Goal: Task Accomplishment & Management: Manage account settings

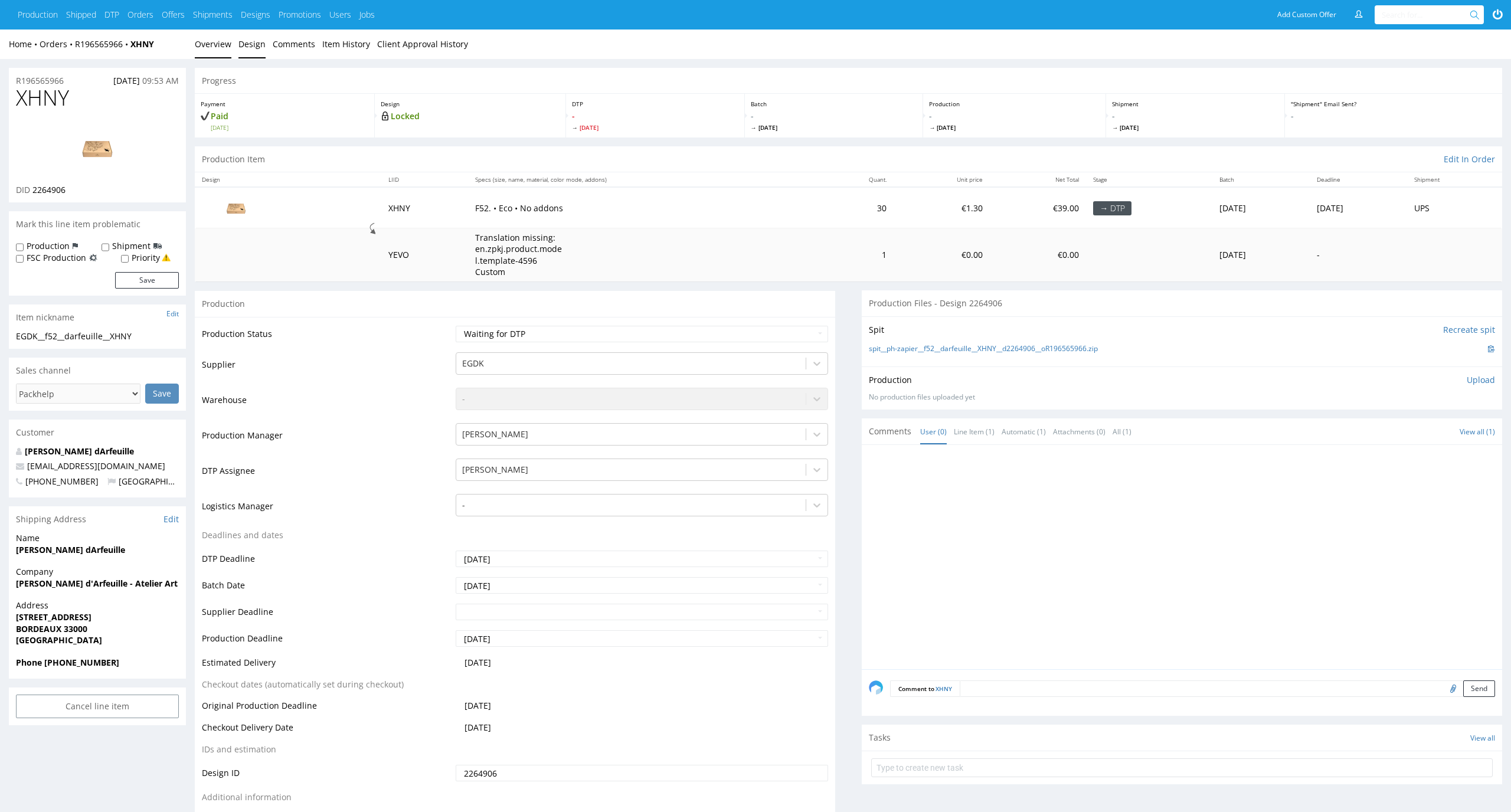
click at [241, 38] on link "Design" at bounding box center [252, 43] width 27 height 29
click at [238, 39] on link "Design" at bounding box center [252, 43] width 27 height 29
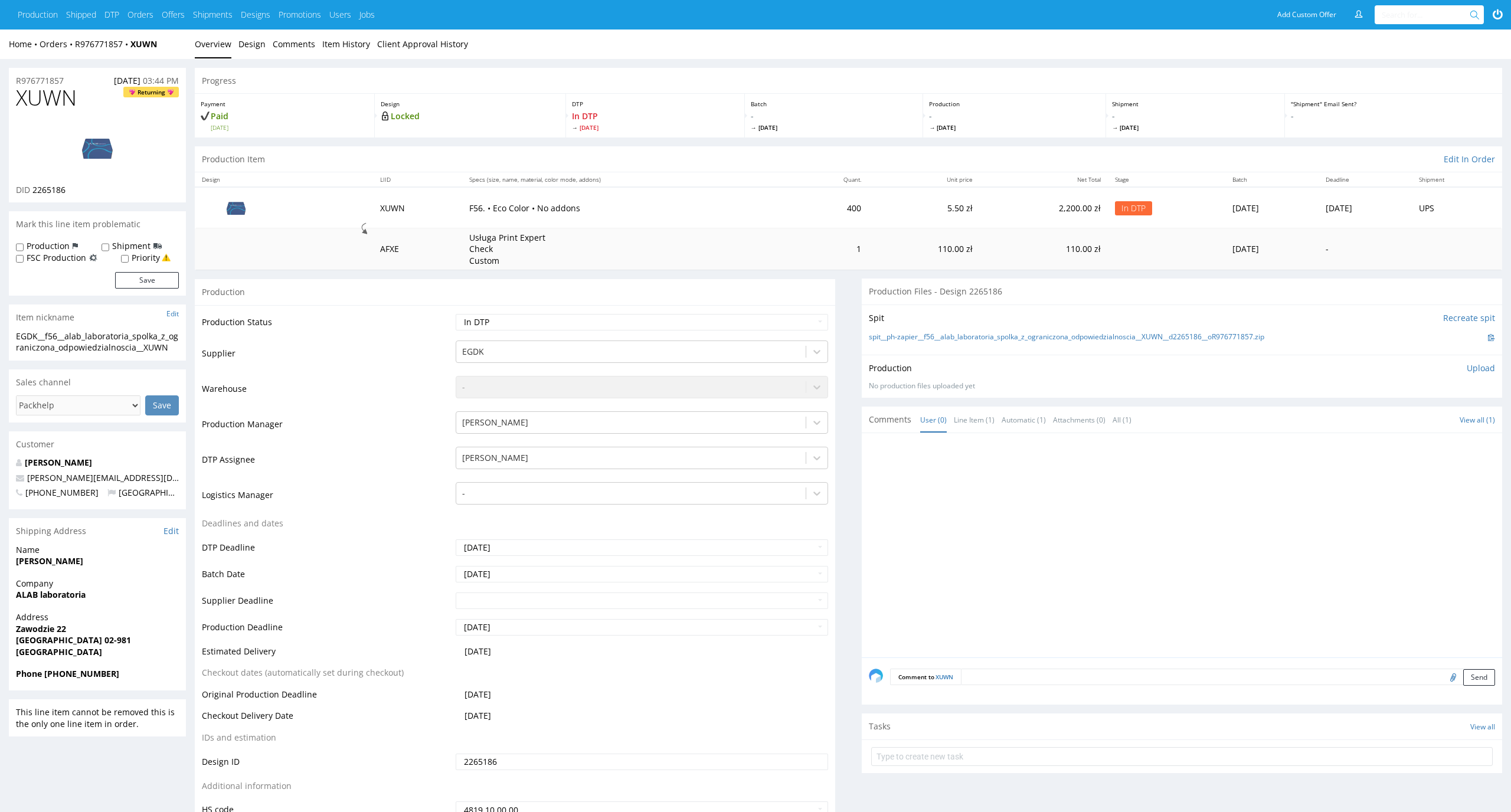
click at [92, 148] on img at bounding box center [98, 147] width 95 height 53
click at [1067, 339] on link "spit__ph-zapier__f56__alab_laboratoria_spolka_z_ograniczona_odpowiedzialnoscia_…" at bounding box center [1065, 337] width 395 height 10
click at [257, 46] on link "Design" at bounding box center [252, 43] width 27 height 29
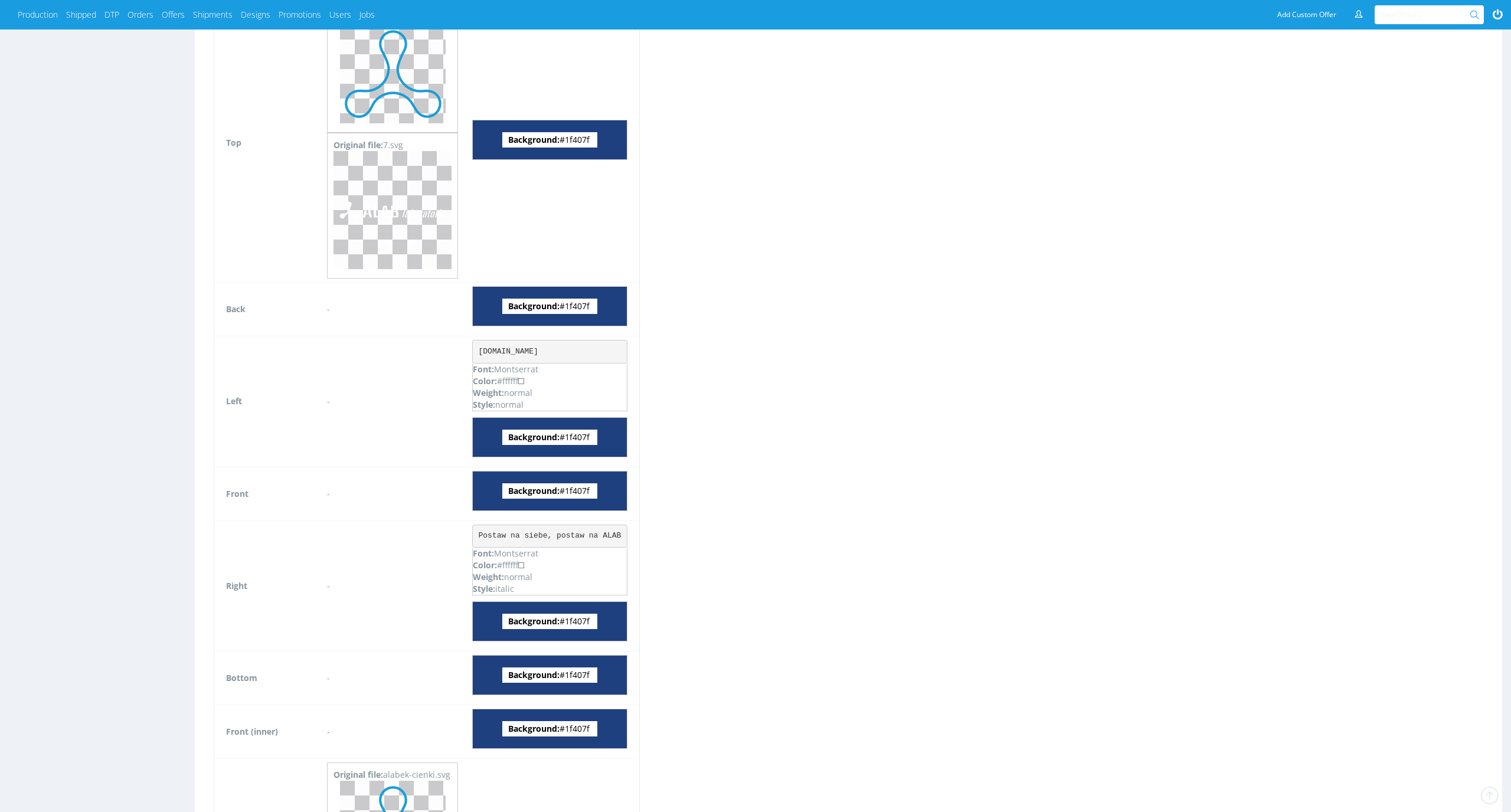
scroll to position [1156, 0]
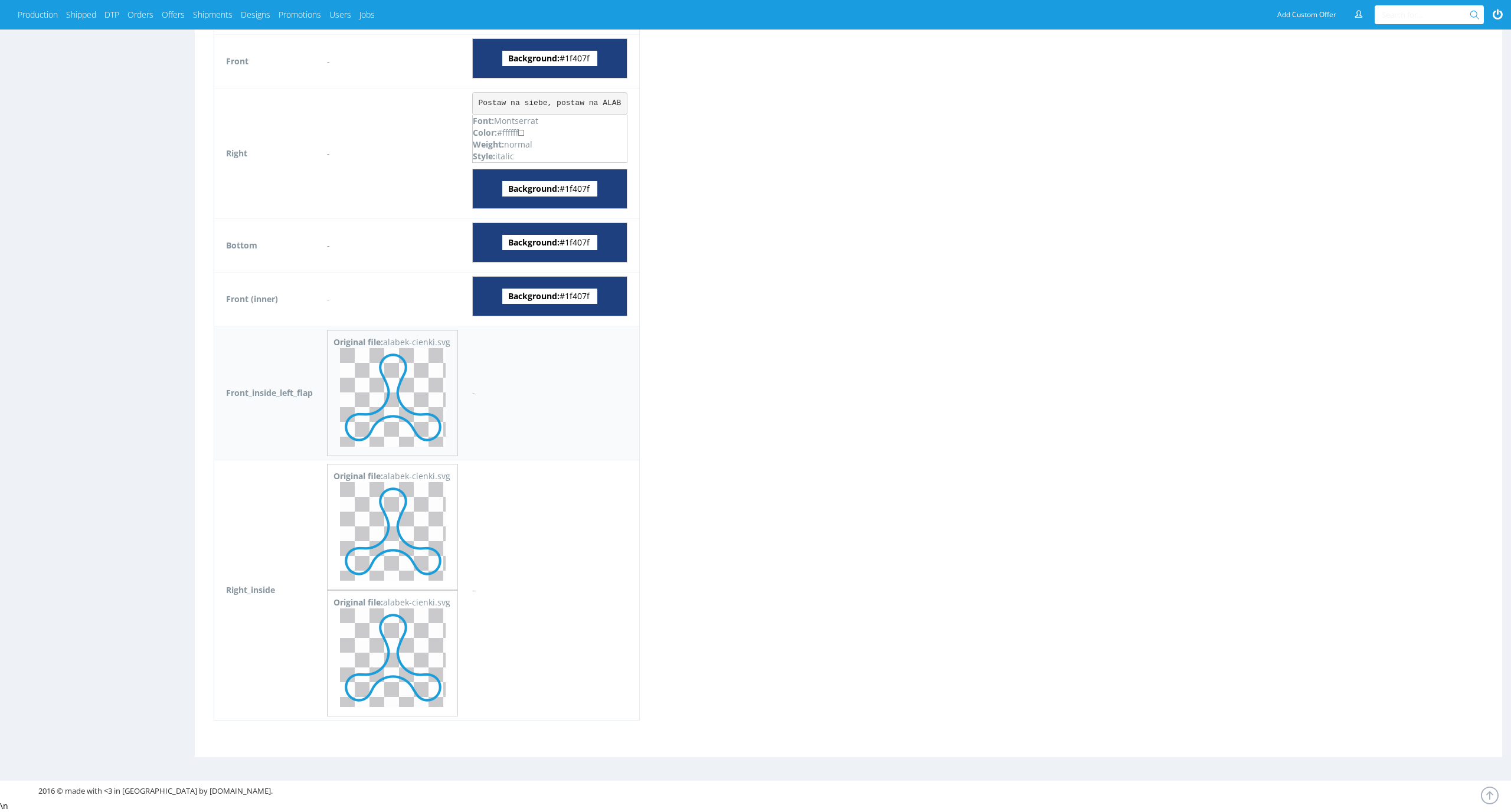
click at [397, 386] on img at bounding box center [393, 397] width 106 height 99
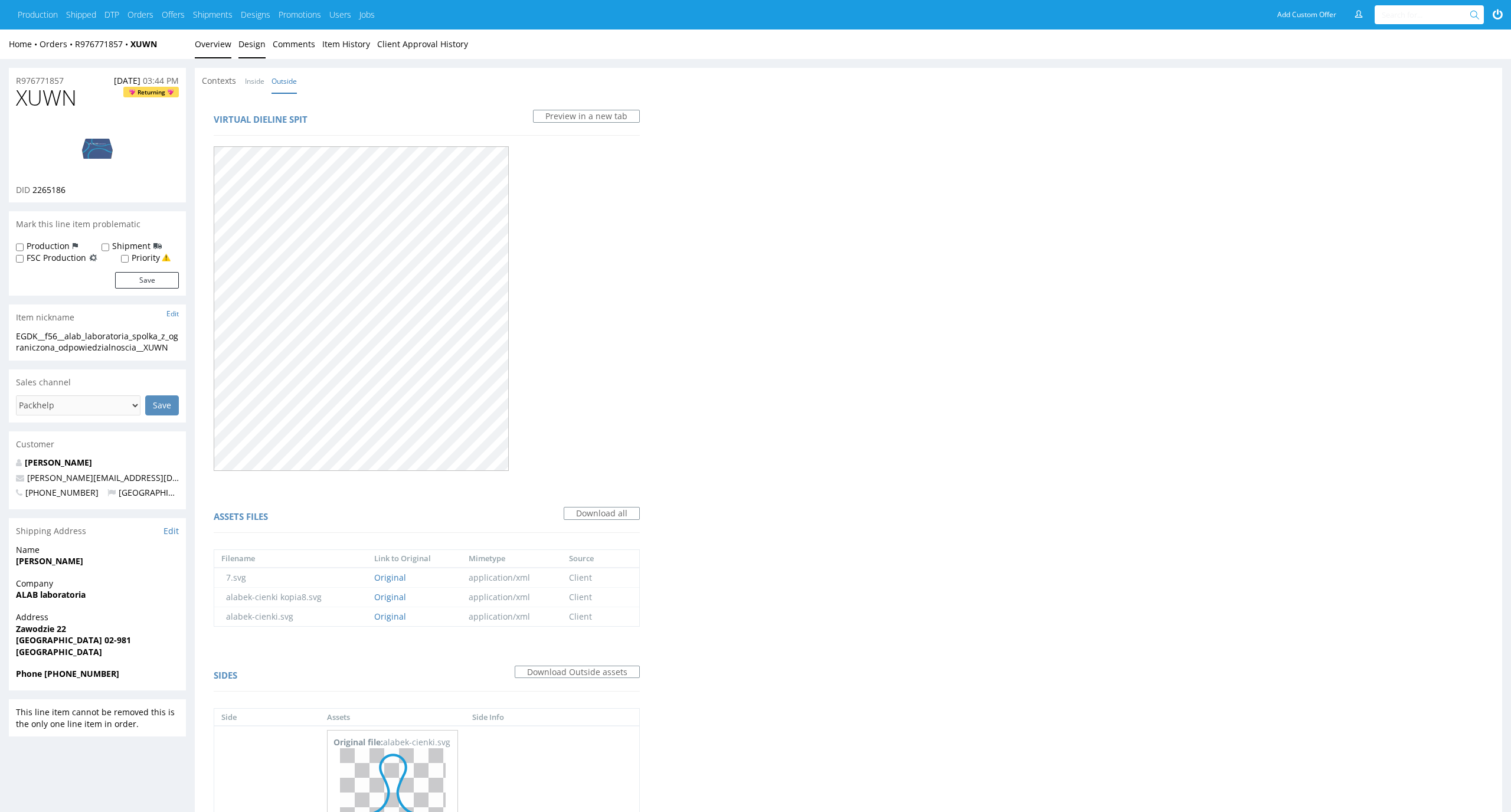
click at [217, 50] on link "Overview" at bounding box center [213, 43] width 36 height 29
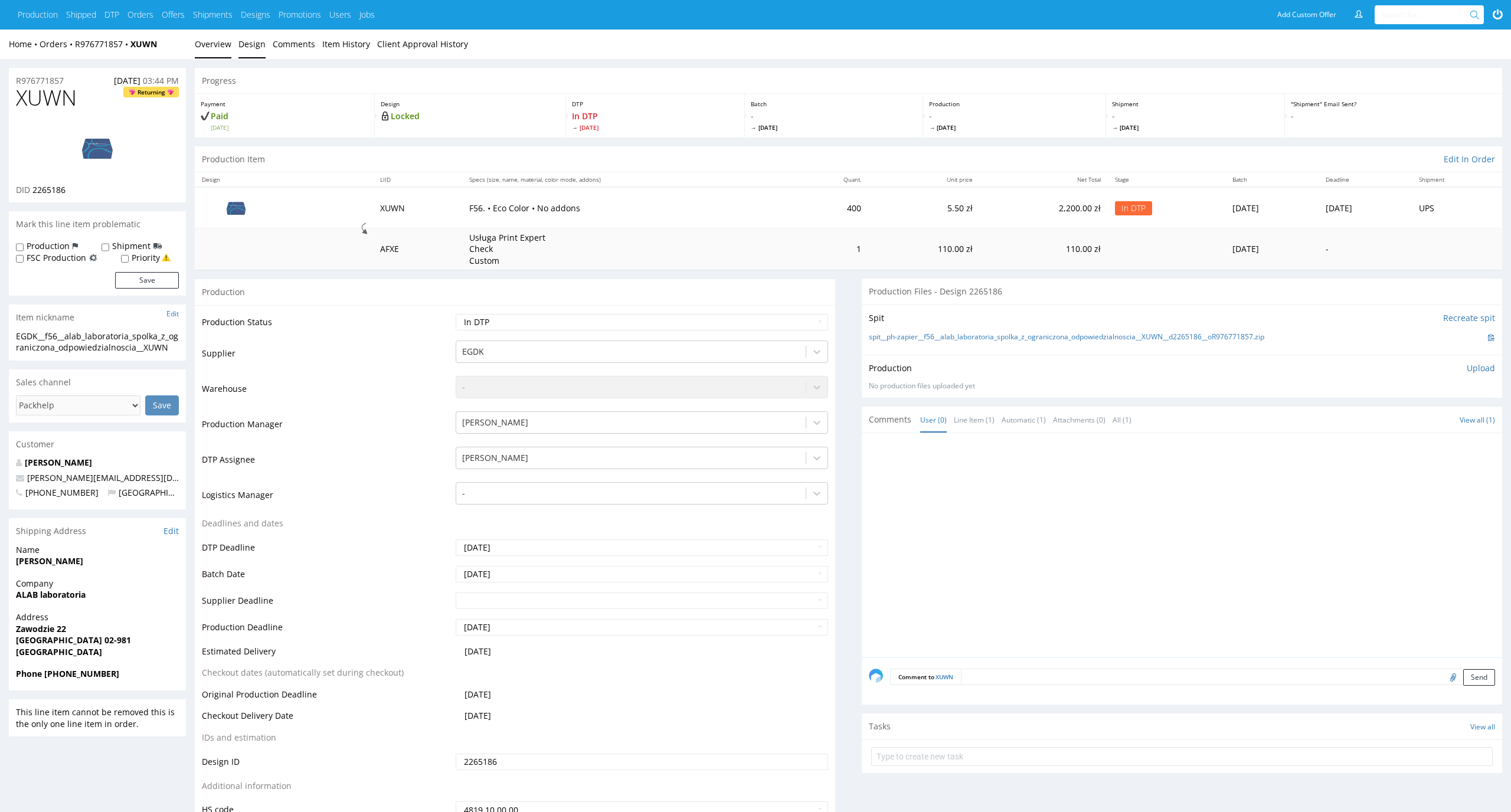
click at [248, 55] on link "Design" at bounding box center [252, 43] width 27 height 29
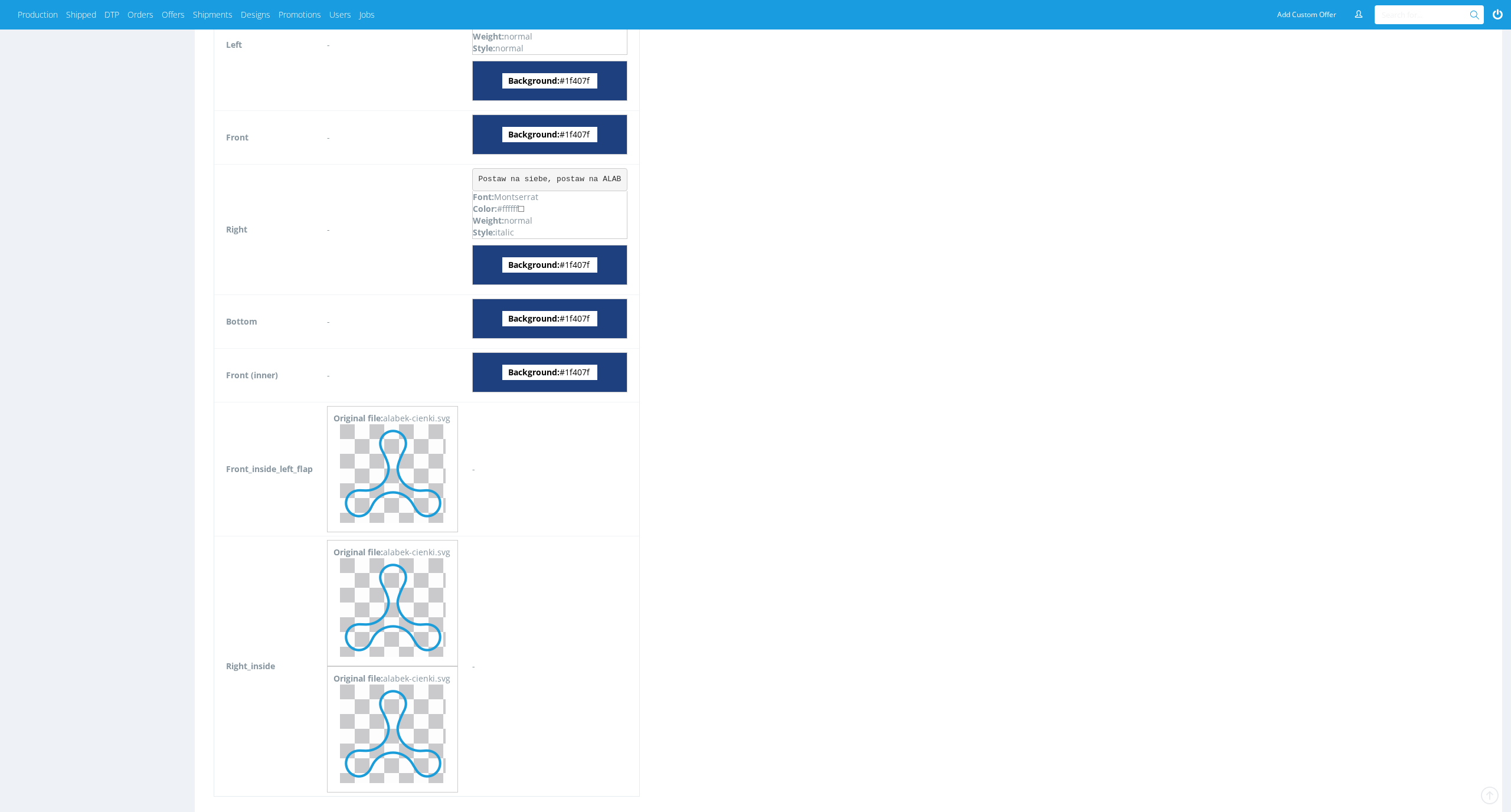
scroll to position [1156, 0]
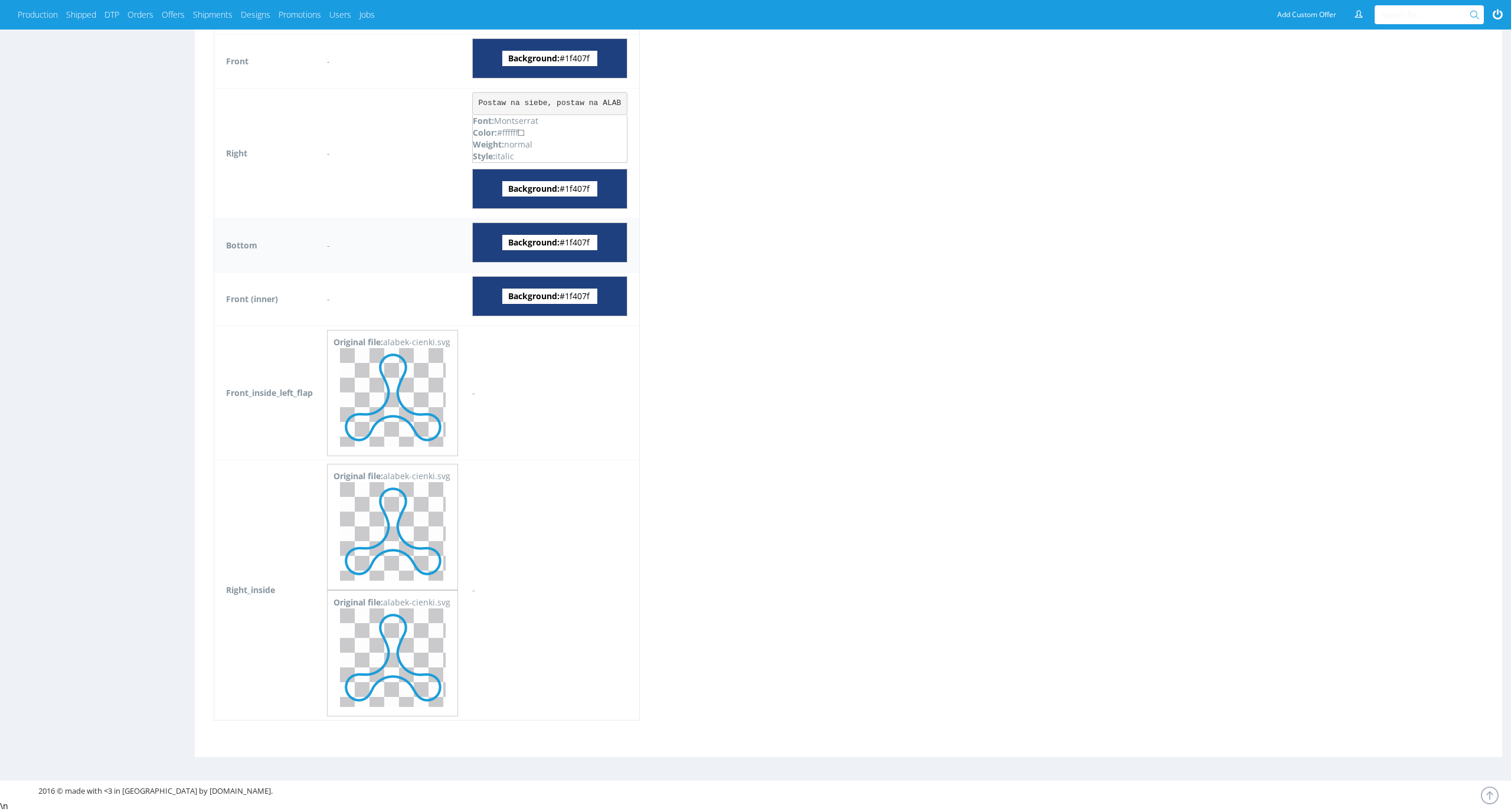
drag, startPoint x: 599, startPoint y: 240, endPoint x: 573, endPoint y: 240, distance: 26.0
click at [573, 240] on span "Background: #1f407f" at bounding box center [550, 242] width 95 height 15
copy span "1f407f"
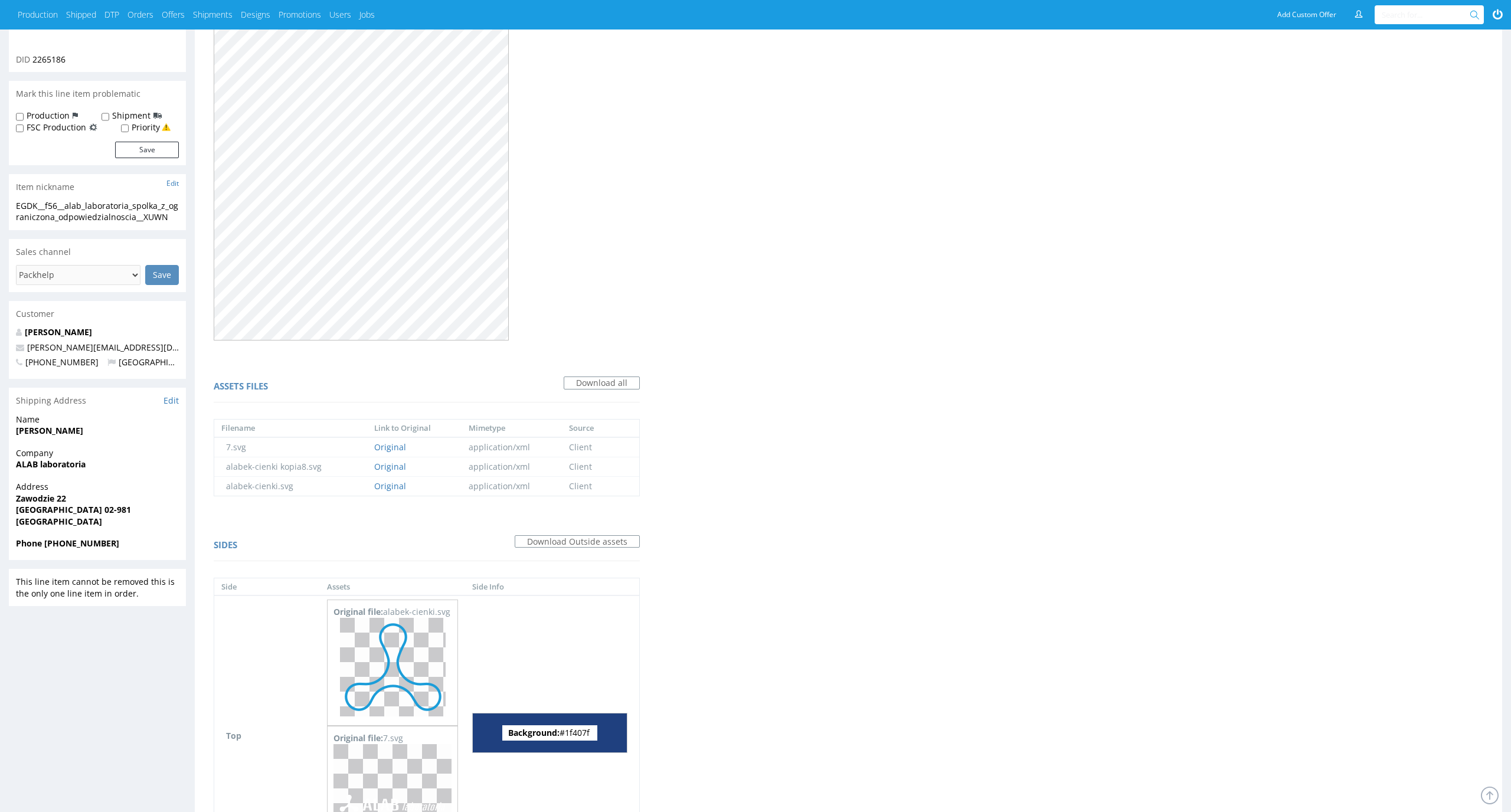
scroll to position [0, 0]
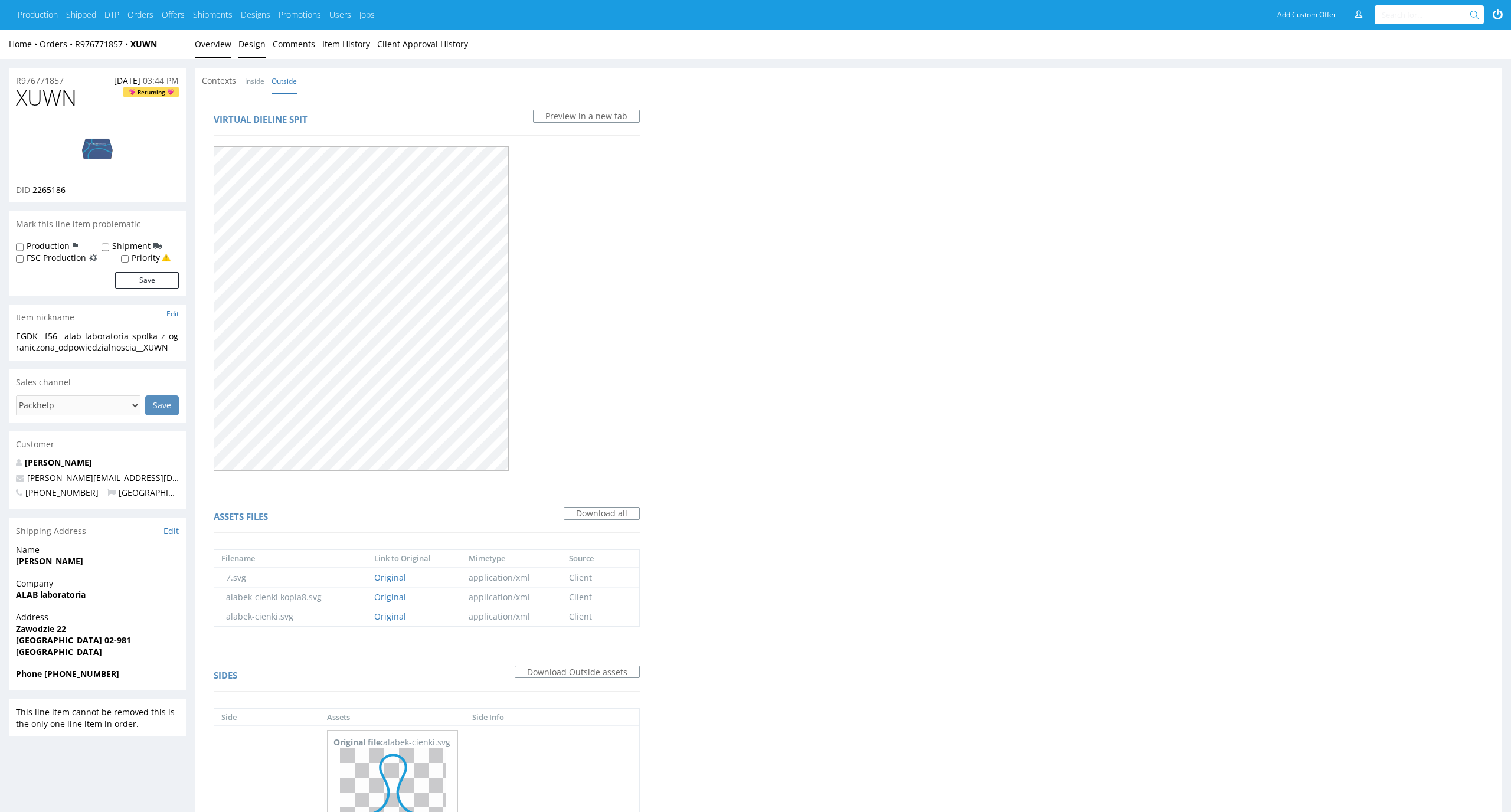
click at [218, 48] on link "Overview" at bounding box center [213, 43] width 36 height 29
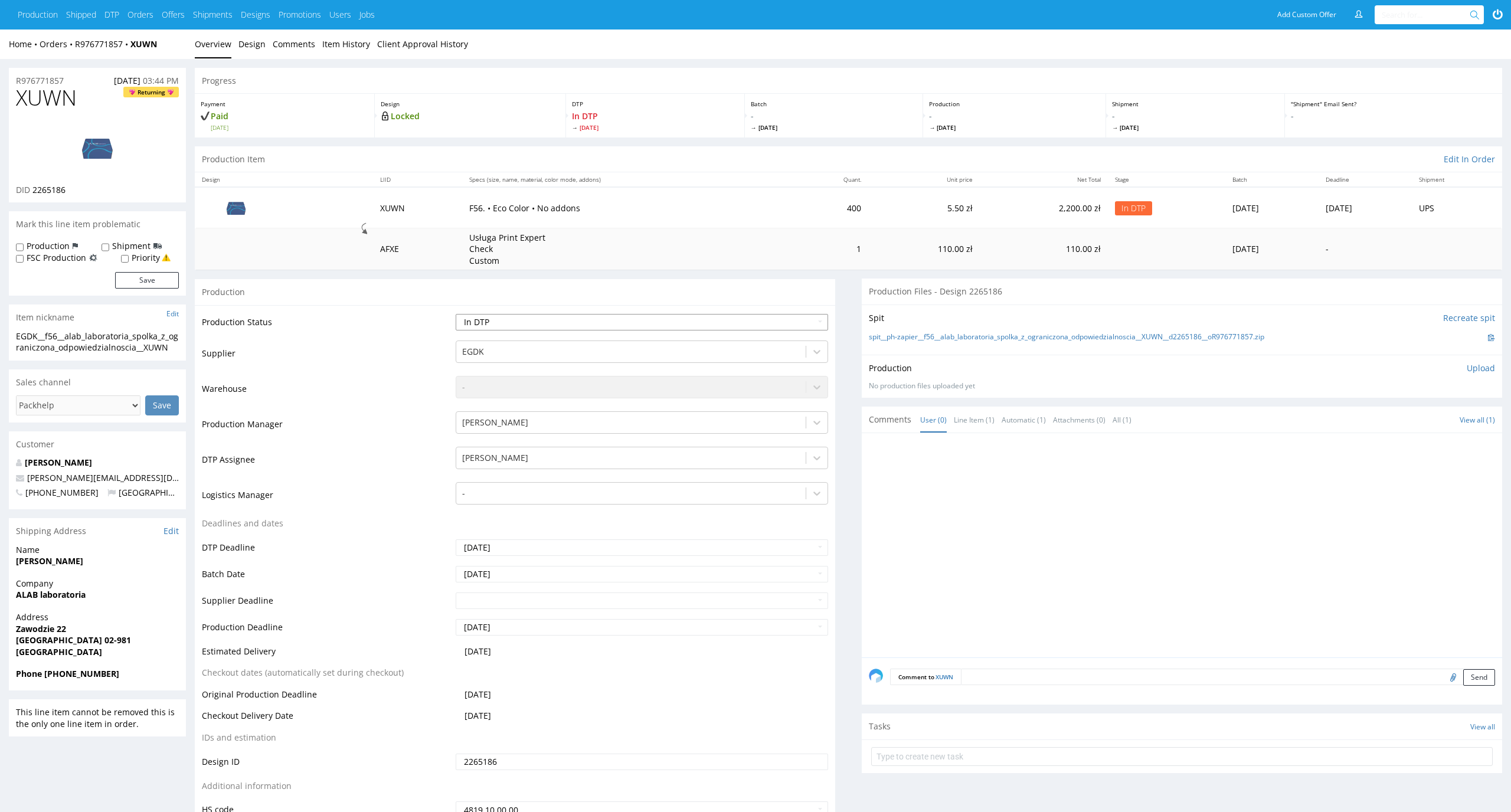
click at [810, 322] on select "Waiting for Artwork Waiting for Diecut Waiting for Mockup Waiting for DTP Waiti…" at bounding box center [642, 322] width 373 height 17
select select "dtp_ca_needed"
click at [456, 314] on select "Waiting for Artwork Waiting for Diecut Waiting for Mockup Waiting for DTP Waiti…" at bounding box center [642, 322] width 373 height 17
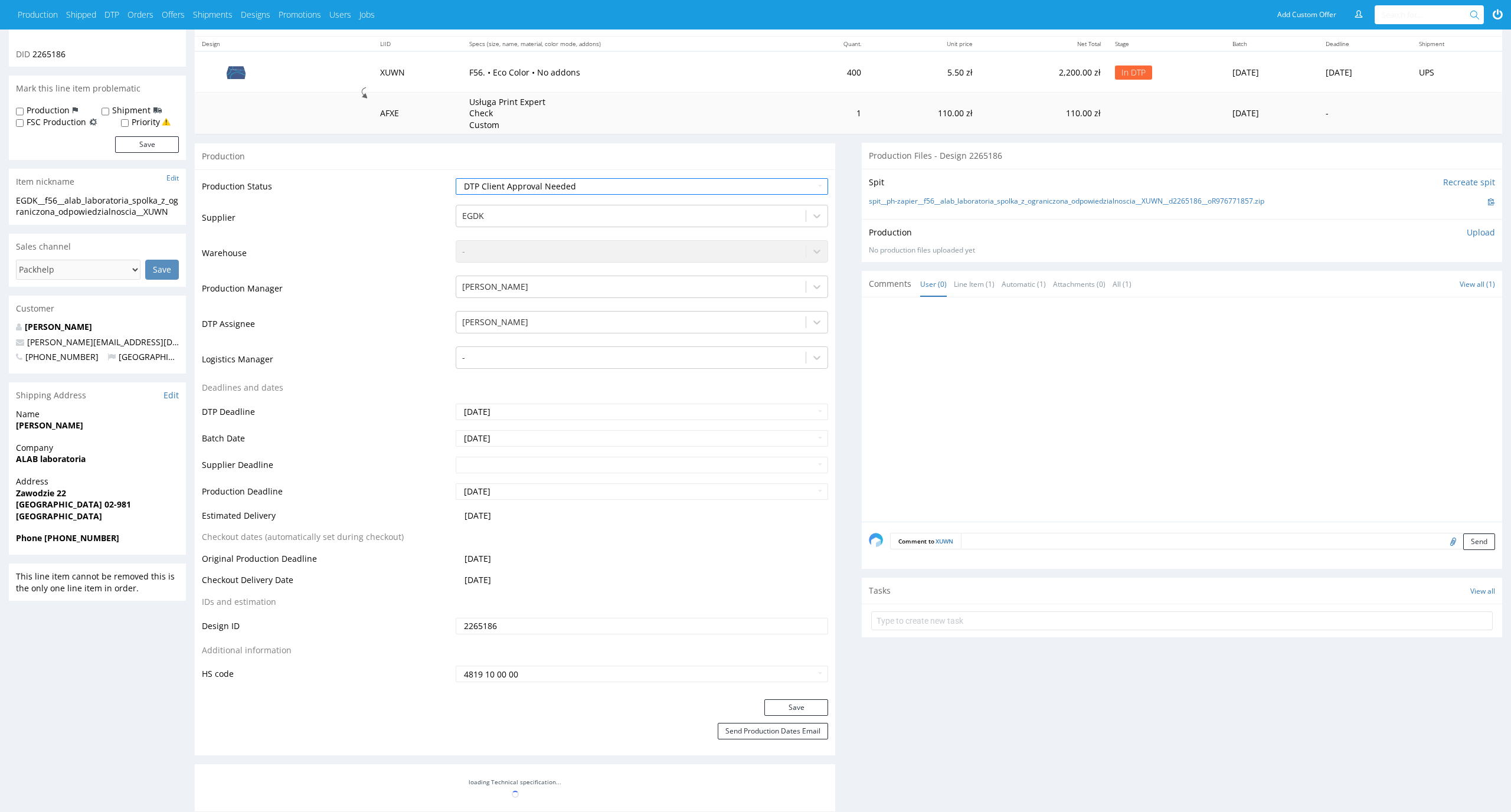
scroll to position [179, 0]
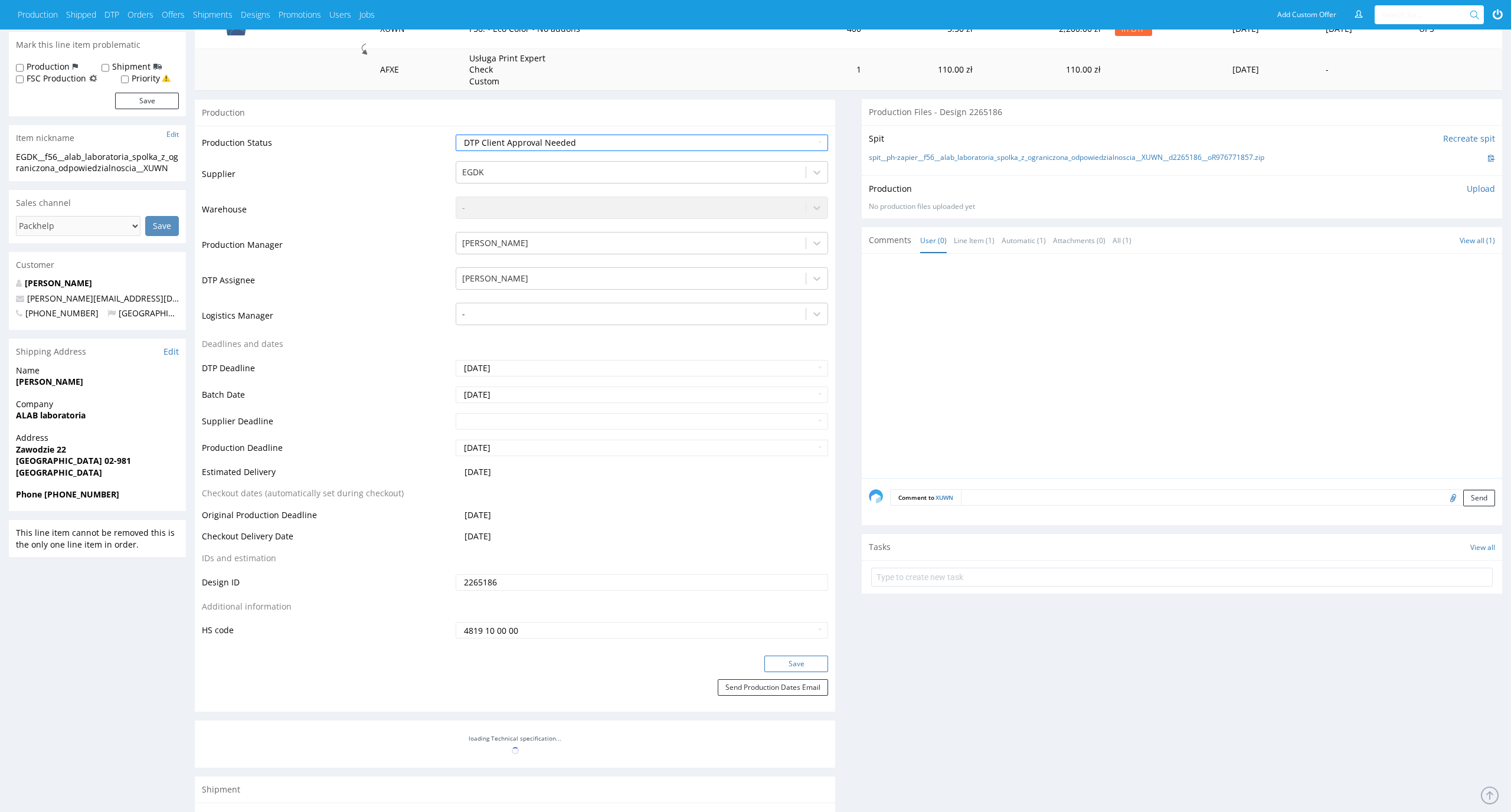
click at [800, 662] on button "Save" at bounding box center [796, 663] width 64 height 17
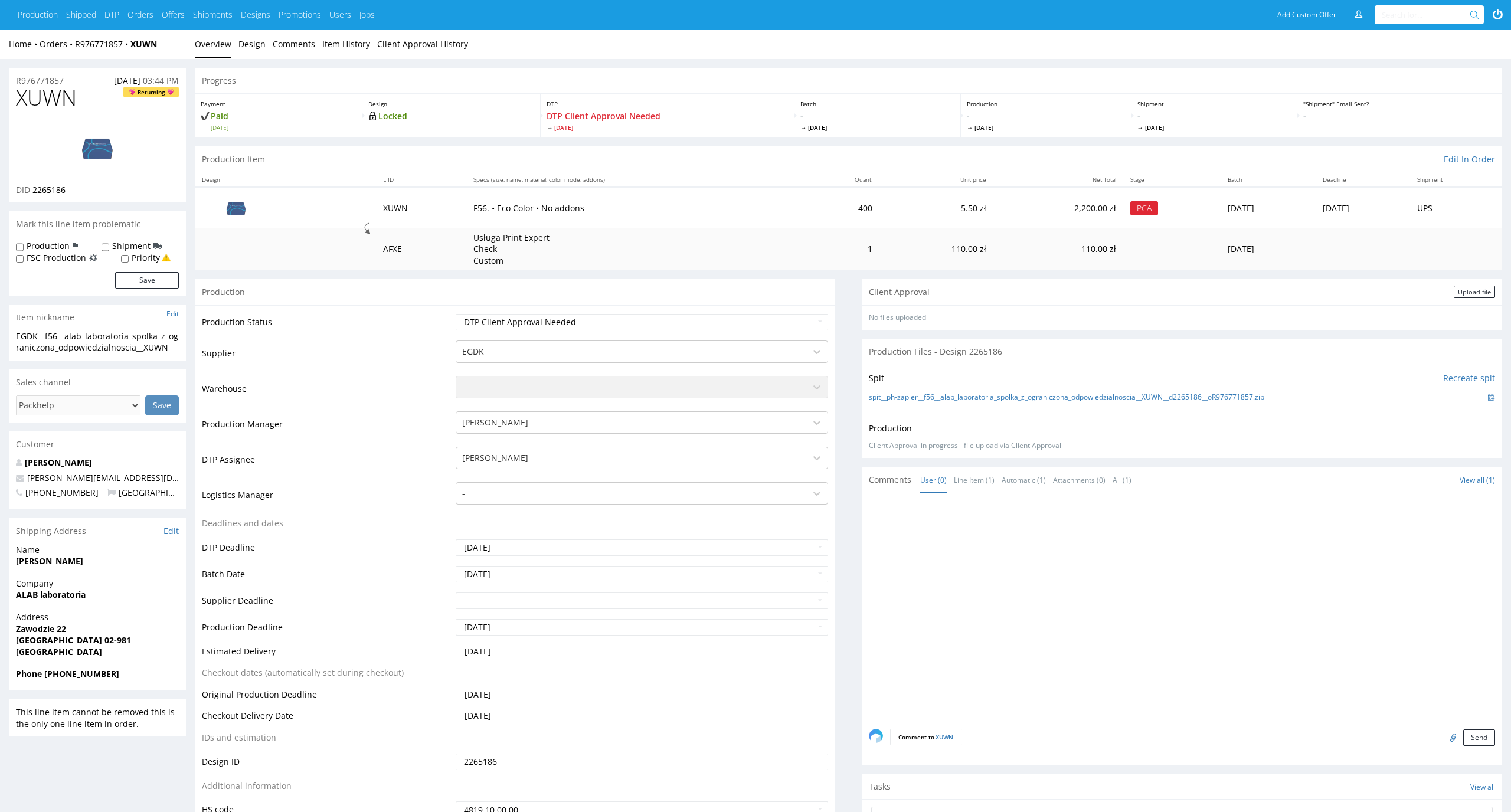
click at [811, 175] on th "Quant." at bounding box center [842, 180] width 74 height 15
click at [248, 39] on link "Design" at bounding box center [252, 43] width 27 height 29
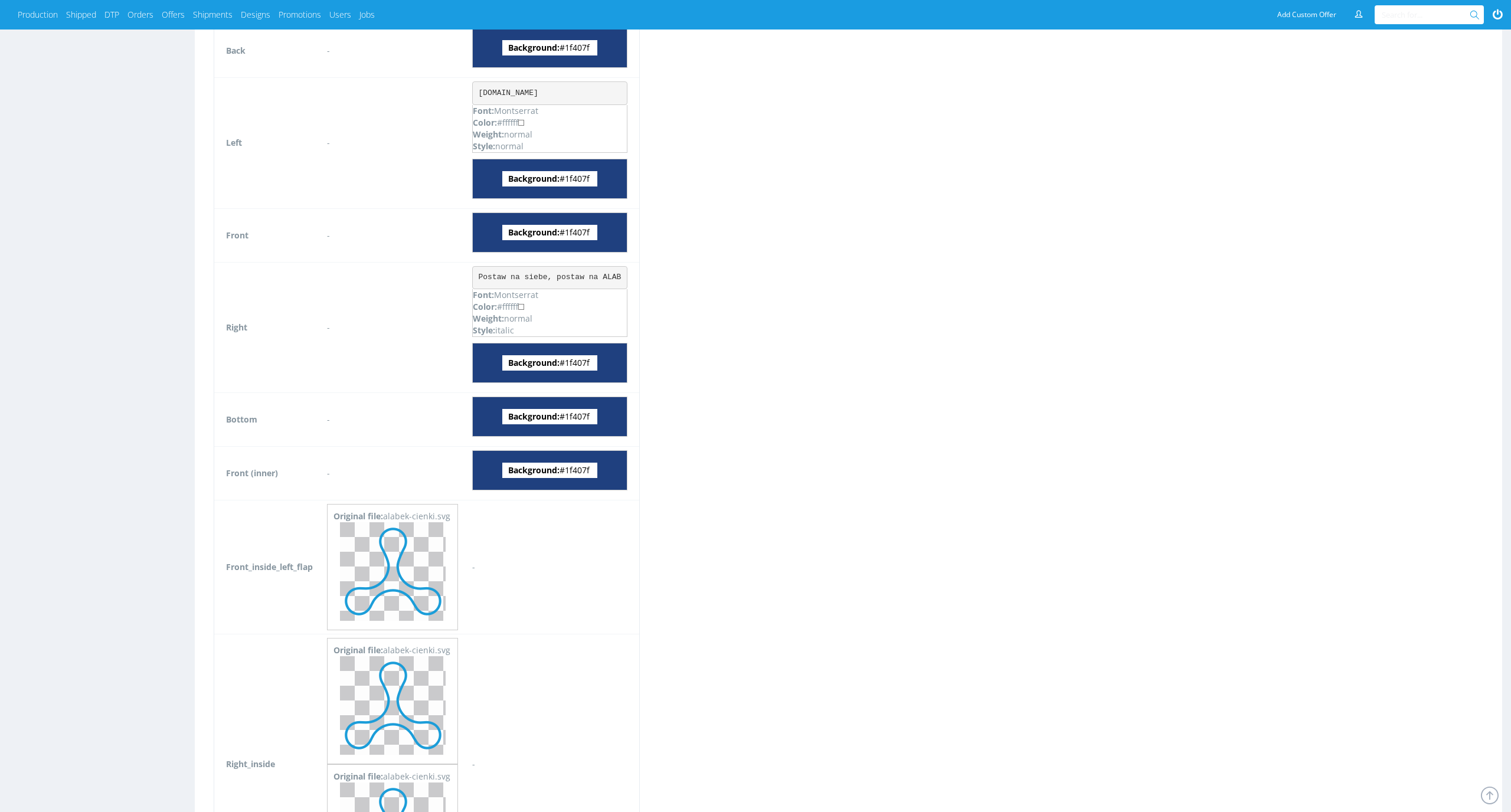
scroll to position [920, 0]
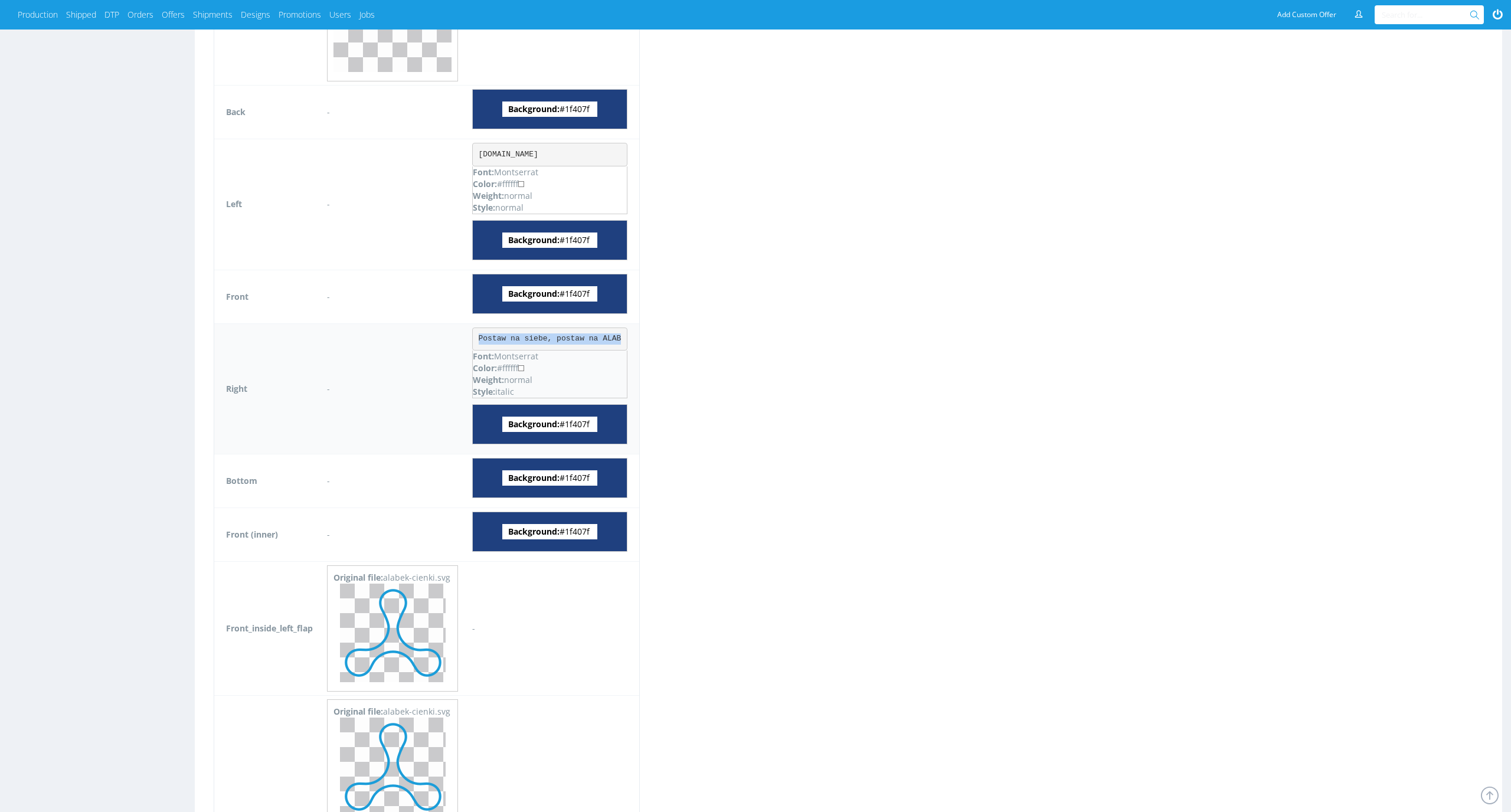
drag, startPoint x: 628, startPoint y: 339, endPoint x: 482, endPoint y: 339, distance: 146.0
click at [482, 339] on pre "Postaw na siebe, postaw na ALAB" at bounding box center [550, 339] width 155 height 24
copy pre "Postaw na siebe, postaw na ALAB"
click at [787, 305] on div "Virtual dieline spit Preview in a new tab Assets files Download all Filename Li…" at bounding box center [848, 83] width 1307 height 1820
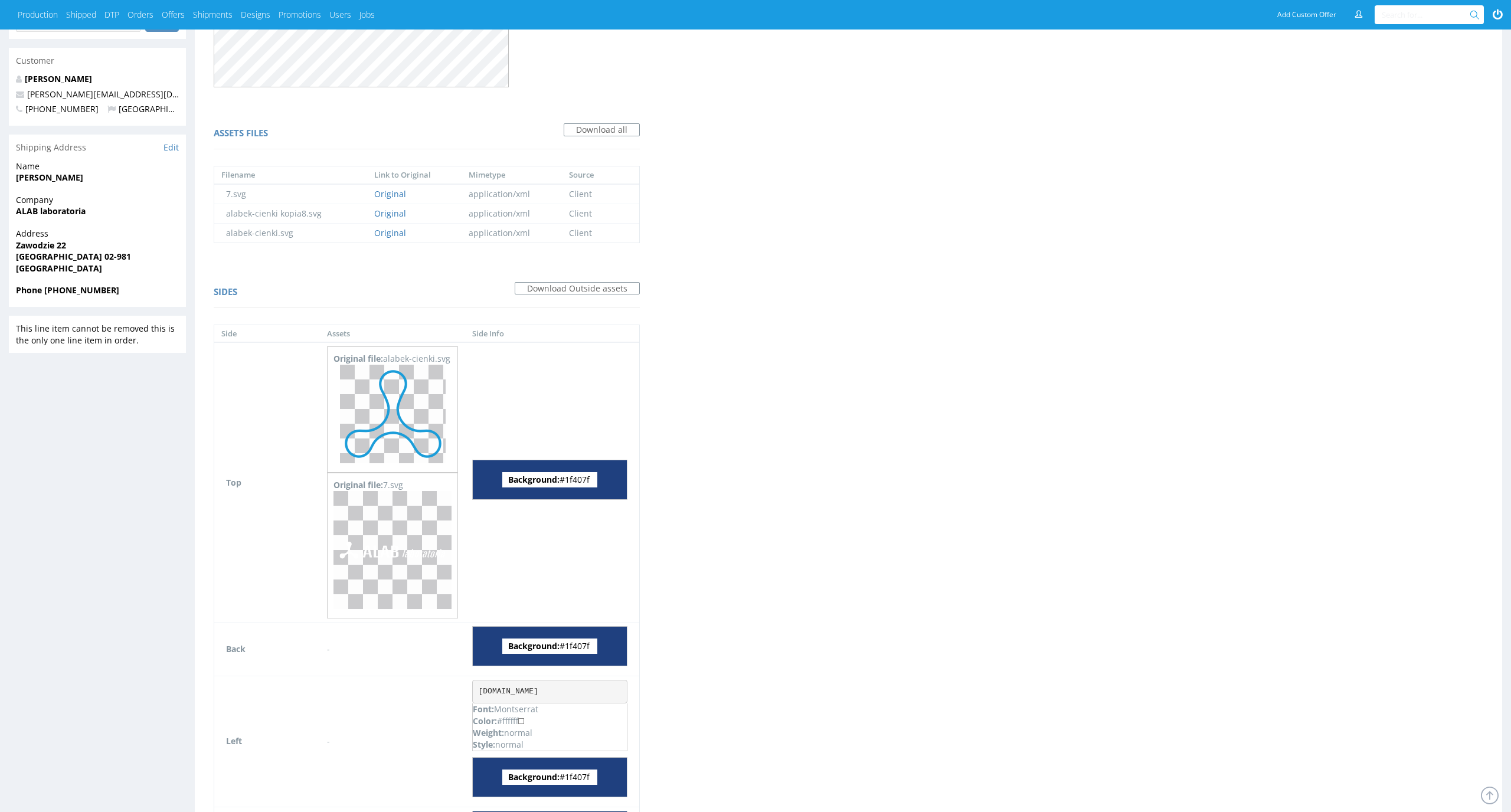
scroll to position [0, 0]
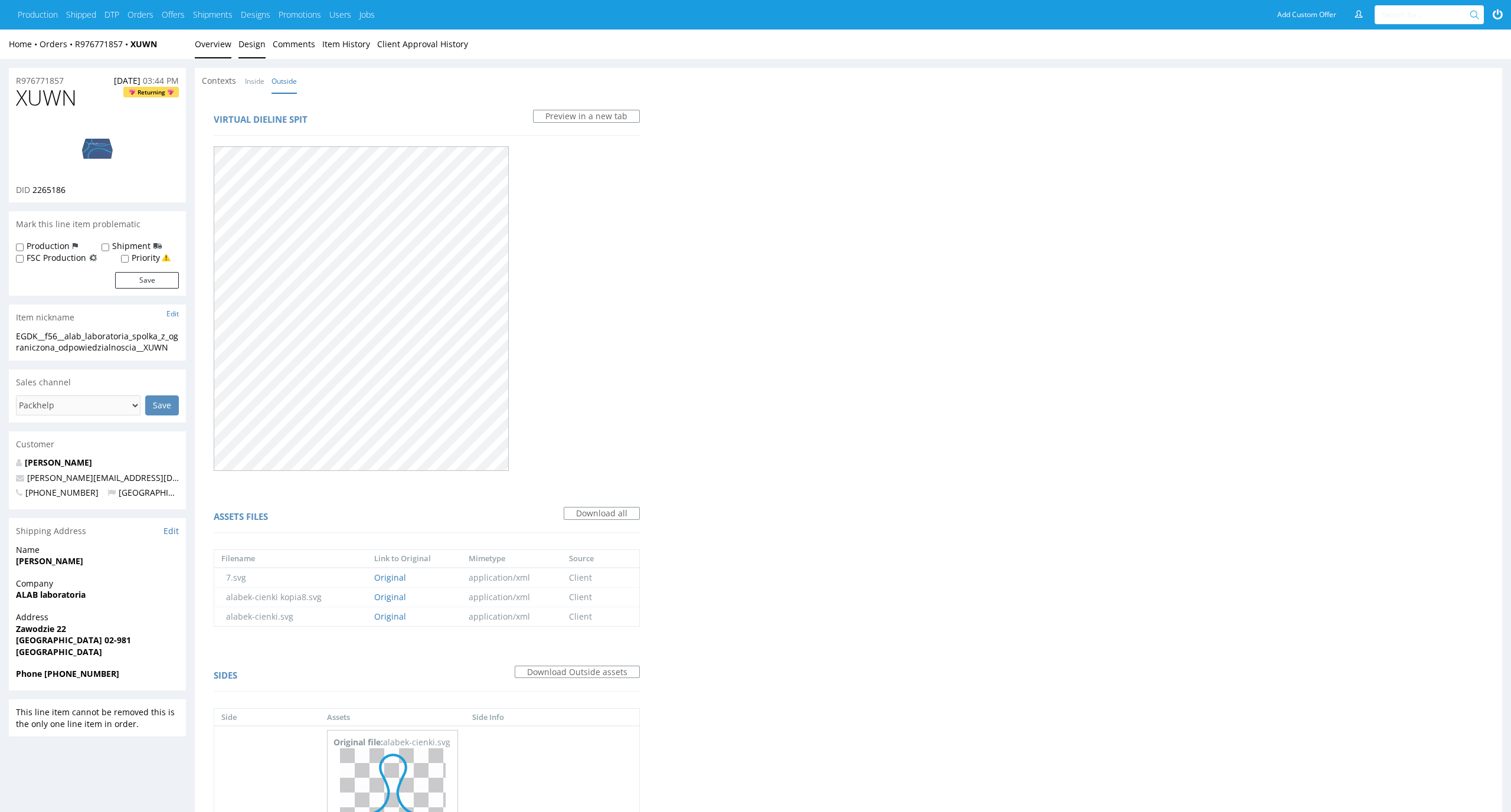
click at [211, 45] on link "Overview" at bounding box center [213, 43] width 36 height 29
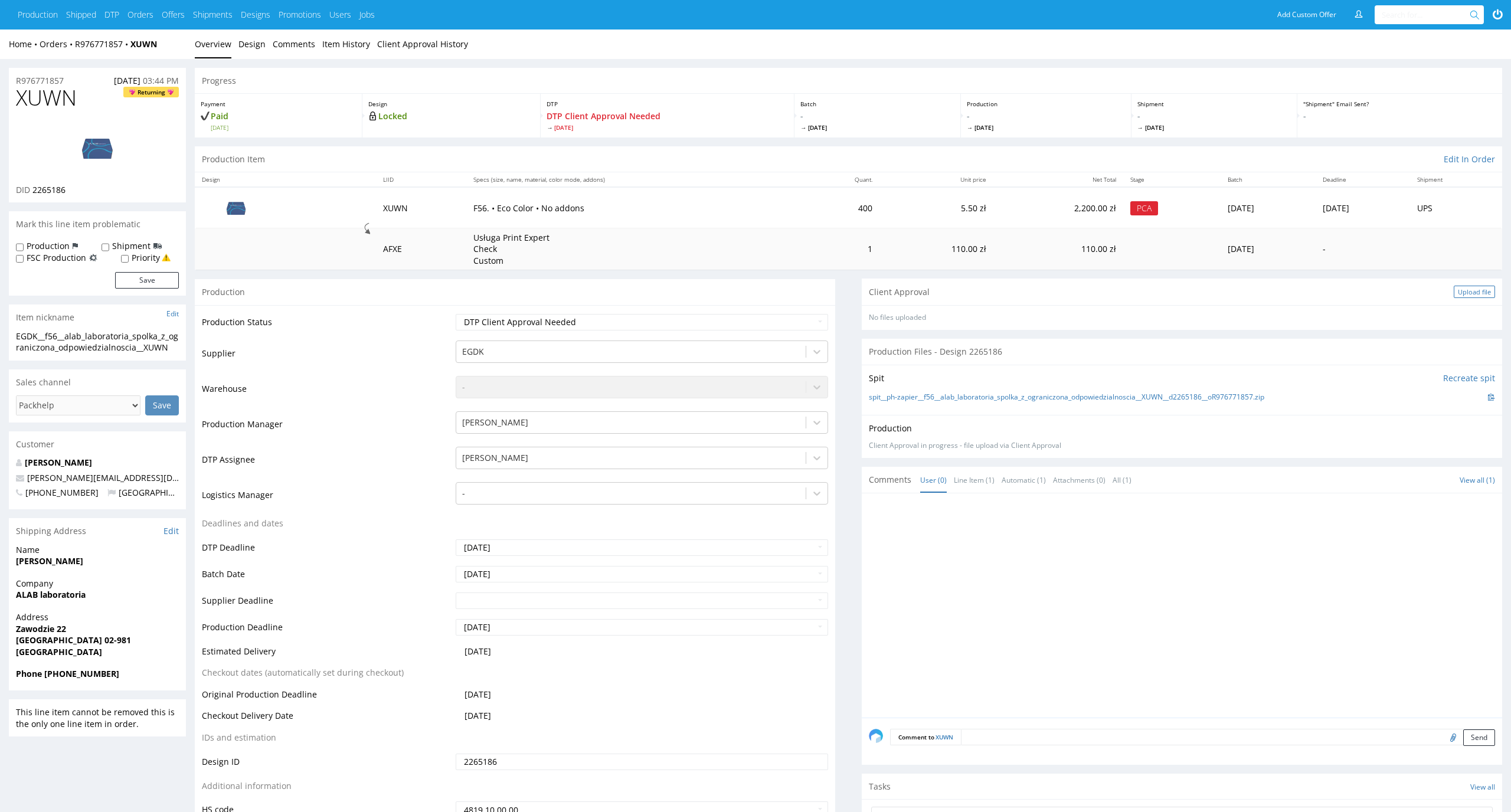
click at [1485, 289] on div "Upload file" at bounding box center [1474, 292] width 41 height 13
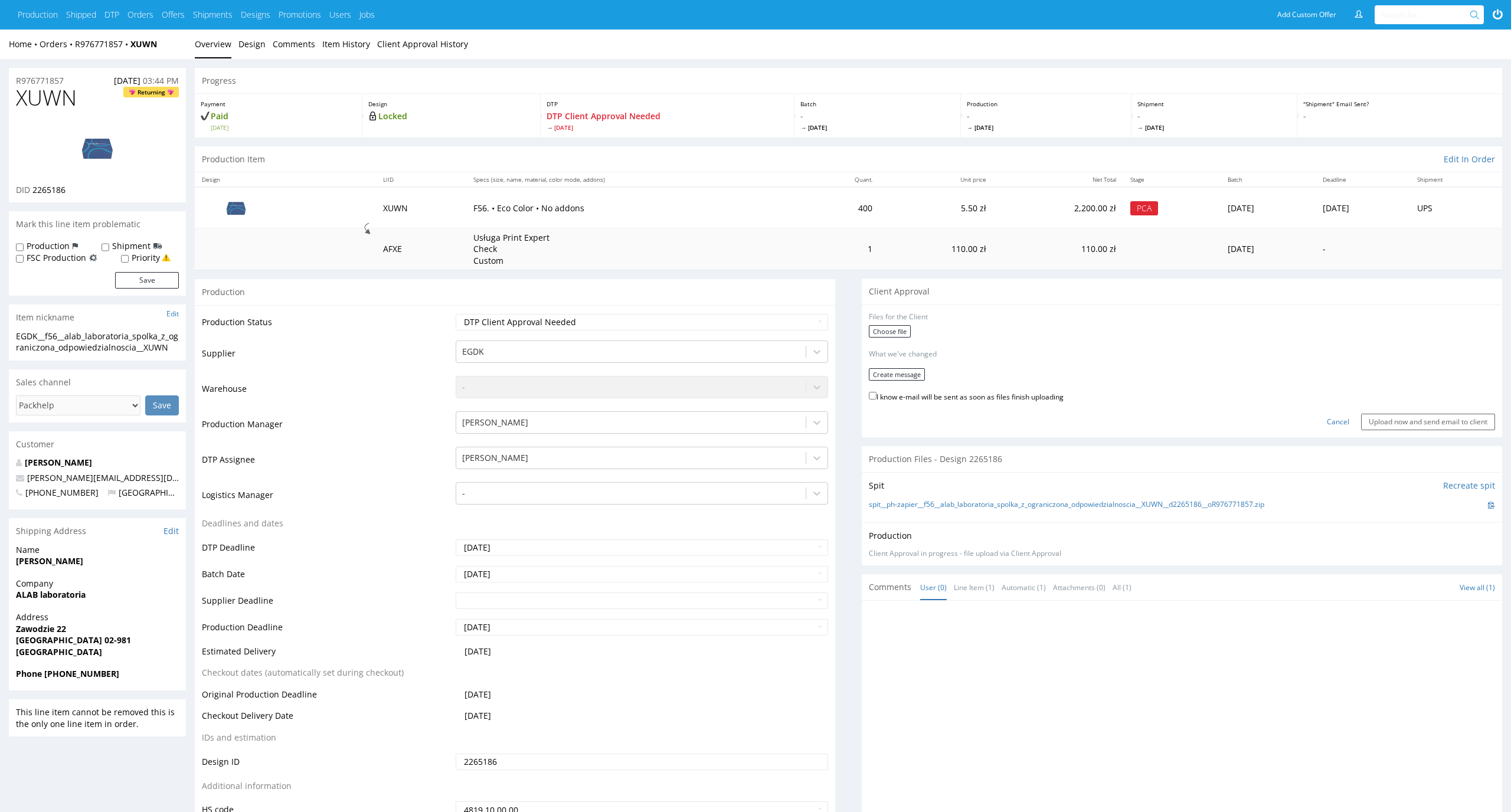
click at [912, 337] on div "Choose file" at bounding box center [1181, 332] width 626 height 15
click at [898, 331] on label "Choose file" at bounding box center [889, 331] width 42 height 13
click at [0, 0] on input "Choose file" at bounding box center [0, 0] width 0 height 0
click at [899, 364] on button "Create message" at bounding box center [896, 371] width 56 height 13
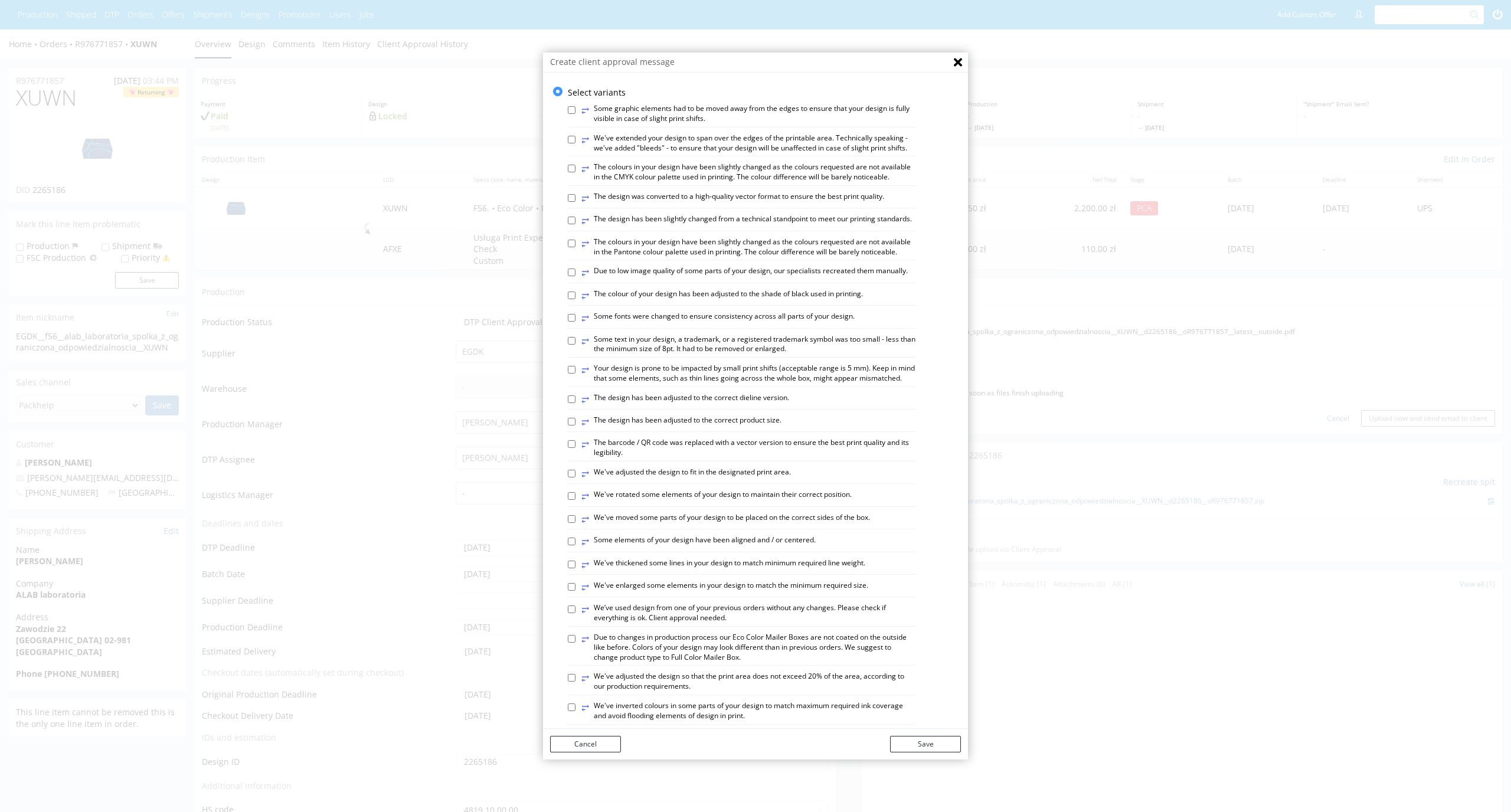
scroll to position [347, 0]
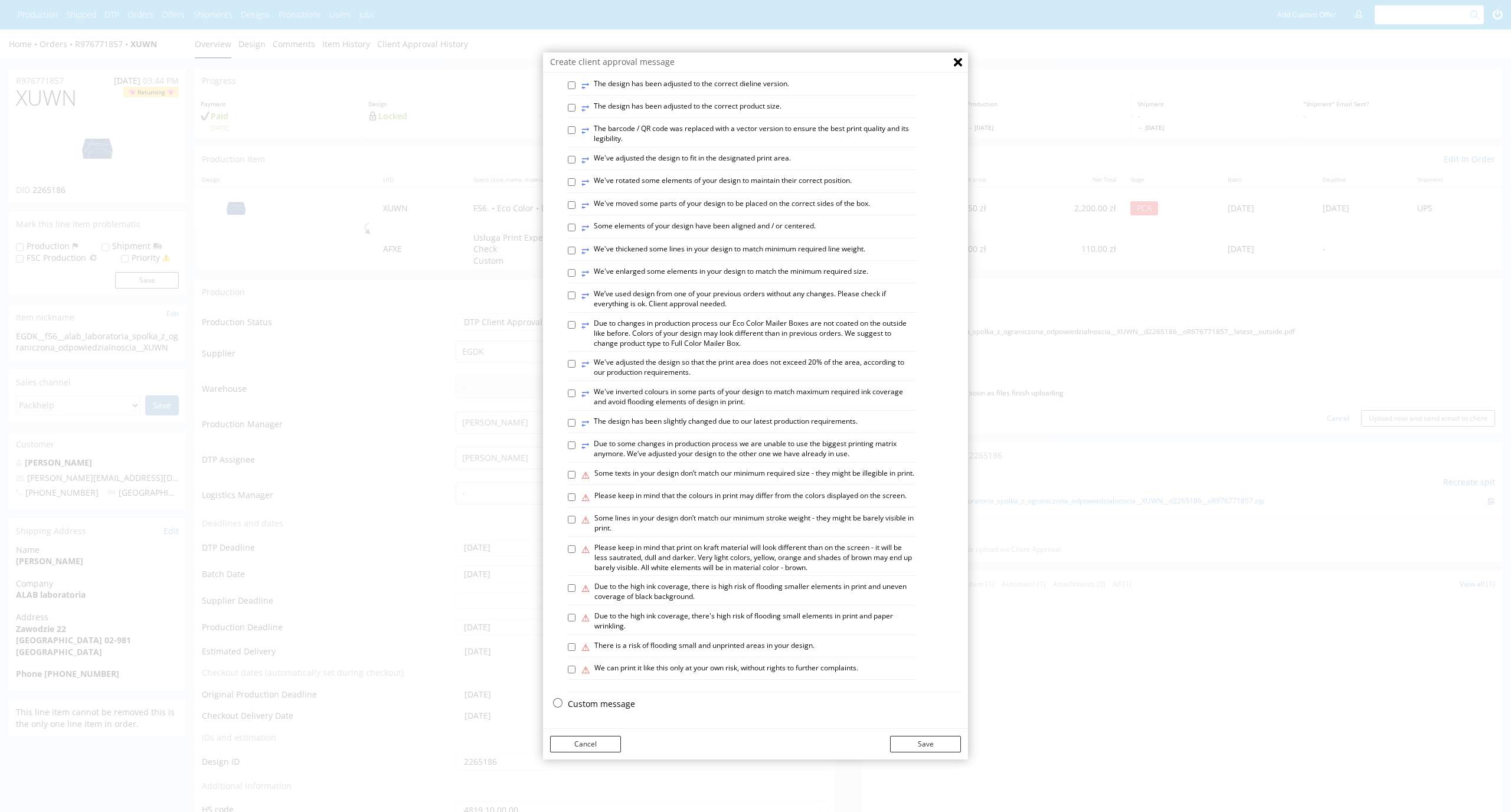
click at [600, 703] on p "Custom message" at bounding box center [764, 703] width 393 height 12
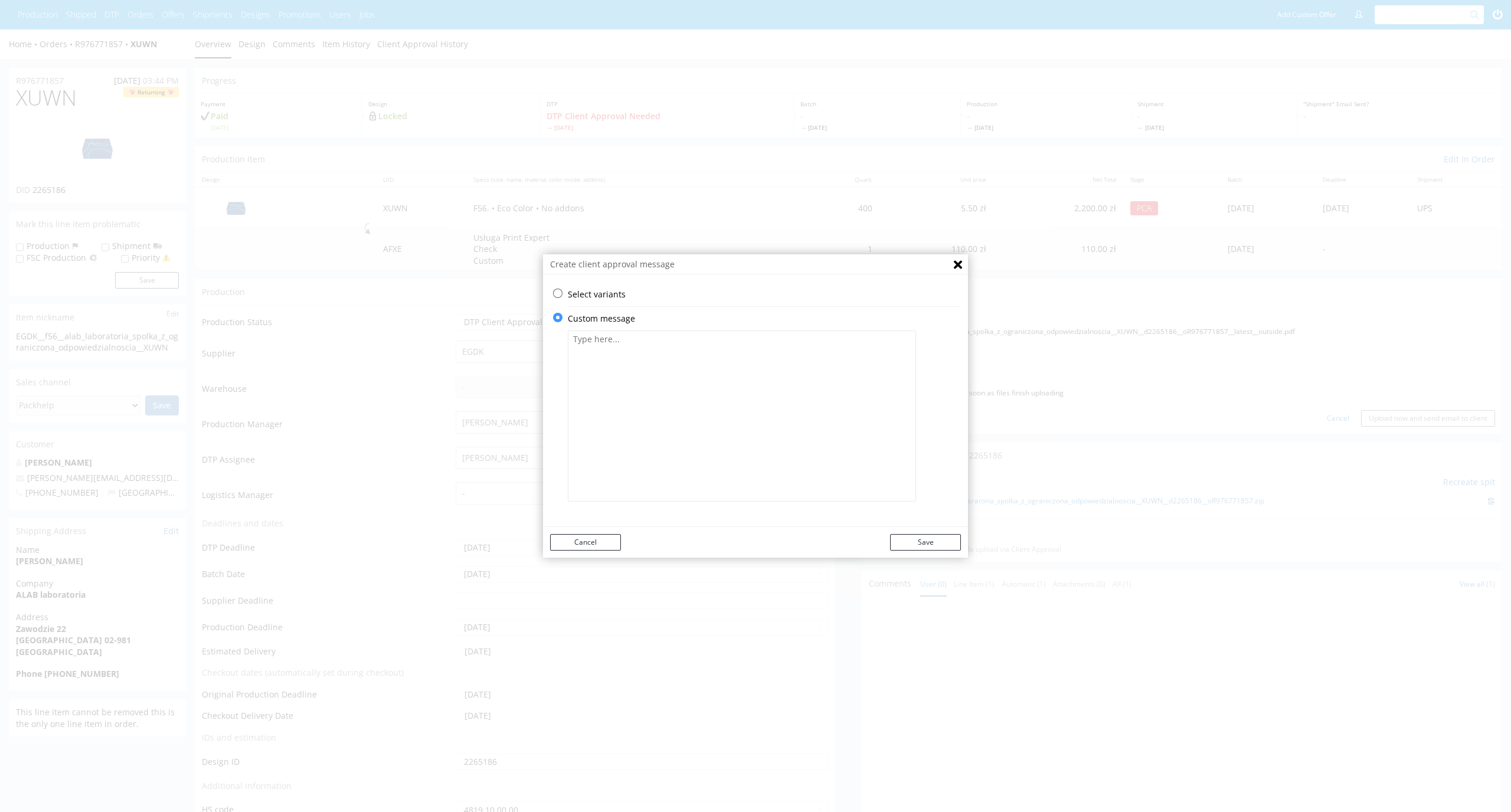
click at [697, 401] on textarea at bounding box center [741, 415] width 348 height 171
paste textarea "Na prawej stronie opakowania nałożone zostały na siebie dwie ilustracje (było t…"
type textarea "Na prawej stronie opakowania nałożone zostały na siebie dwie ilustracje (było t…"
click at [924, 545] on button "Save" at bounding box center [925, 542] width 71 height 17
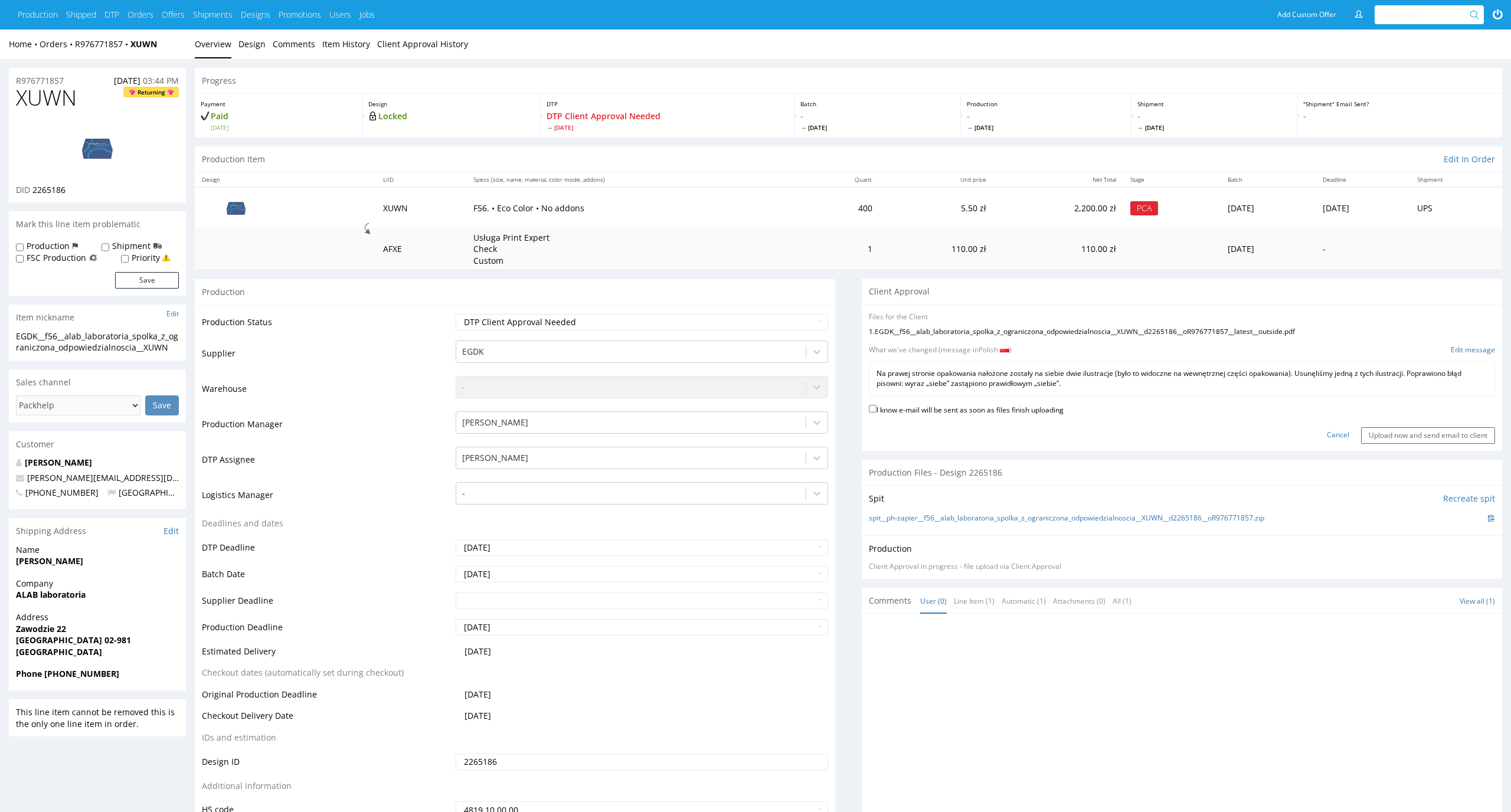
click at [1002, 413] on label "I know e-mail will be sent as soon as files finish uploading" at bounding box center [965, 408] width 195 height 13
click at [876, 412] on input "I know e-mail will be sent as soon as files finish uploading" at bounding box center [872, 408] width 8 height 8
checkbox input "true"
click at [1443, 433] on input "Upload now and send email to client" at bounding box center [1428, 435] width 134 height 17
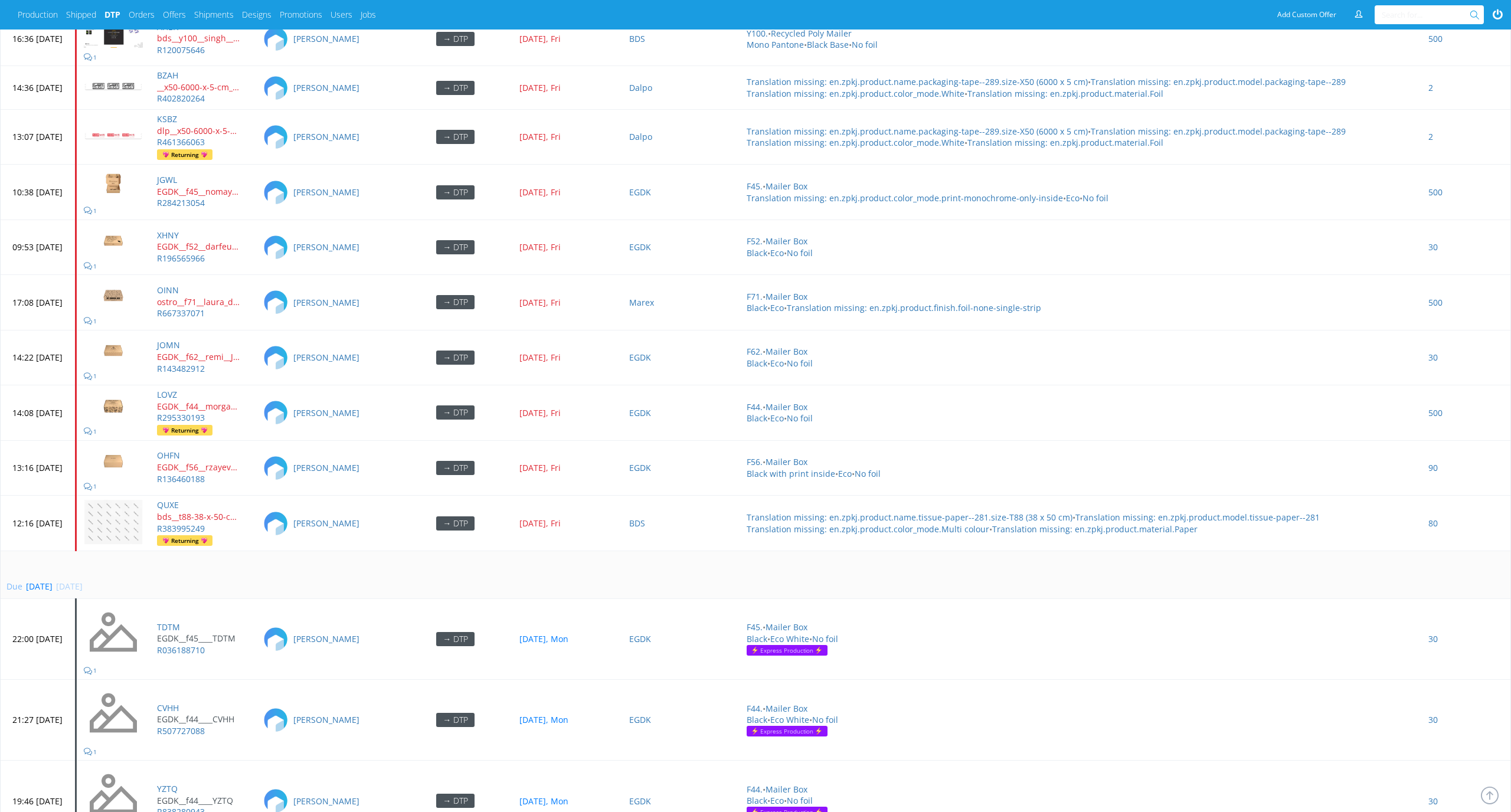
scroll to position [4771, 0]
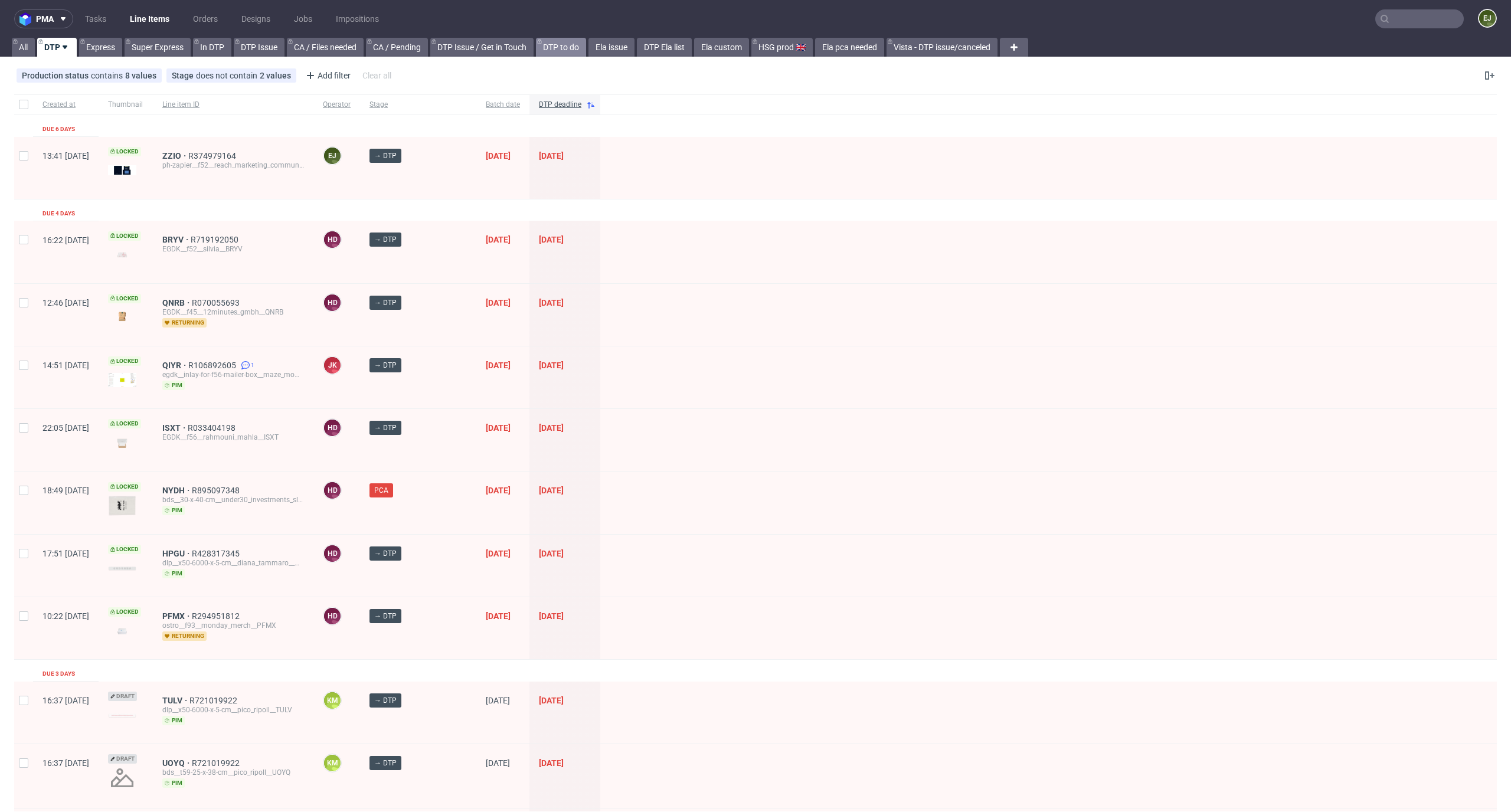
click at [574, 47] on link "DTP to do" at bounding box center [561, 47] width 50 height 19
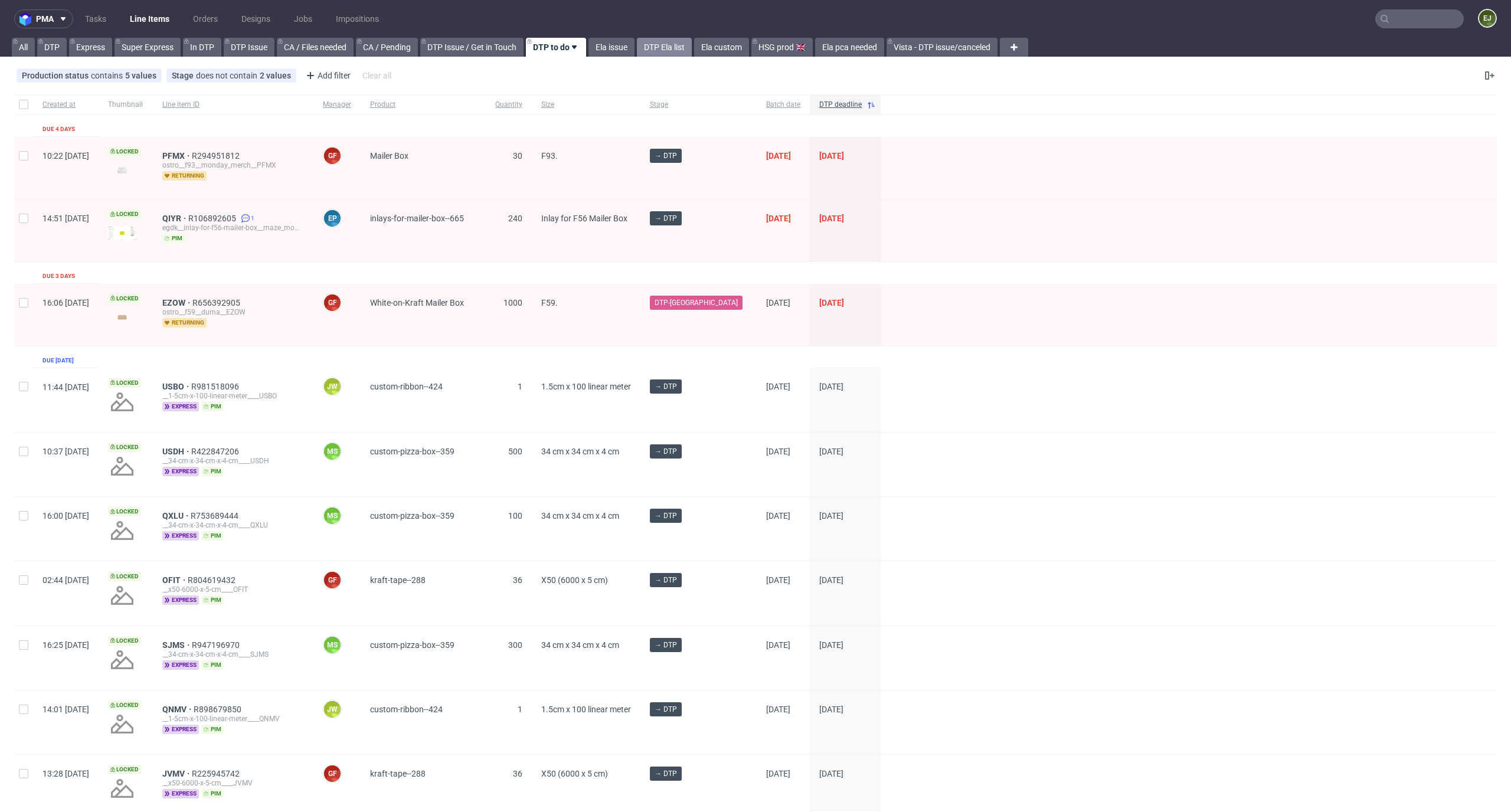
click at [666, 39] on link "DTP Ela list" at bounding box center [664, 47] width 55 height 19
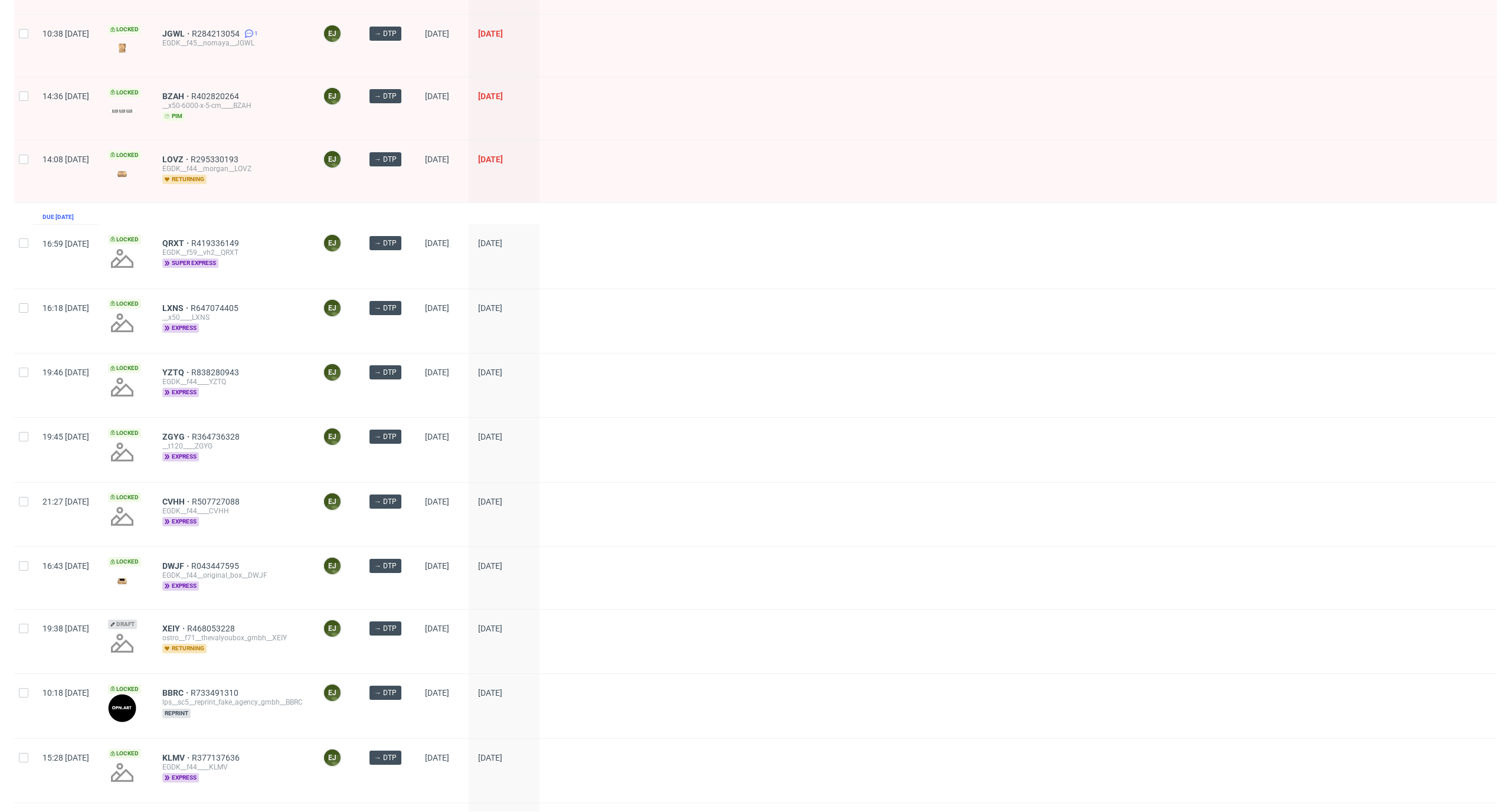
scroll to position [1197, 0]
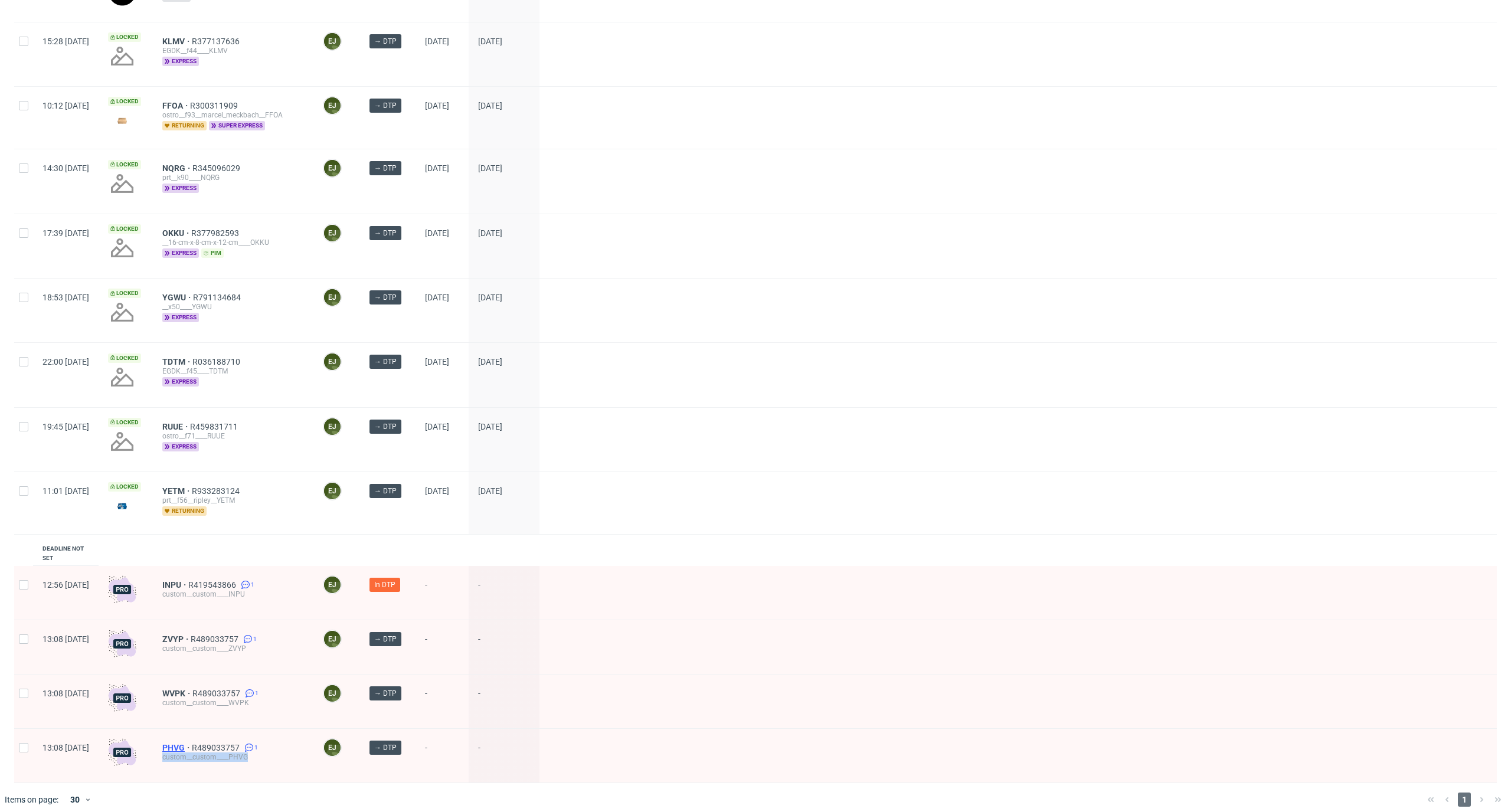
click at [192, 743] on span "PHVG" at bounding box center [177, 747] width 29 height 9
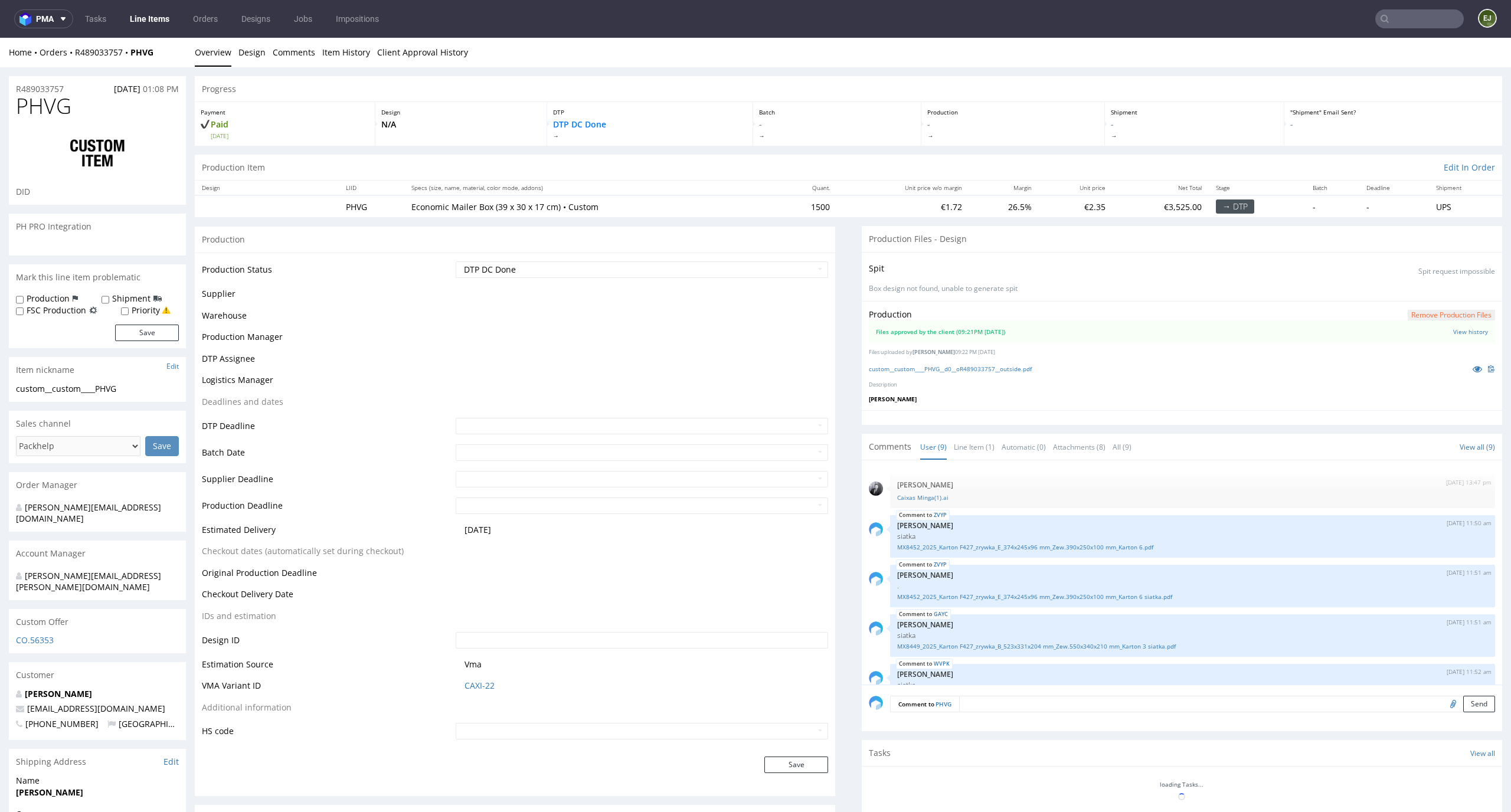
scroll to position [216, 0]
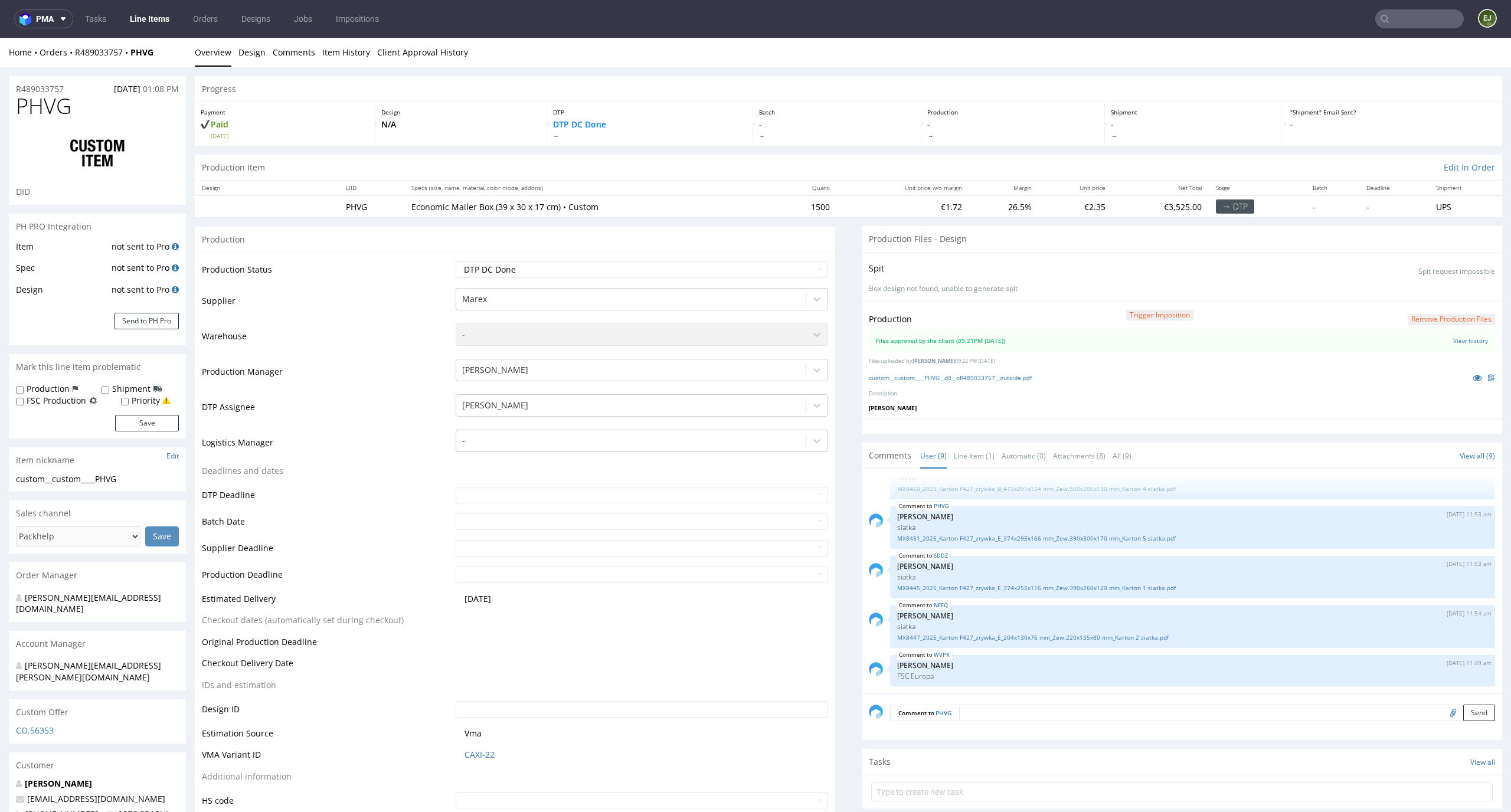
click at [873, 137] on span at bounding box center [837, 136] width 156 height 8
click at [976, 378] on link "custom__custom____PHVG__d0__oR489033757__outside.pdf" at bounding box center [950, 378] width 163 height 8
click at [869, 484] on div at bounding box center [875, 478] width 14 height 43
click at [959, 462] on link "Line Item (1)" at bounding box center [974, 456] width 41 height 25
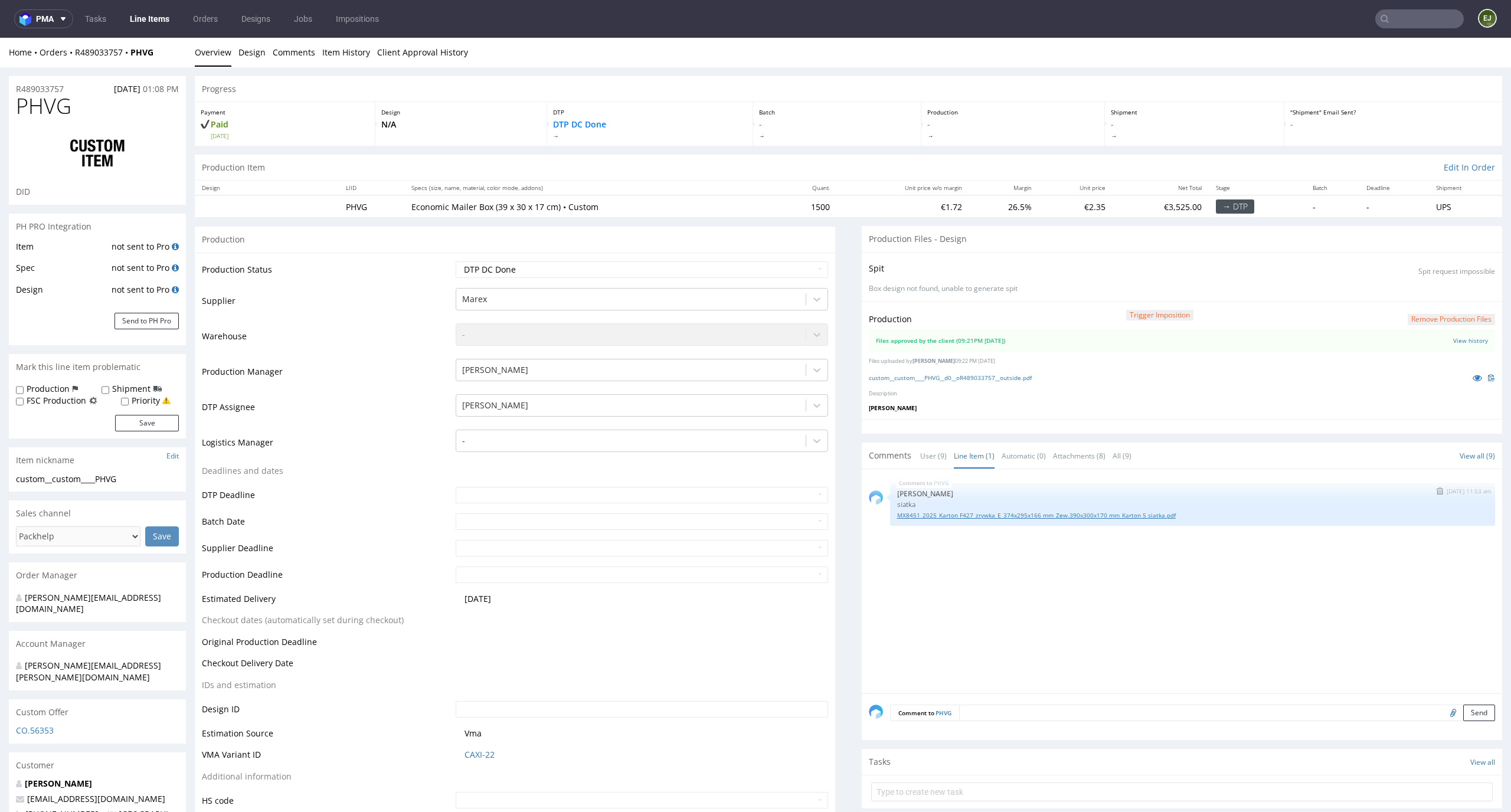
click at [958, 516] on link "MX8451_2025_Karton F427_zrywka_E_374x295x166 mm_Zew.390x300x170 mm_Karton 5 sia…" at bounding box center [1192, 515] width 591 height 9
click at [617, 158] on div "Production Item Edit In Order" at bounding box center [848, 167] width 1307 height 26
click at [953, 381] on link "custom__custom____PHVG__d0__oR489033757__outside.pdf" at bounding box center [950, 378] width 163 height 8
click at [1048, 650] on div "PHVG 24th Sep 25 | 11:53 am Sebastian Markut siatka MX8451_2025_Karton F427_zry…" at bounding box center [1185, 584] width 633 height 217
click at [982, 516] on link "MX8451_2025_Karton F427_zrywka_E_374x295x166 mm_Zew.390x300x170 mm_Karton 5 sia…" at bounding box center [1192, 515] width 591 height 9
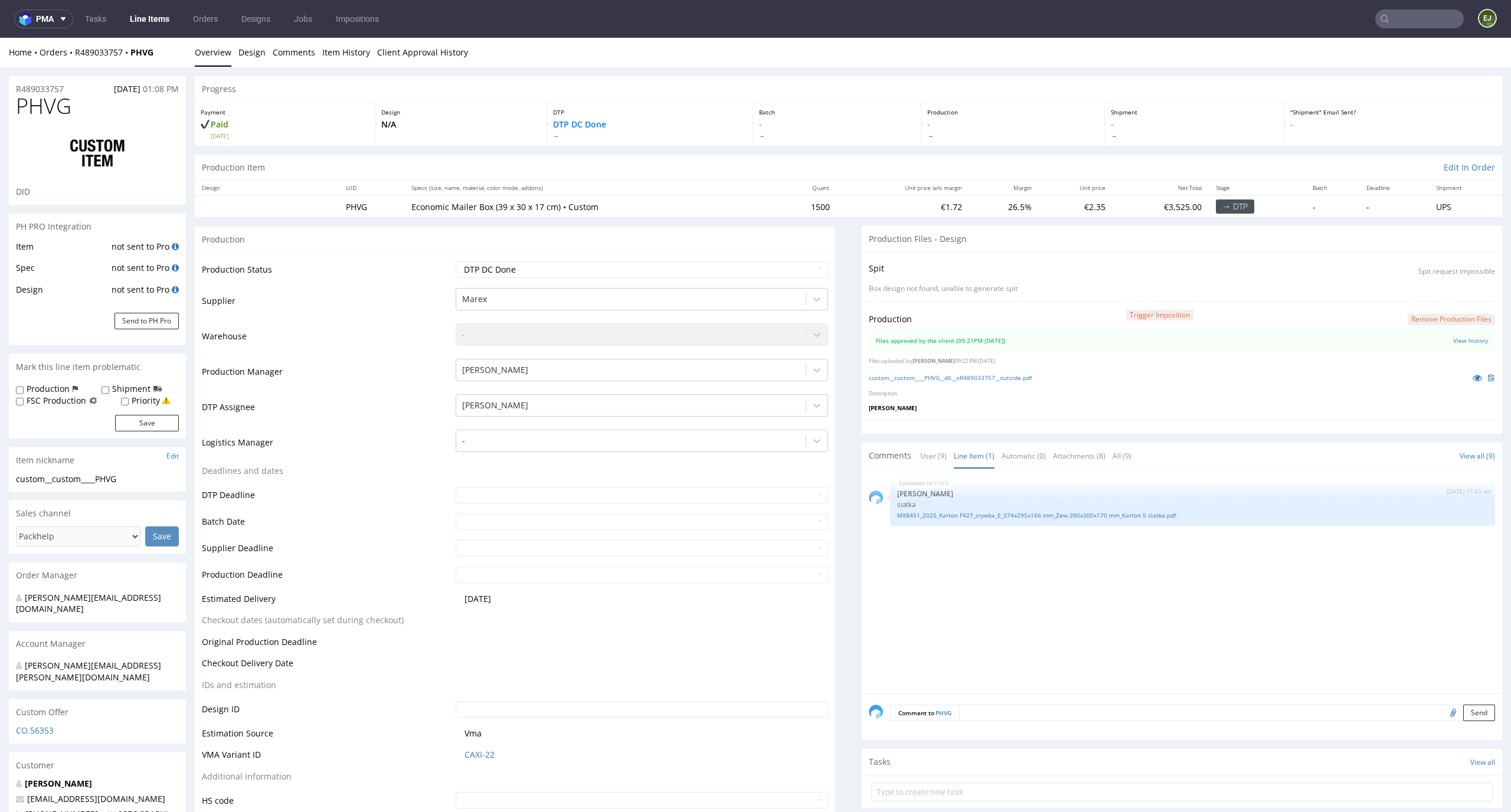
click at [1463, 315] on button "Remove production files" at bounding box center [1451, 319] width 88 height 11
click at [1417, 291] on link "Yes" at bounding box center [1412, 292] width 34 height 17
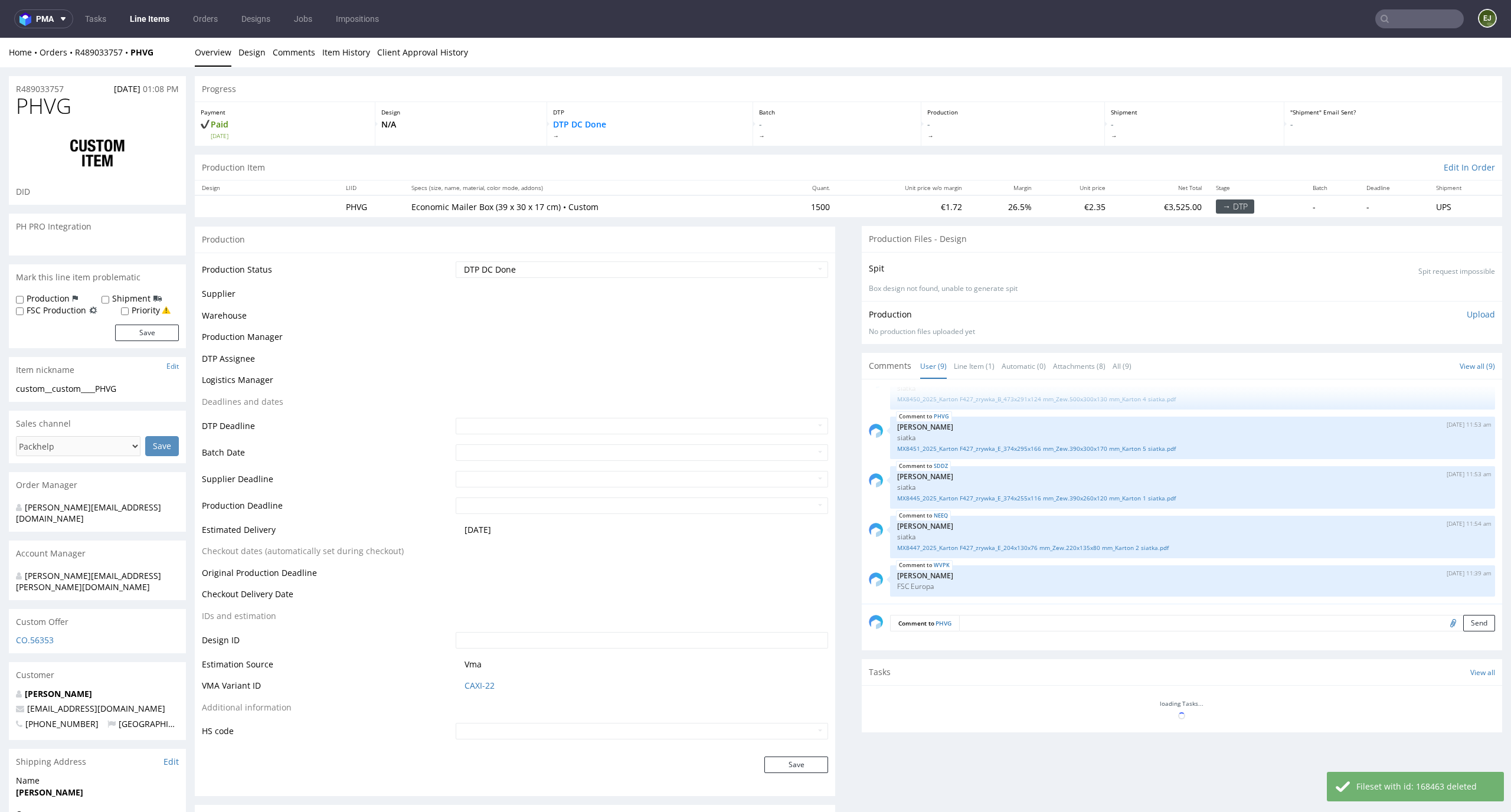
click at [1471, 309] on p "Upload" at bounding box center [1481, 314] width 28 height 12
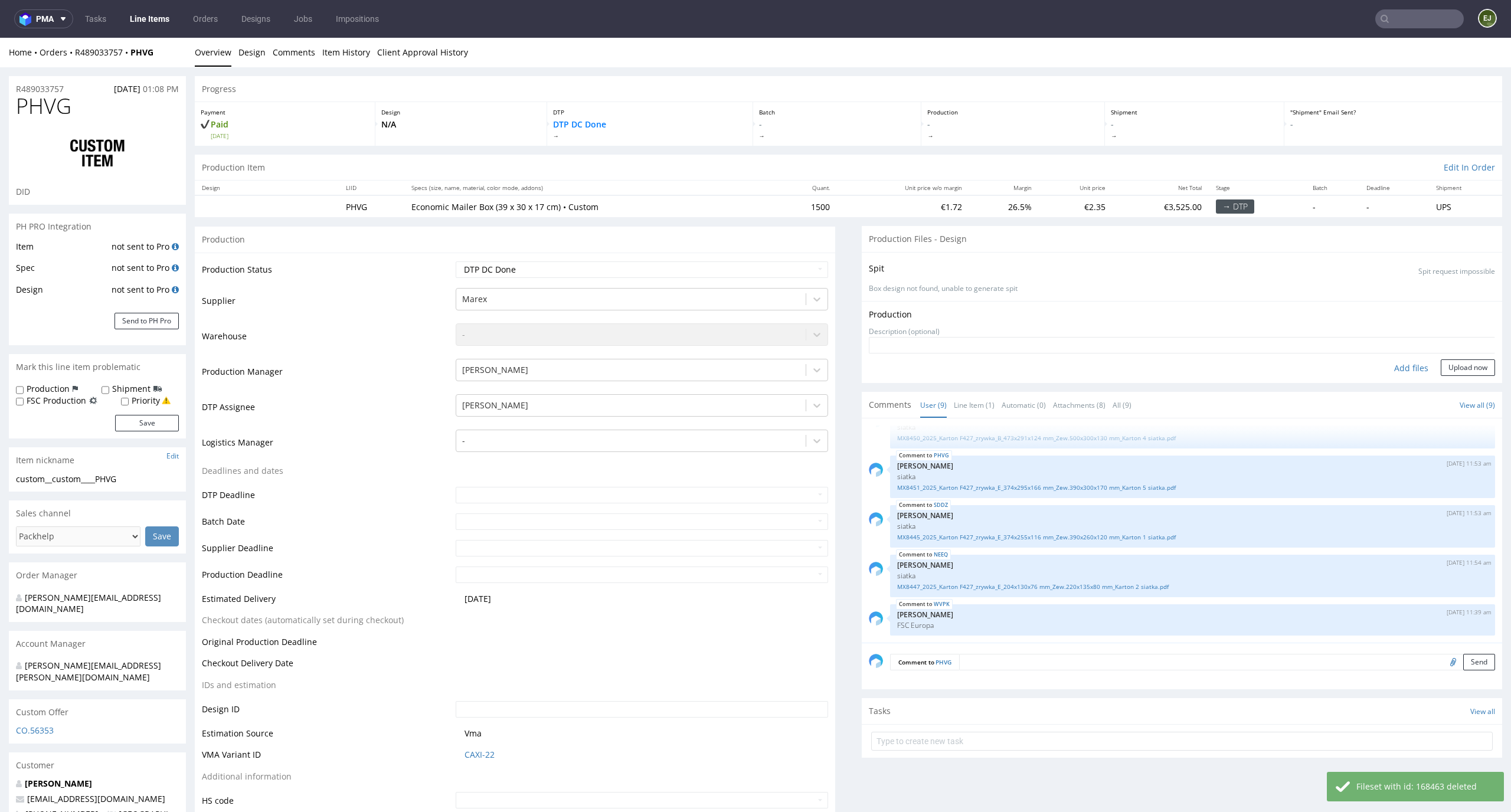
click at [1394, 367] on div "Add files" at bounding box center [1411, 368] width 59 height 17
type input "C:\fakepath\custom__custom____PHVG__d0__oR489033757__outside (1).pdf"
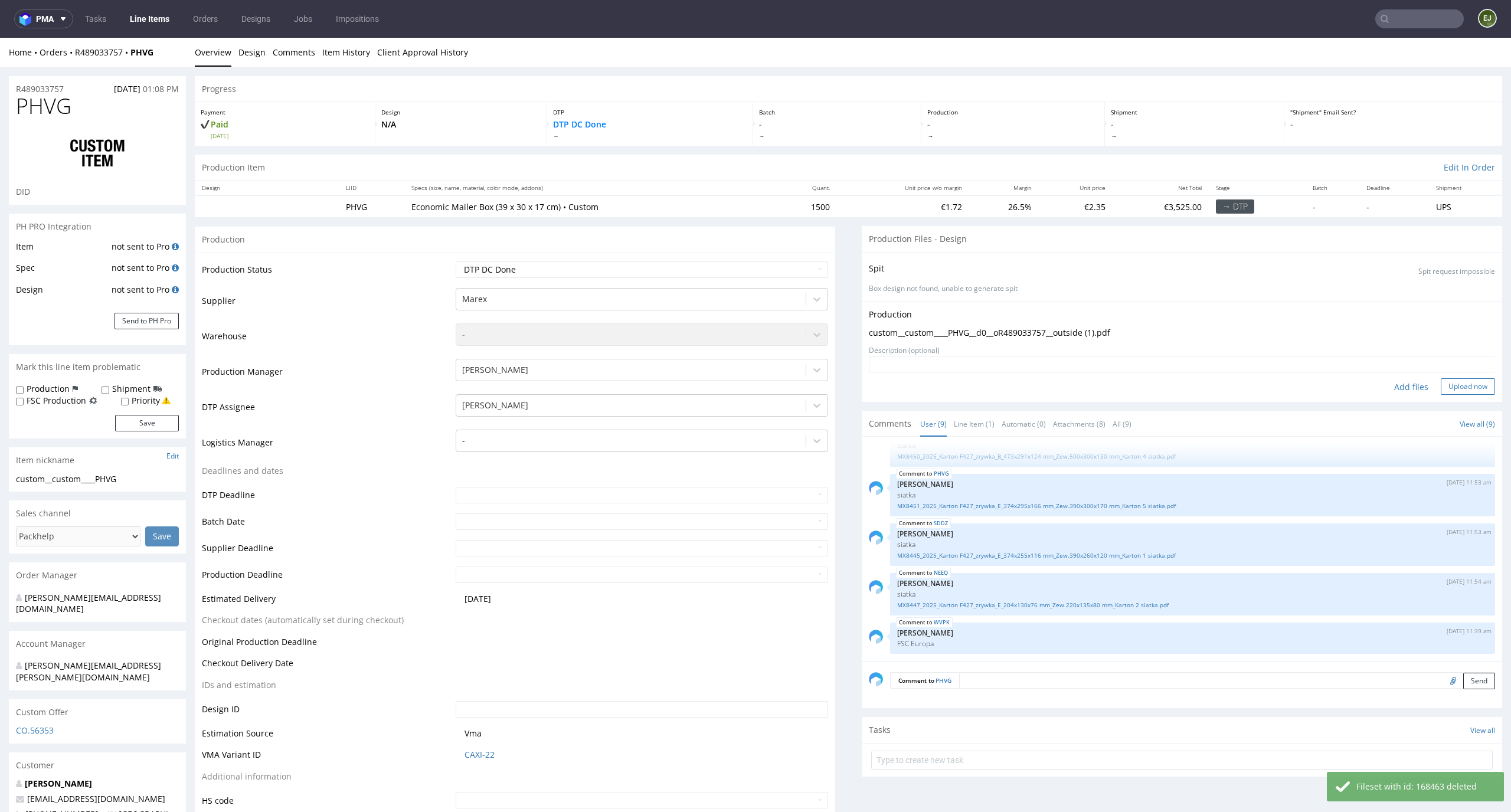
click at [1459, 386] on button "Upload now" at bounding box center [1468, 386] width 54 height 17
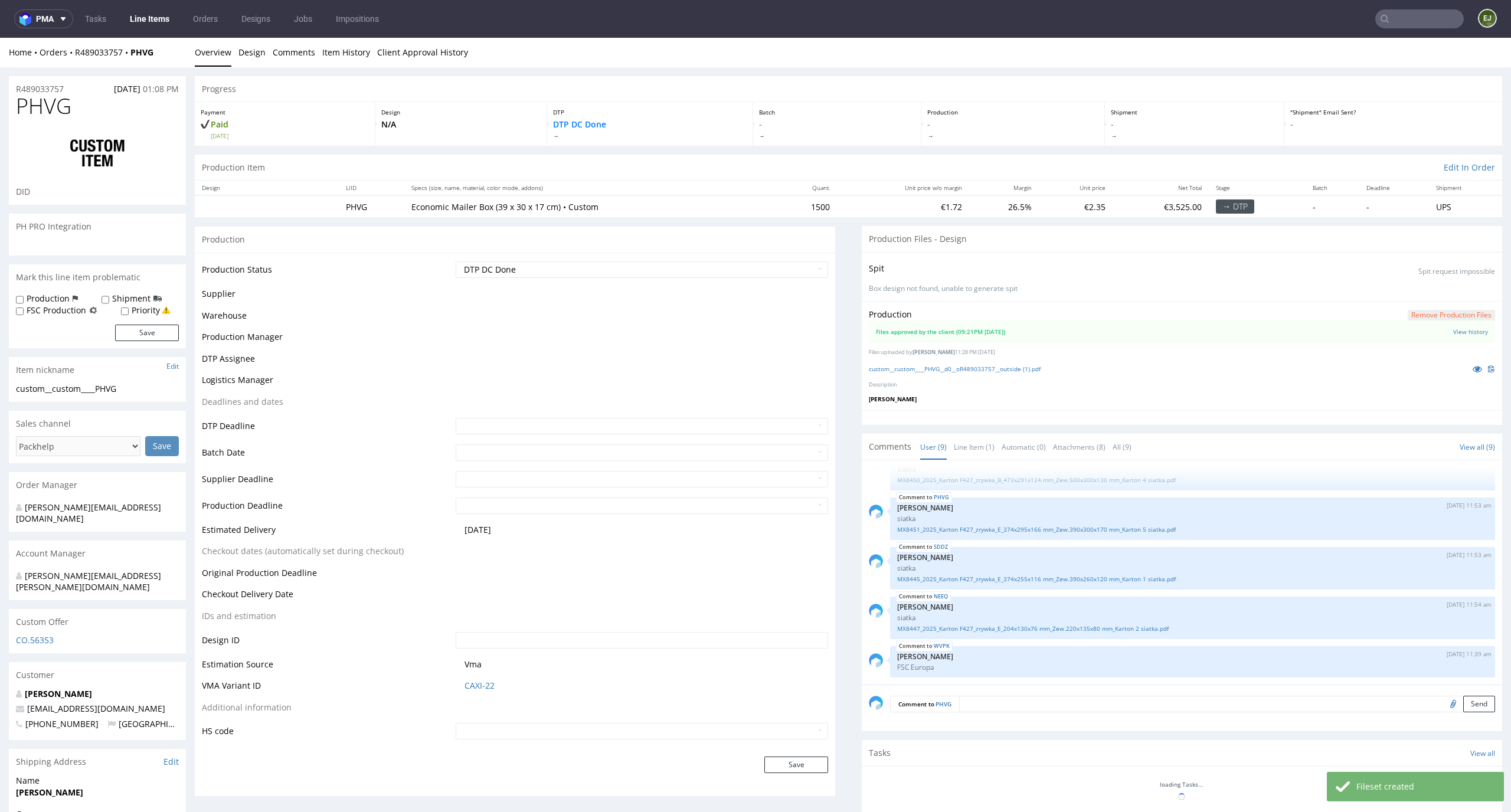
click at [787, 279] on td "Waiting for Artwork Waiting for Diecut Waiting for Mockup Waiting for DTP Waiti…" at bounding box center [640, 274] width 376 height 27
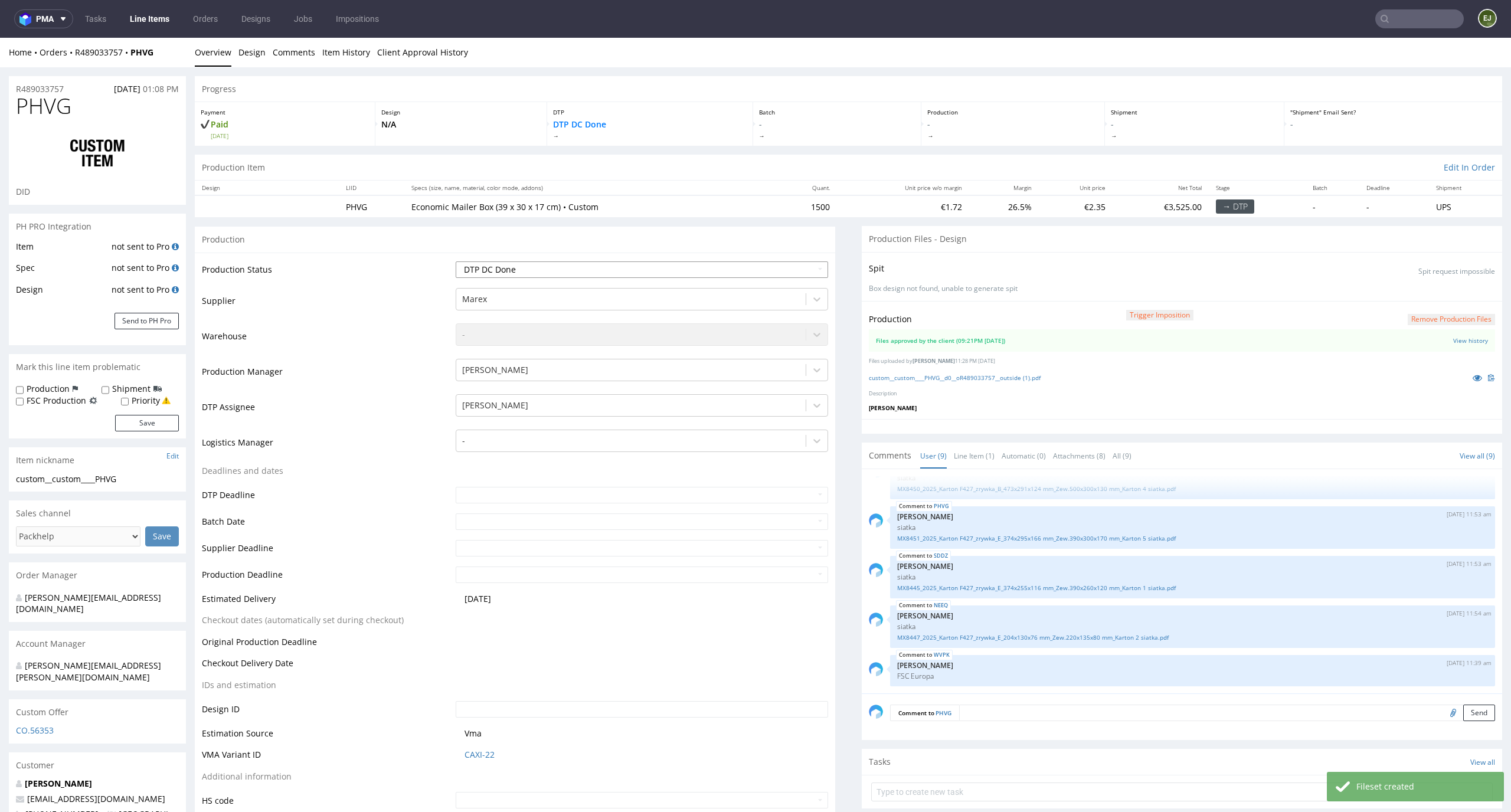
click at [791, 270] on select "Waiting for Artwork Waiting for Diecut Waiting for Mockup Waiting for DTP Waiti…" at bounding box center [642, 269] width 373 height 17
select select "dtp_production_ready"
click at [456, 261] on select "Waiting for Artwork Waiting for Diecut Waiting for Mockup Waiting for DTP Waiti…" at bounding box center [642, 269] width 373 height 17
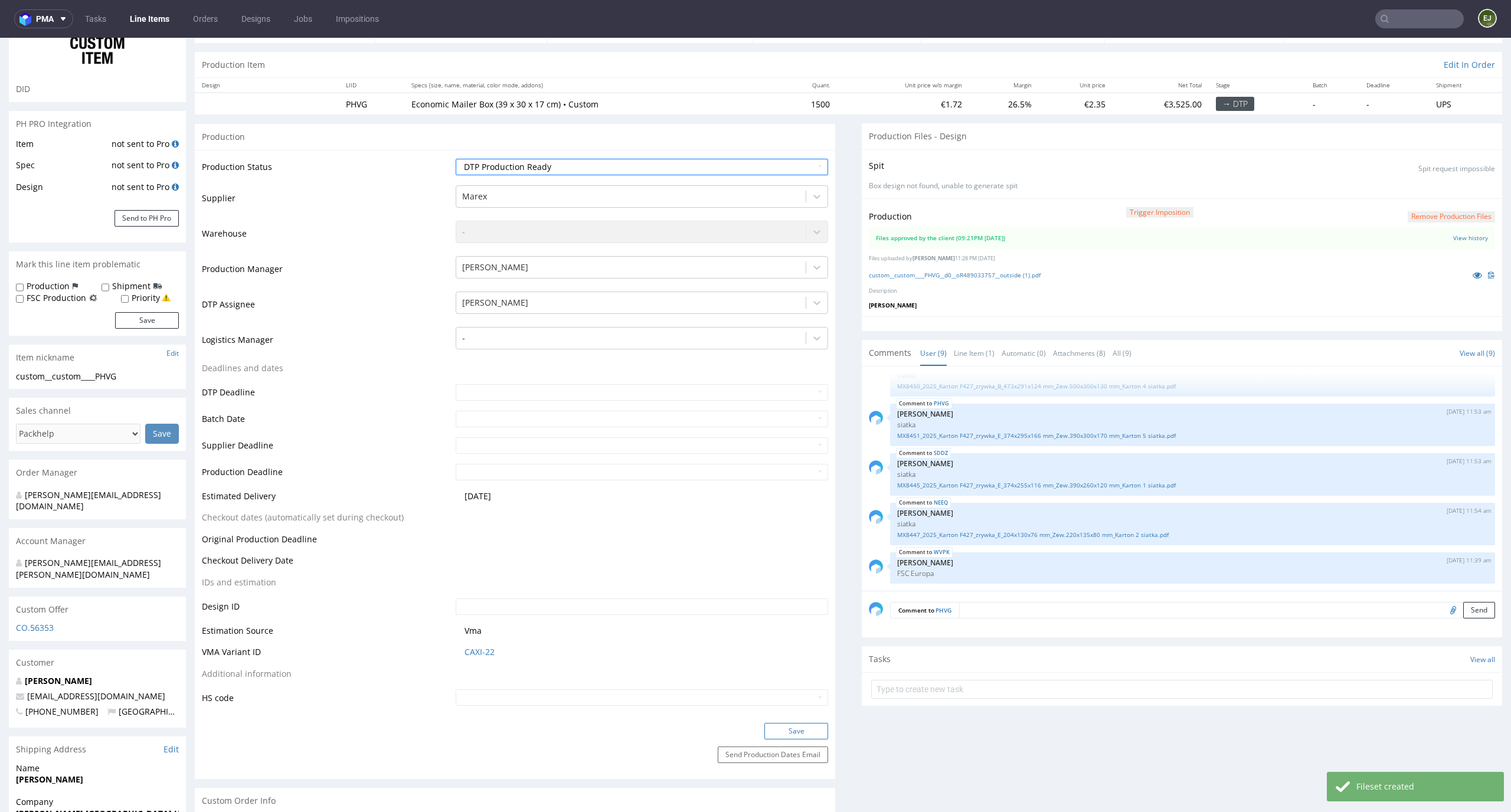
click at [797, 735] on button "Save" at bounding box center [796, 731] width 64 height 17
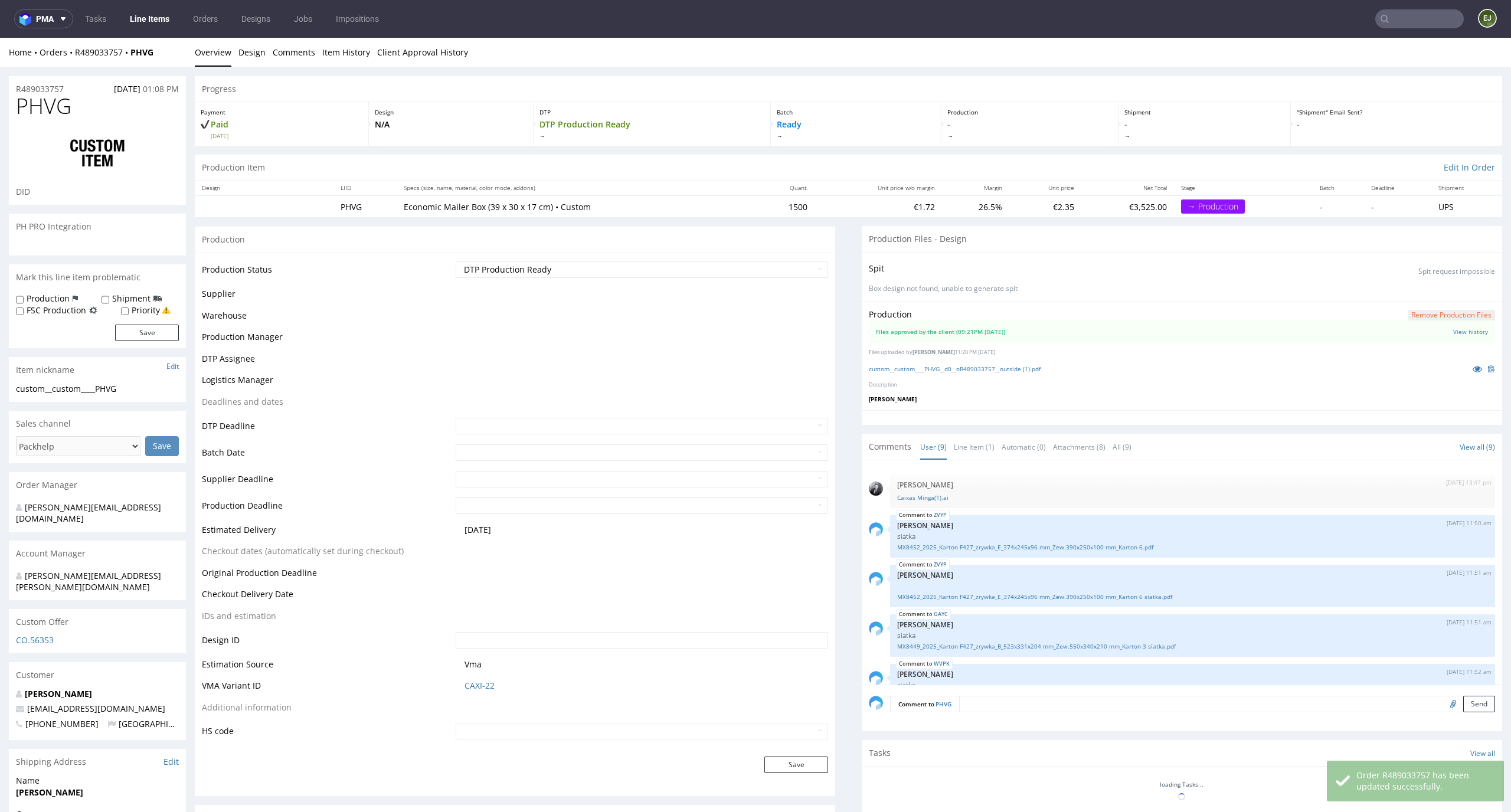
scroll to position [216, 0]
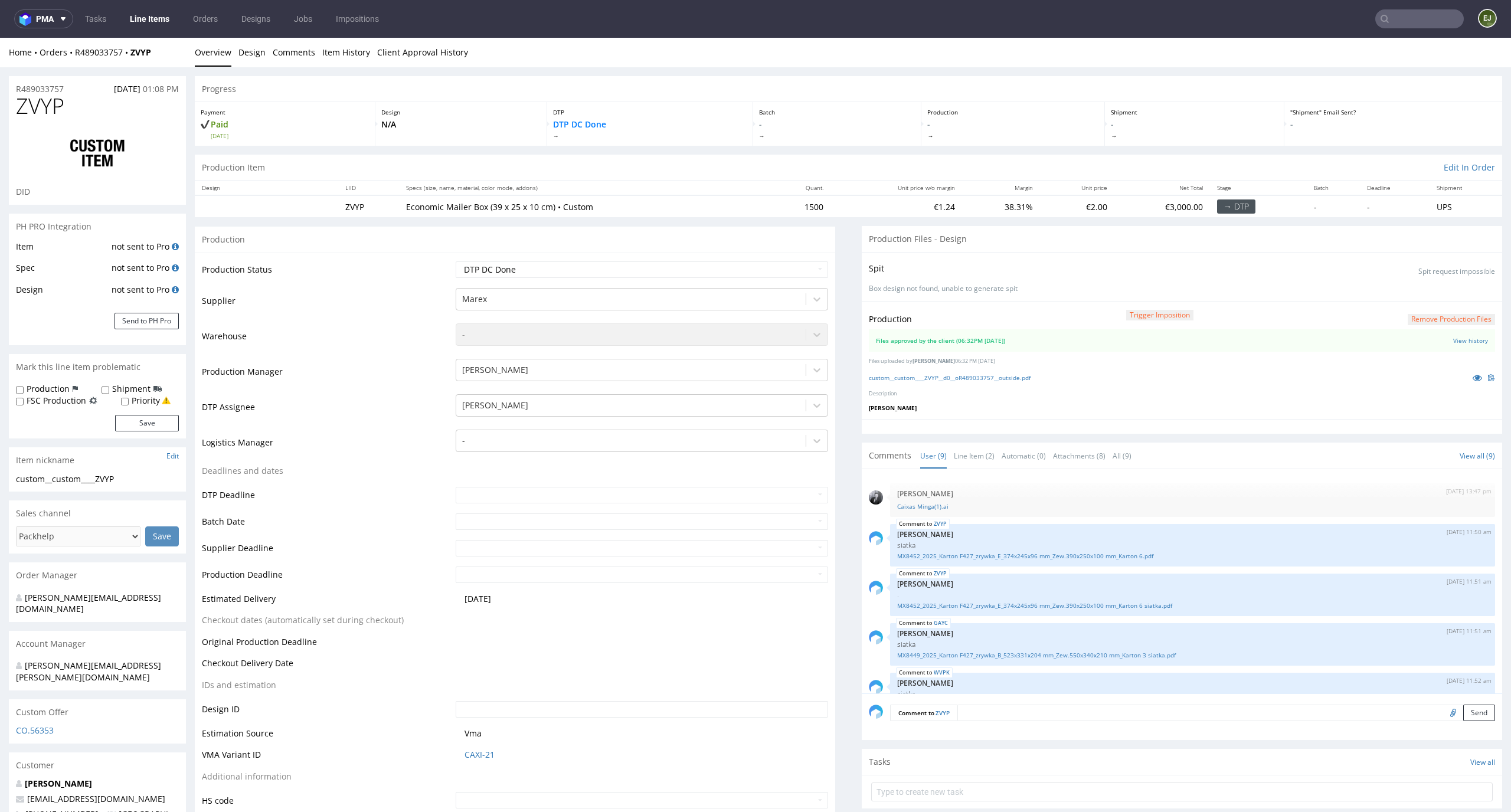
scroll to position [216, 0]
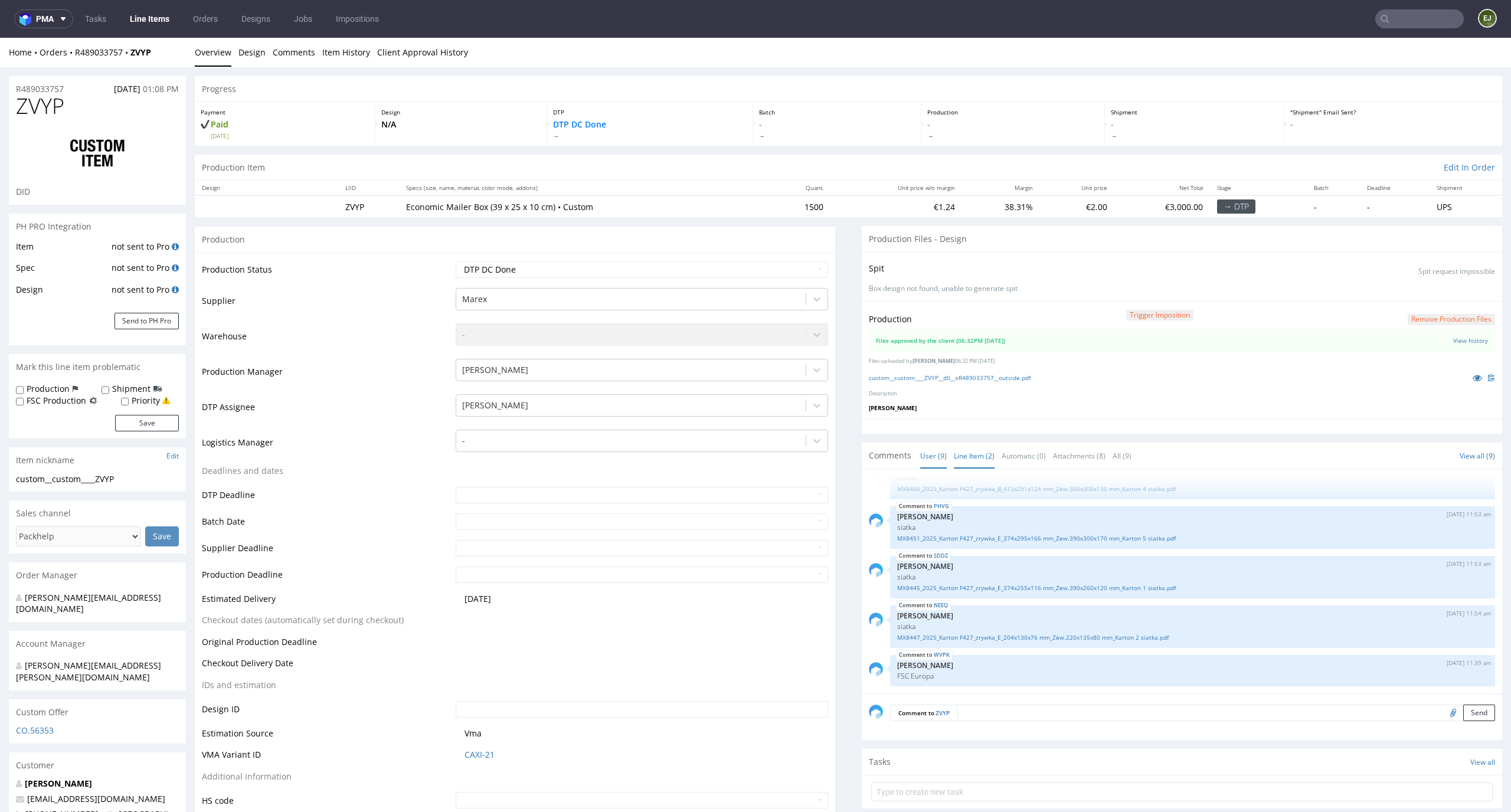
click at [953, 453] on link "Line Item (2)" at bounding box center [974, 456] width 41 height 25
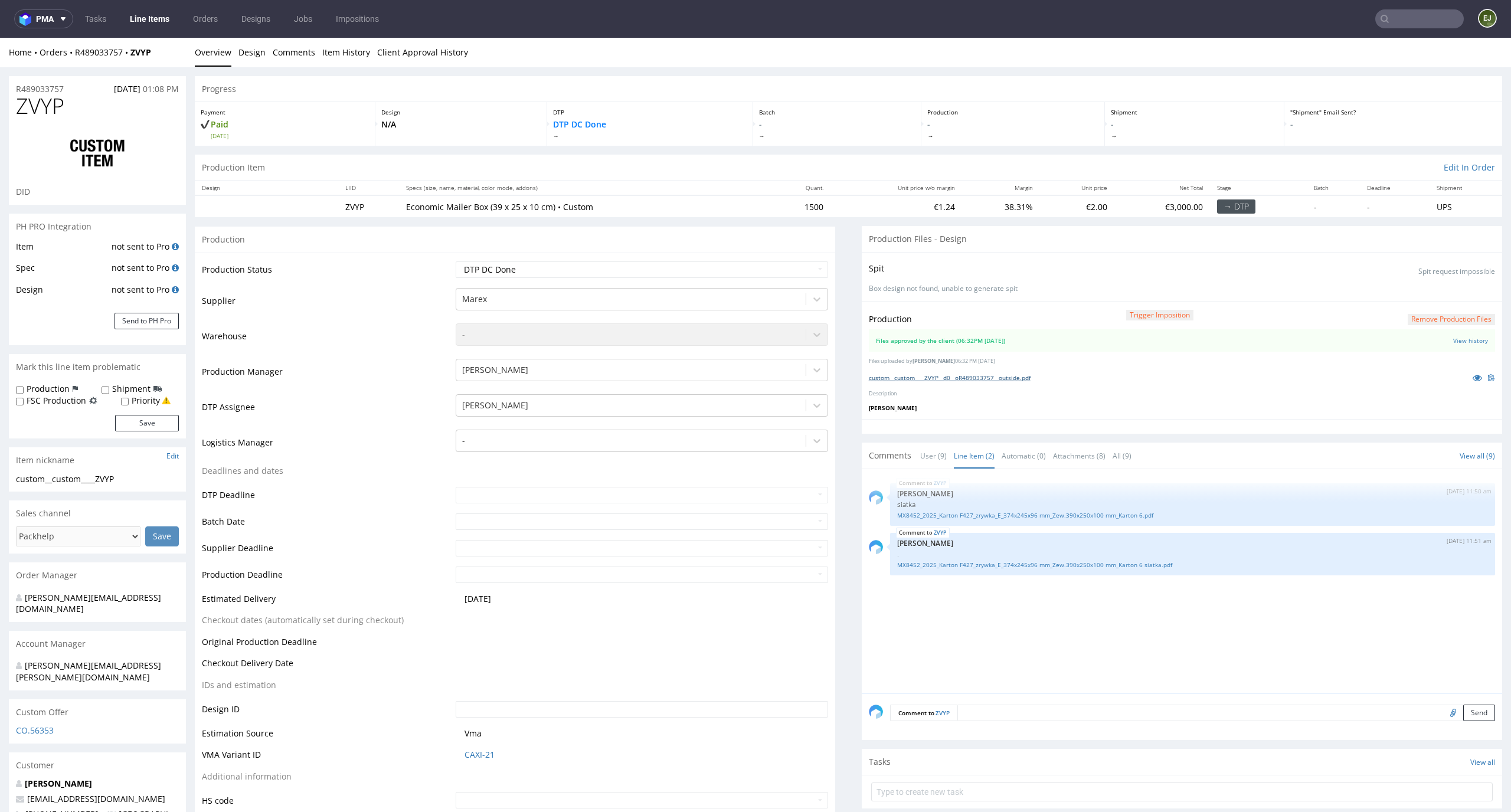
click at [955, 376] on link "custom__custom____ZVYP__d0__oR489033757__outside.pdf" at bounding box center [949, 378] width 162 height 8
click at [1467, 314] on button "Remove production files" at bounding box center [1451, 319] width 88 height 11
click at [1416, 294] on link "Yes" at bounding box center [1412, 292] width 34 height 17
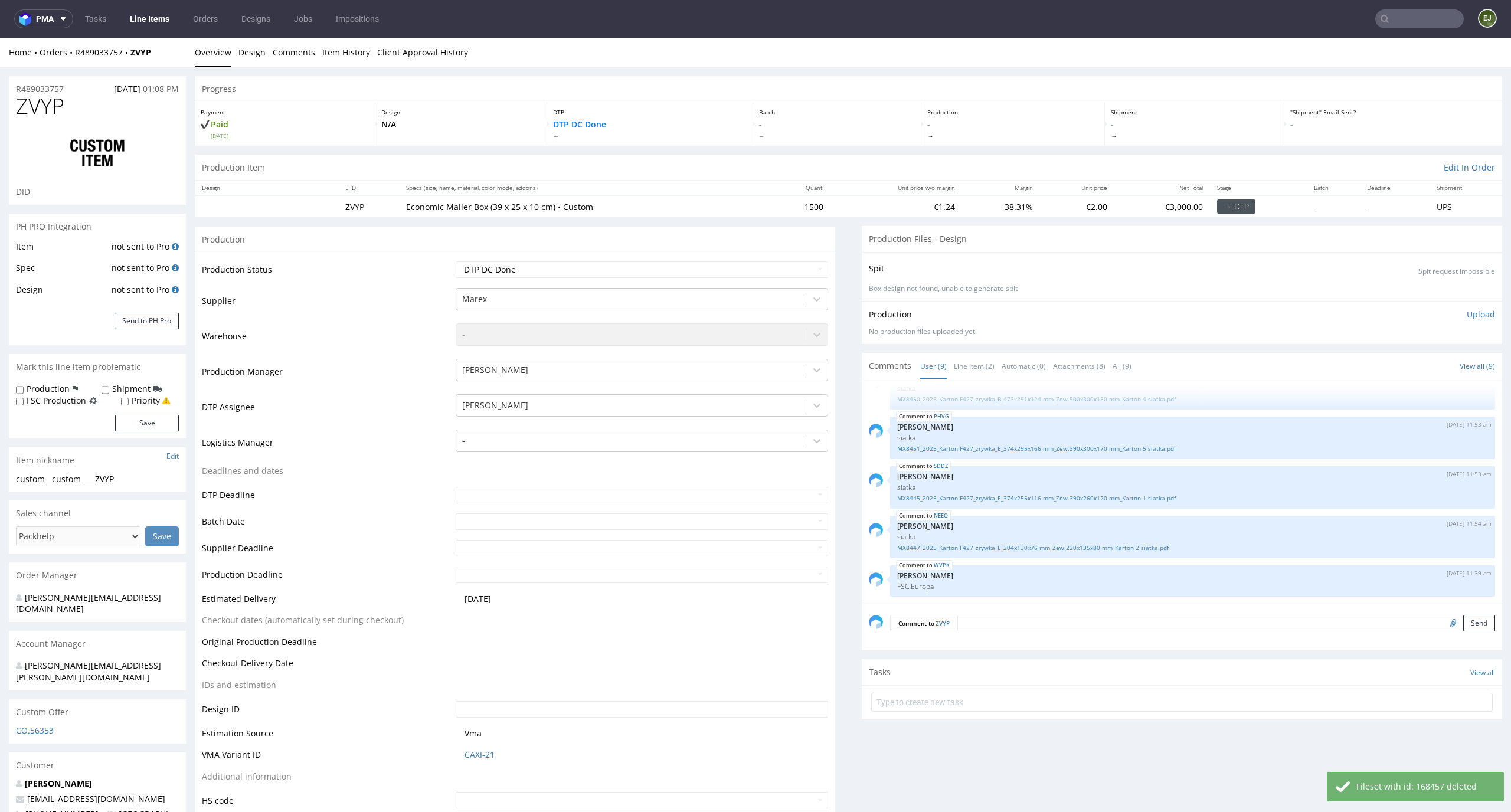
click at [1467, 316] on p "Upload" at bounding box center [1481, 314] width 28 height 12
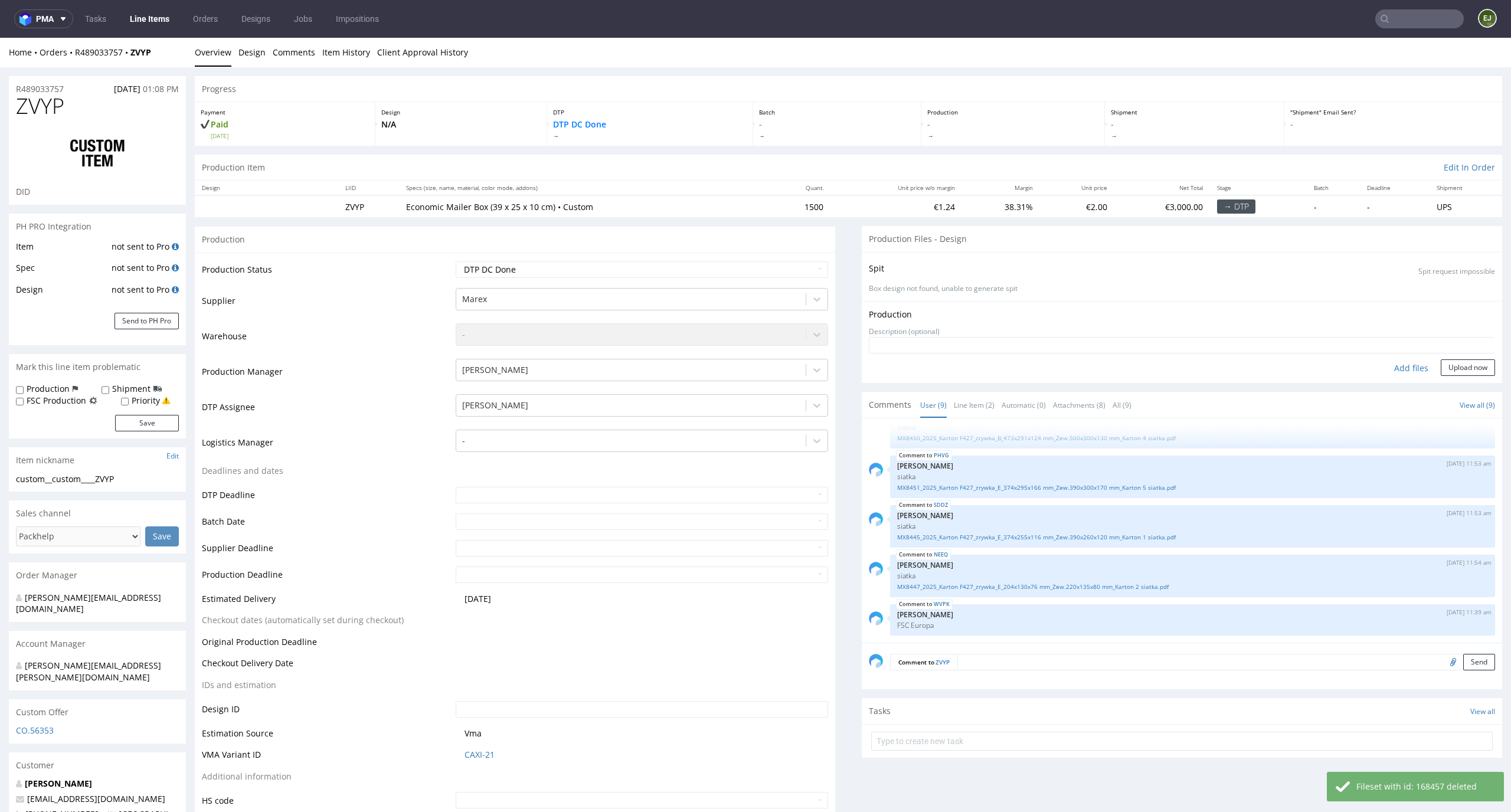
click at [1389, 374] on div "Add files" at bounding box center [1411, 368] width 59 height 17
type input "C:\fakepath\custom__custom____ZVYP__d0__oR489033757__outside.pdf"
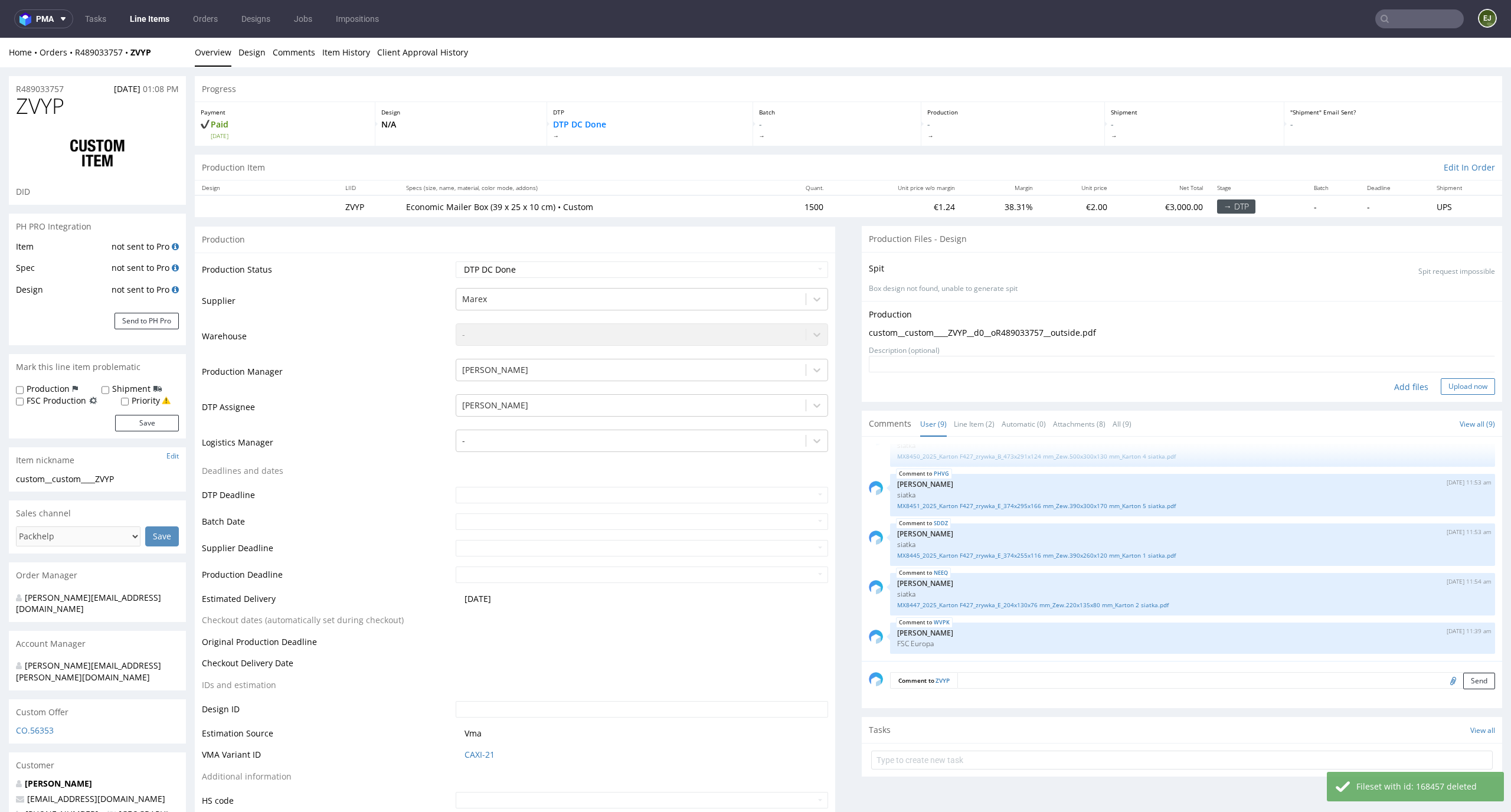
click at [1443, 393] on button "Upload now" at bounding box center [1468, 386] width 54 height 17
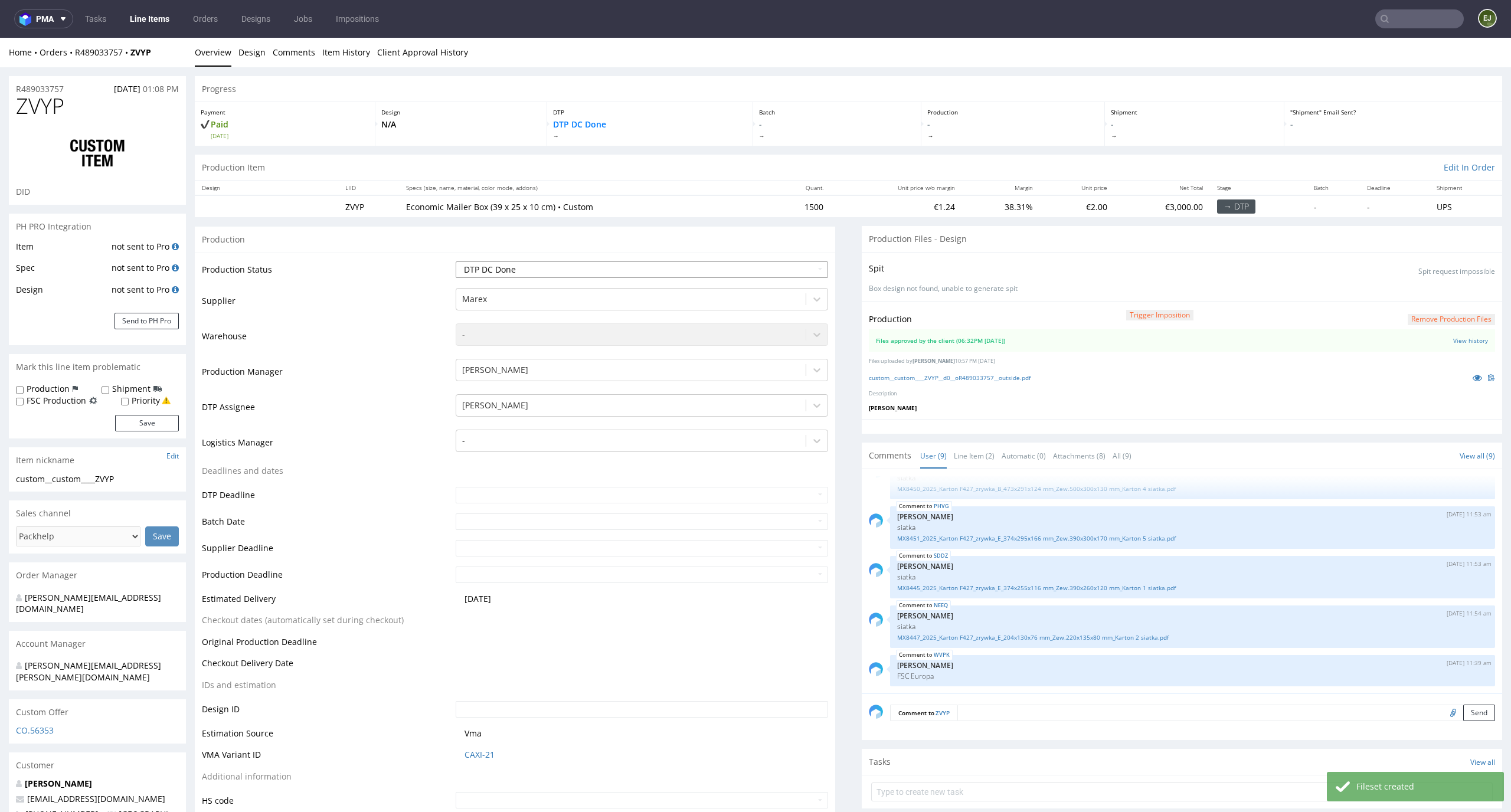
click at [807, 277] on select "Waiting for Artwork Waiting for Diecut Waiting for Mockup Waiting for DTP Waiti…" at bounding box center [642, 269] width 373 height 17
select select "dtp_production_ready"
click at [456, 261] on select "Waiting for Artwork Waiting for Diecut Waiting for Mockup Waiting for DTP Waiti…" at bounding box center [642, 269] width 373 height 17
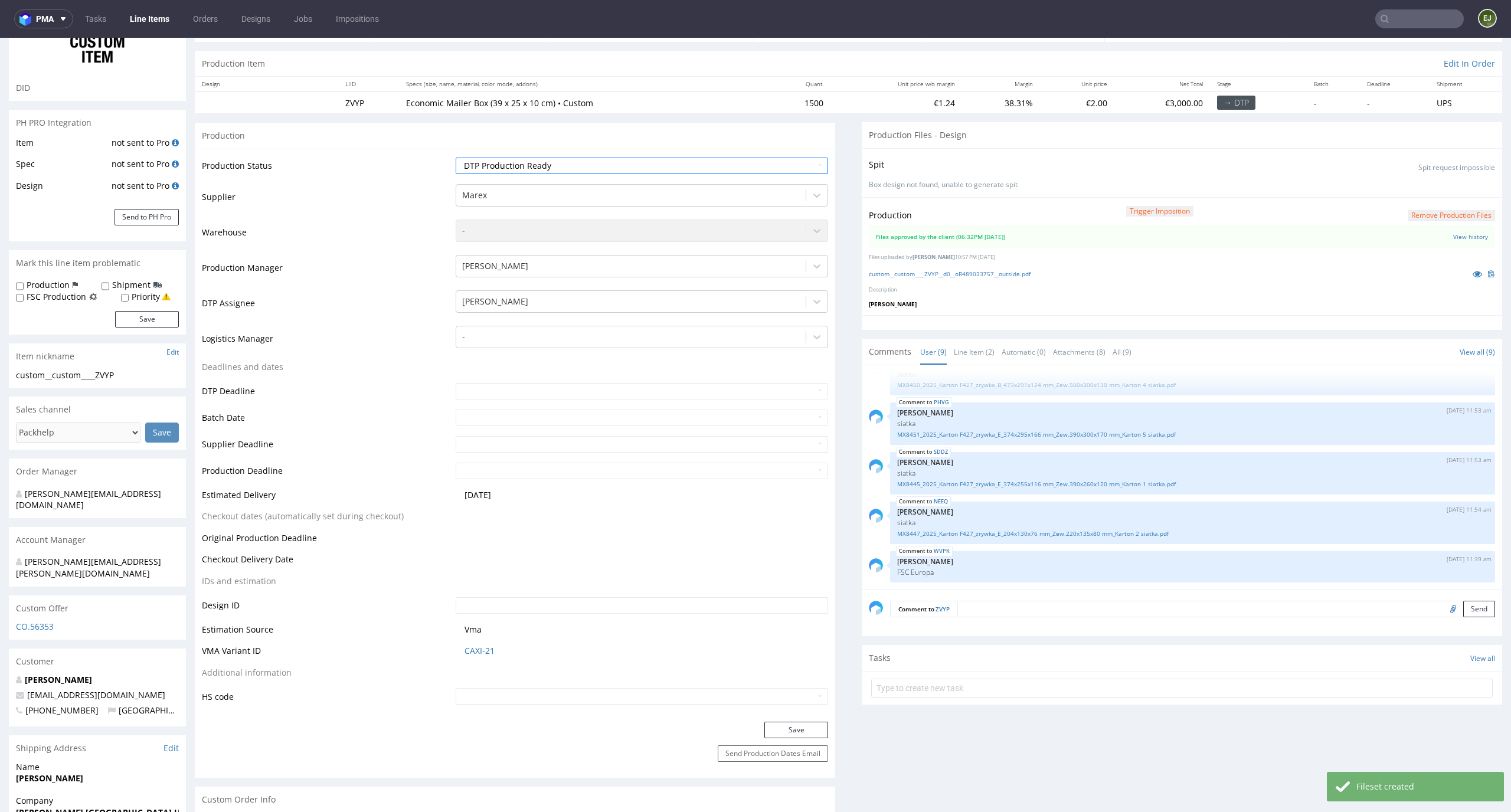
scroll to position [178, 0]
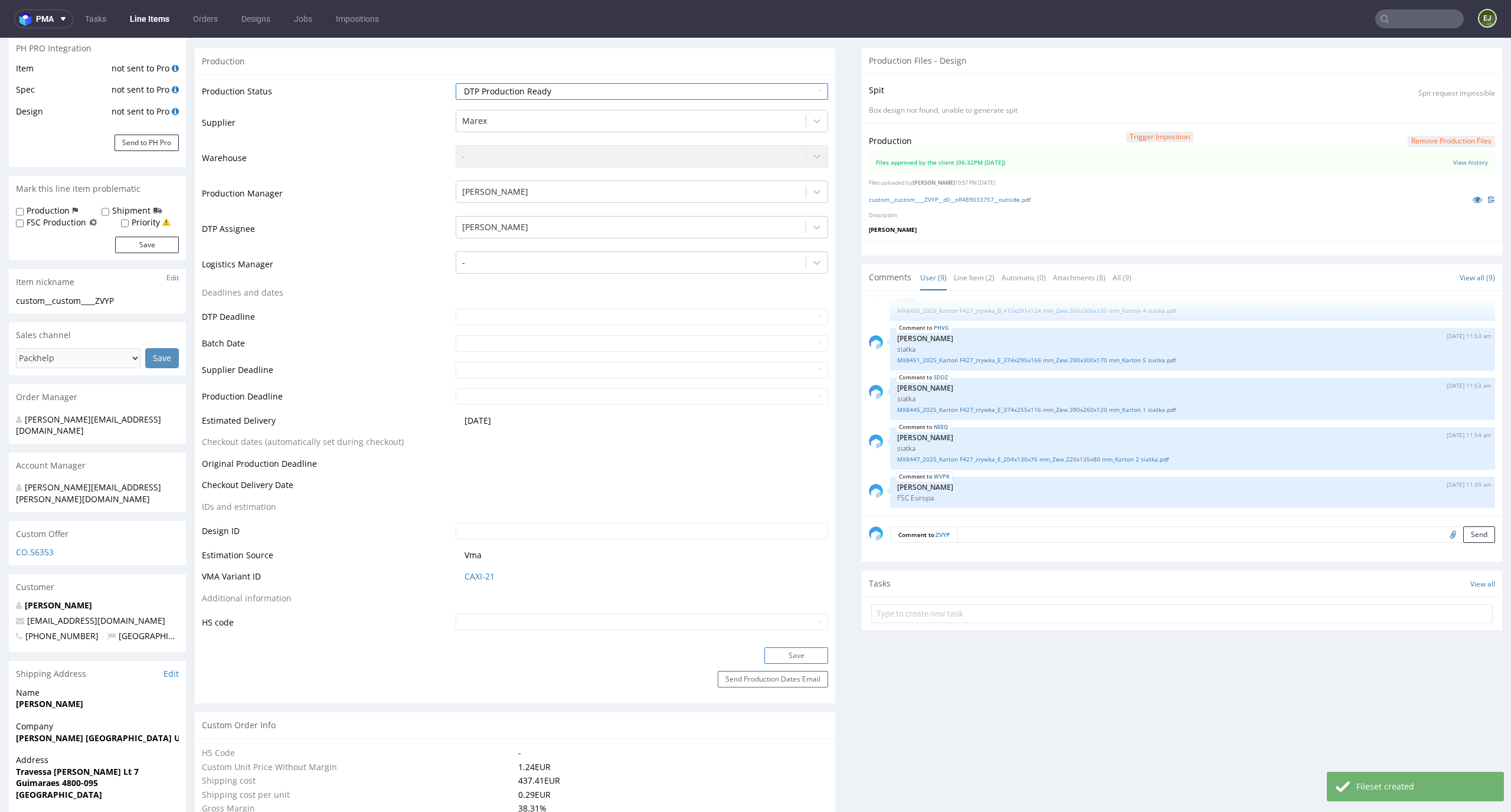
click at [808, 650] on button "Save" at bounding box center [796, 655] width 64 height 17
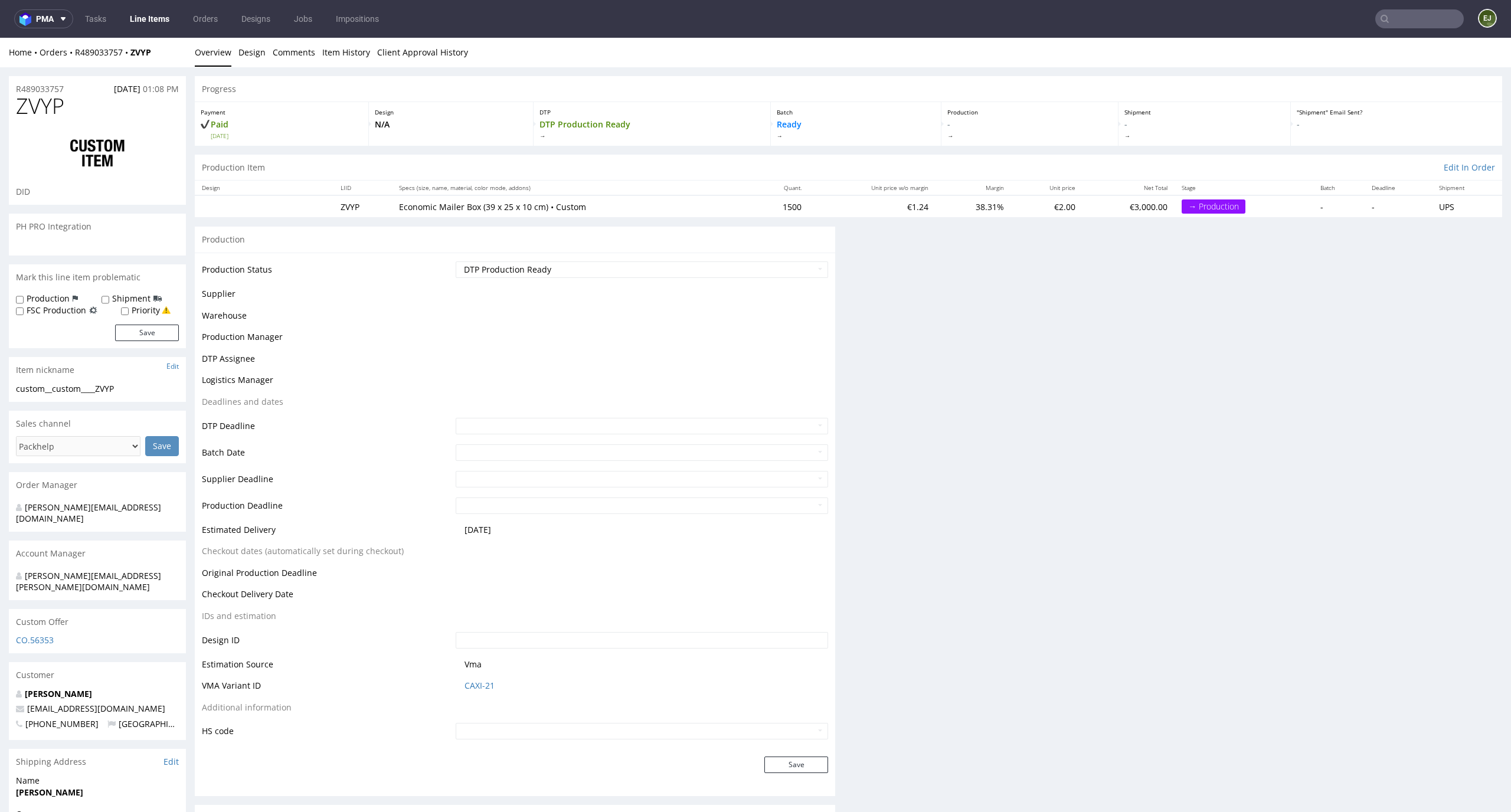
scroll to position [0, 0]
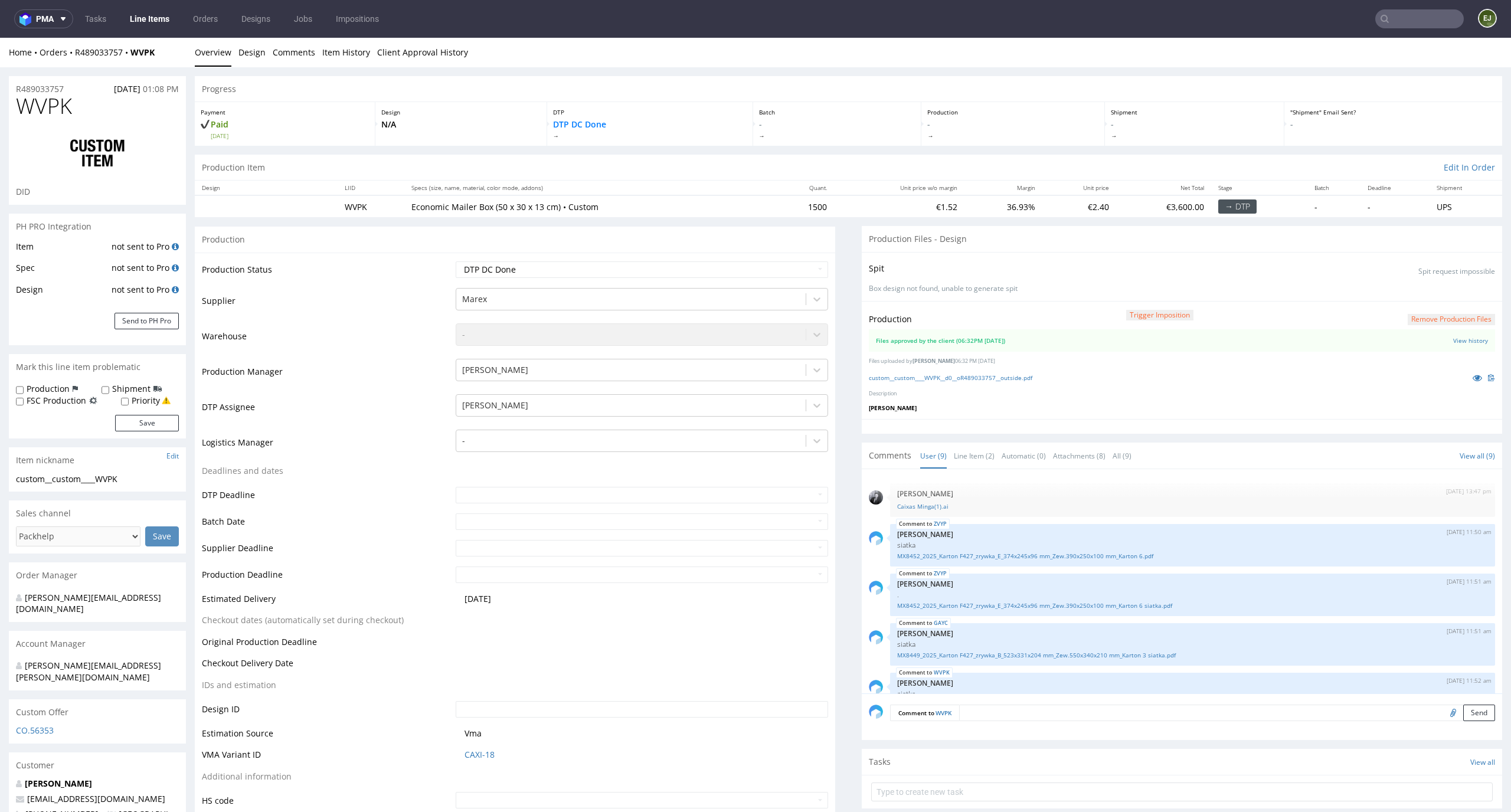
scroll to position [216, 0]
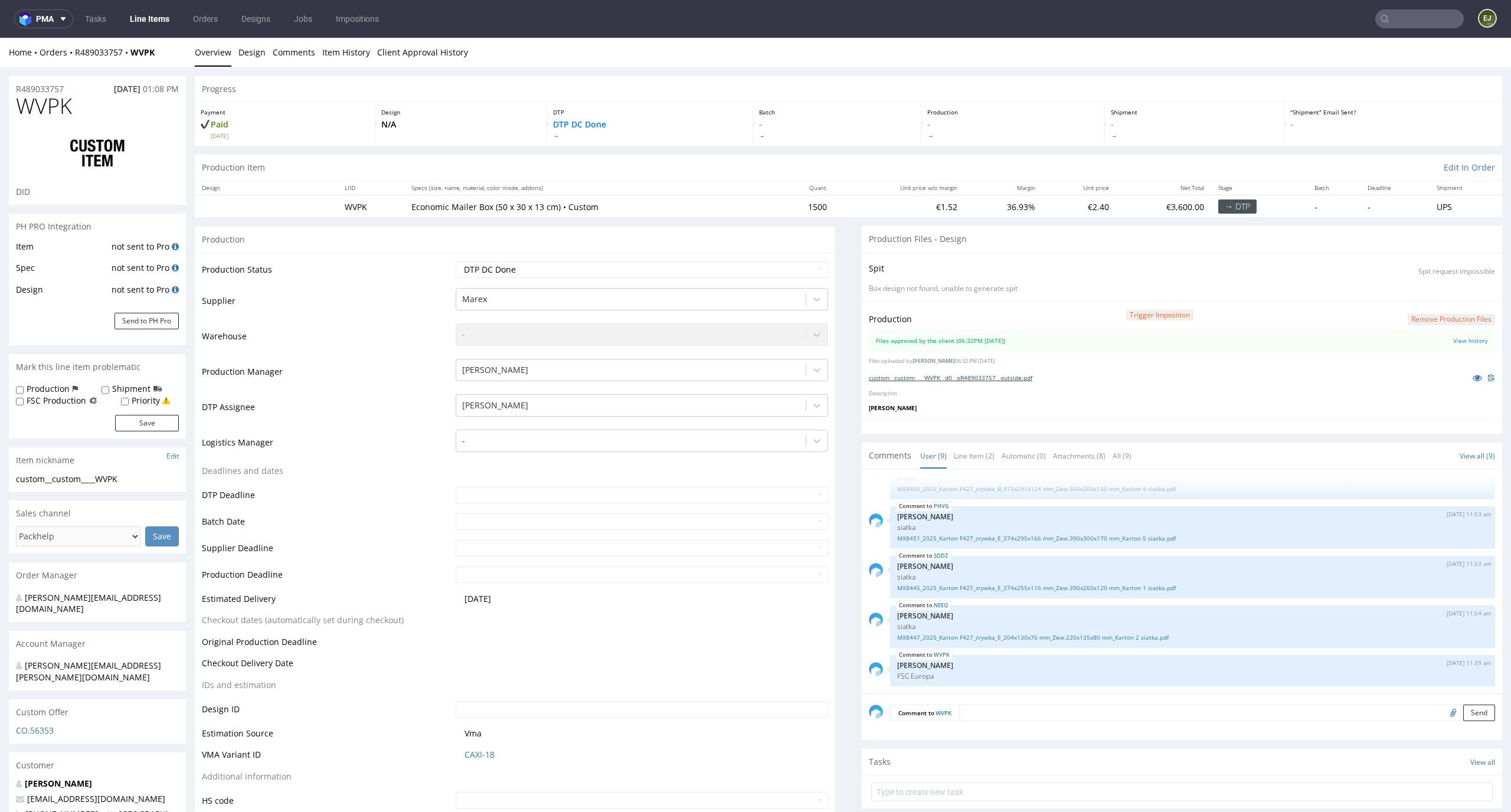
click at [952, 381] on link "custom__custom____WVPK__d0__oR489033757__outside.pdf" at bounding box center [950, 378] width 163 height 8
click at [825, 138] on span at bounding box center [837, 136] width 156 height 8
click at [1415, 315] on button "Remove production files" at bounding box center [1451, 319] width 88 height 11
click at [1408, 289] on icon at bounding box center [1406, 292] width 7 height 8
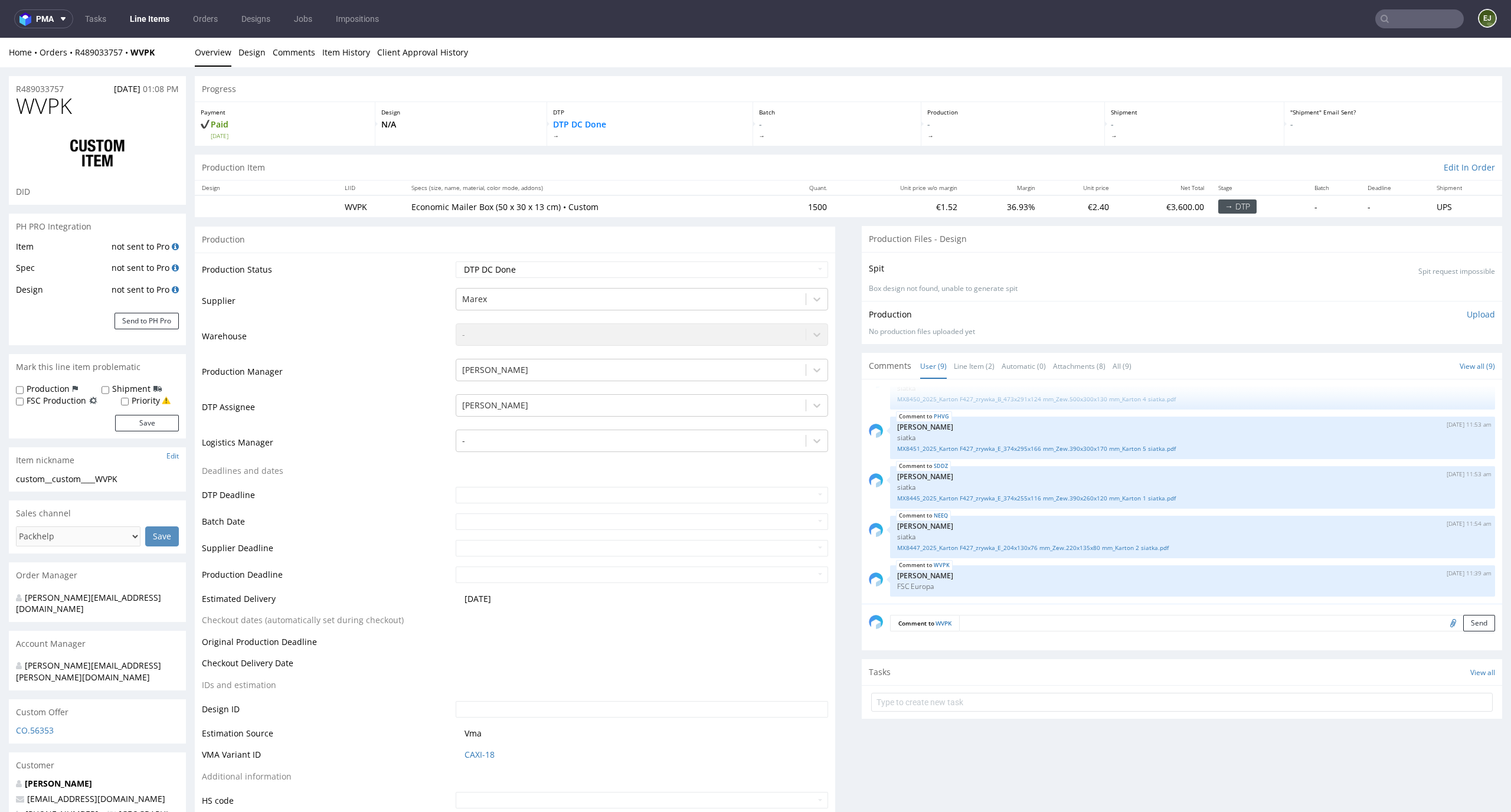
click at [1467, 313] on p "Upload" at bounding box center [1481, 314] width 28 height 12
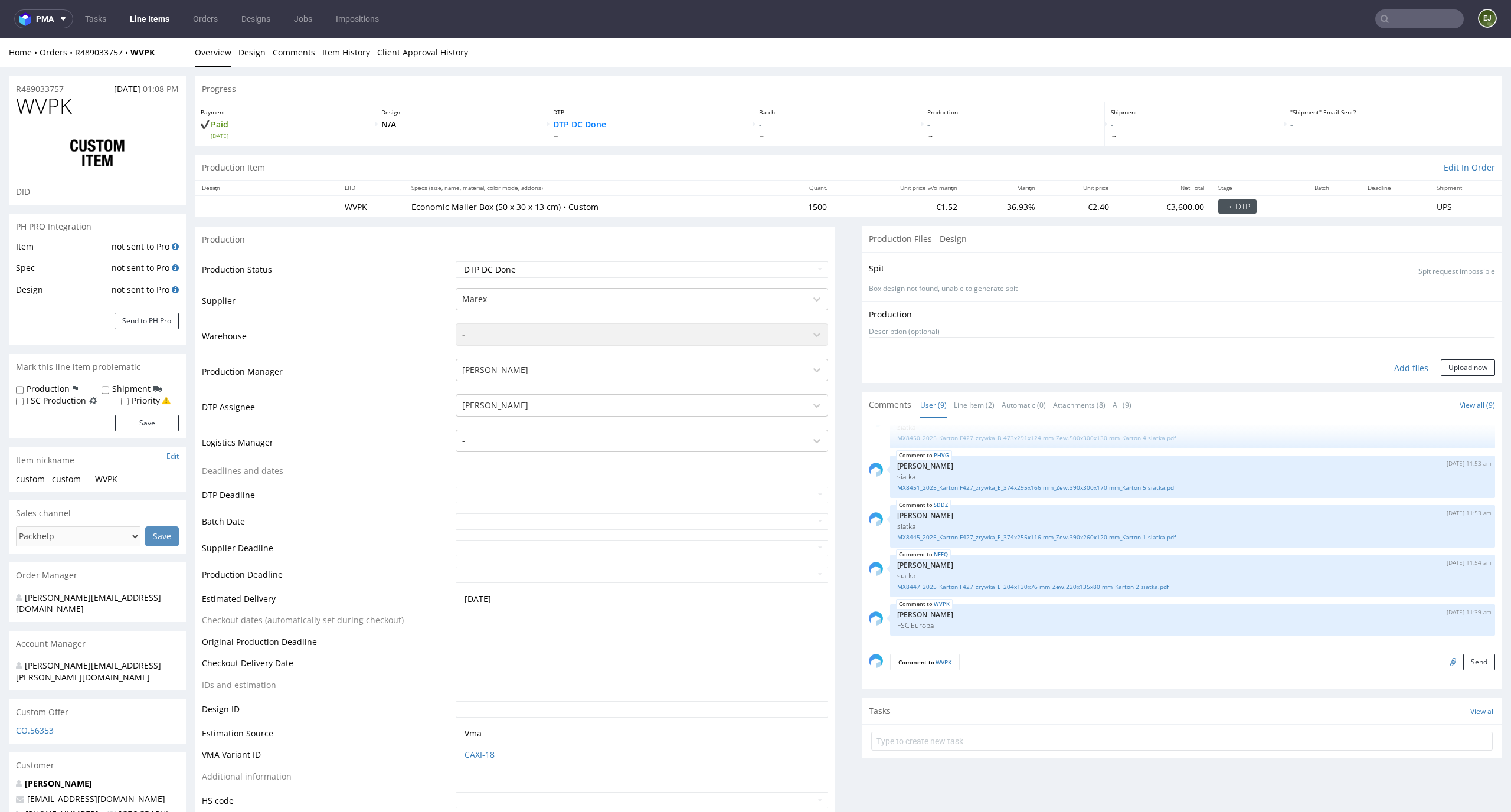
click at [1398, 359] on div "Add files" at bounding box center [1411, 368] width 59 height 17
type input "C:\fakepath\custom__custom____WVPK__d0__oR489033757__outside.pdf"
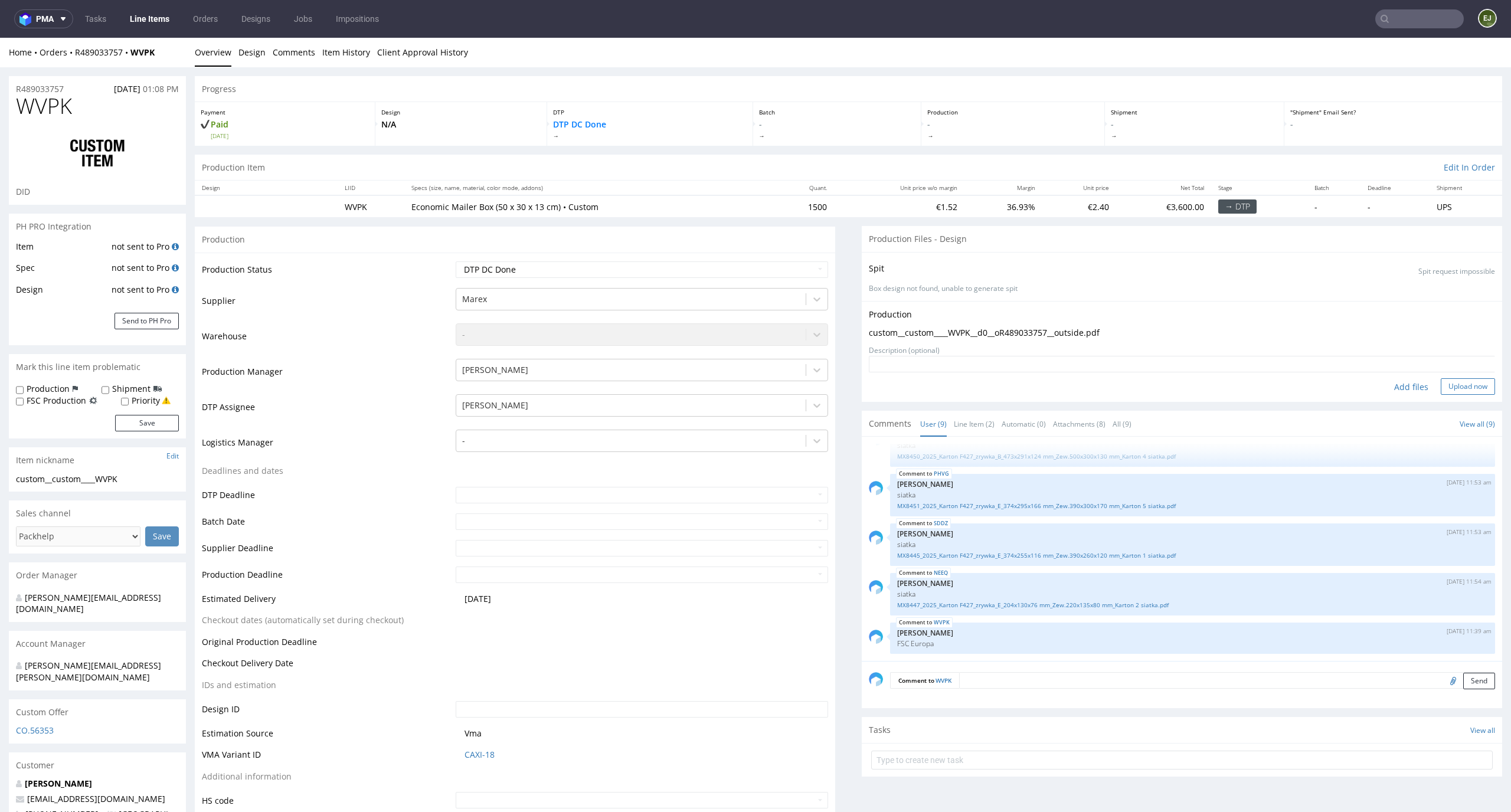
click at [1449, 388] on button "Upload now" at bounding box center [1468, 386] width 54 height 17
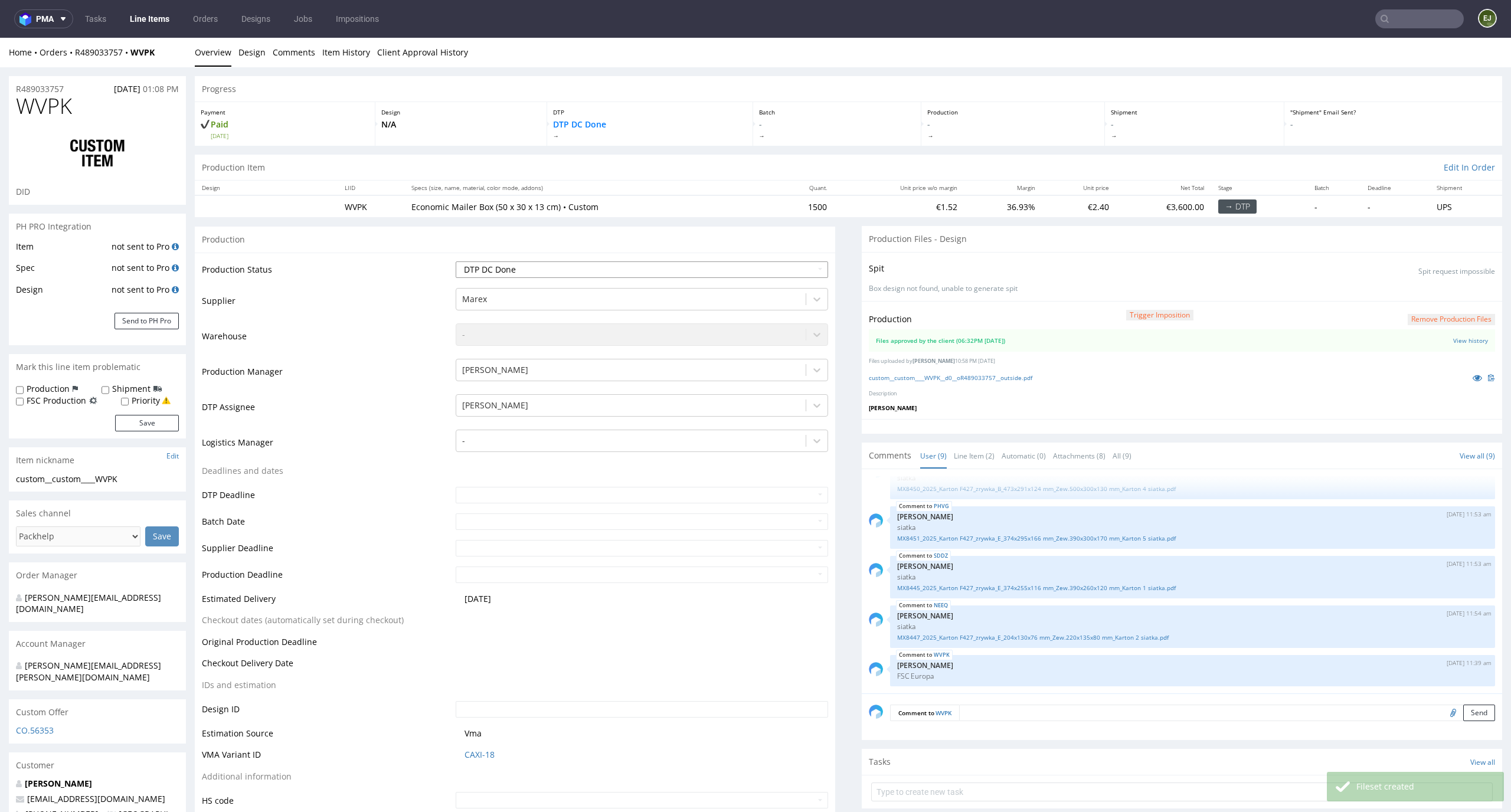
click at [762, 263] on select "Waiting for Artwork Waiting for Diecut Waiting for Mockup Waiting for DTP Waiti…" at bounding box center [642, 269] width 373 height 17
select select "dtp_production_ready"
click at [456, 261] on select "Waiting for Artwork Waiting for Diecut Waiting for Mockup Waiting for DTP Waiti…" at bounding box center [642, 269] width 373 height 17
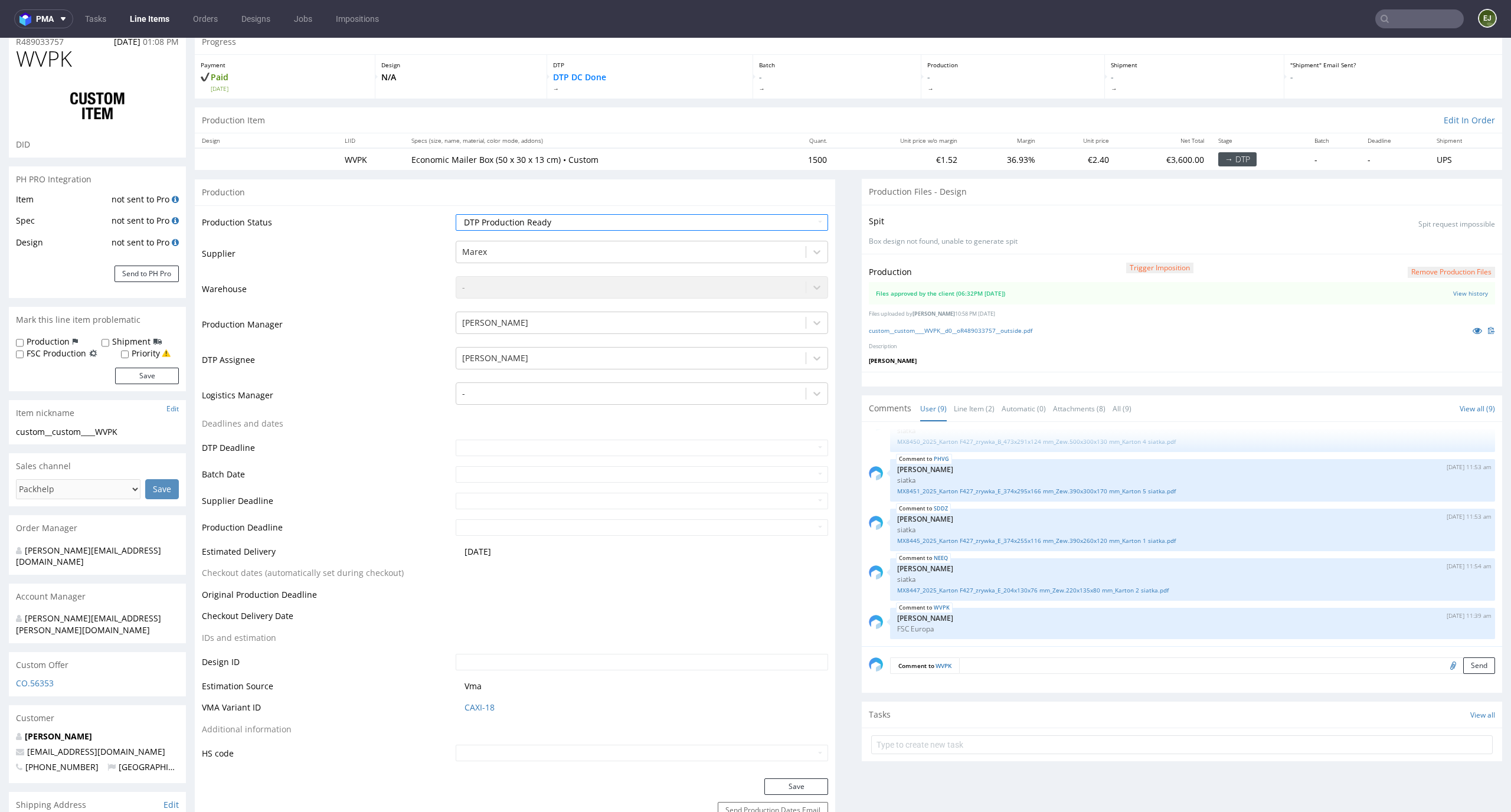
scroll to position [93, 0]
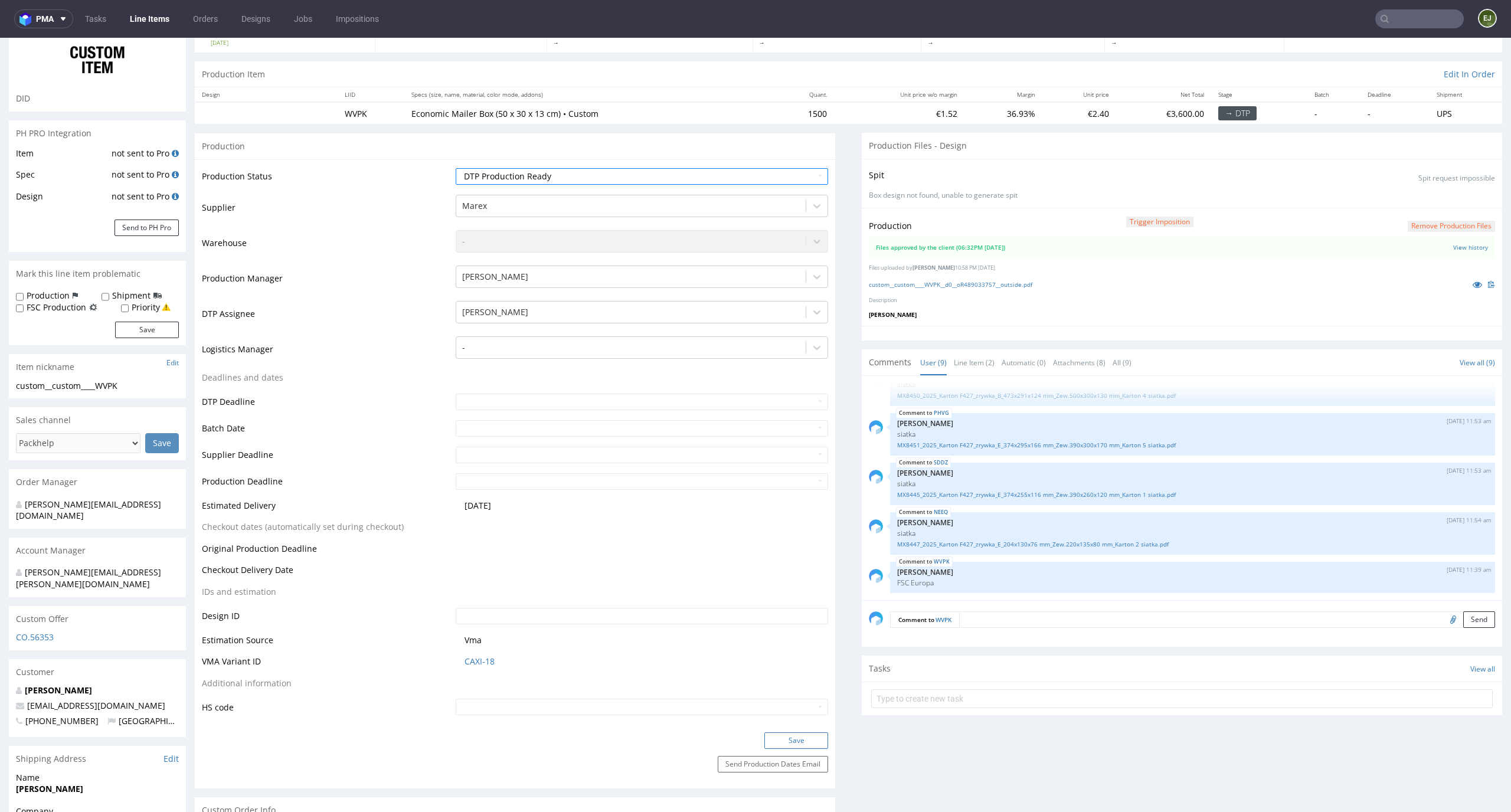
click at [801, 742] on button "Save" at bounding box center [796, 740] width 64 height 17
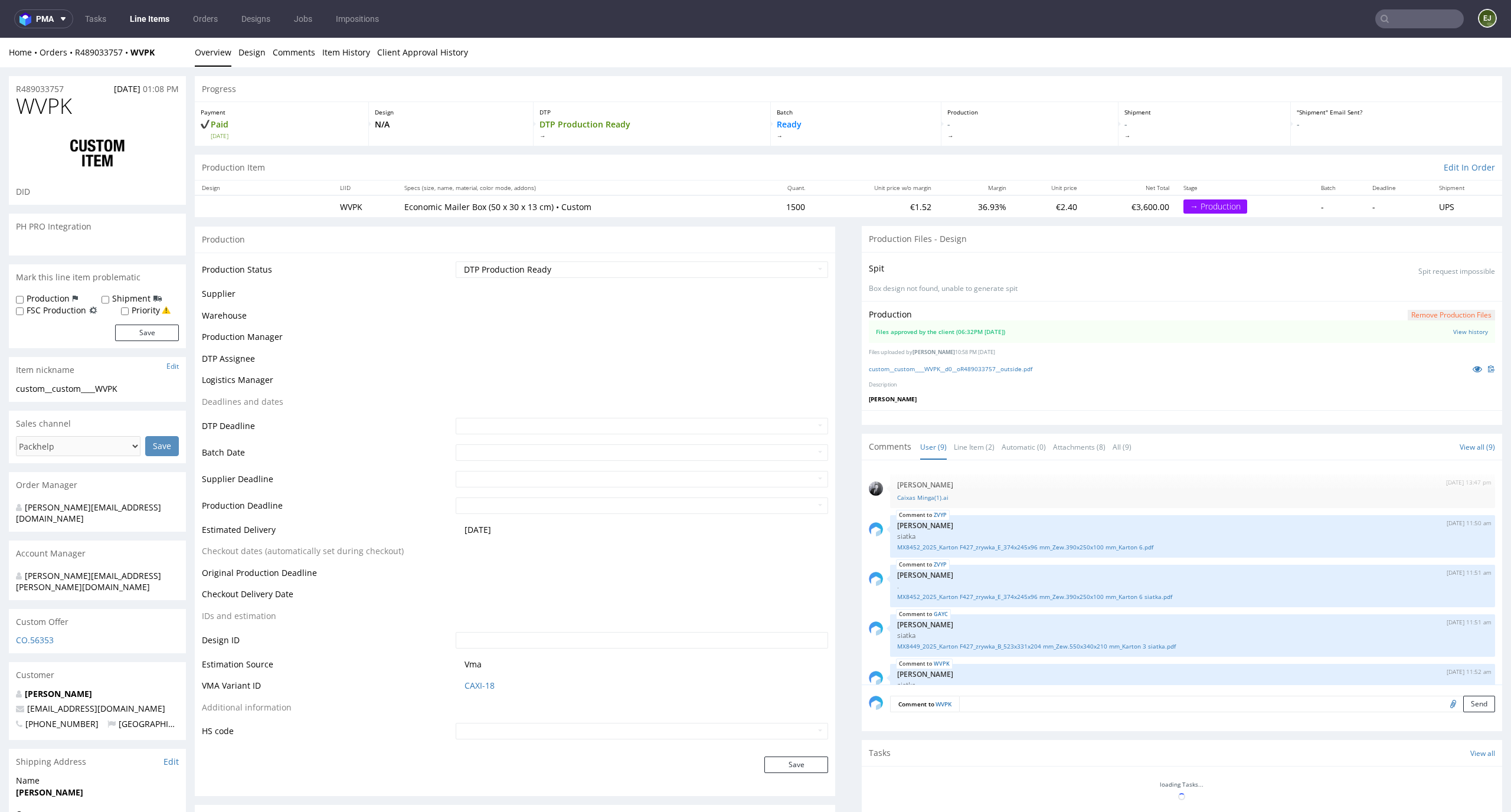
scroll to position [216, 0]
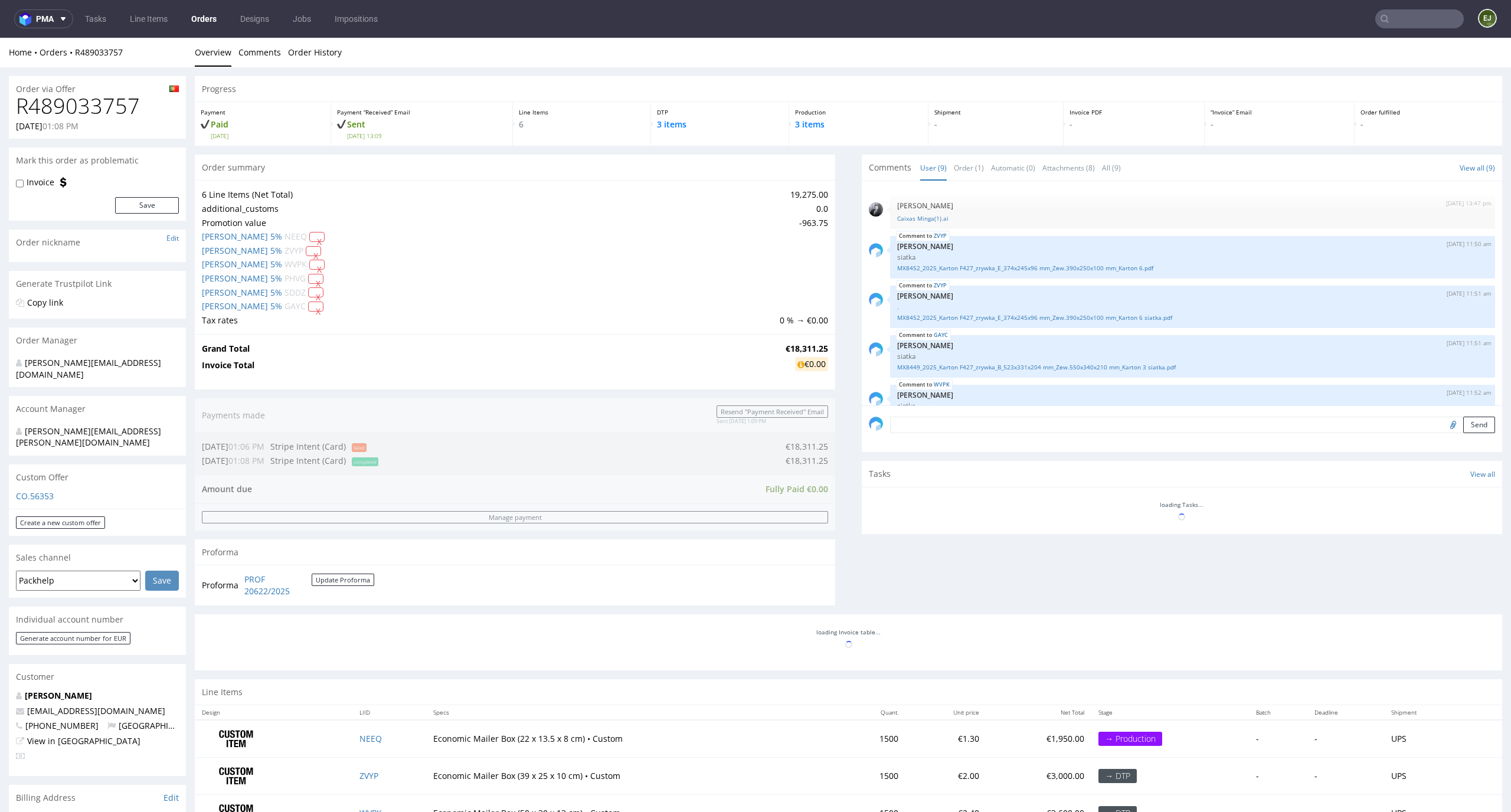
scroll to position [216, 0]
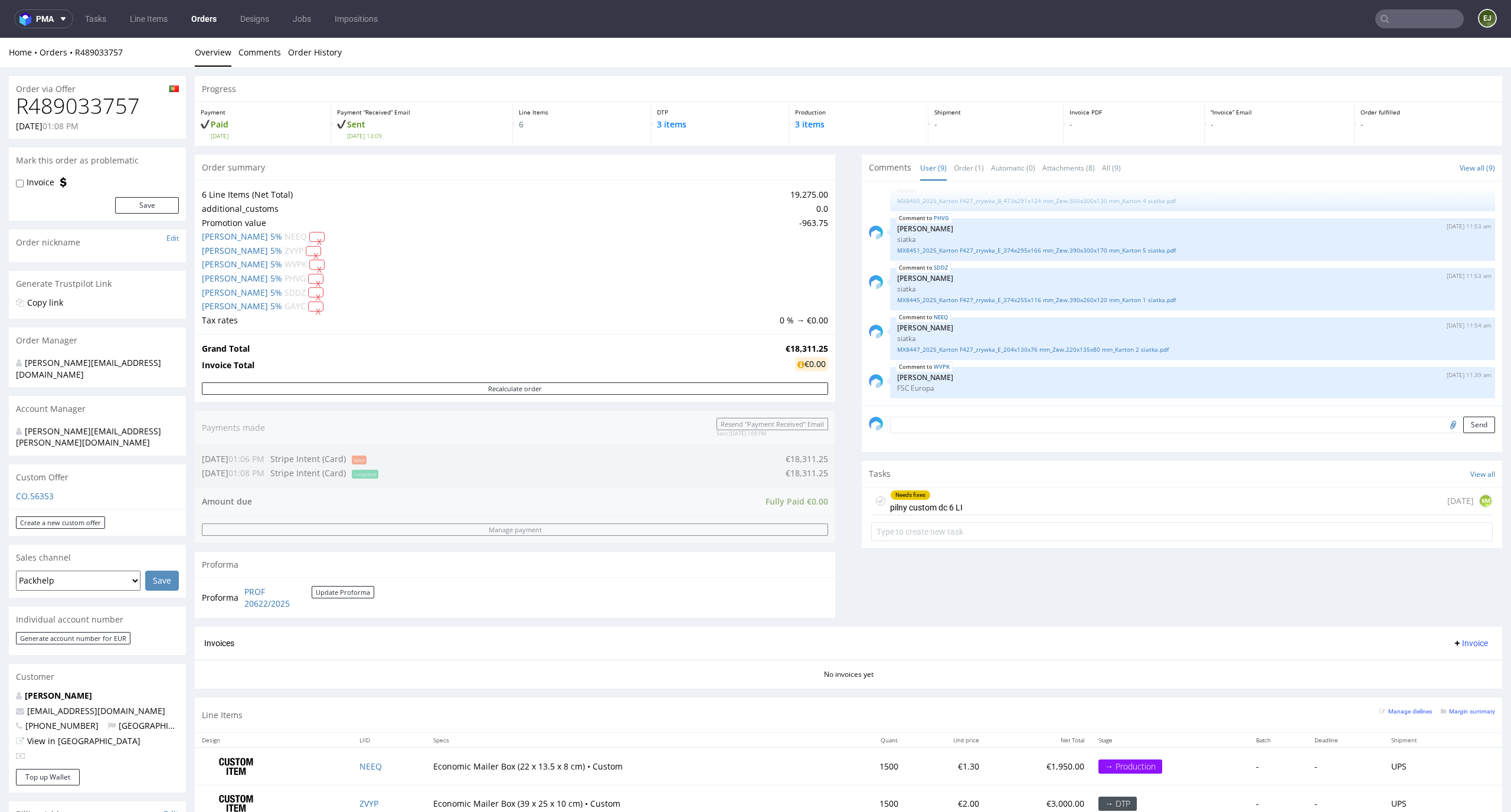
click at [962, 493] on div "Needs fixes pilny custom dc 6 LI 2 days ago KM" at bounding box center [1181, 501] width 621 height 28
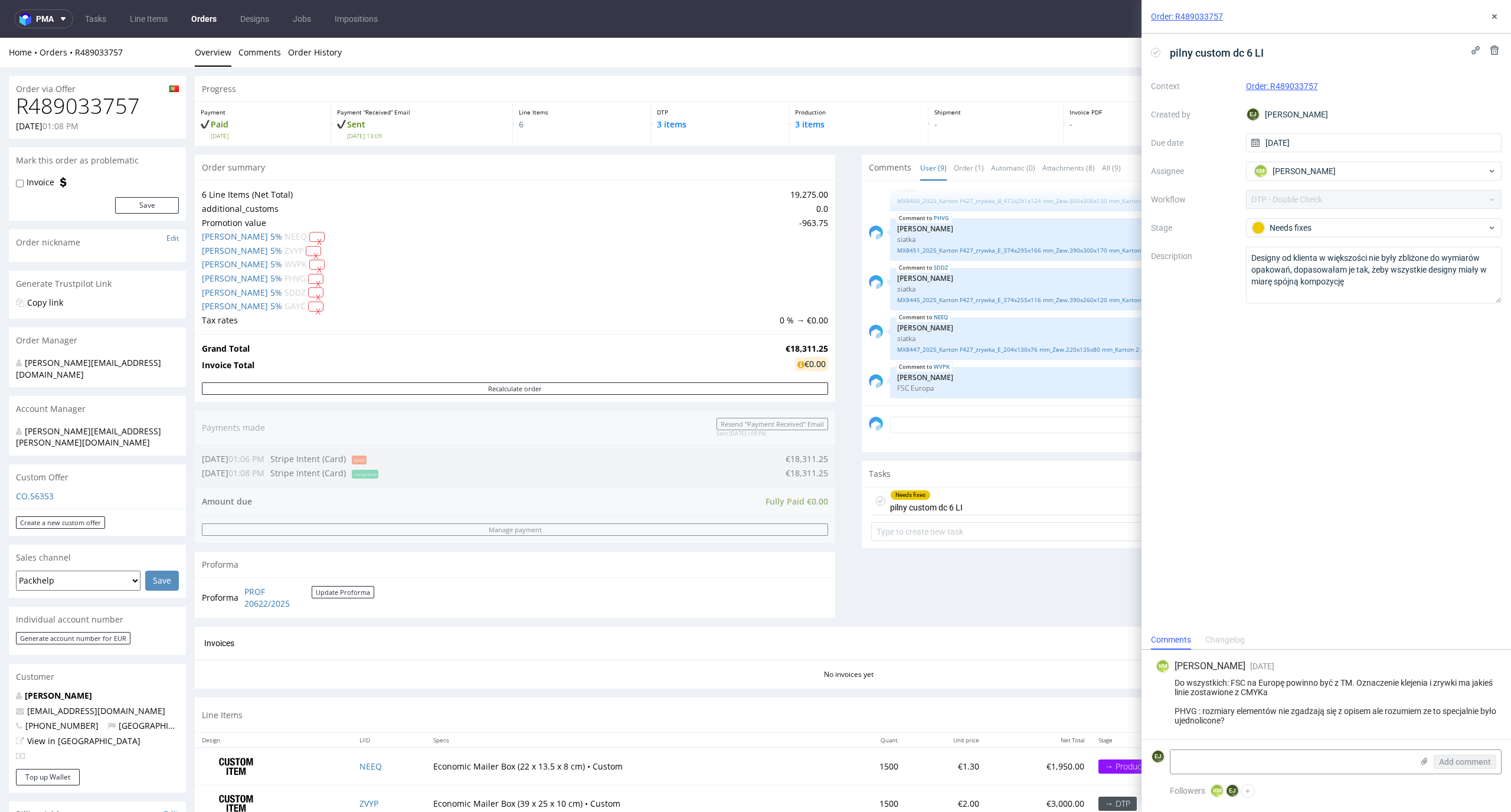
click at [1155, 58] on div "pilny custom dc 6 LI" at bounding box center [1209, 53] width 118 height 20
click at [1157, 46] on div "pilny custom dc 6 LI" at bounding box center [1209, 53] width 118 height 20
click at [1156, 50] on icon at bounding box center [1155, 53] width 9 height 9
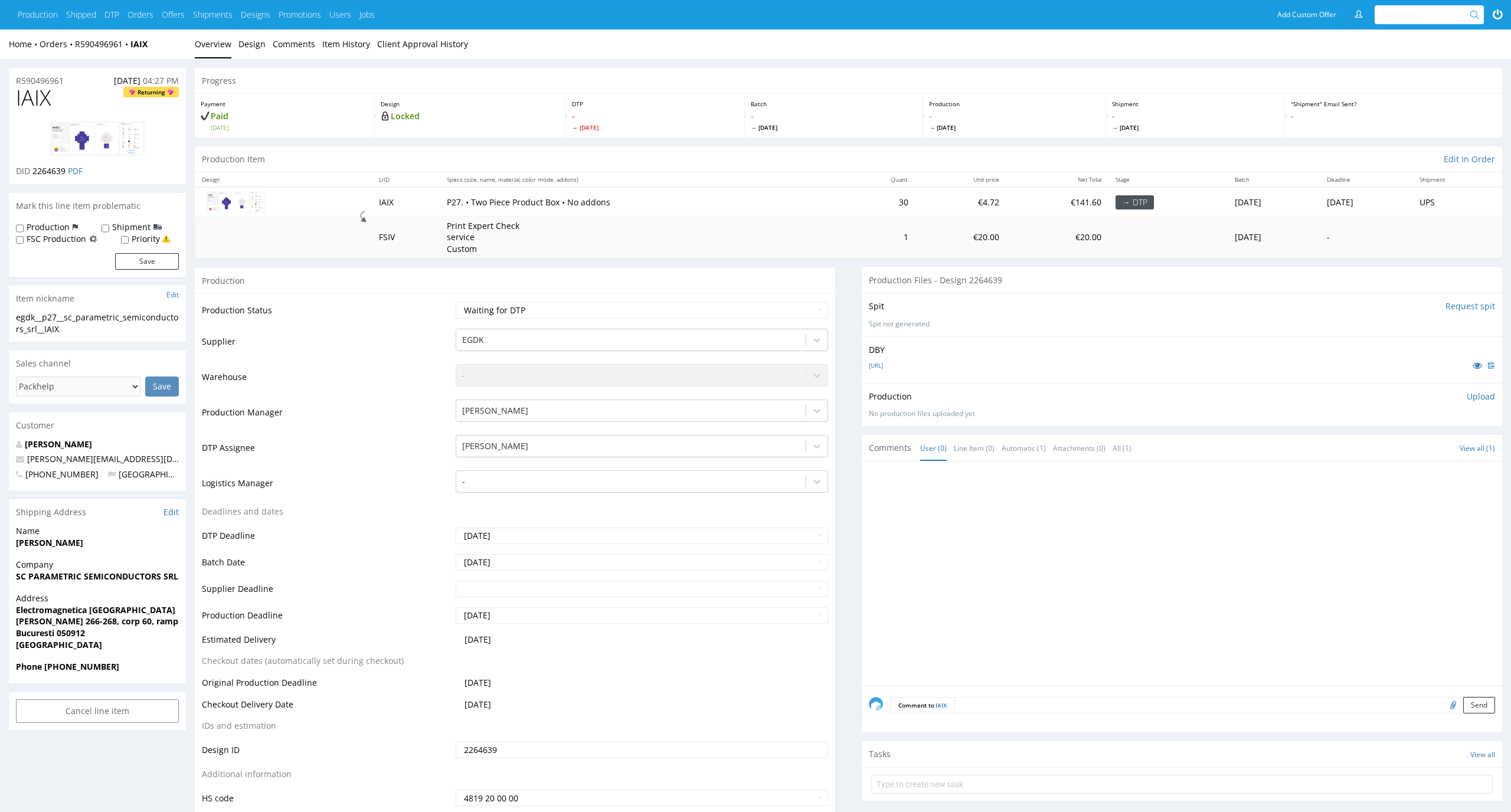
click at [898, 359] on div "[URL]" at bounding box center [1181, 365] width 626 height 13
click at [882, 363] on link "[URL]" at bounding box center [875, 365] width 14 height 8
click at [65, 156] on link at bounding box center [98, 138] width 95 height 53
click at [686, 194] on td "P27. • Two Piece Product Box • No addons" at bounding box center [640, 201] width 403 height 29
drag, startPoint x: 80, startPoint y: 325, endPoint x: 13, endPoint y: 320, distance: 67.2
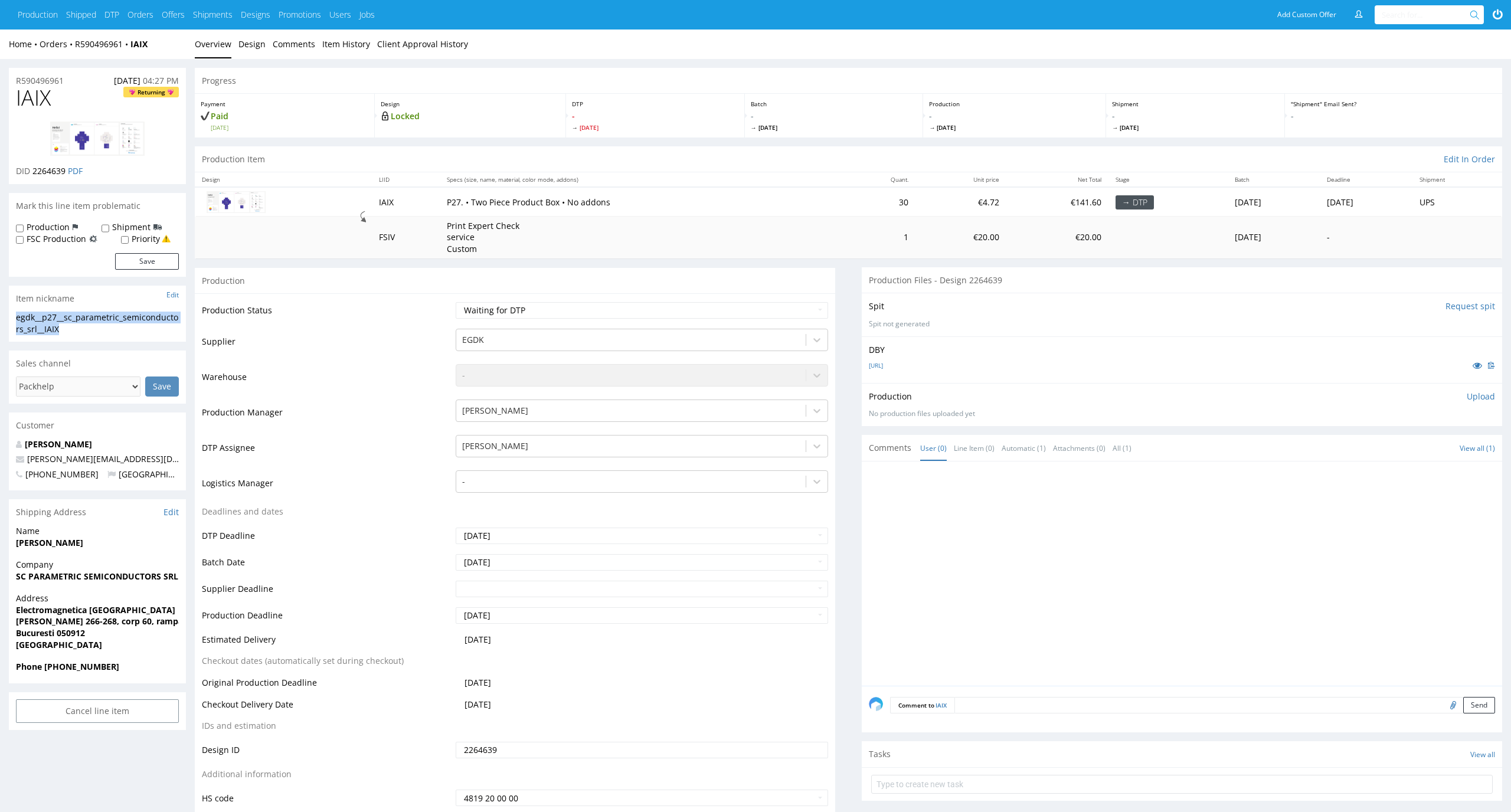
click at [13, 320] on div "egdk__p27__sc_parametric_semiconductors_srl__IAIX egdk__p27 __sc_parametric_sem…" at bounding box center [97, 326] width 177 height 30
copy div "egdk__p27__sc_parametric_semiconductors_srl__IAIX"
drag, startPoint x: 67, startPoint y: 173, endPoint x: 33, endPoint y: 173, distance: 34.0
click at [33, 173] on p "DID 2264639 PDF" at bounding box center [49, 171] width 67 height 12
copy span "2264639"
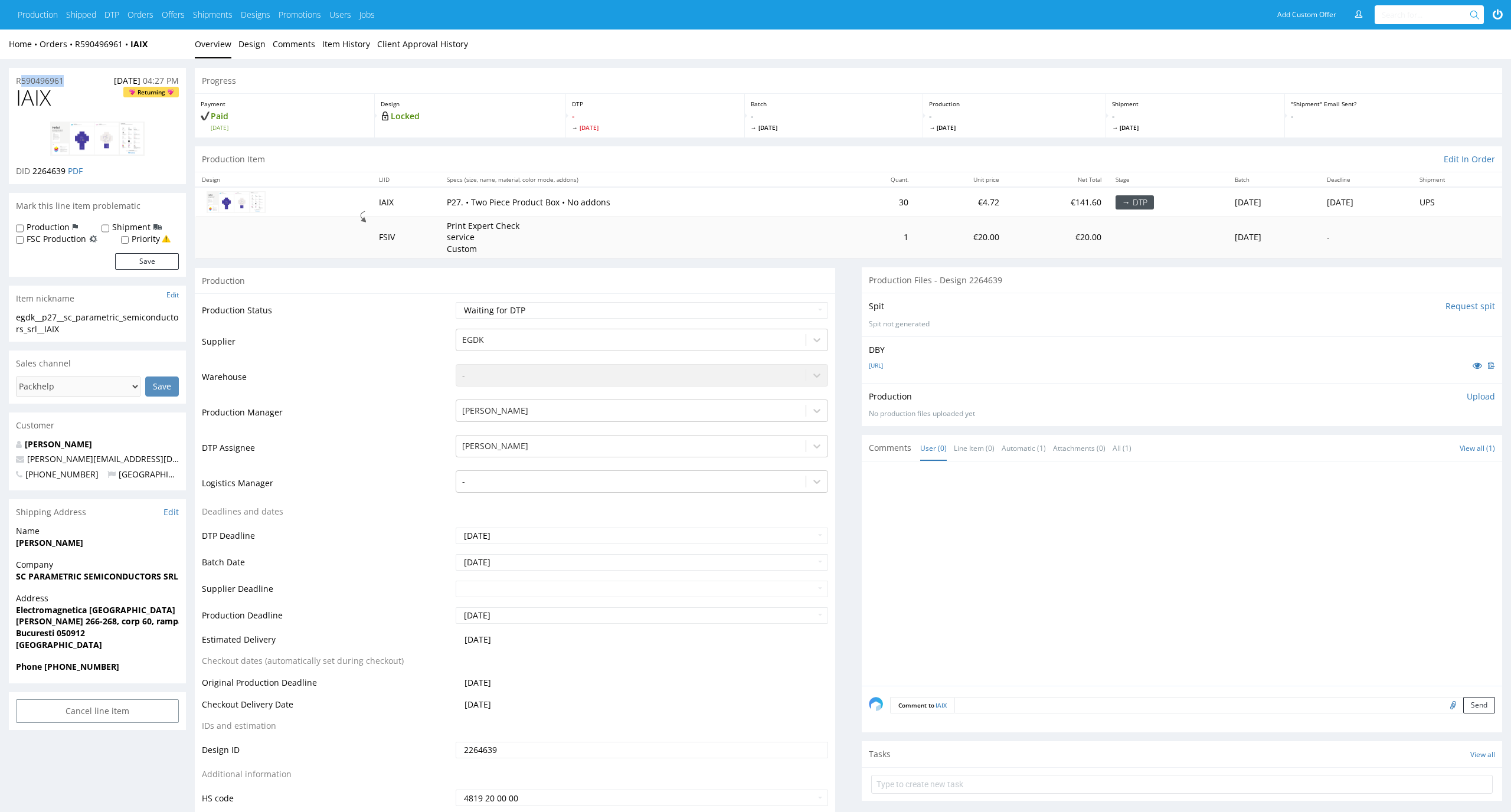
drag, startPoint x: 72, startPoint y: 81, endPoint x: 0, endPoint y: 80, distance: 72.0
copy p "R590496961"
click at [1486, 397] on p "Upload" at bounding box center [1481, 396] width 28 height 12
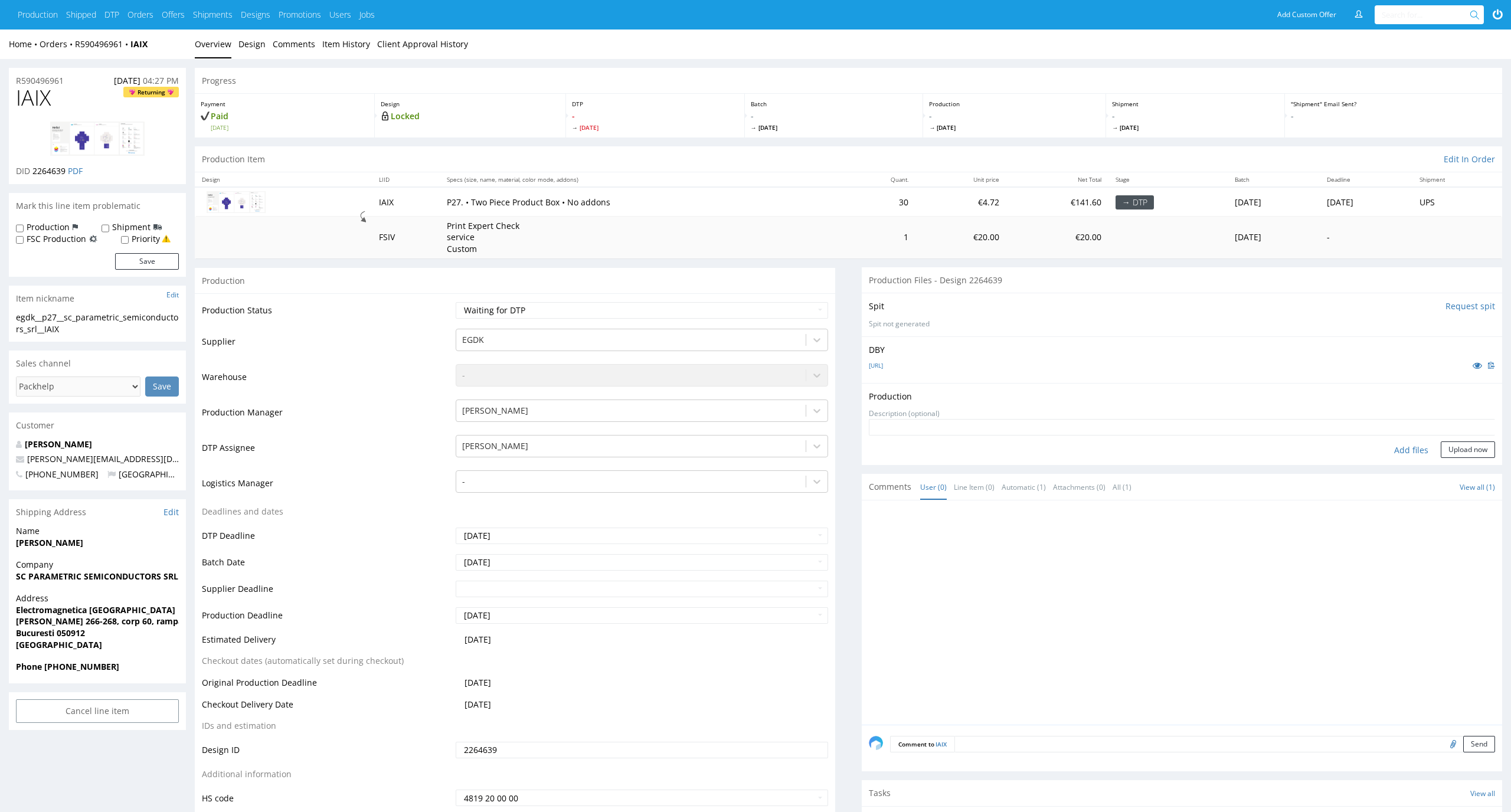
click at [1406, 449] on div "Add files" at bounding box center [1411, 450] width 59 height 17
type input "C:\fakepath\egdk__p27__sc_parametric_semiconductors_srl__IAIX__d2264639__oR5904…"
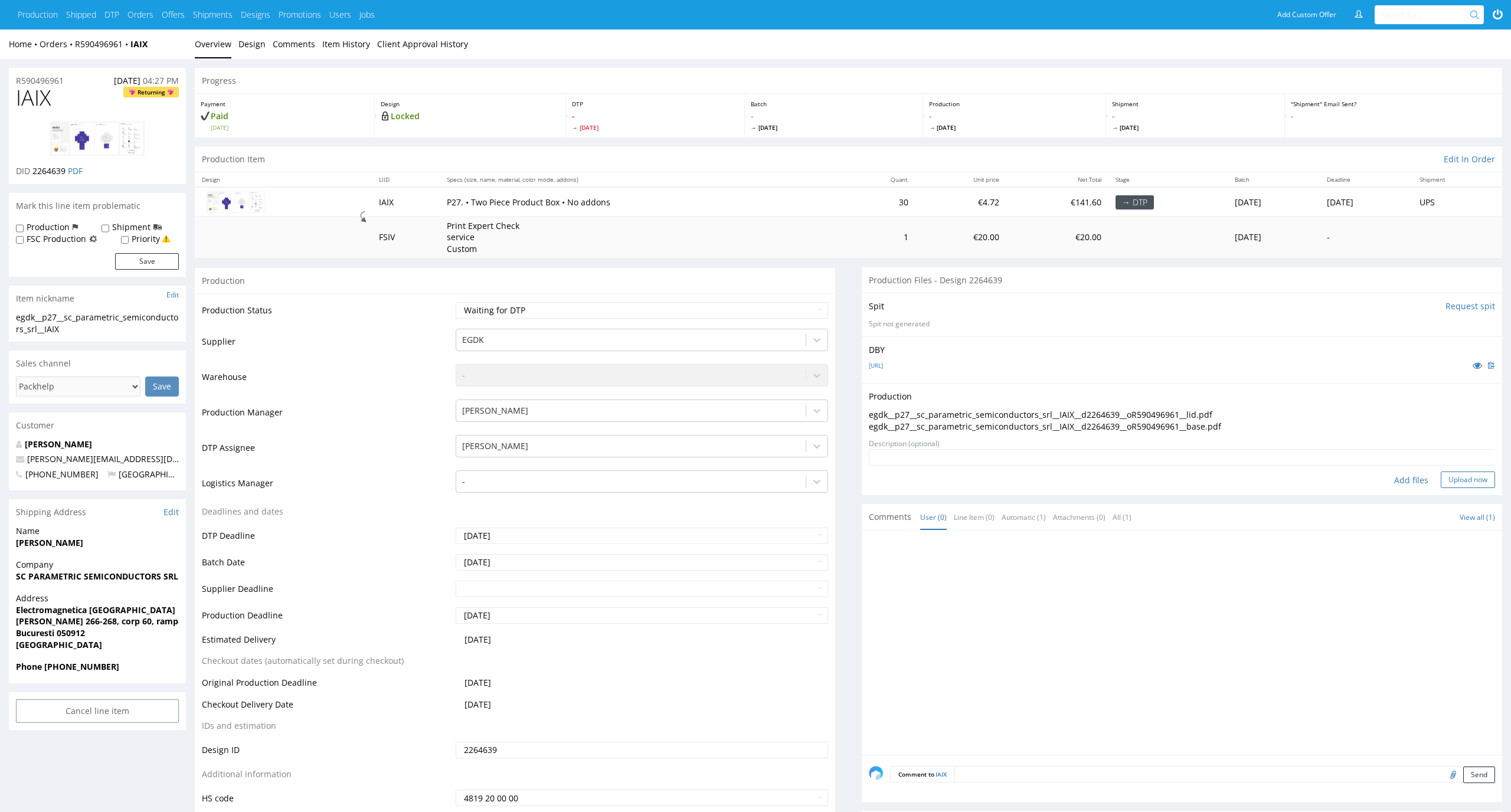
click at [1484, 479] on button "Upload now" at bounding box center [1468, 479] width 54 height 17
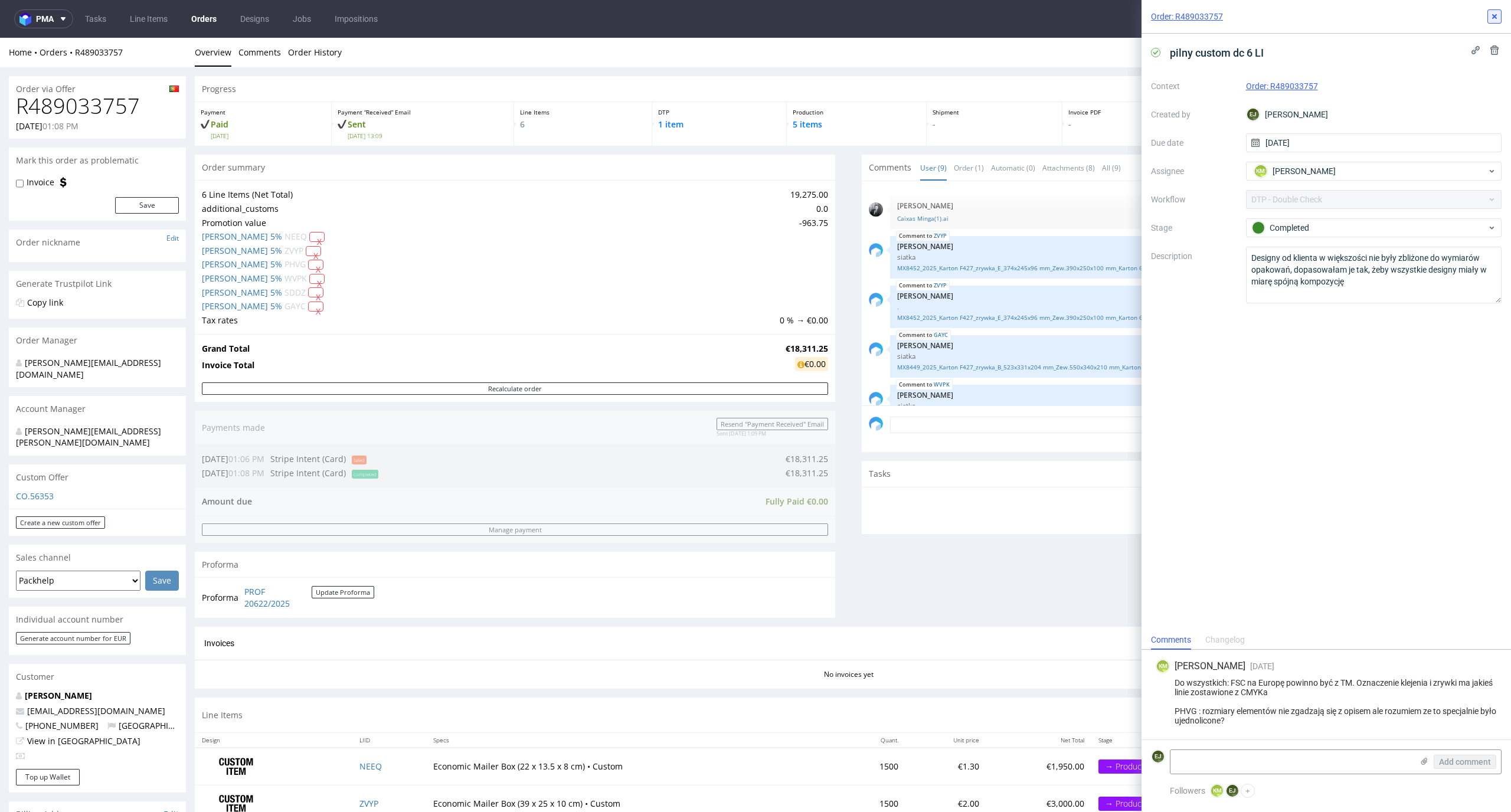
scroll to position [216, 0]
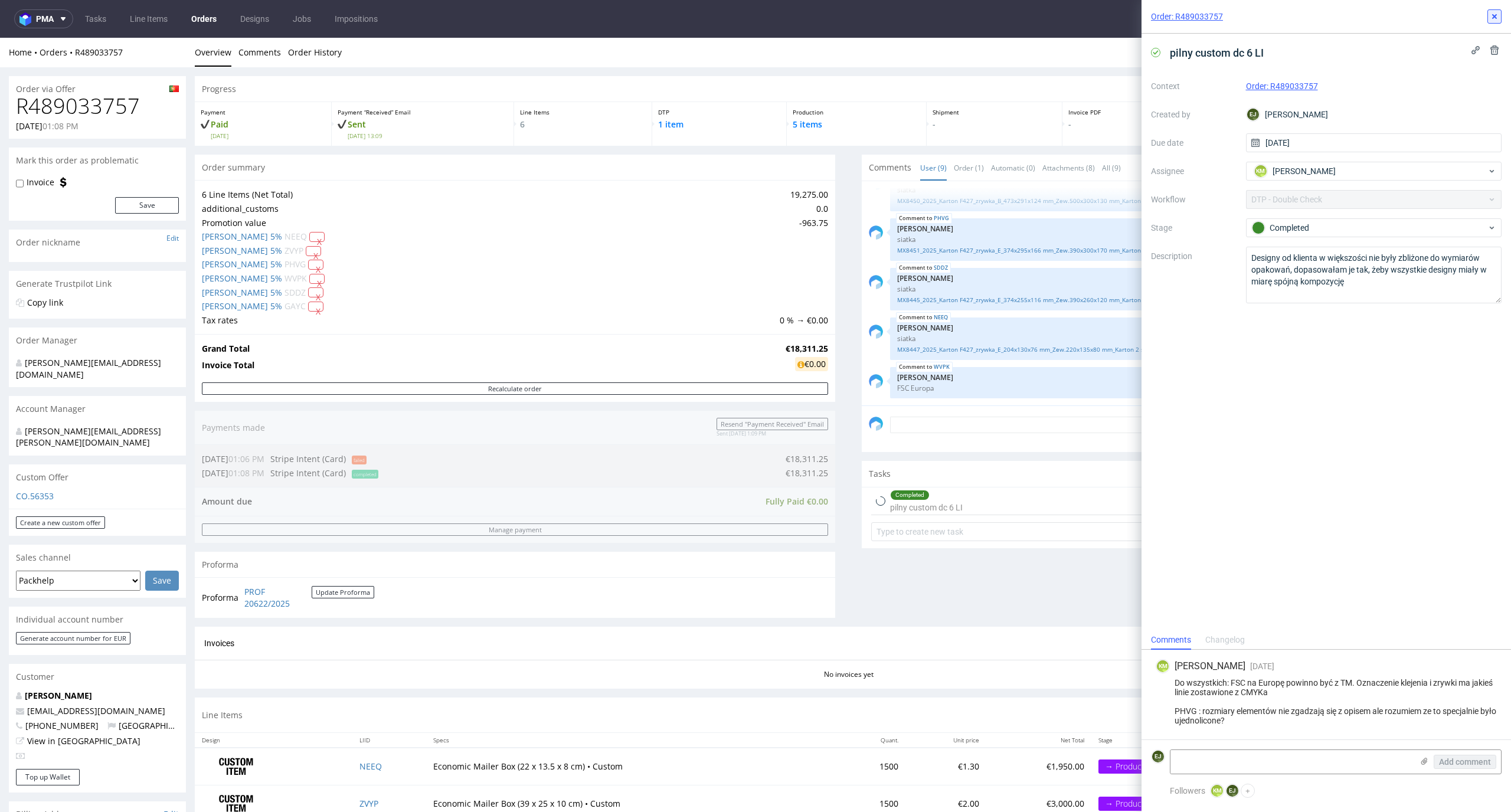
click at [1498, 17] on icon at bounding box center [1494, 17] width 9 height 9
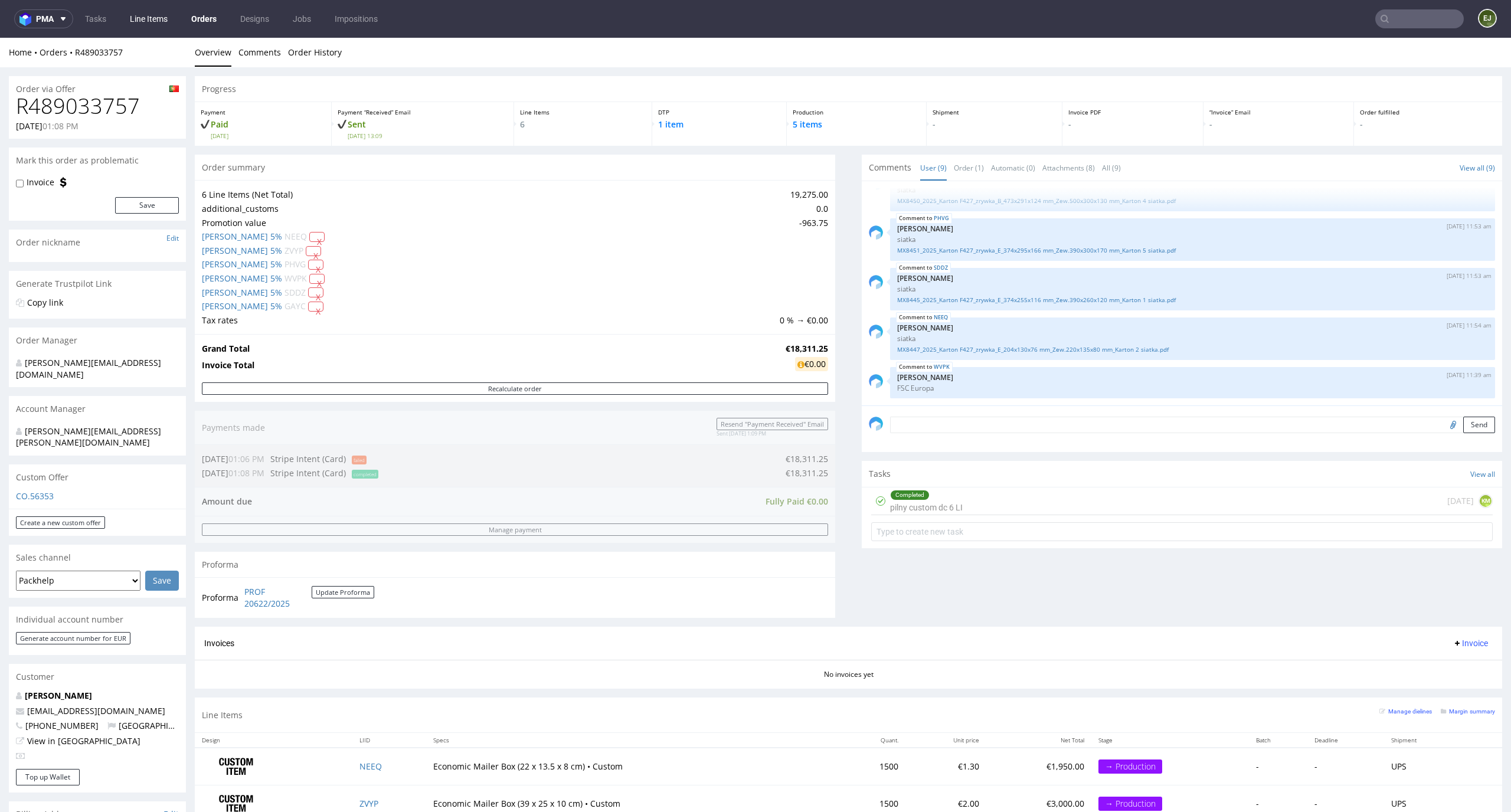
click at [144, 24] on link "Line Items" at bounding box center [149, 19] width 52 height 19
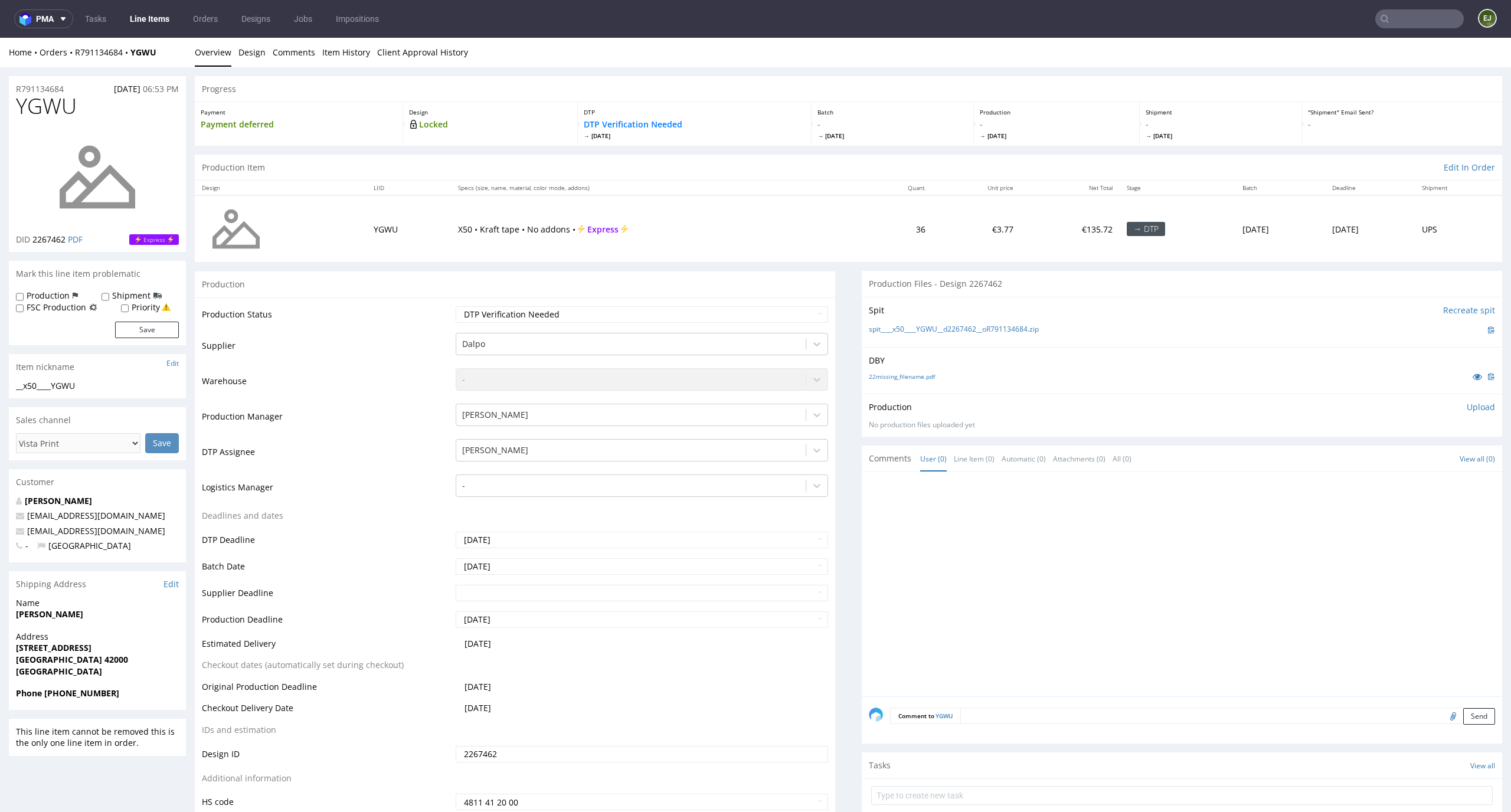
click at [920, 382] on div "22missing_filename.pdf" at bounding box center [1181, 376] width 626 height 13
click at [920, 374] on link "22missing_filename.pdf" at bounding box center [901, 376] width 66 height 8
click at [918, 328] on link "spit____x50____YGWU__d2267462__oR791134684.zip" at bounding box center [953, 330] width 170 height 10
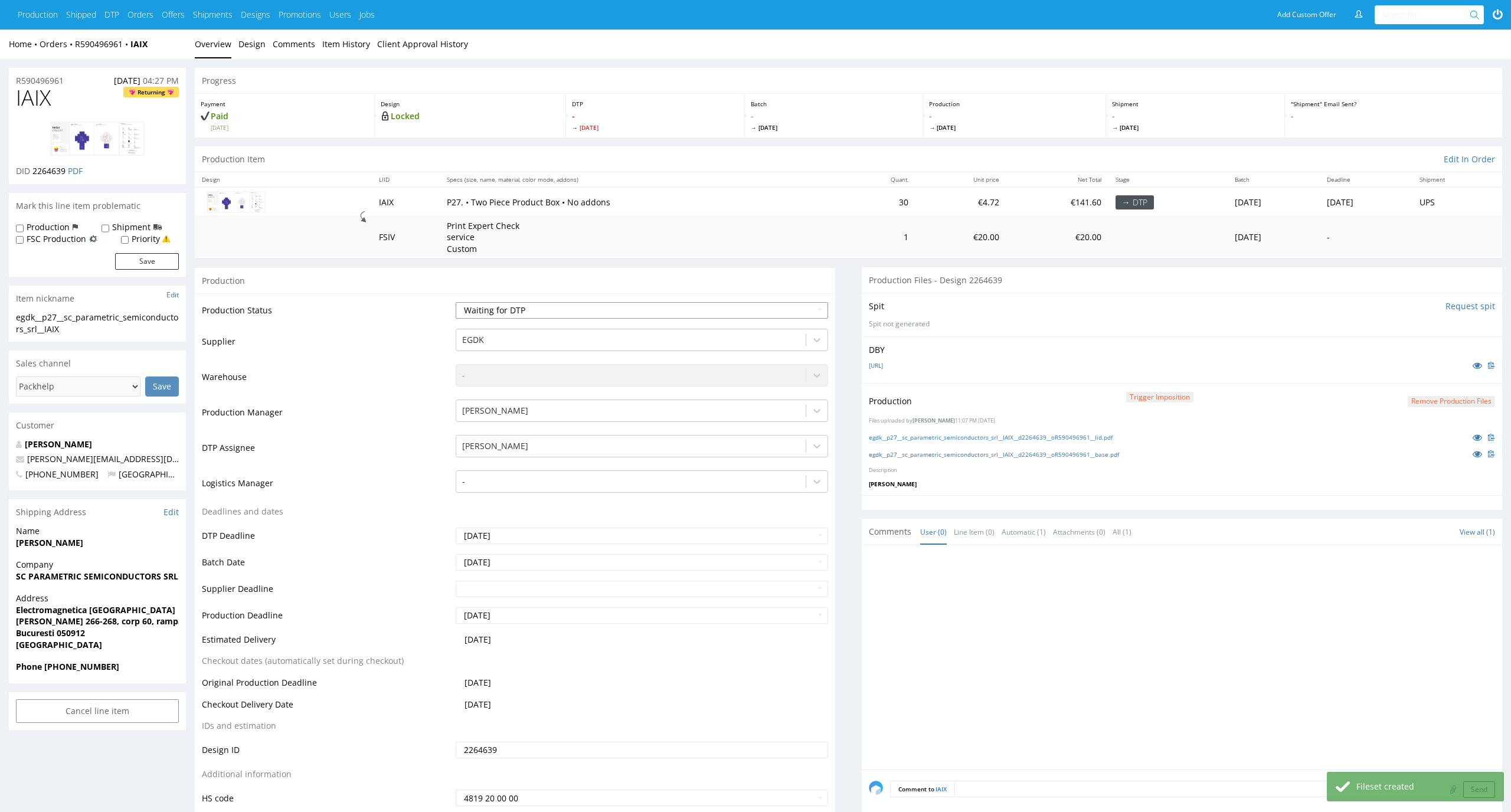
click at [820, 318] on select "Waiting for Artwork Waiting for Diecut Waiting for Mockup Waiting for DTP Waiti…" at bounding box center [642, 310] width 373 height 17
click at [456, 302] on select "Waiting for Artwork Waiting for Diecut Waiting for Mockup Waiting for DTP Waiti…" at bounding box center [642, 310] width 373 height 17
click at [767, 318] on td "Waiting for Artwork Waiting for Diecut Waiting for Mockup Waiting for DTP Waiti…" at bounding box center [640, 315] width 376 height 27
click at [767, 313] on select "Waiting for Artwork Waiting for Diecut Waiting for Mockup Waiting for DTP Waiti…" at bounding box center [642, 310] width 373 height 17
select select "dtp_production_ready"
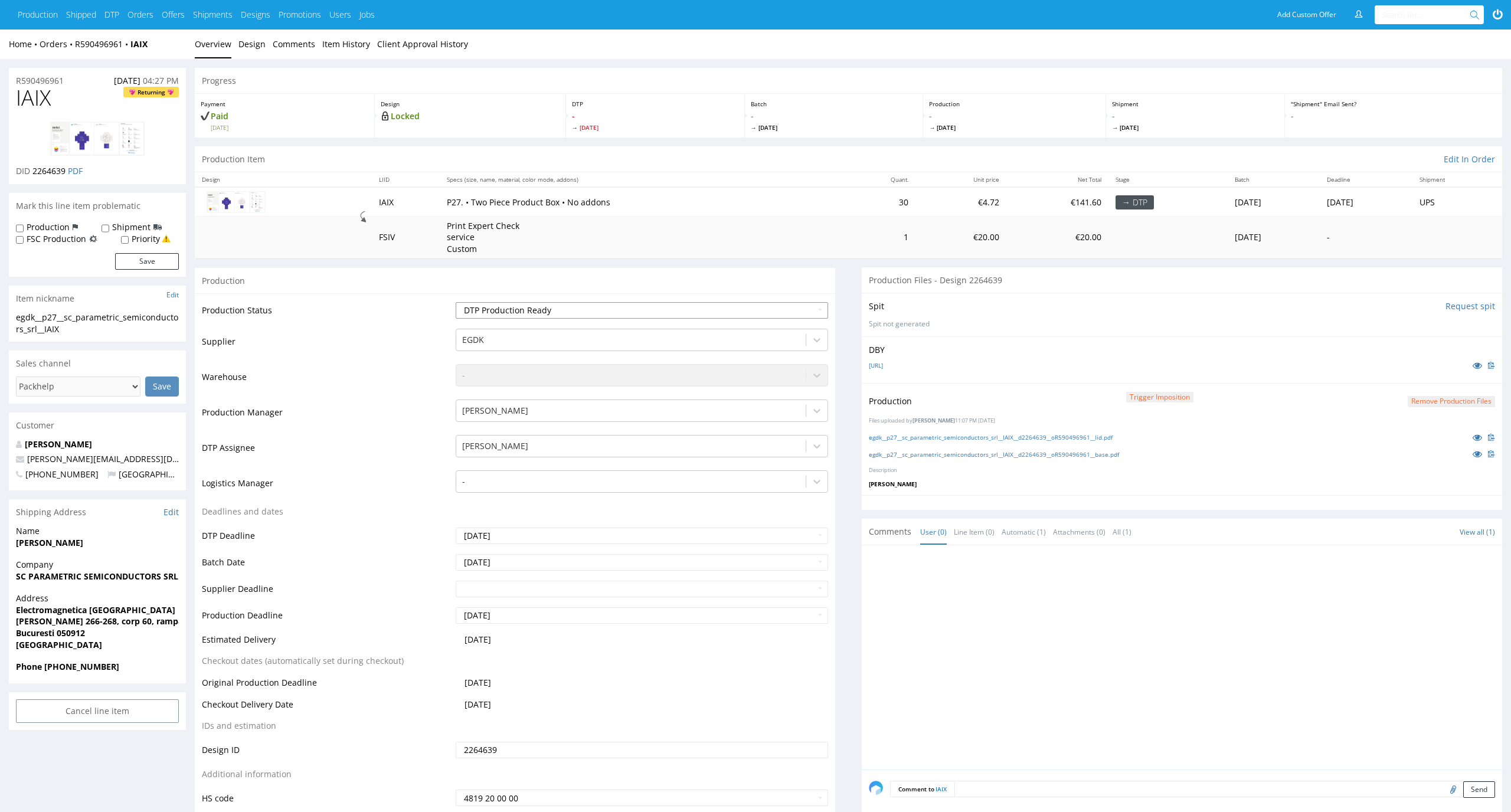
click at [456, 302] on select "Waiting for Artwork Waiting for Diecut Waiting for Mockup Waiting for DTP Waiti…" at bounding box center [642, 310] width 373 height 17
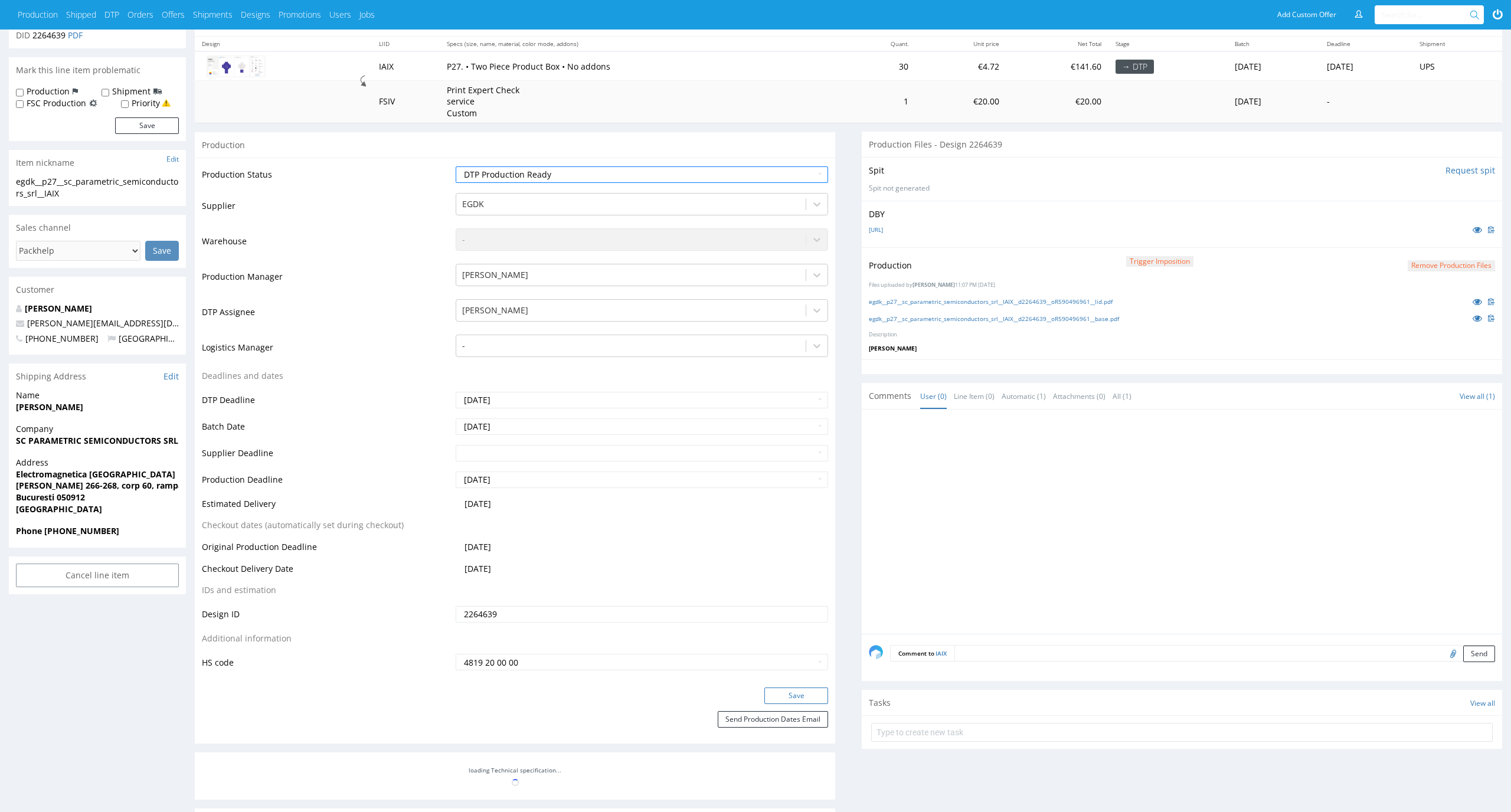
click at [800, 702] on button "Save" at bounding box center [796, 695] width 64 height 17
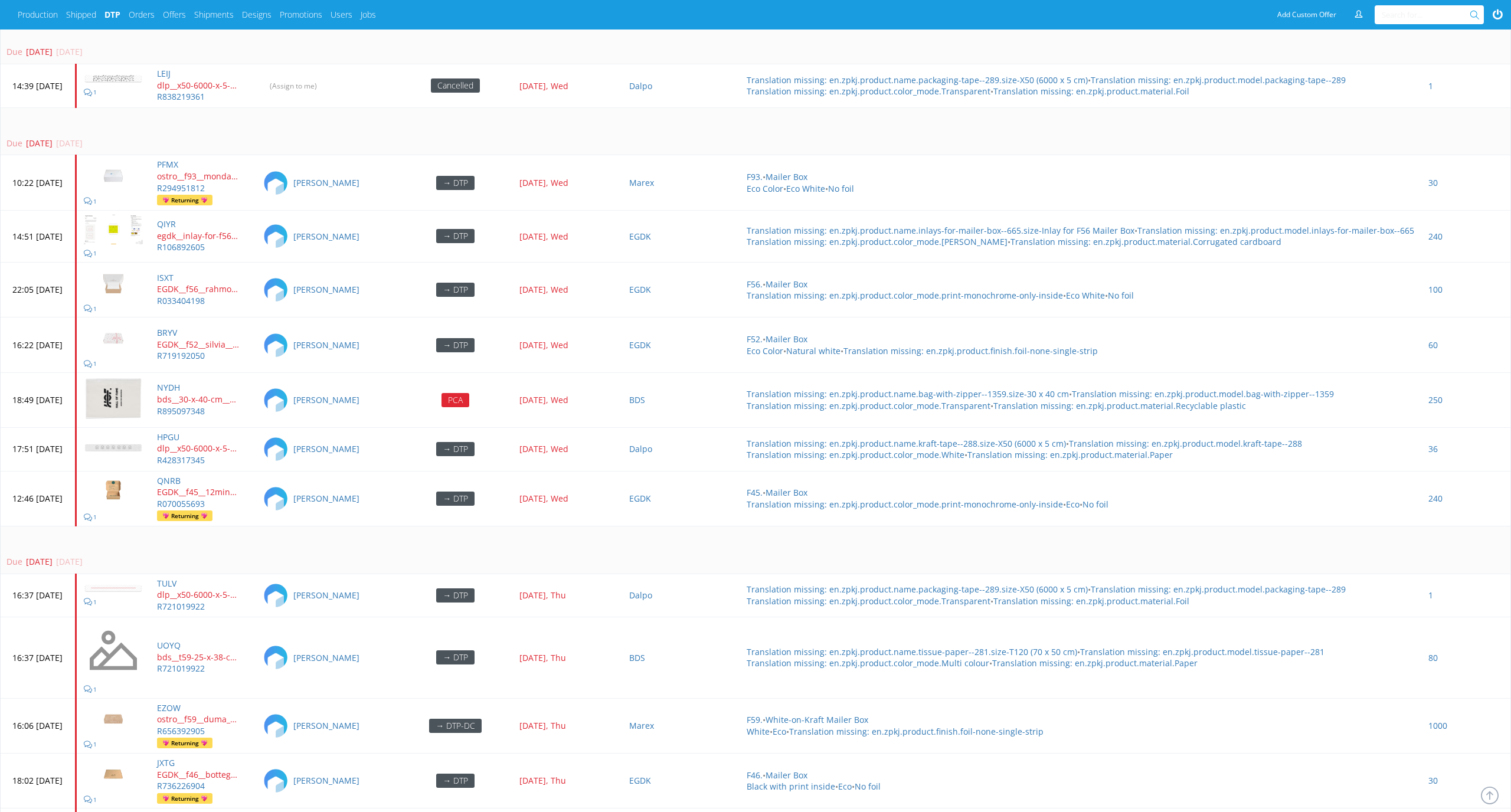
scroll to position [2666, 0]
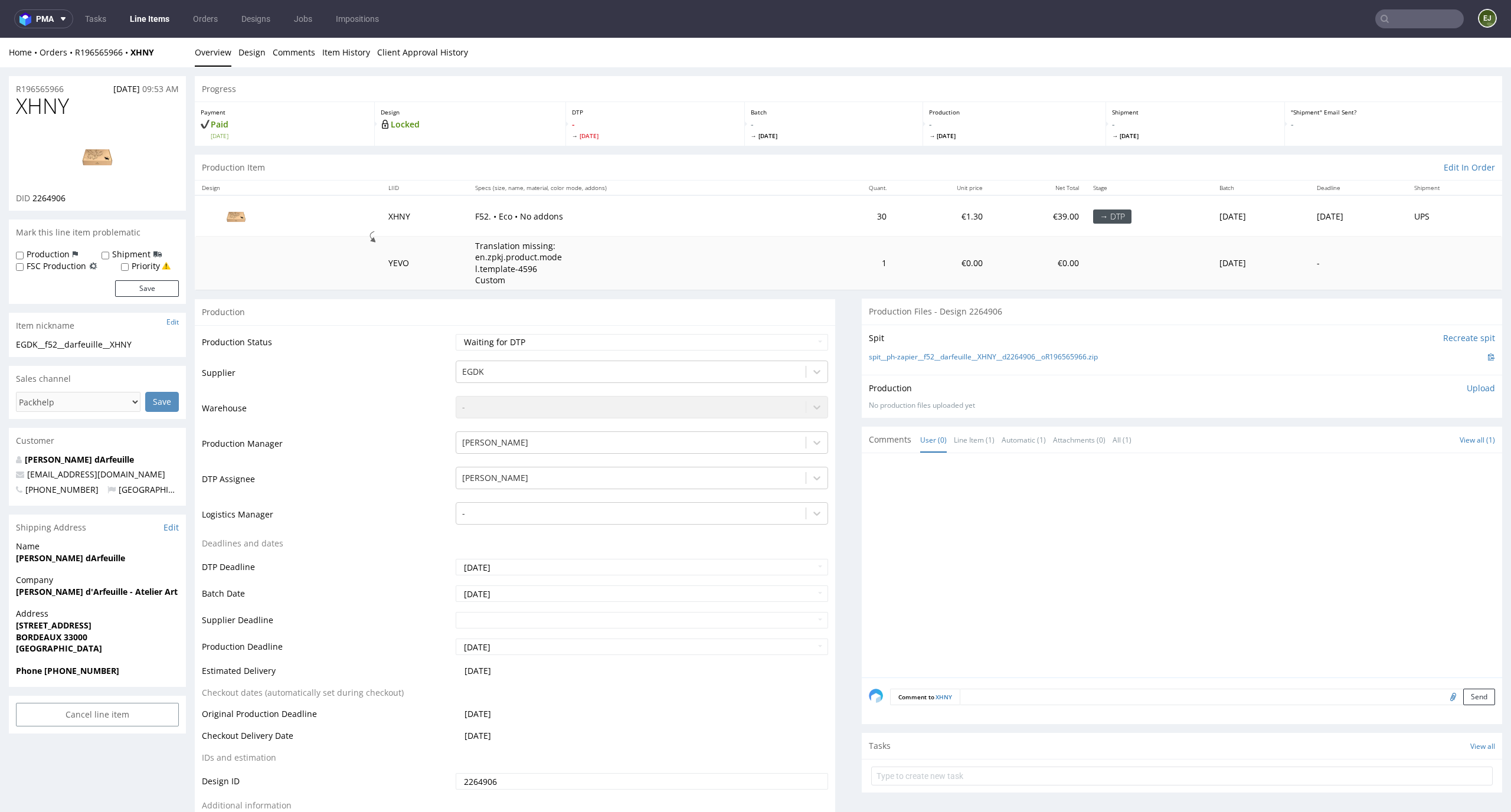
click at [822, 201] on td "30" at bounding box center [855, 216] width 76 height 41
click at [256, 53] on link "Design" at bounding box center [252, 52] width 27 height 29
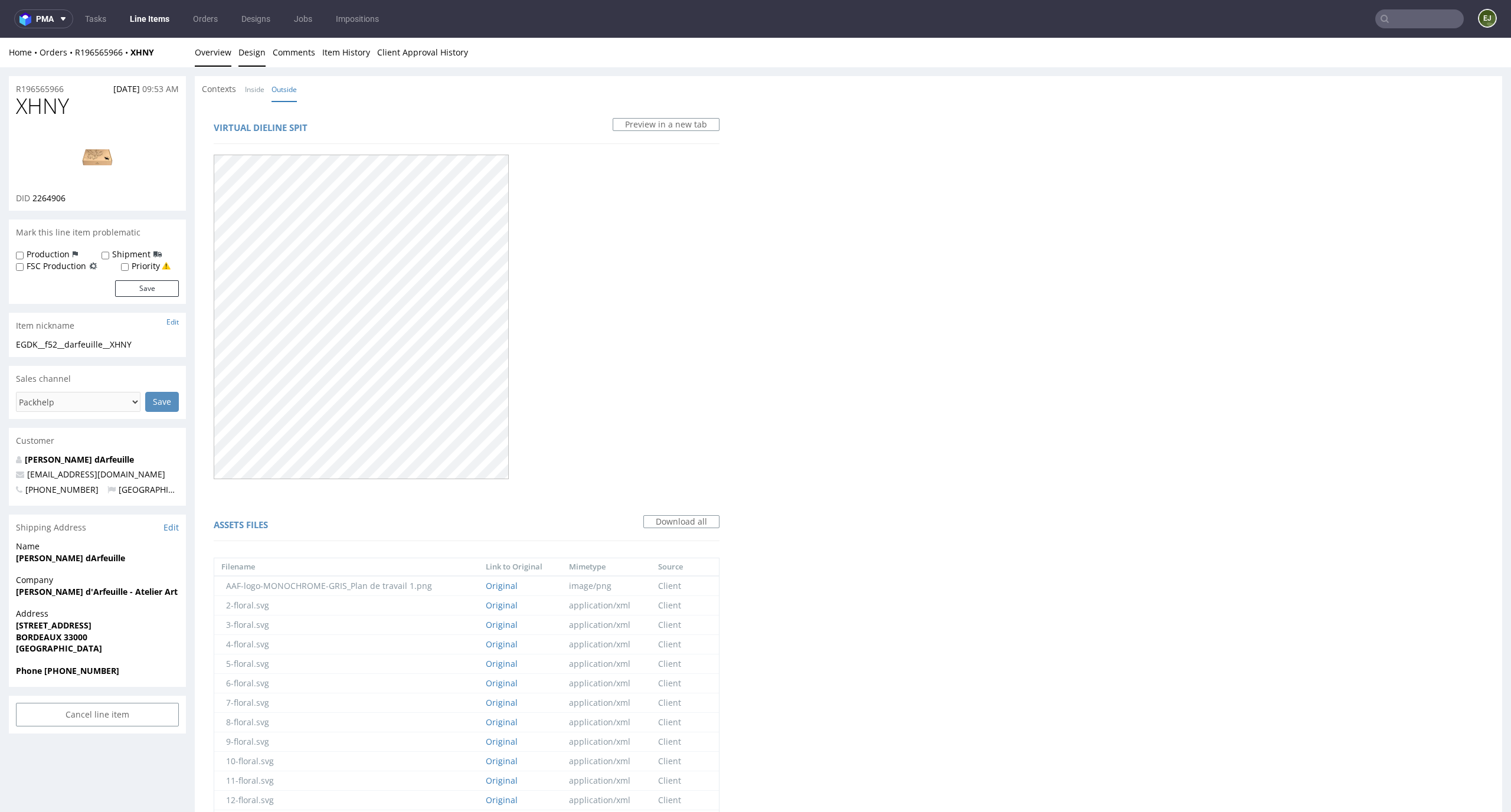
click at [226, 58] on link "Overview" at bounding box center [213, 52] width 36 height 29
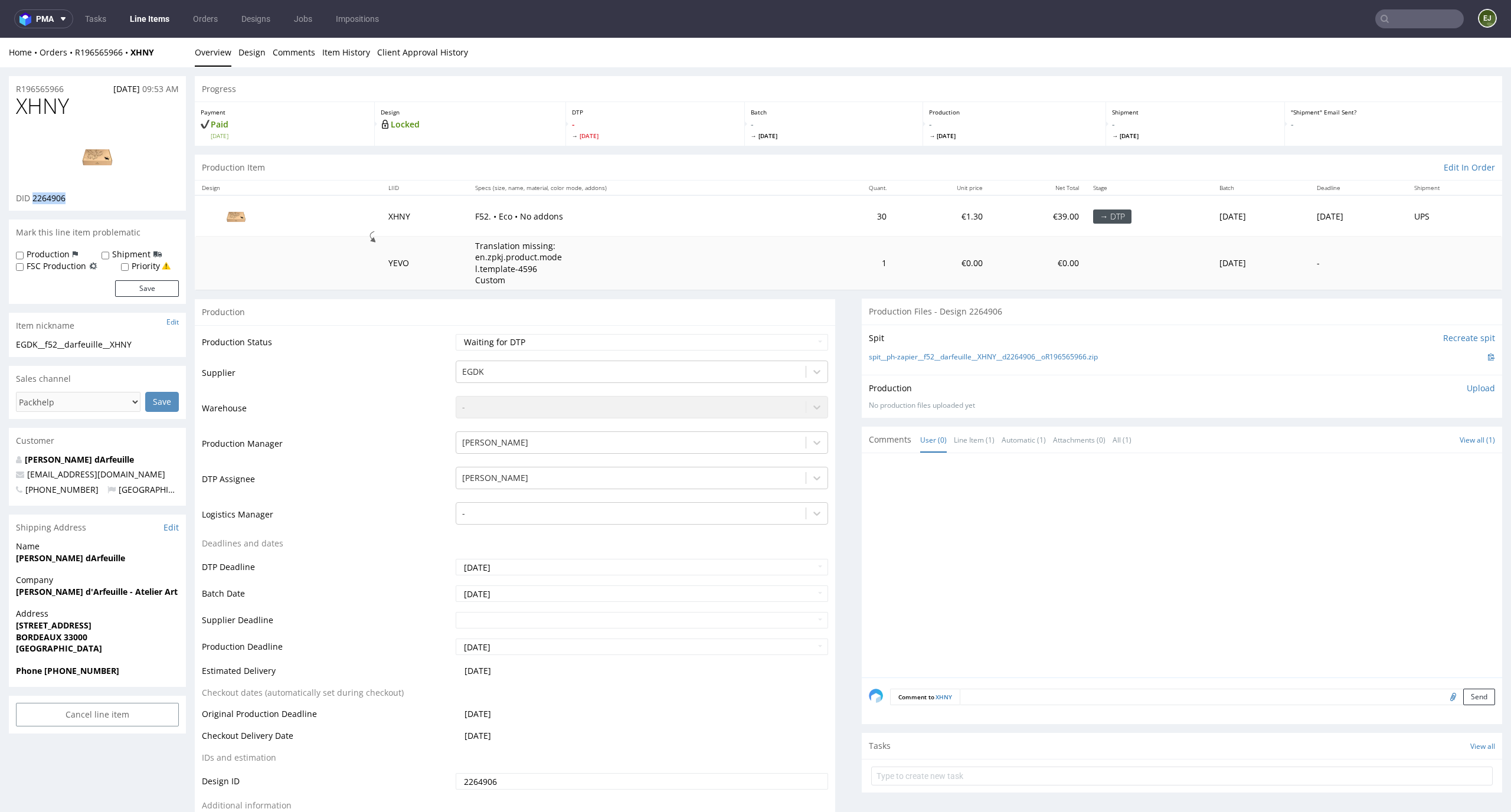
drag, startPoint x: 75, startPoint y: 200, endPoint x: 32, endPoint y: 199, distance: 43.0
click at [32, 199] on div "DID 2264906" at bounding box center [97, 198] width 163 height 12
copy span "2264906"
click at [101, 158] on img at bounding box center [98, 156] width 95 height 53
click at [250, 36] on nav "pma Tasks Line Items Orders Designs Jobs Impositions EJ" at bounding box center [756, 19] width 1511 height 38
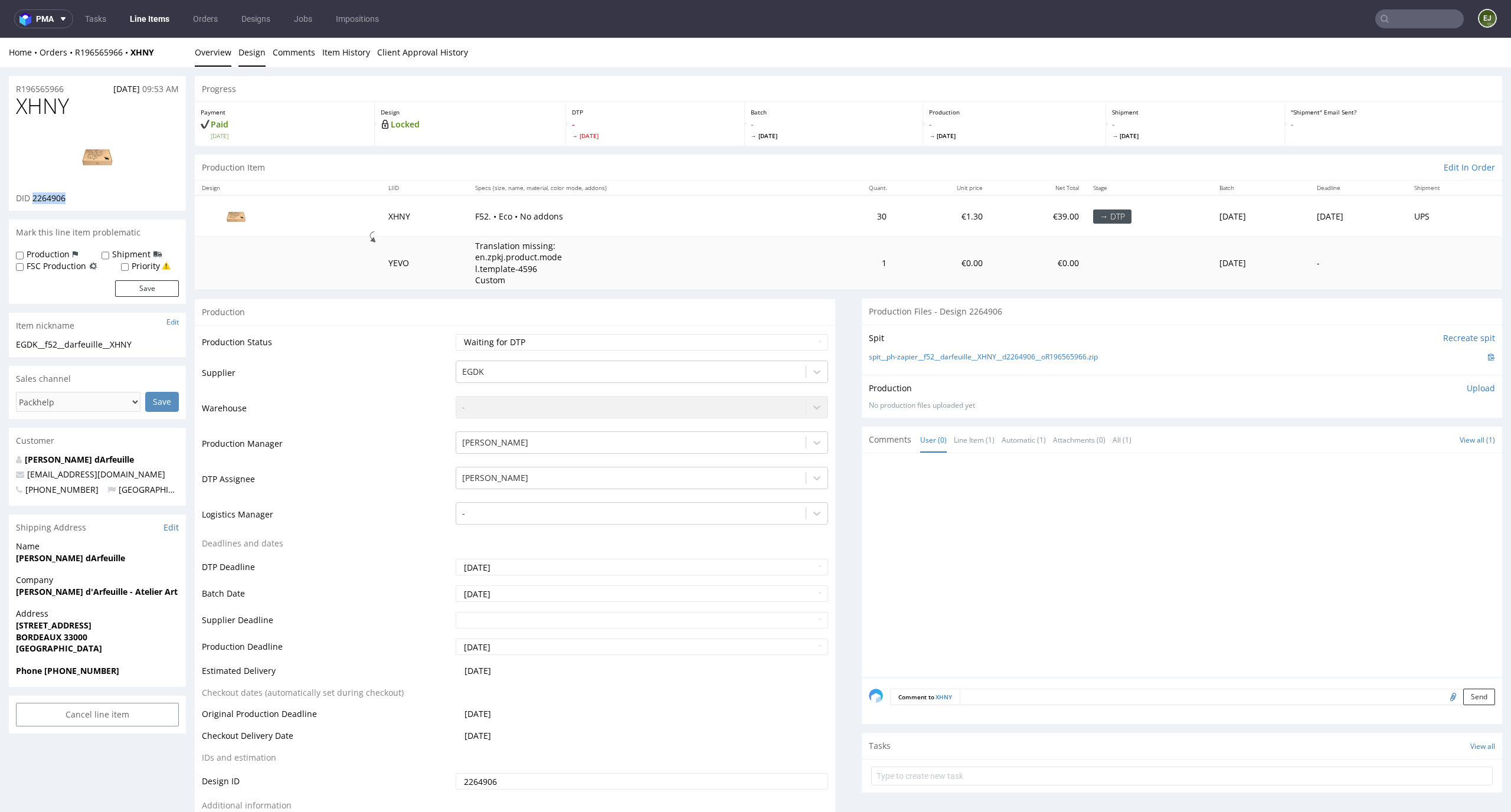
click at [250, 47] on link "Design" at bounding box center [252, 52] width 27 height 29
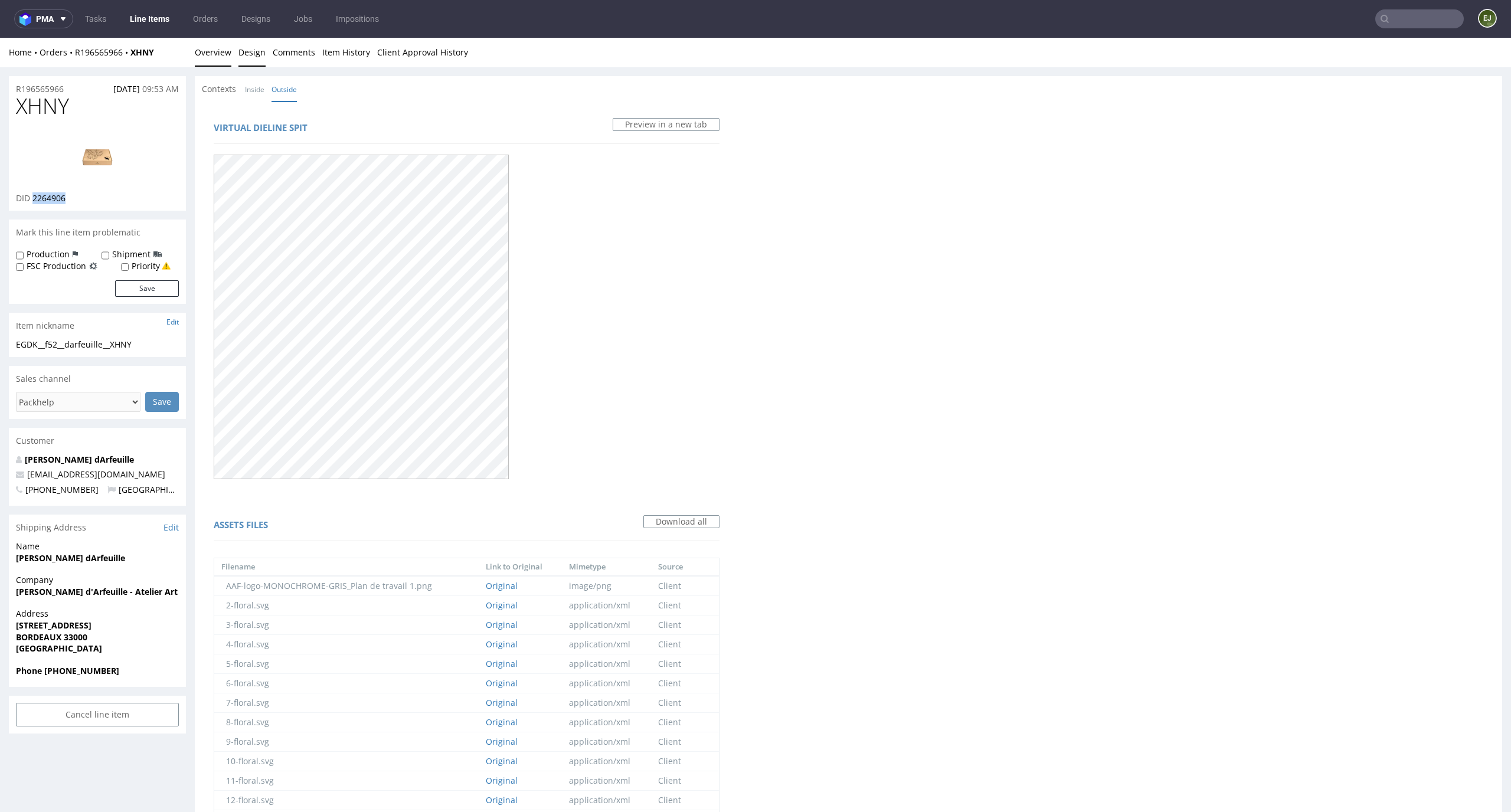
click at [208, 47] on link "Overview" at bounding box center [213, 52] width 36 height 29
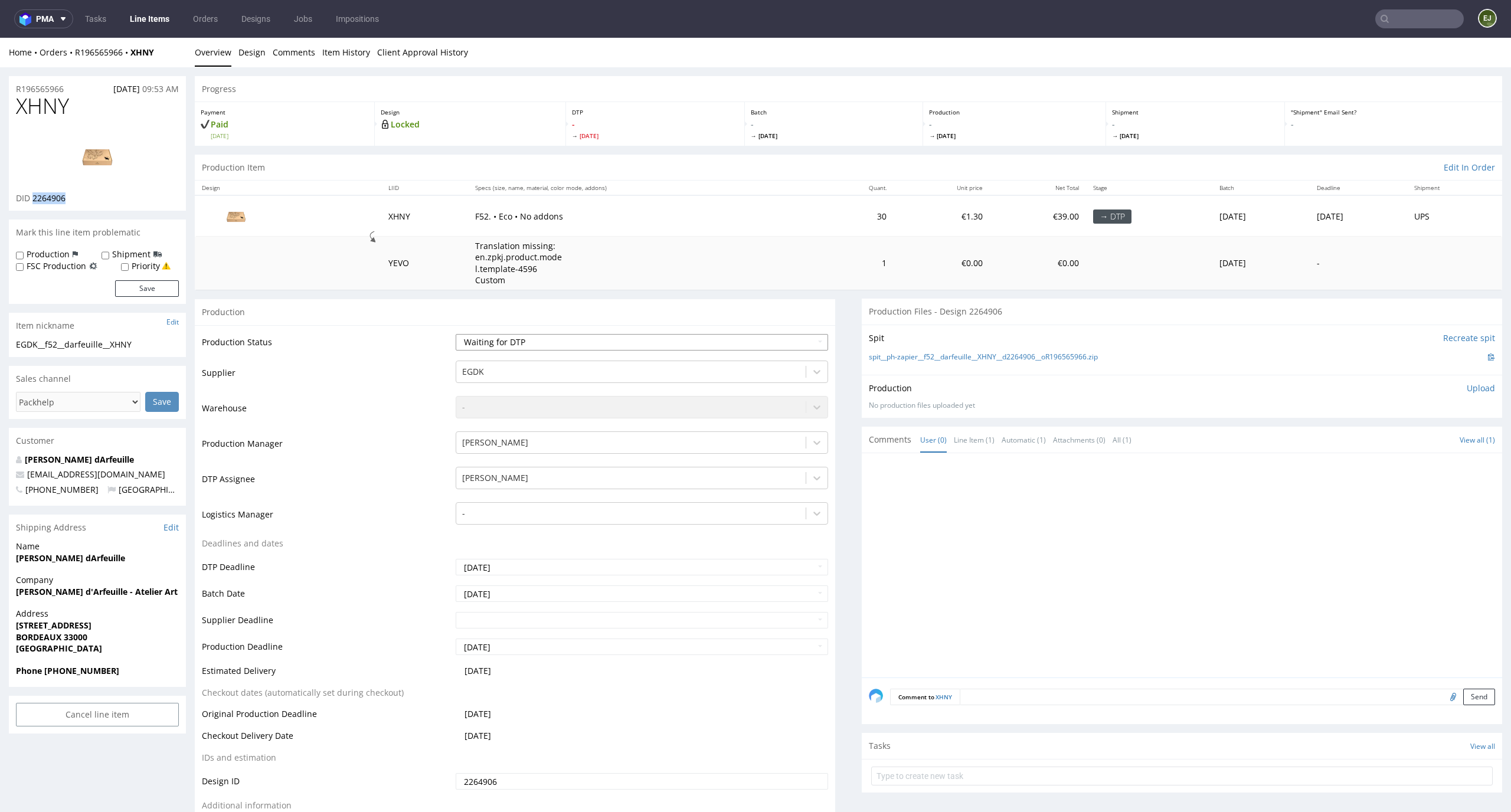
click at [787, 341] on select "Waiting for Artwork Waiting for Diecut Waiting for Mockup Waiting for DTP Waiti…" at bounding box center [642, 342] width 373 height 17
select select "dtp_in_process"
click at [456, 334] on select "Waiting for Artwork Waiting for Diecut Waiting for Mockup Waiting for DTP Waiti…" at bounding box center [642, 342] width 373 height 17
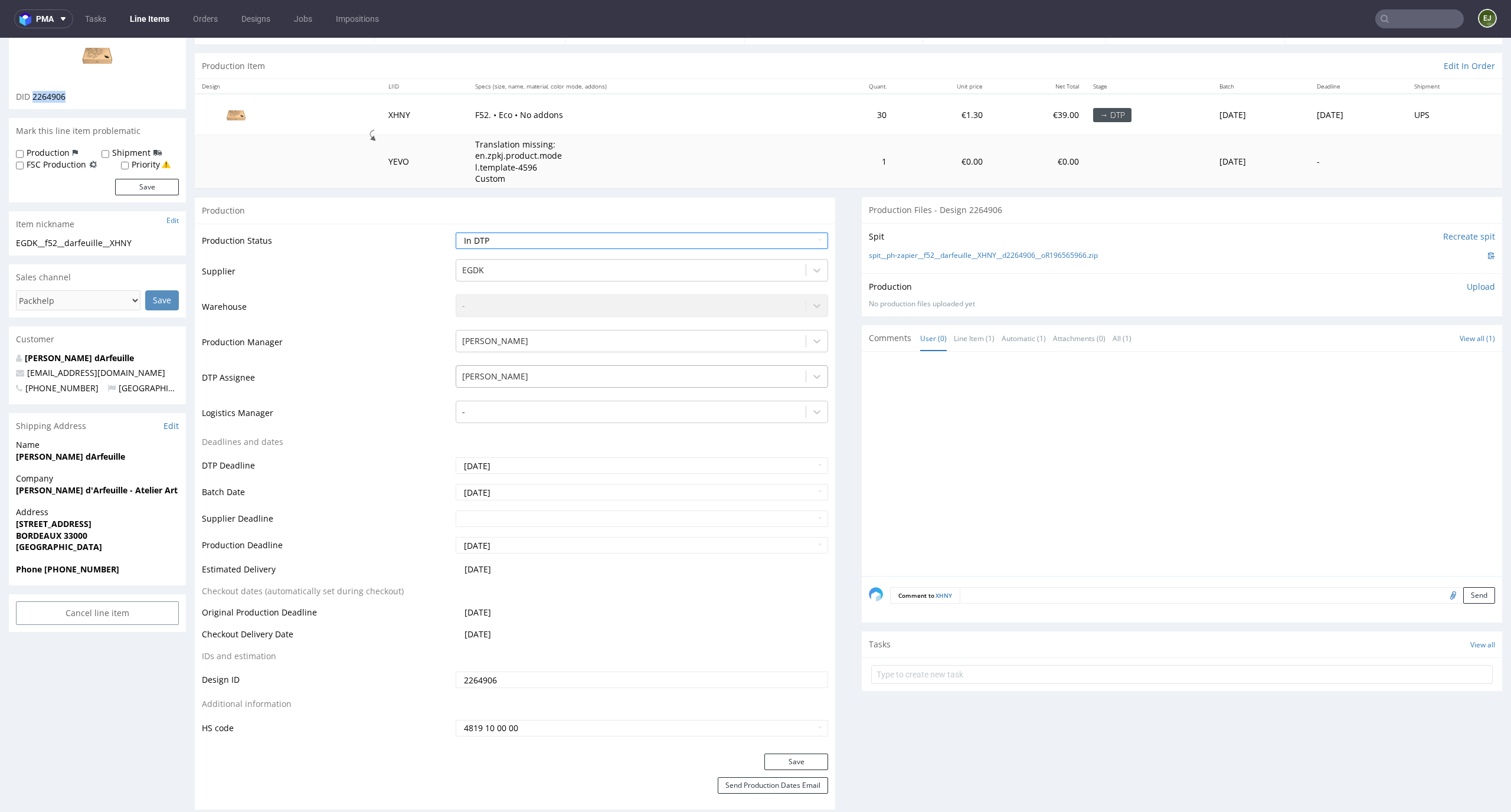
scroll to position [183, 0]
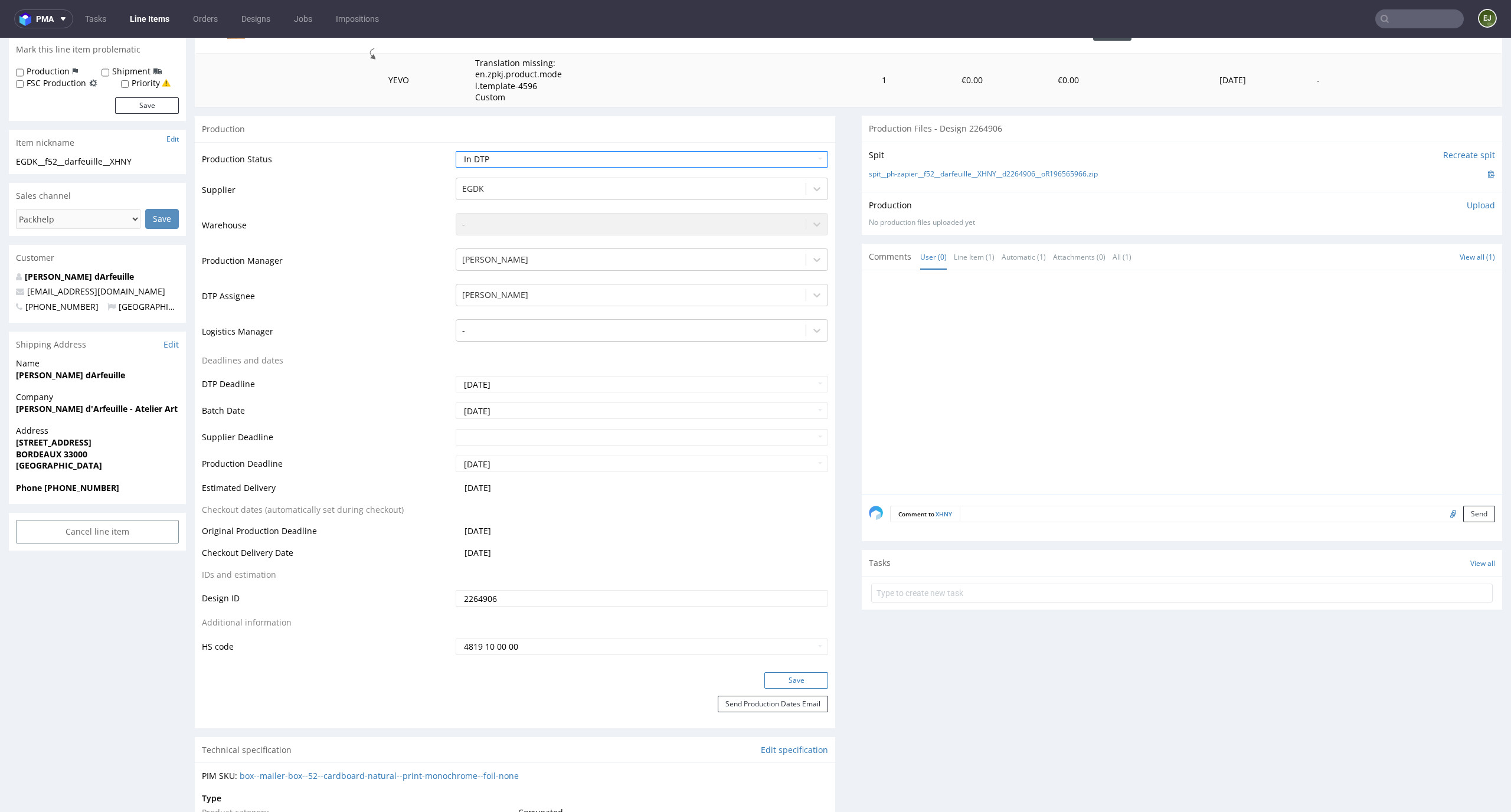
click at [789, 680] on button "Save" at bounding box center [796, 680] width 64 height 17
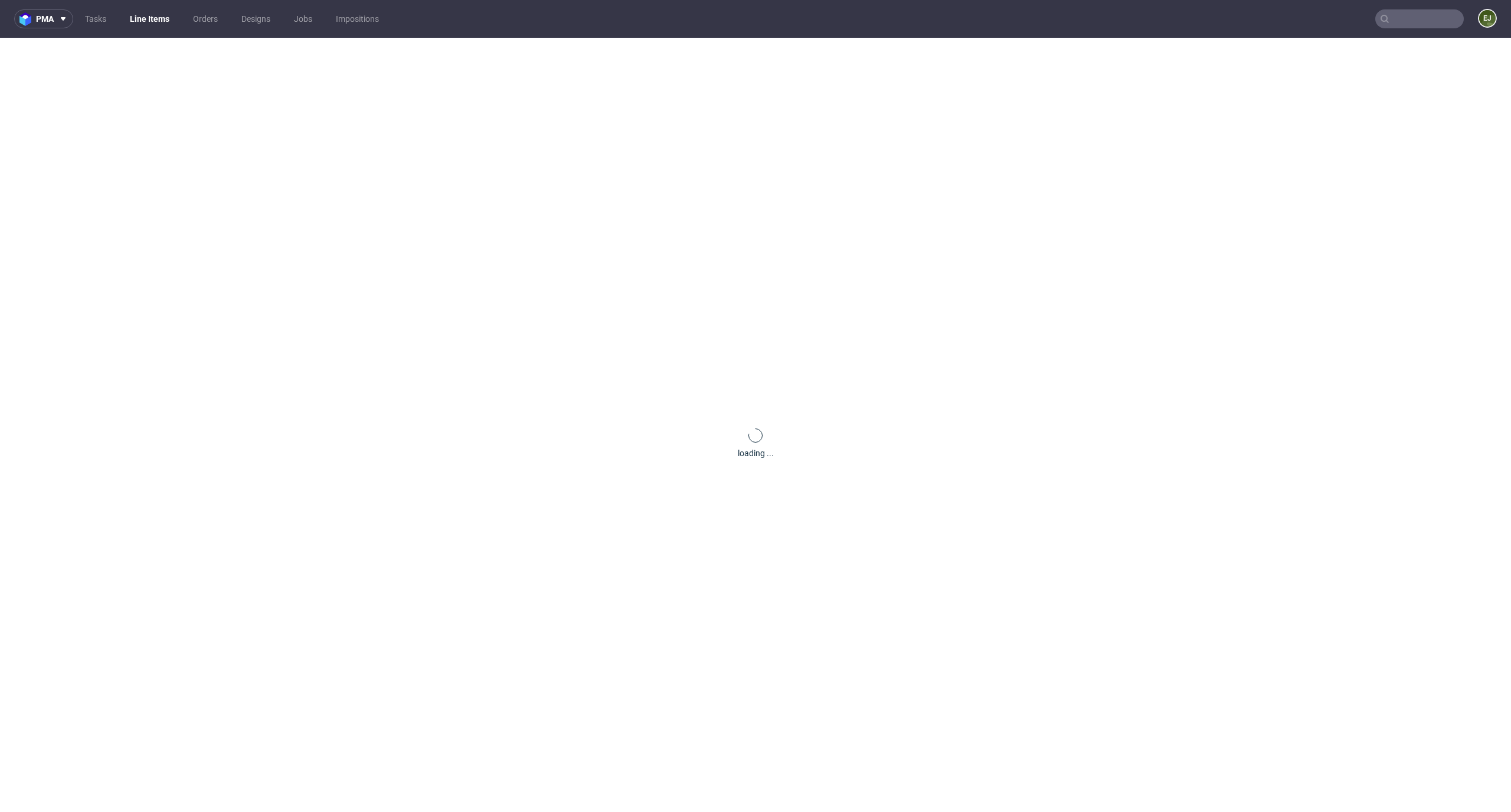
scroll to position [0, 0]
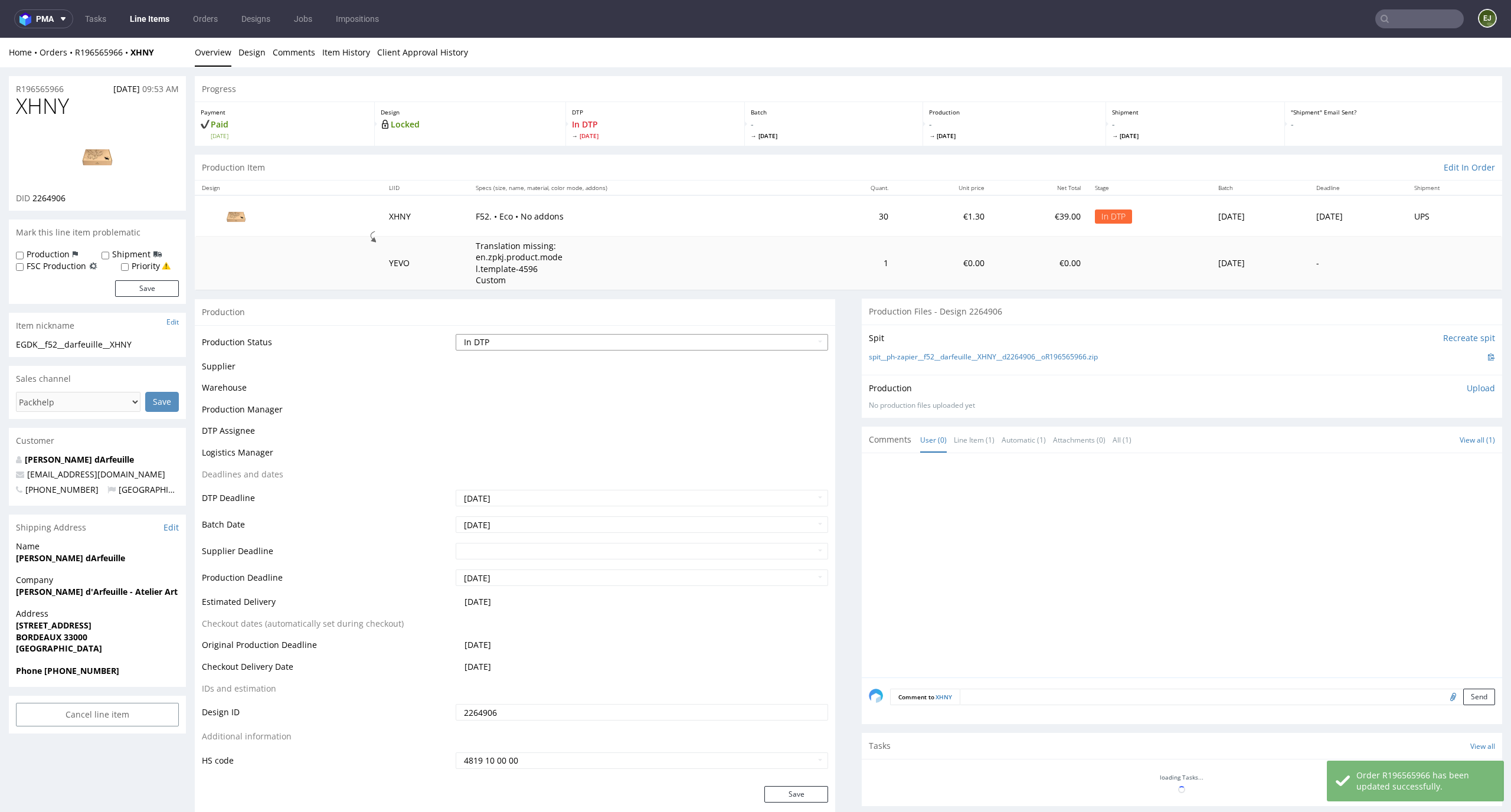
click at [786, 345] on select "Waiting for Artwork Waiting for Diecut Waiting for Mockup Waiting for DTP Waiti…" at bounding box center [642, 342] width 373 height 17
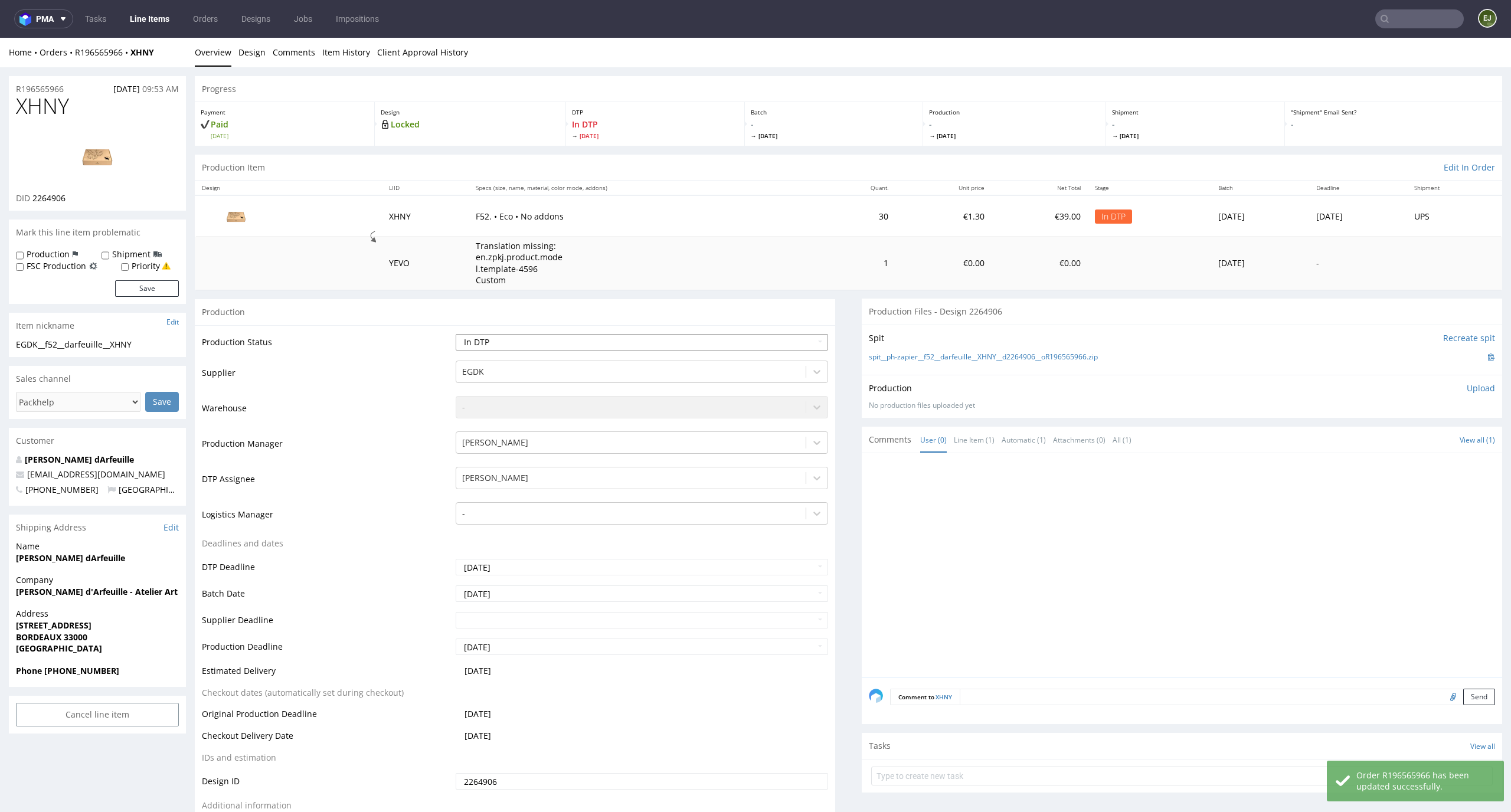
select select "dtp_issue"
click at [456, 334] on select "Waiting for Artwork Waiting for Diecut Waiting for Mockup Waiting for DTP Waiti…" at bounding box center [642, 342] width 373 height 17
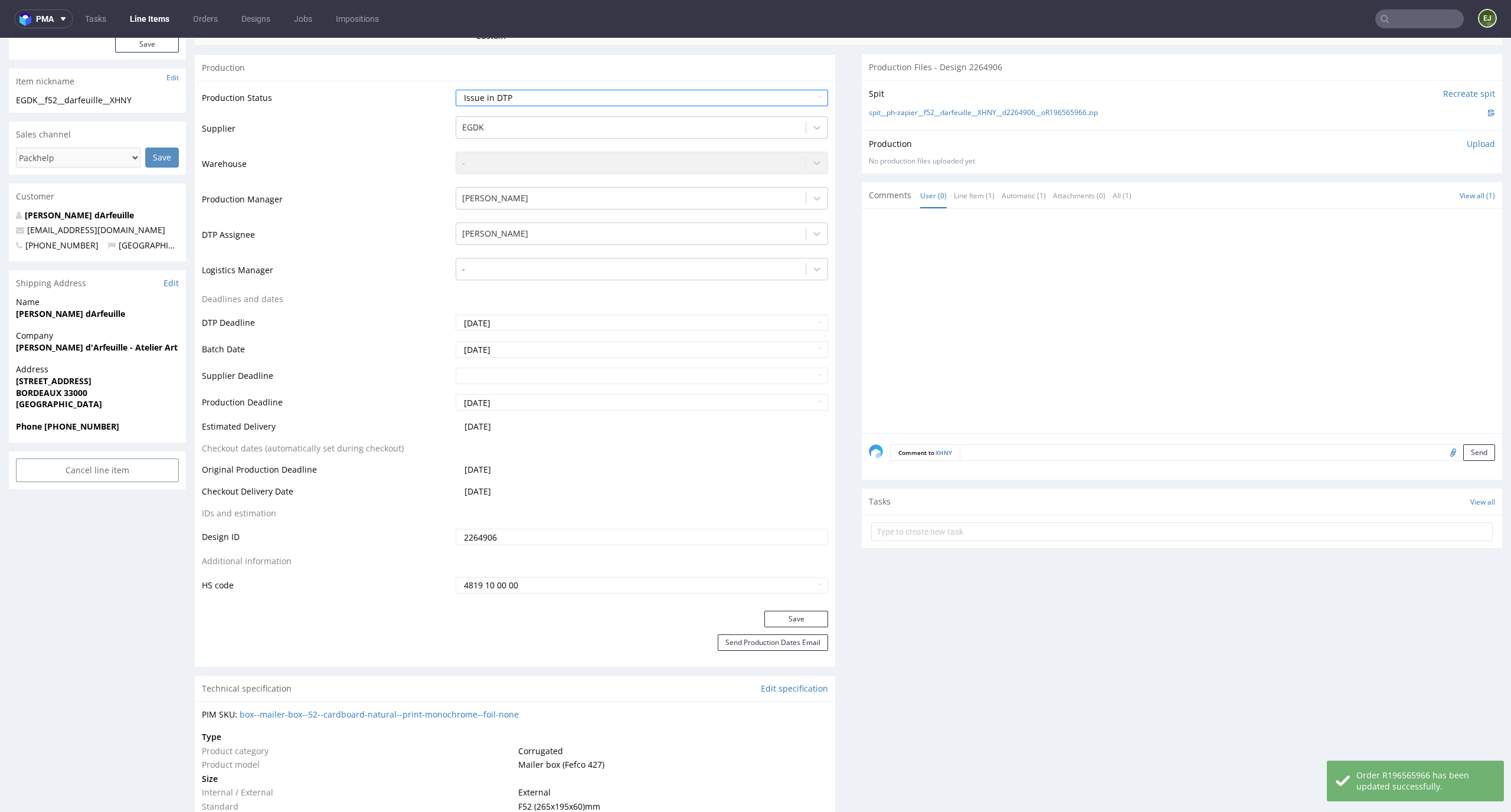
scroll to position [278, 0]
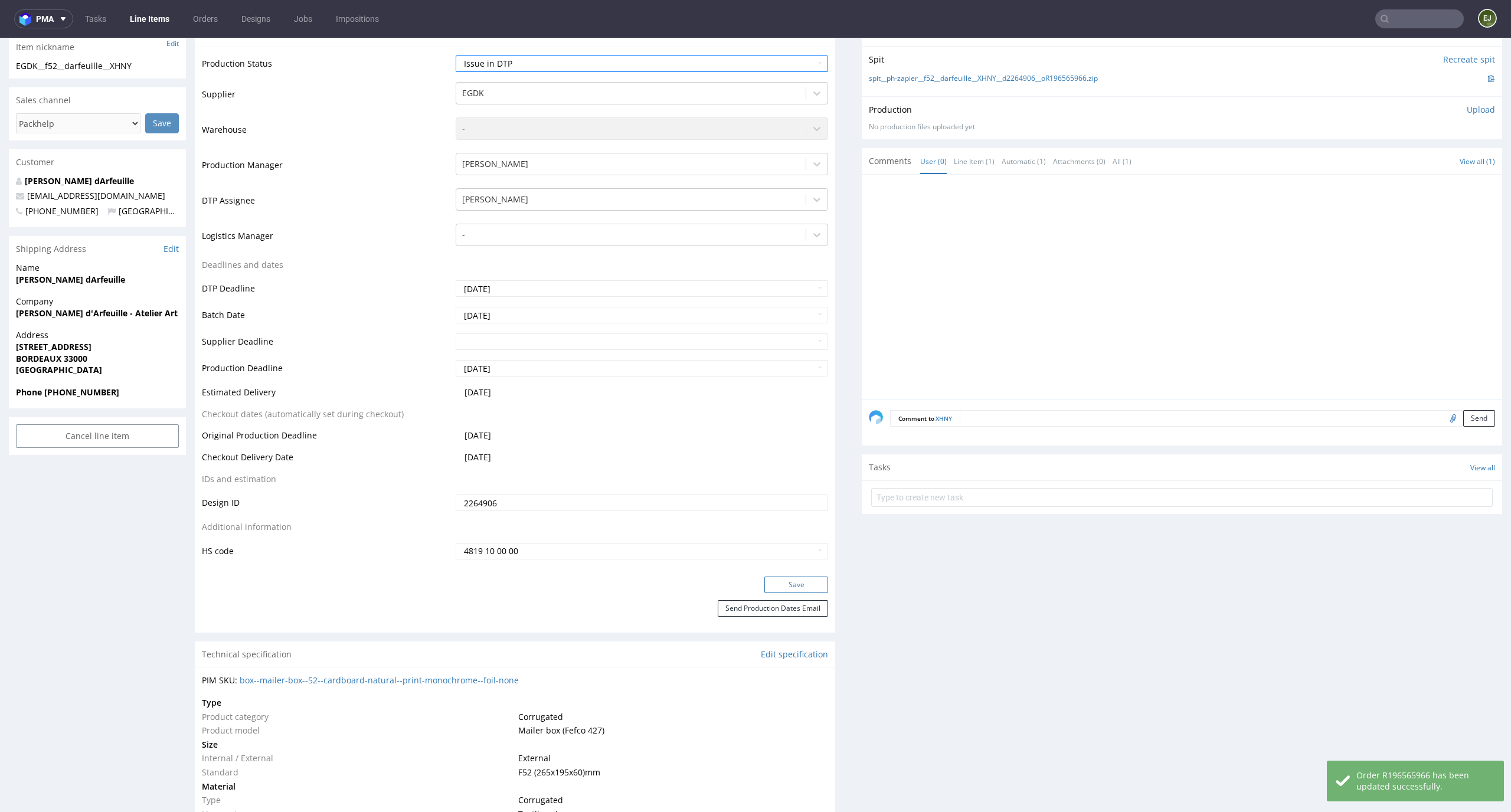
click at [808, 588] on button "Save" at bounding box center [796, 584] width 64 height 17
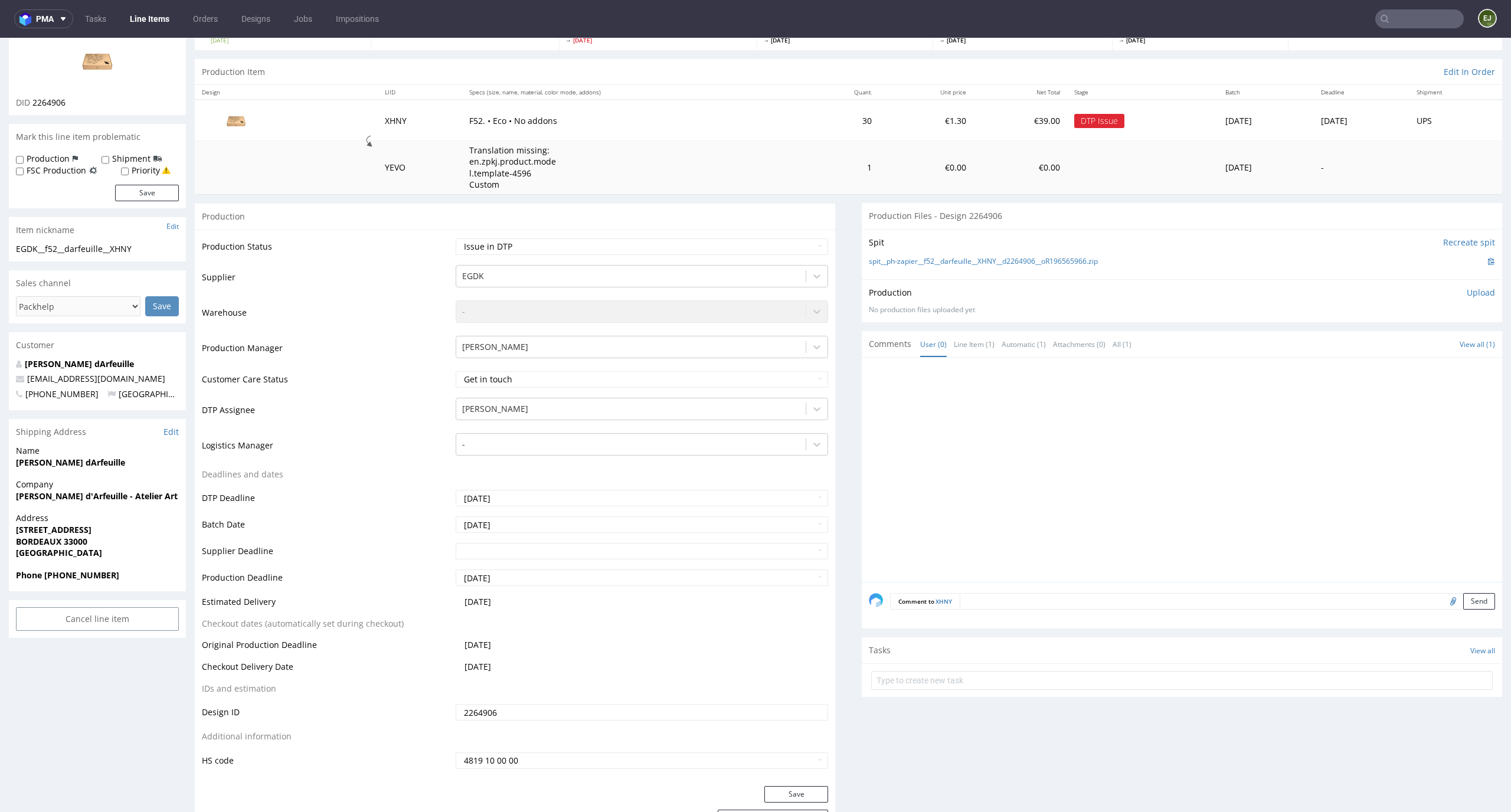
scroll to position [91, 0]
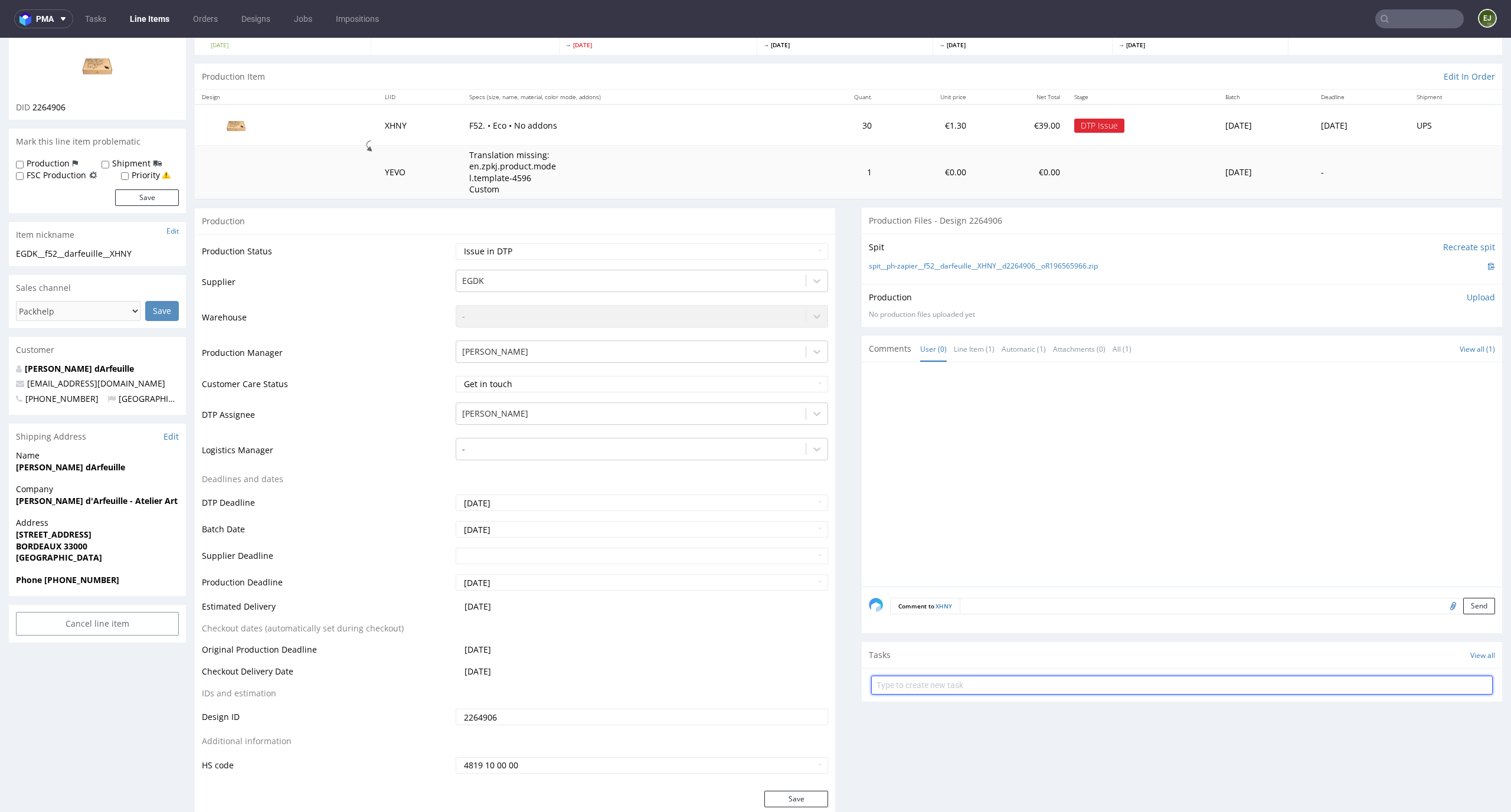
click at [951, 679] on input "text" at bounding box center [1181, 685] width 621 height 19
type input "issue"
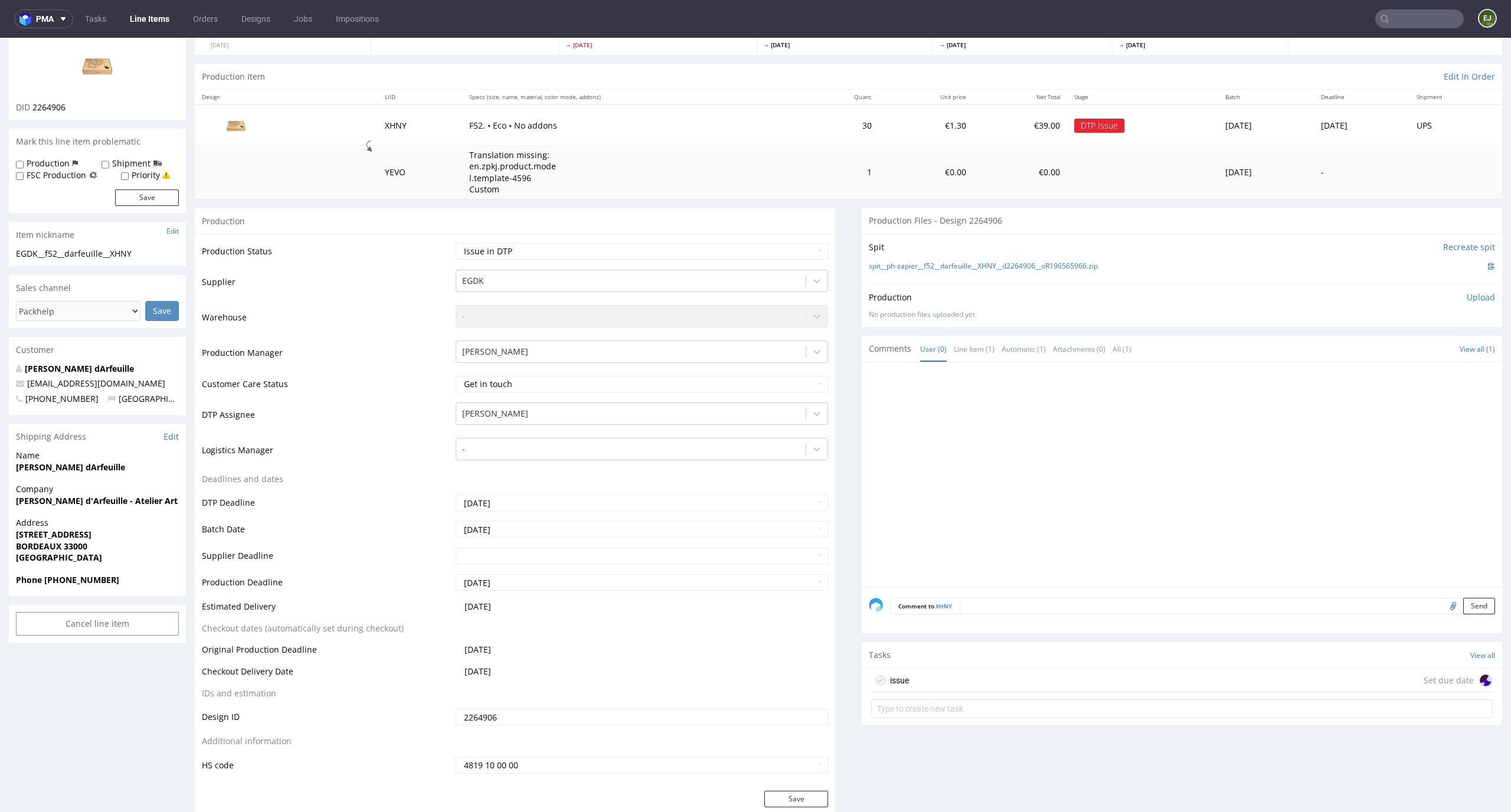
click at [948, 672] on div "issue Set due date" at bounding box center [1181, 680] width 621 height 24
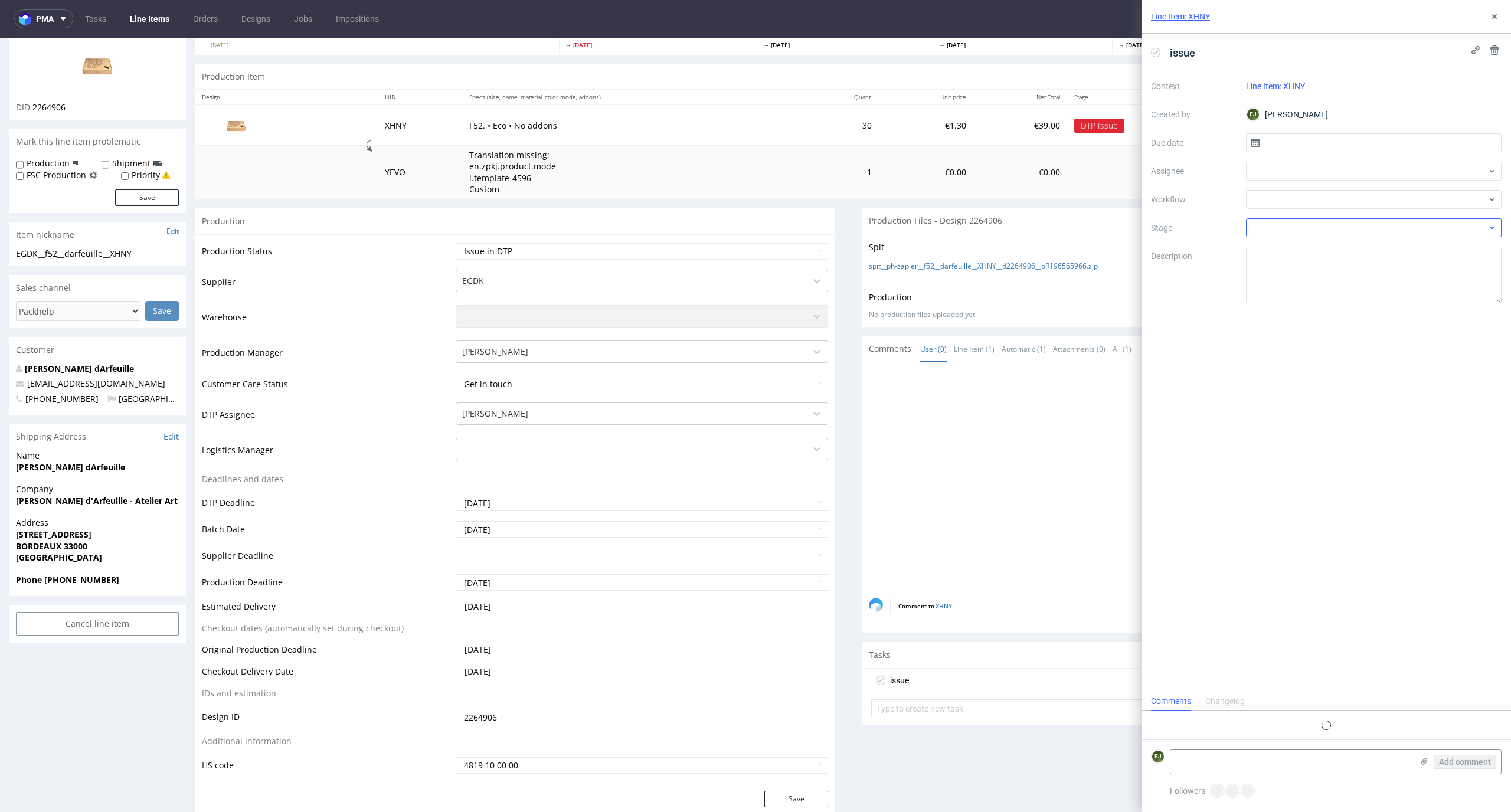
scroll to position [9, 0]
click at [1317, 145] on input "text" at bounding box center [1374, 143] width 256 height 19
click at [1311, 304] on button "28" at bounding box center [1315, 304] width 18 height 19
type input "[DATE]"
click at [1309, 193] on div at bounding box center [1374, 199] width 256 height 19
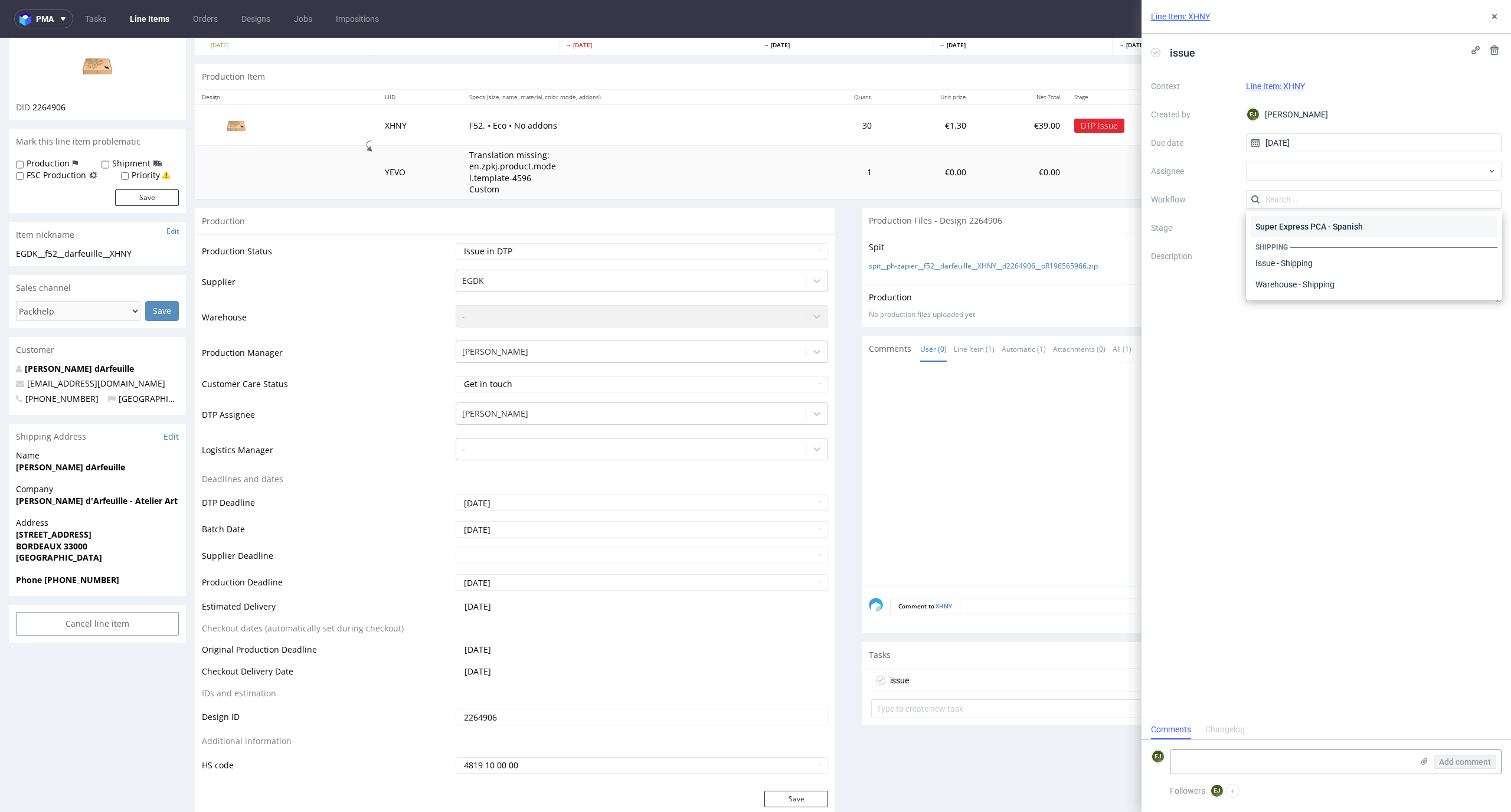
scroll to position [0, 0]
click at [1336, 263] on div "DTP - Issue" at bounding box center [1374, 263] width 247 height 21
click at [1337, 279] on textarea "Problem: Impact: What is needed?:" at bounding box center [1374, 275] width 256 height 57
paste textarea "The client did not enter his domain in the www address field, please let me kno…"
type textarea "The client did not enter his domain in the www address field, please let me kno…"
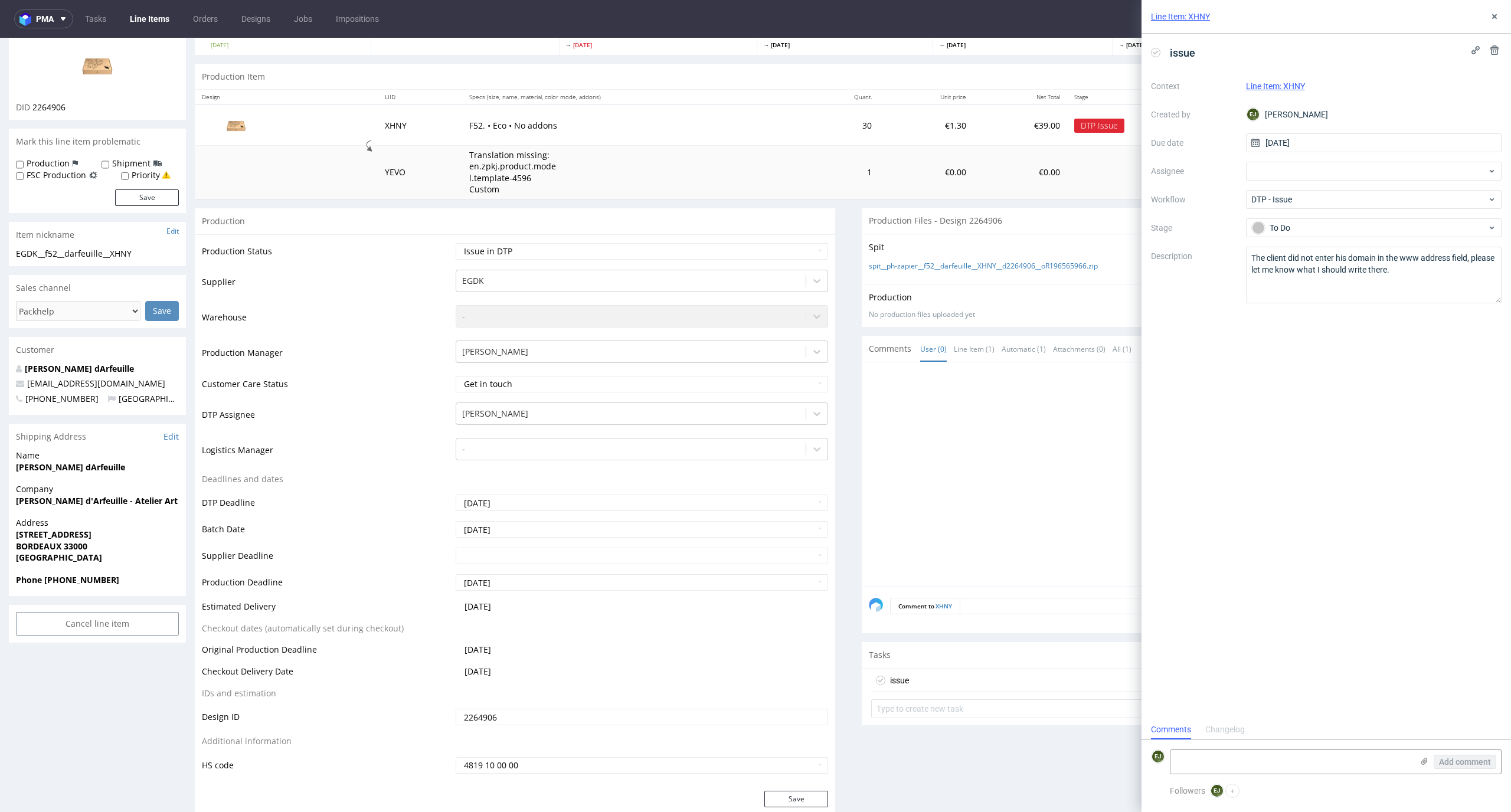
click at [1317, 330] on div "issue Context Line Item: XHNY Created by EJ Elżbieta Jelińska Due date 28/09/20…" at bounding box center [1326, 377] width 369 height 686
click at [1421, 277] on textarea "The client did not enter his domain in the www address field, please let me kno…" at bounding box center [1374, 275] width 256 height 57
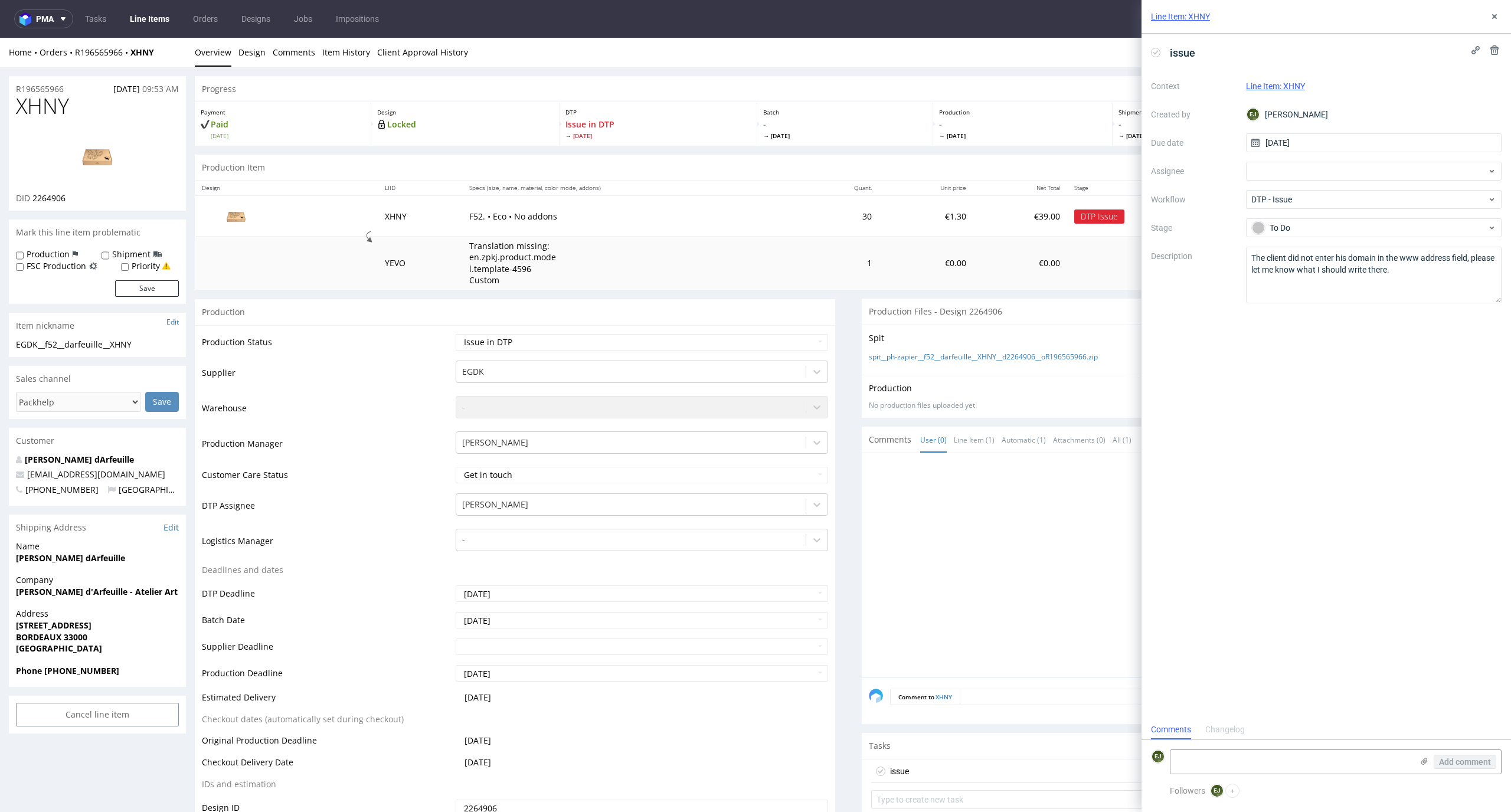
click at [348, 158] on div "Production Item Edit In Order" at bounding box center [848, 167] width 1307 height 26
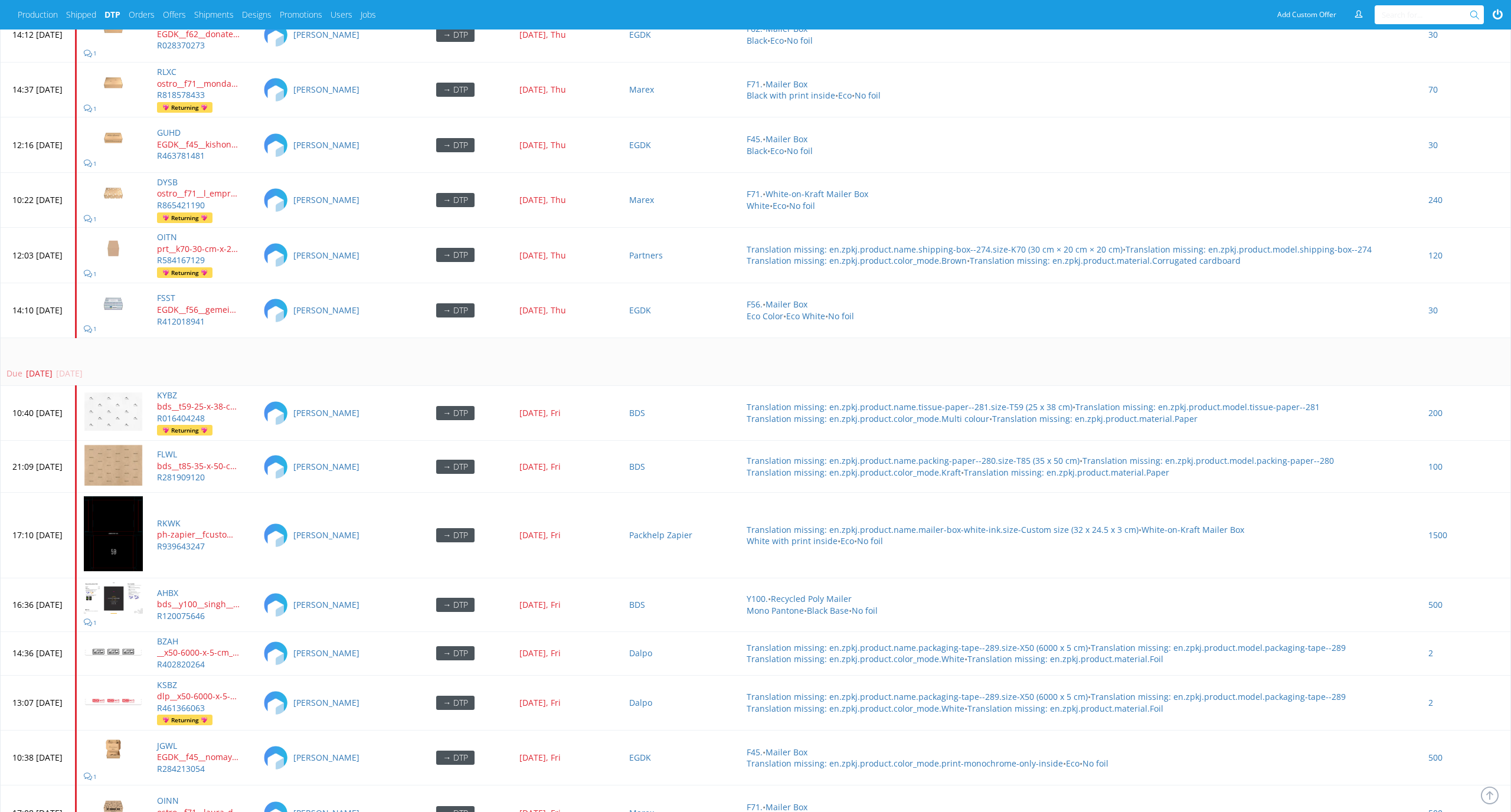
scroll to position [4138, 0]
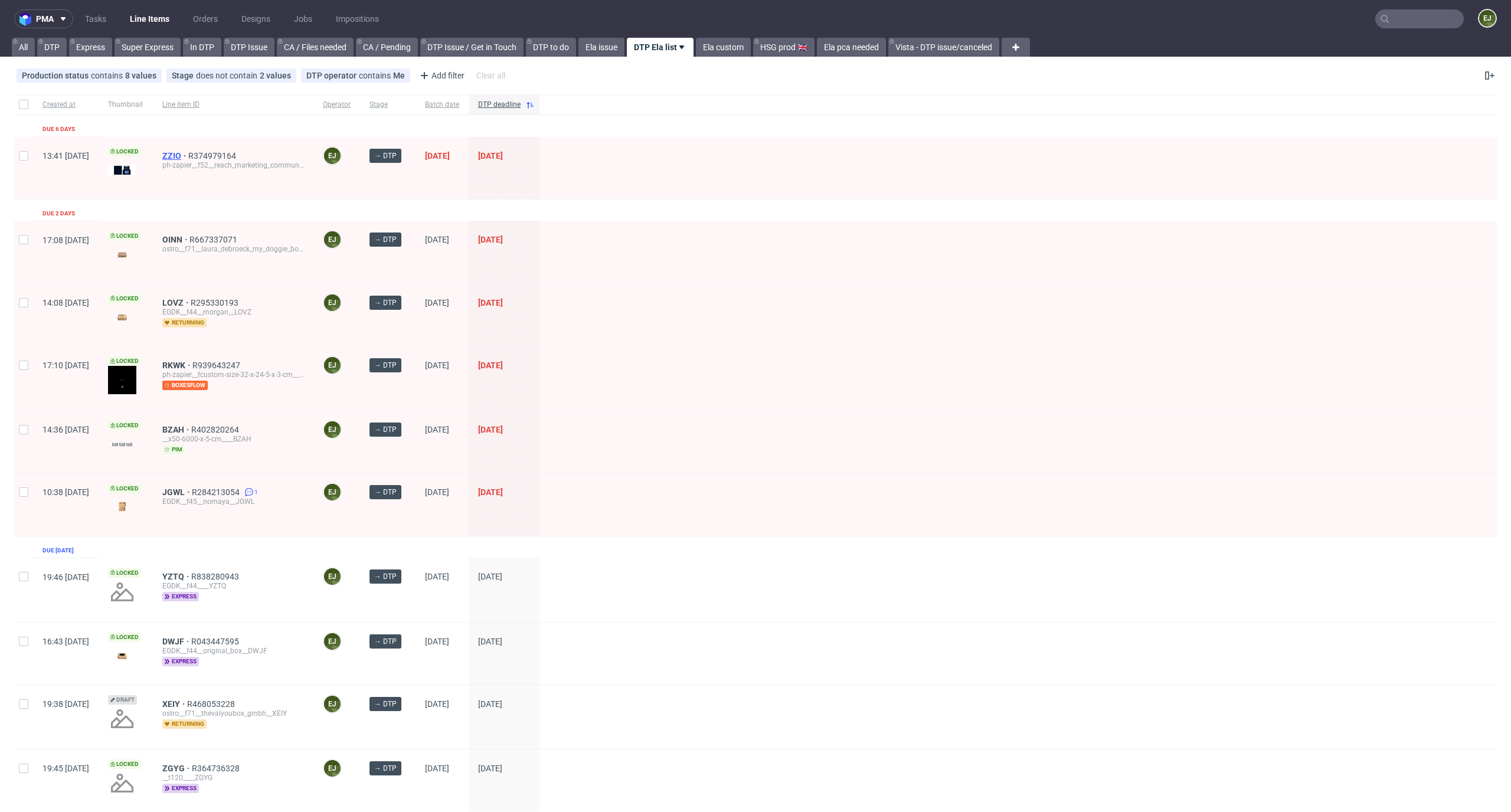
click at [188, 155] on span "ZZIO" at bounding box center [175, 156] width 26 height 9
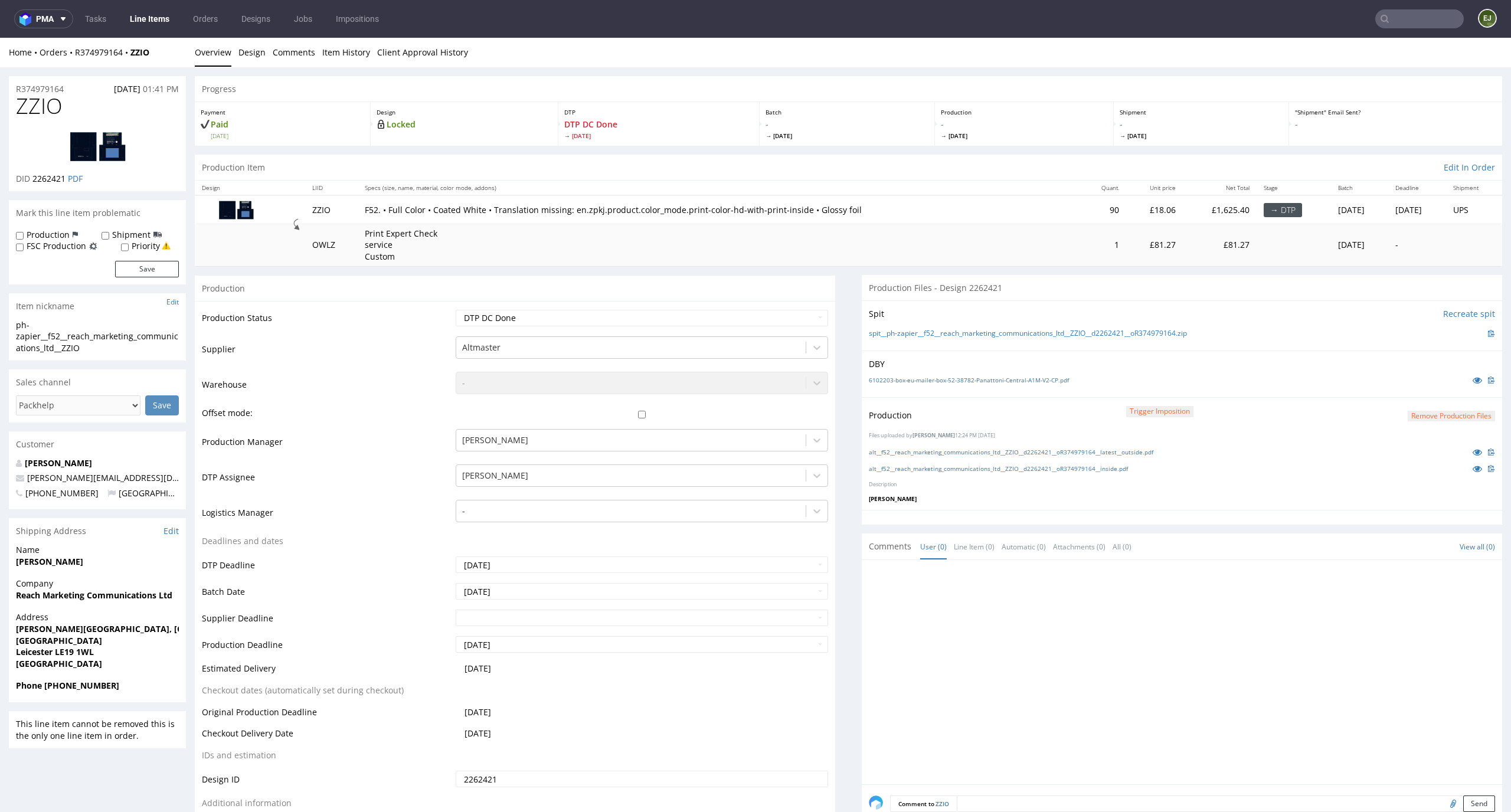
scroll to position [244, 0]
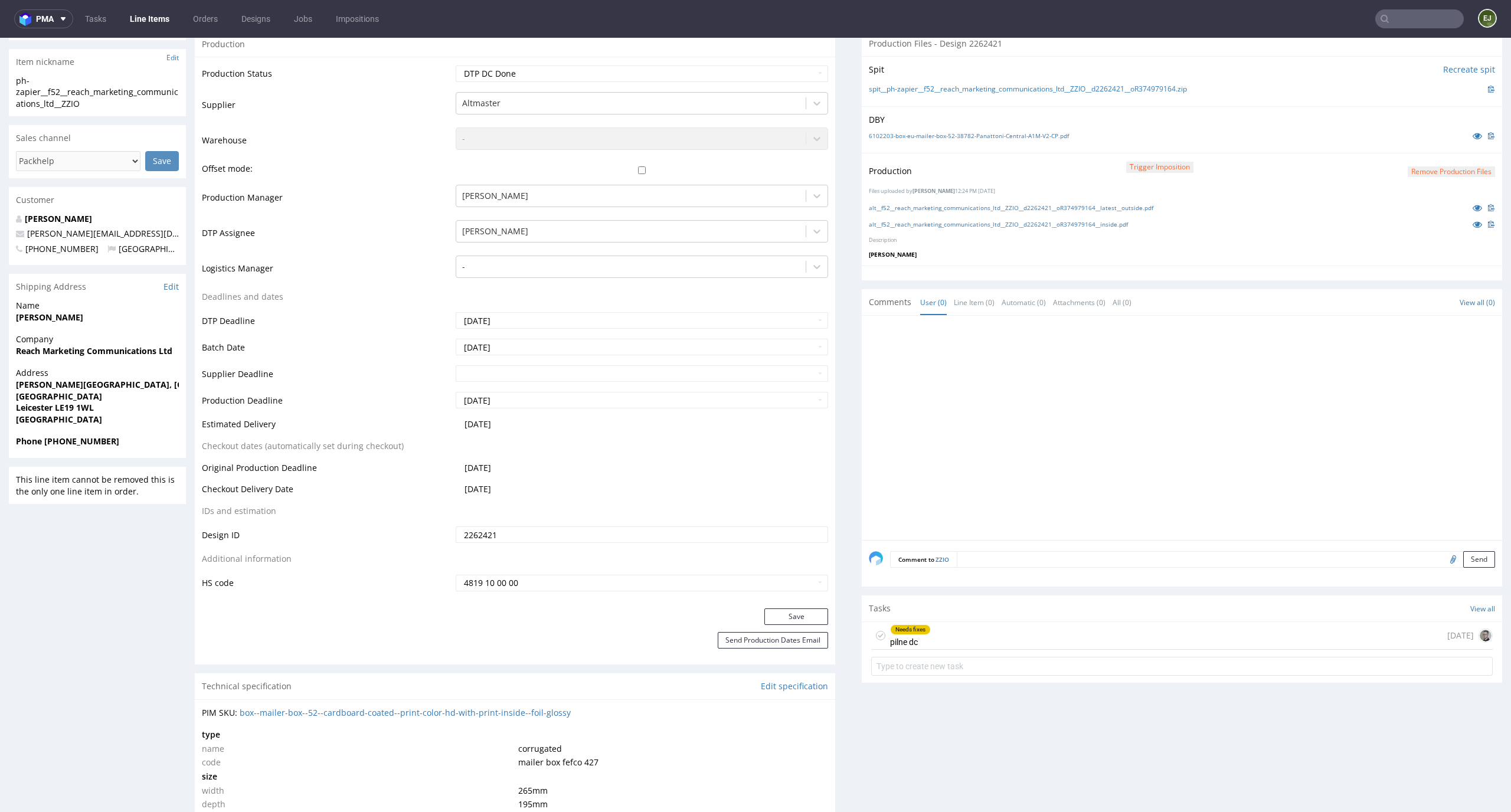
click at [953, 643] on div "Needs fixes pilne dc 2 days ago" at bounding box center [1181, 635] width 621 height 28
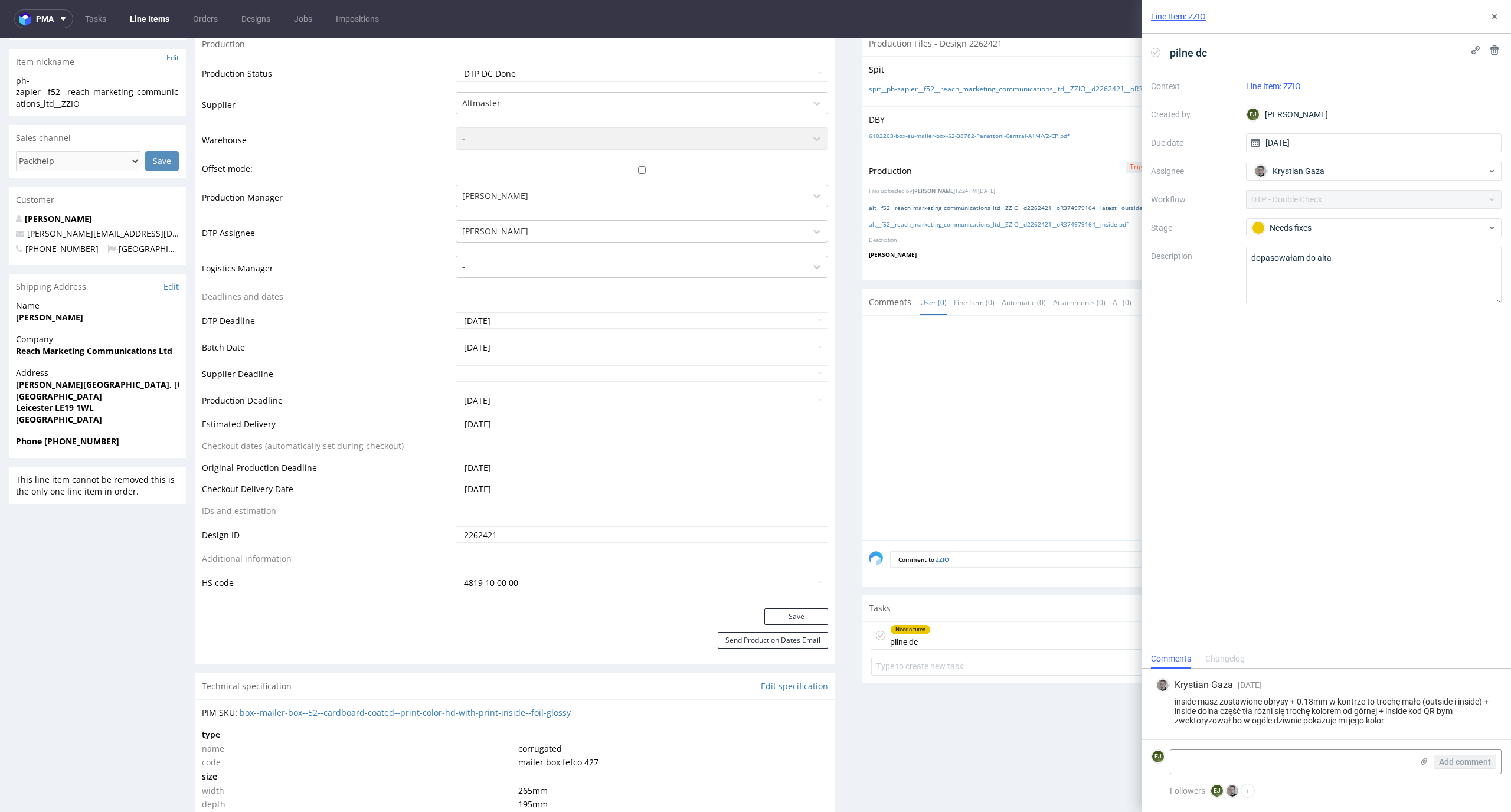
click at [972, 205] on link "alt__f52__reach_marketing_communications_ltd__ZZIO__d2262421__oR374979164__late…" at bounding box center [1010, 207] width 285 height 8
click at [901, 229] on div "alt__f52__reach_marketing_communications_ltd__ZZIO__d2262421__oR374979164__insi…" at bounding box center [1181, 224] width 626 height 13
click at [901, 222] on link "alt__f52__reach_marketing_communications_ltd__ZZIO__d2262421__oR374979164__insi…" at bounding box center [998, 224] width 259 height 8
click at [1002, 135] on link "6102203-box-eu-mailer-box-52-38782-Panattoni-Central-A1M-V2-CP.pdf" at bounding box center [968, 136] width 200 height 8
click at [325, 163] on td "Offset mode:" at bounding box center [327, 173] width 251 height 22
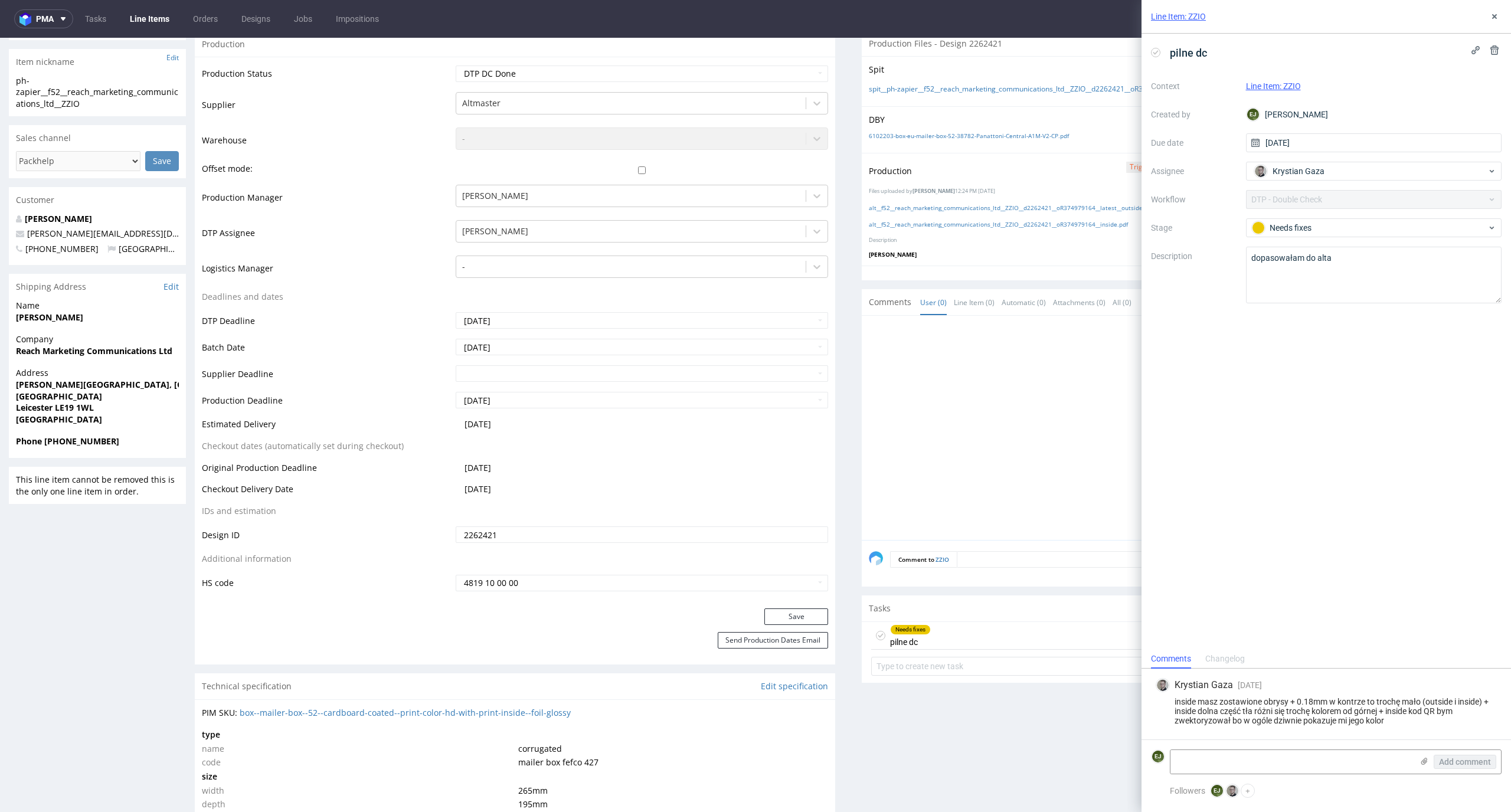
click at [1157, 53] on icon at bounding box center [1155, 53] width 9 height 9
click at [1494, 17] on icon at bounding box center [1494, 17] width 9 height 9
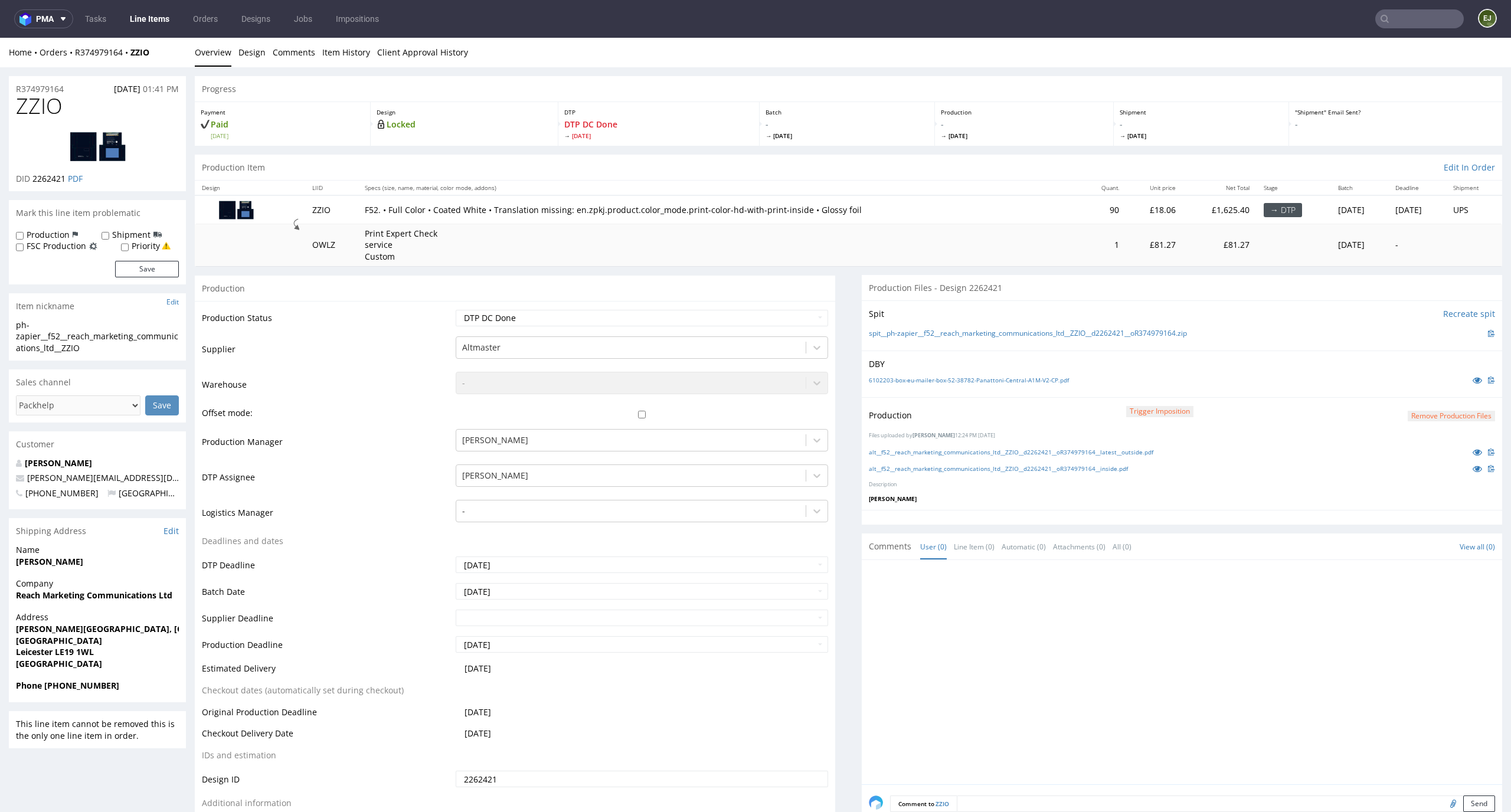
click at [1454, 415] on button "Remove production files" at bounding box center [1451, 416] width 88 height 11
click at [1418, 388] on link "Yes" at bounding box center [1412, 389] width 34 height 17
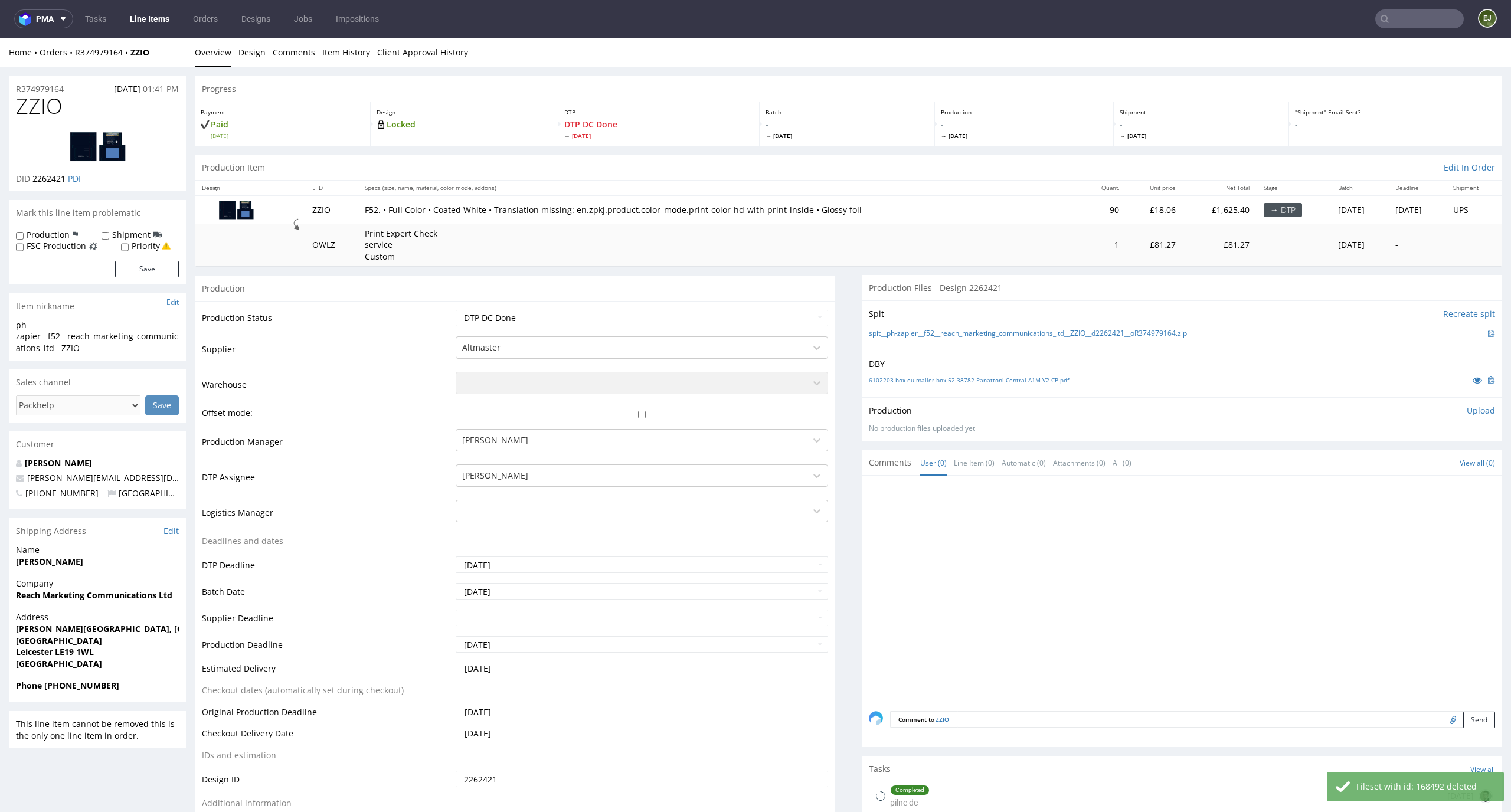
click at [1468, 412] on p "Upload" at bounding box center [1481, 410] width 28 height 12
click at [1394, 453] on form "Add files Upload now" at bounding box center [1181, 453] width 626 height 39
click at [1382, 468] on div "Add files" at bounding box center [1411, 464] width 59 height 17
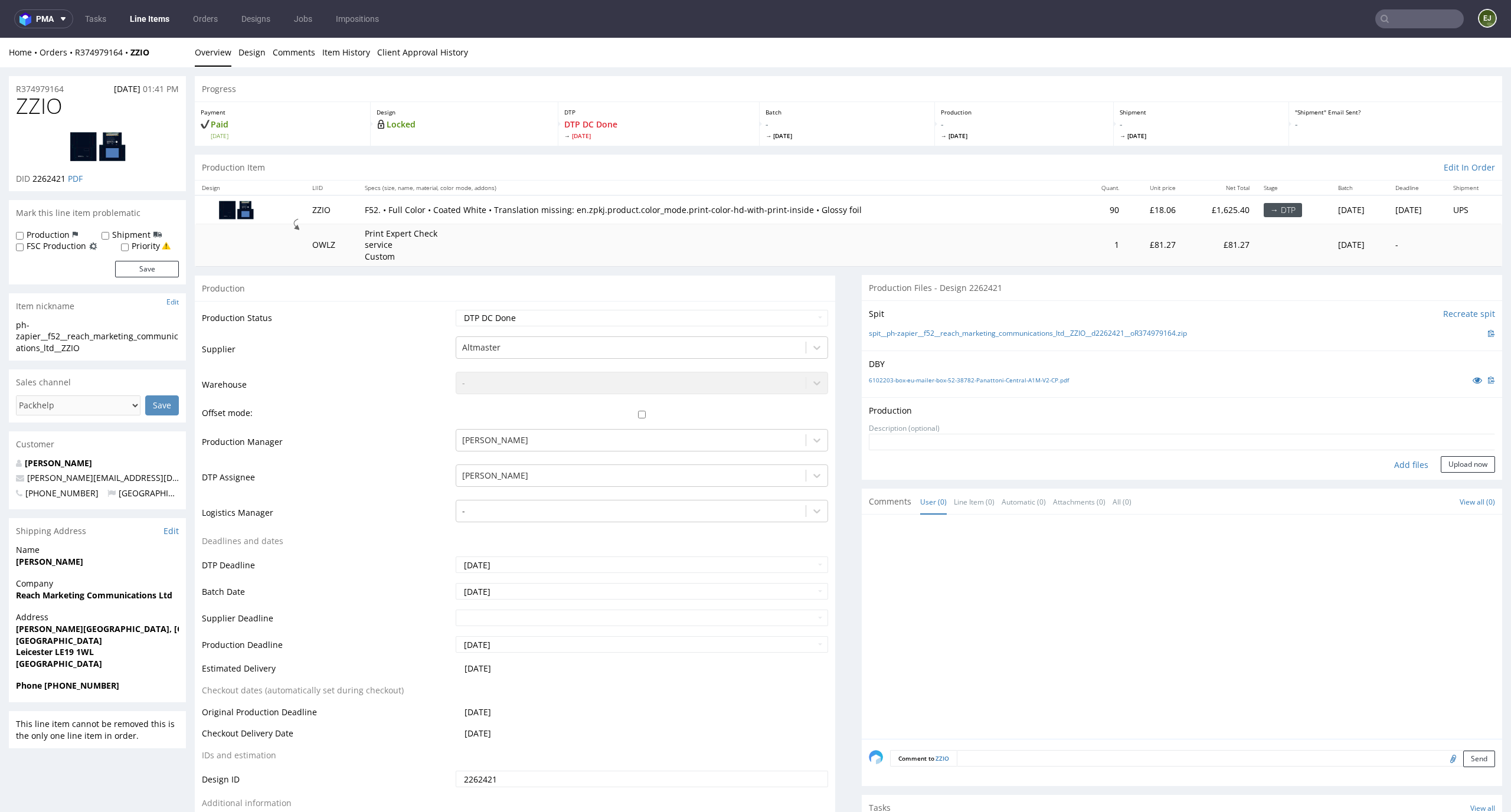
type input "C:\fakepath\alt__f52__reach_marketing_communications_ltd__ZZIO__d2262421__oR374…"
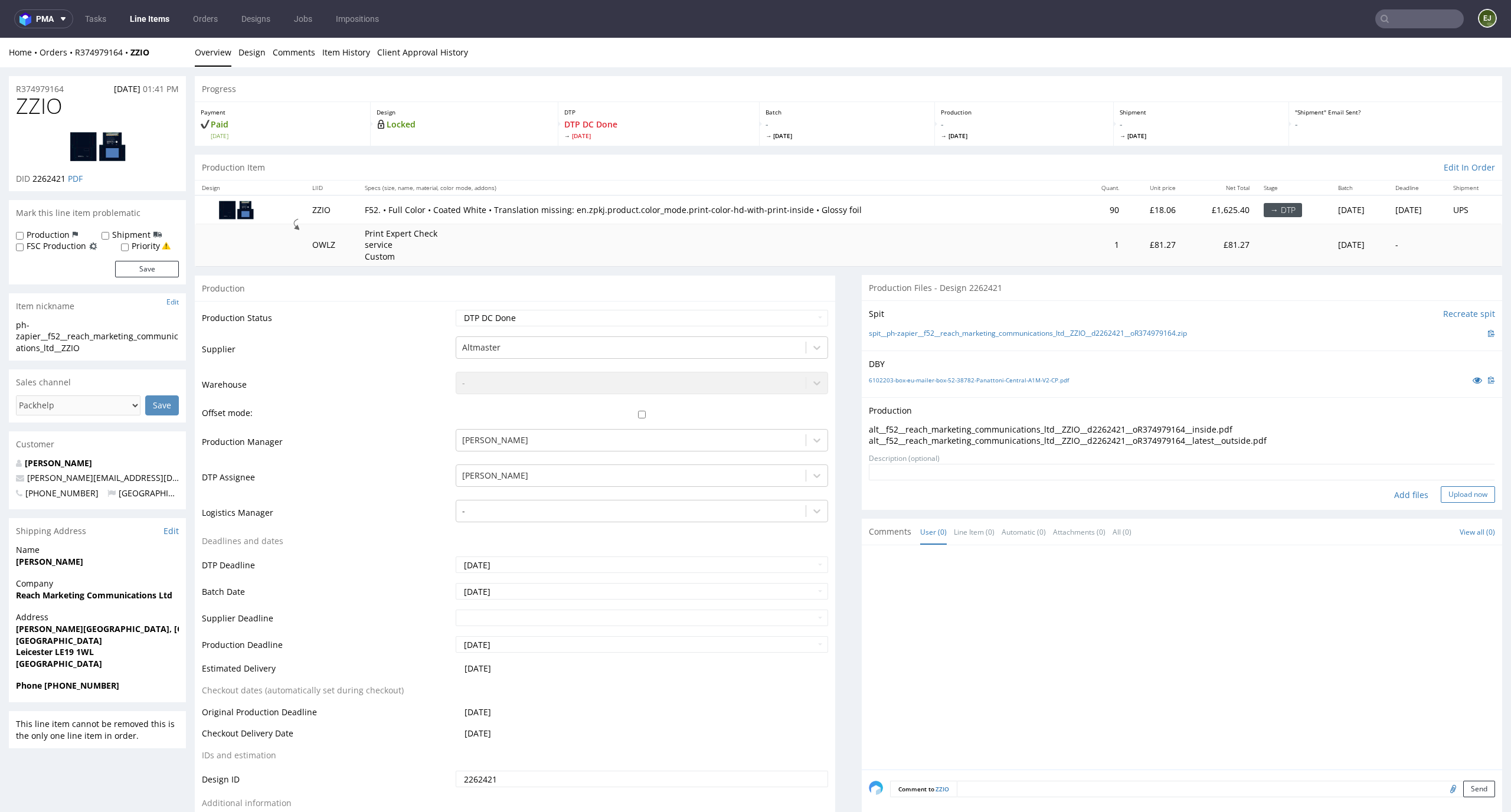
click at [1459, 486] on button "Upload now" at bounding box center [1468, 494] width 54 height 17
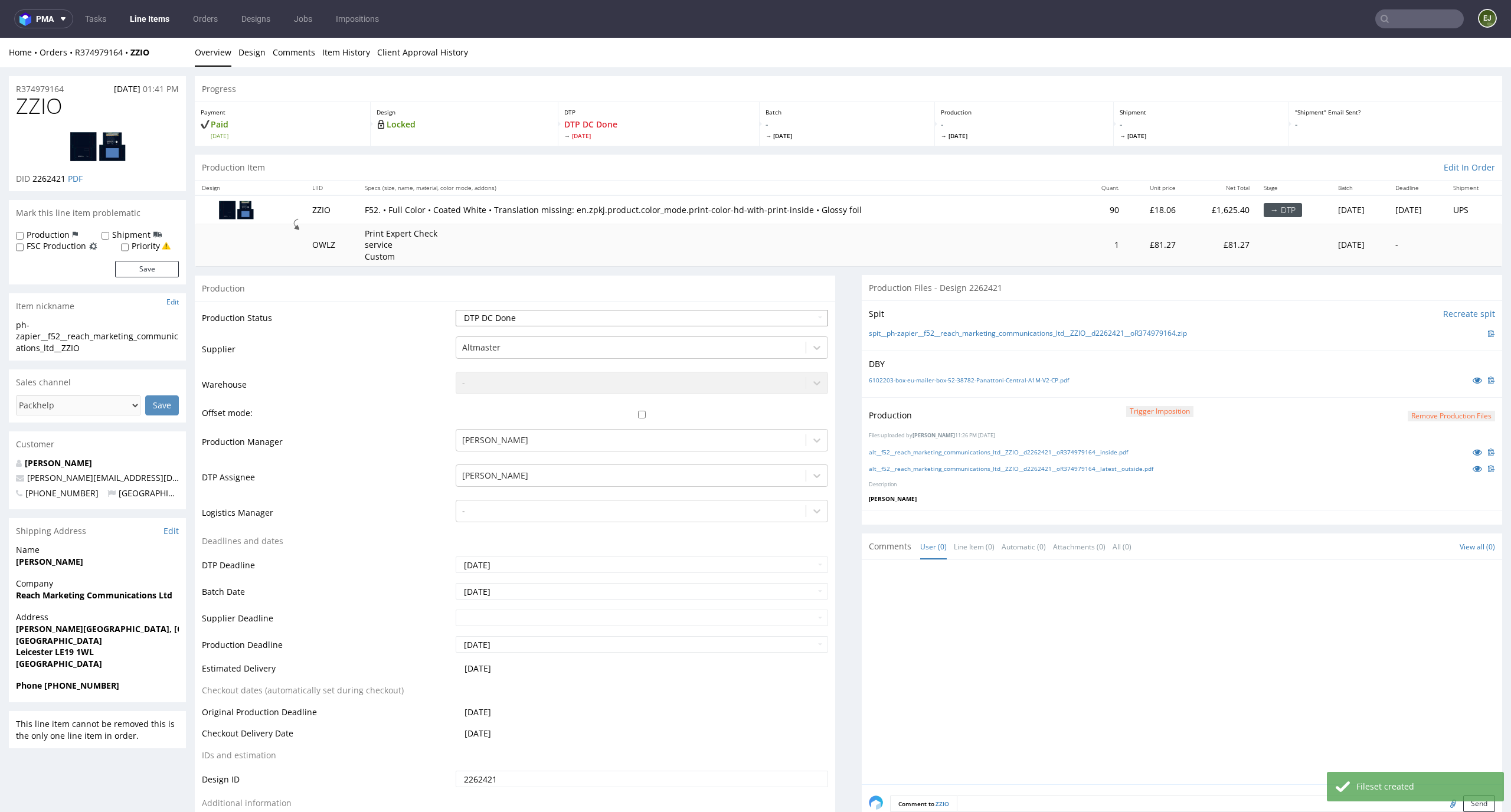
click at [804, 314] on select "Waiting for Artwork Waiting for Diecut Waiting for Mockup Waiting for DTP Waiti…" at bounding box center [642, 318] width 373 height 17
select select "dtp_production_ready"
click at [456, 310] on select "Waiting for Artwork Waiting for Diecut Waiting for Mockup Waiting for DTP Waiti…" at bounding box center [642, 318] width 373 height 17
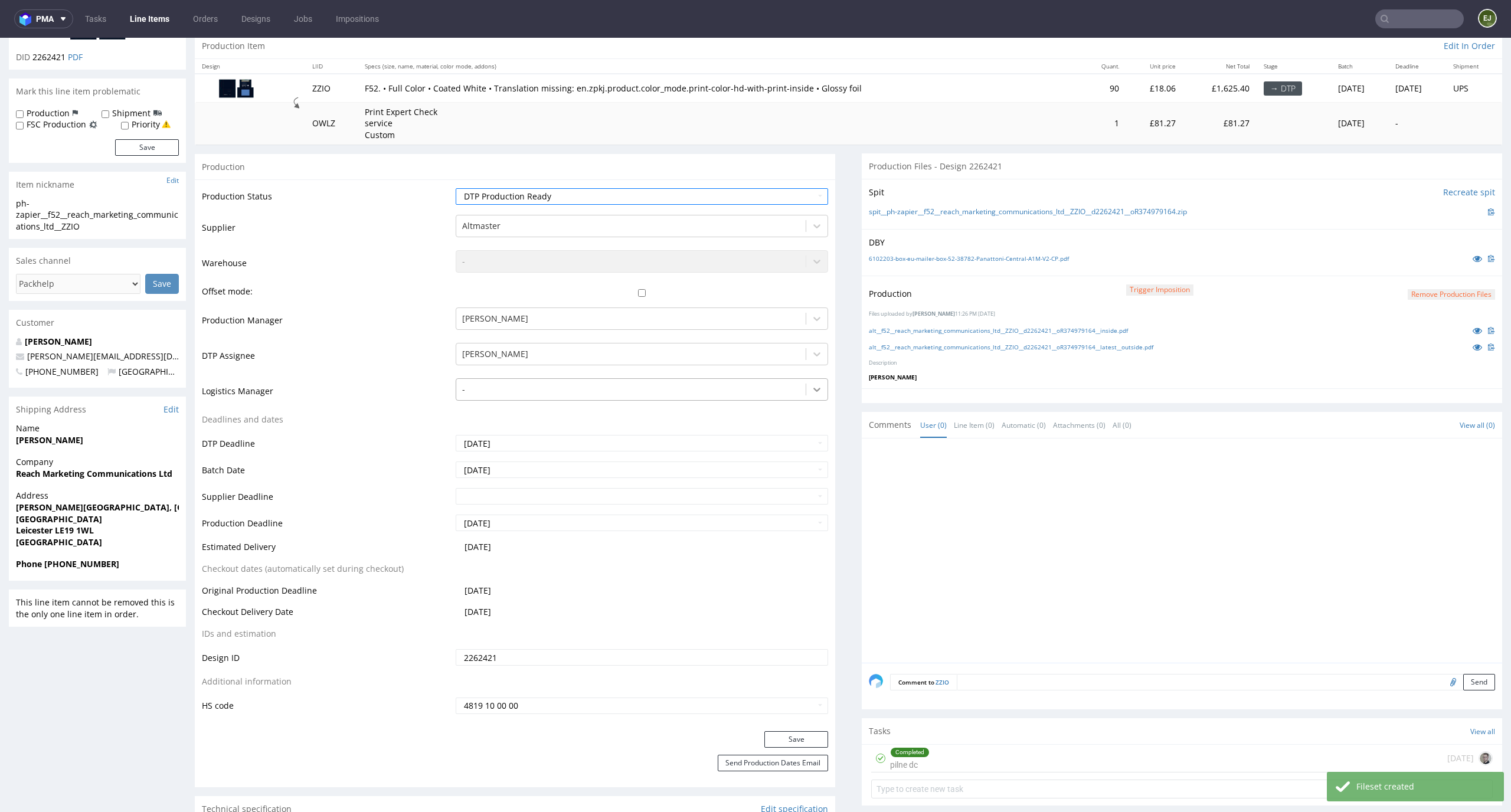
scroll to position [181, 0]
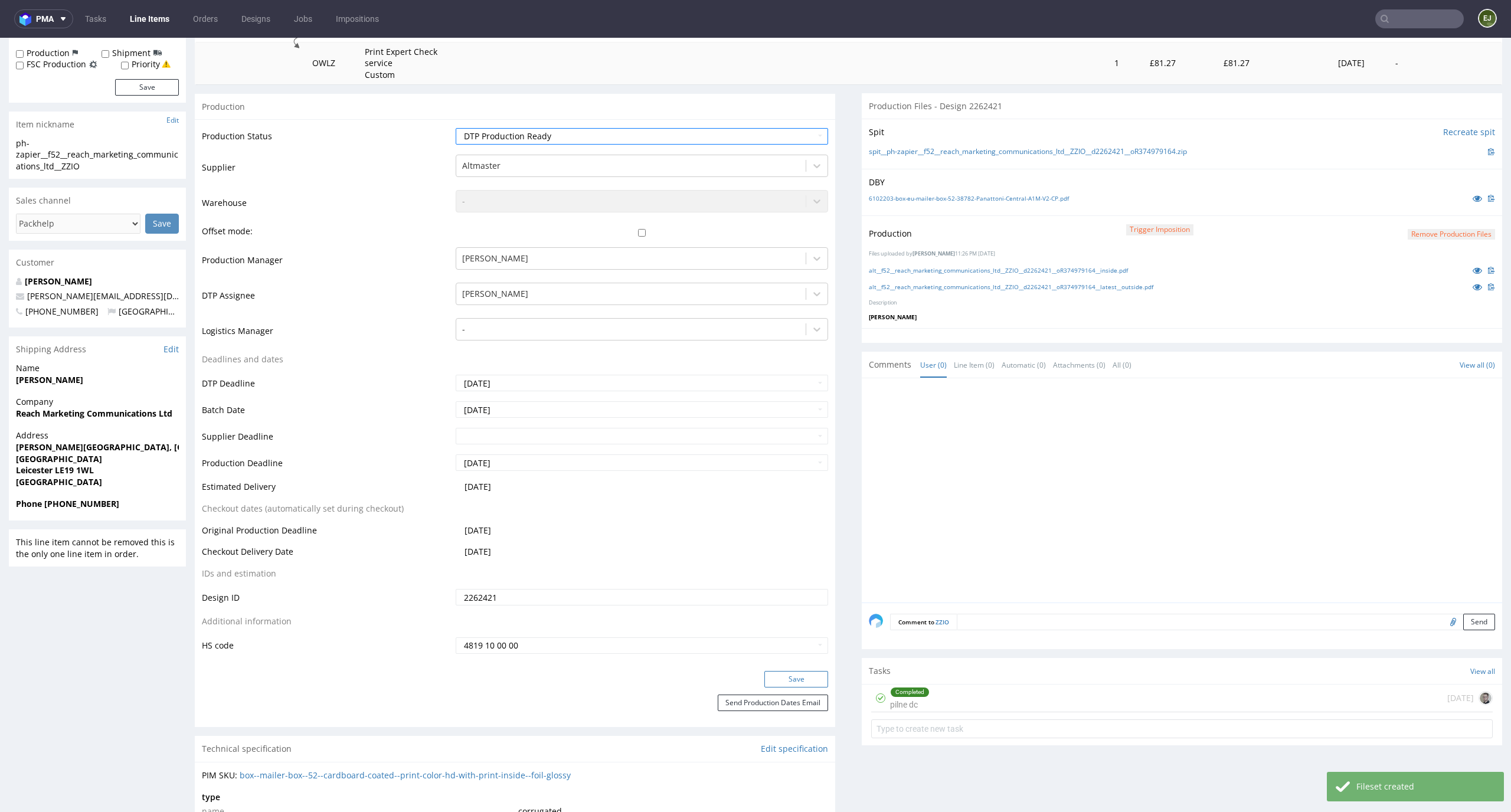
click at [808, 675] on button "Save" at bounding box center [796, 679] width 64 height 17
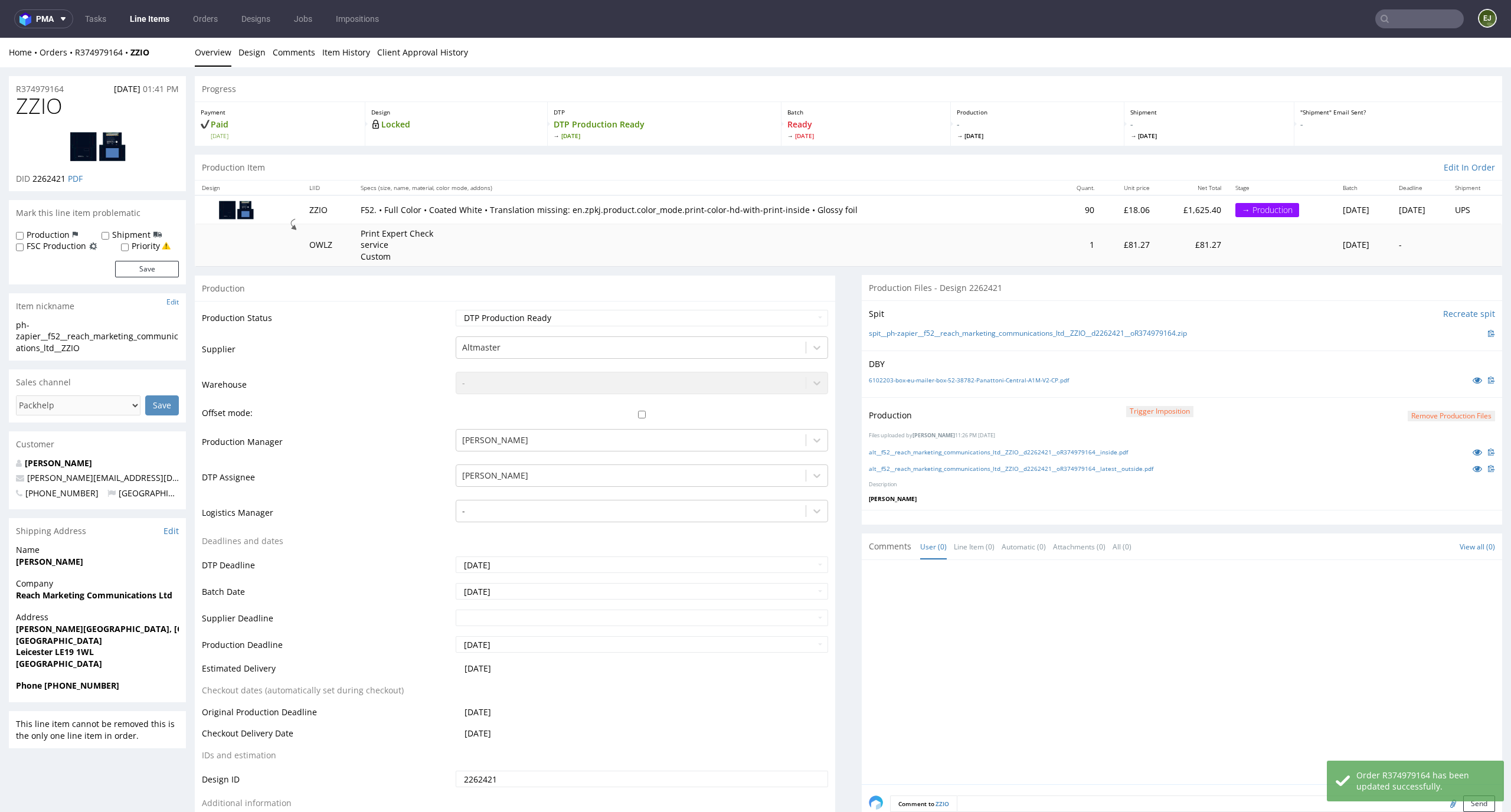
click at [56, 233] on label "Production" at bounding box center [48, 234] width 43 height 12
click at [24, 233] on input "Production" at bounding box center [20, 236] width 8 height 9
checkbox input "true"
click at [132, 248] on label "Priority" at bounding box center [146, 246] width 28 height 12
click at [129, 248] on input "Priority" at bounding box center [125, 248] width 8 height 9
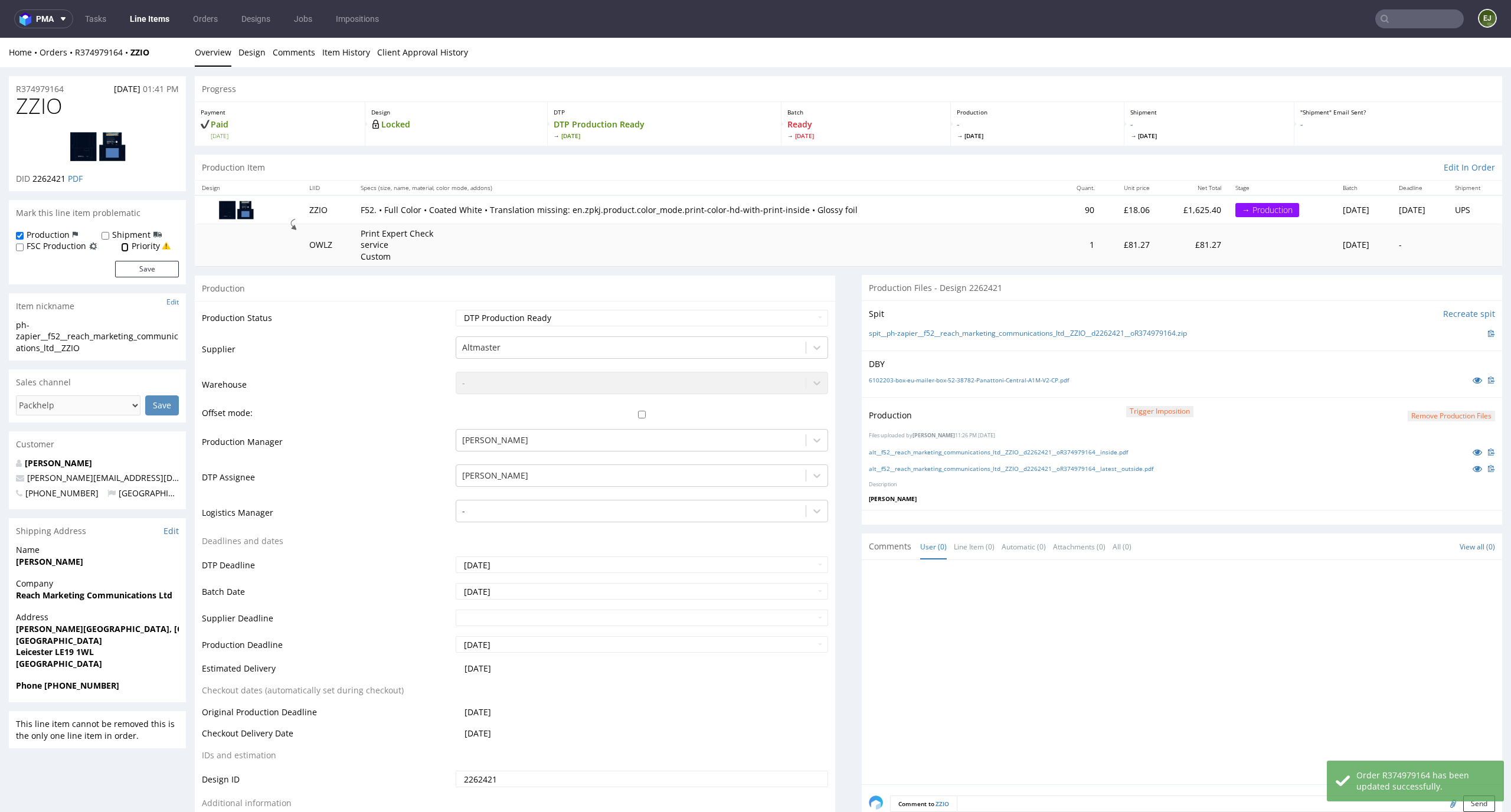
checkbox input "true"
click at [141, 276] on button "Save" at bounding box center [147, 269] width 64 height 17
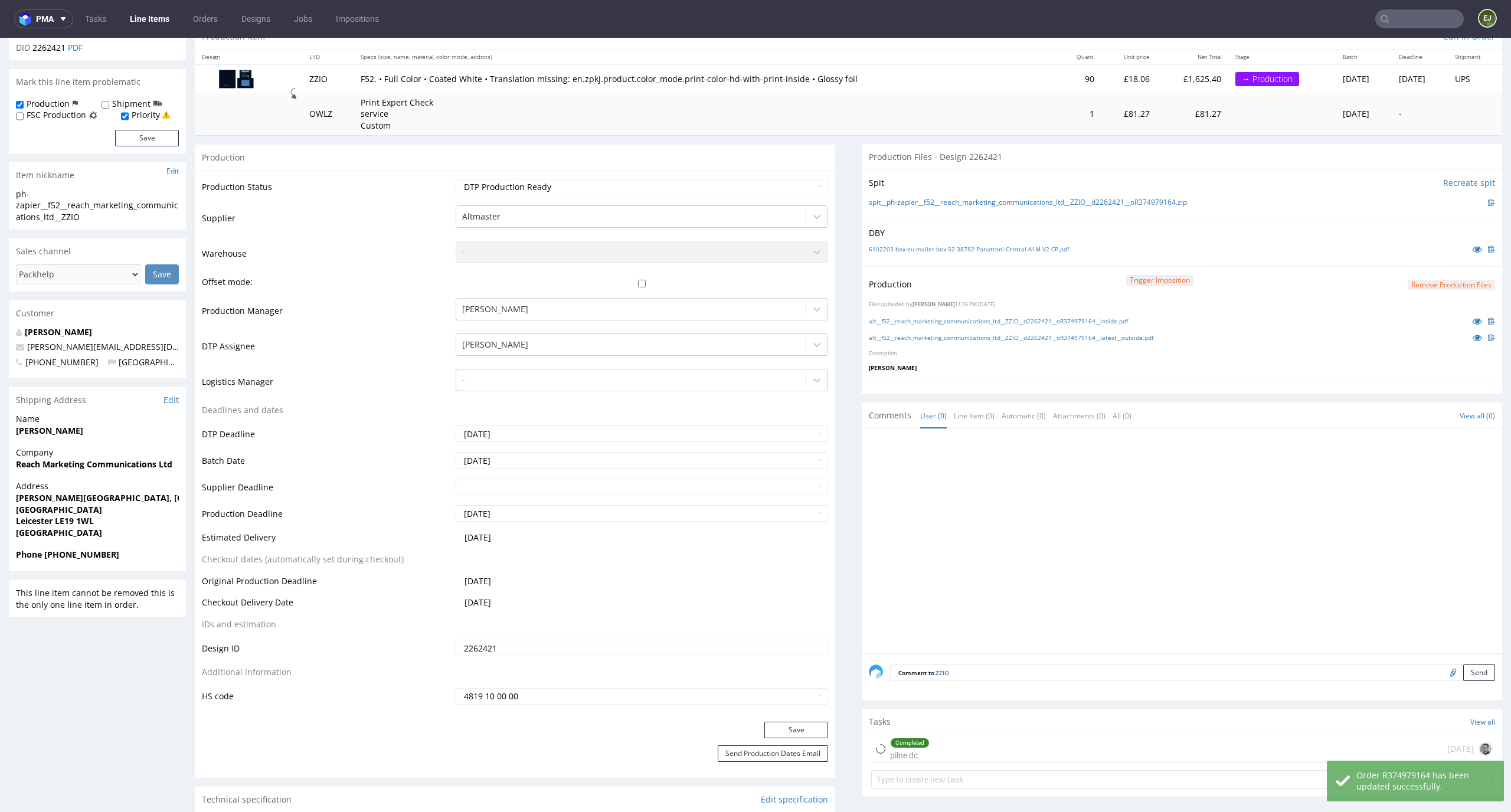
scroll to position [159, 0]
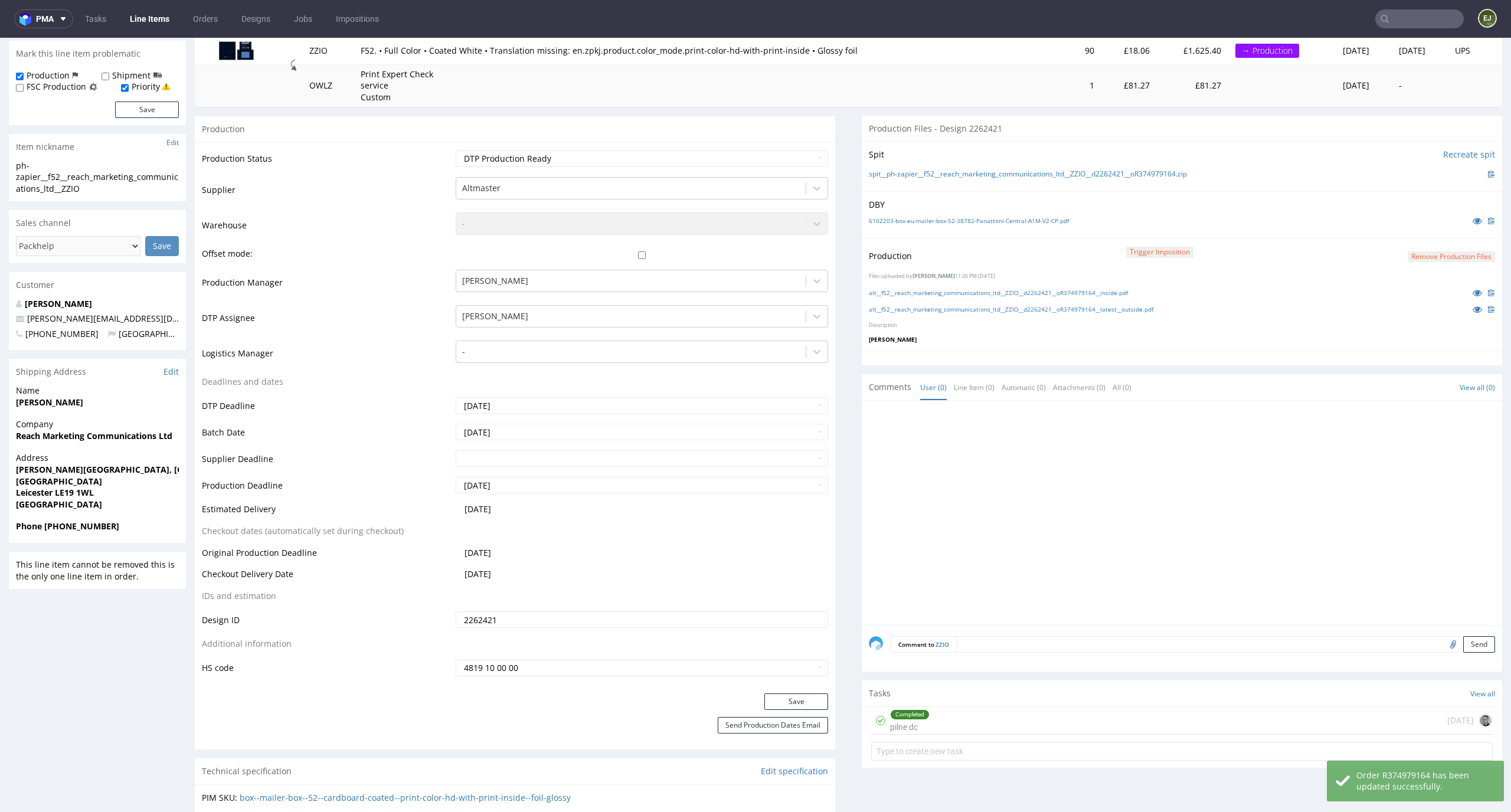
click at [1030, 646] on textarea at bounding box center [1226, 644] width 538 height 17
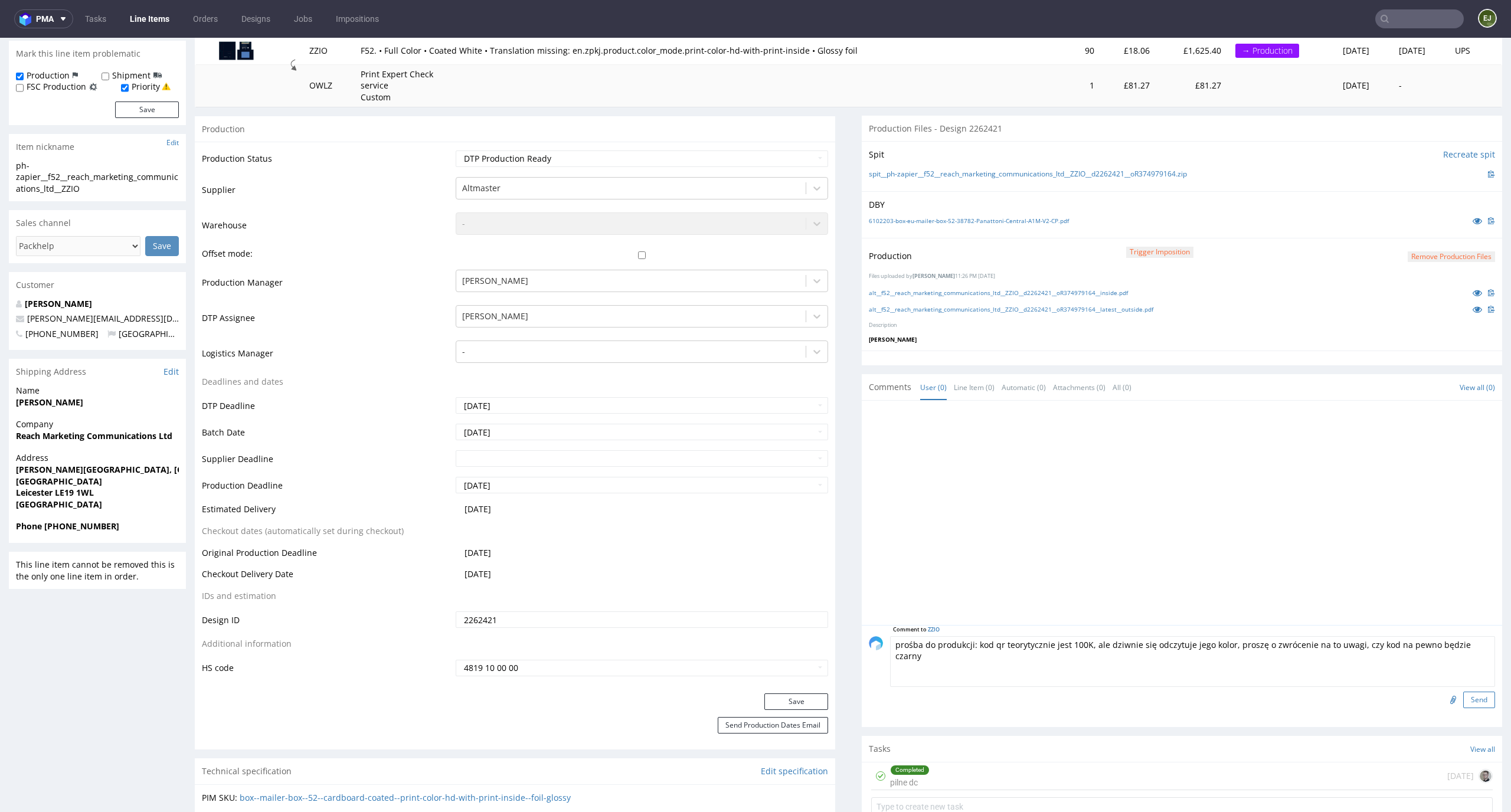
type textarea "prośba do produkcji: kod qr teorytycznie jest 100K, ale dziwnie się odczytuje j…"
click at [1463, 698] on button "Send" at bounding box center [1479, 699] width 32 height 17
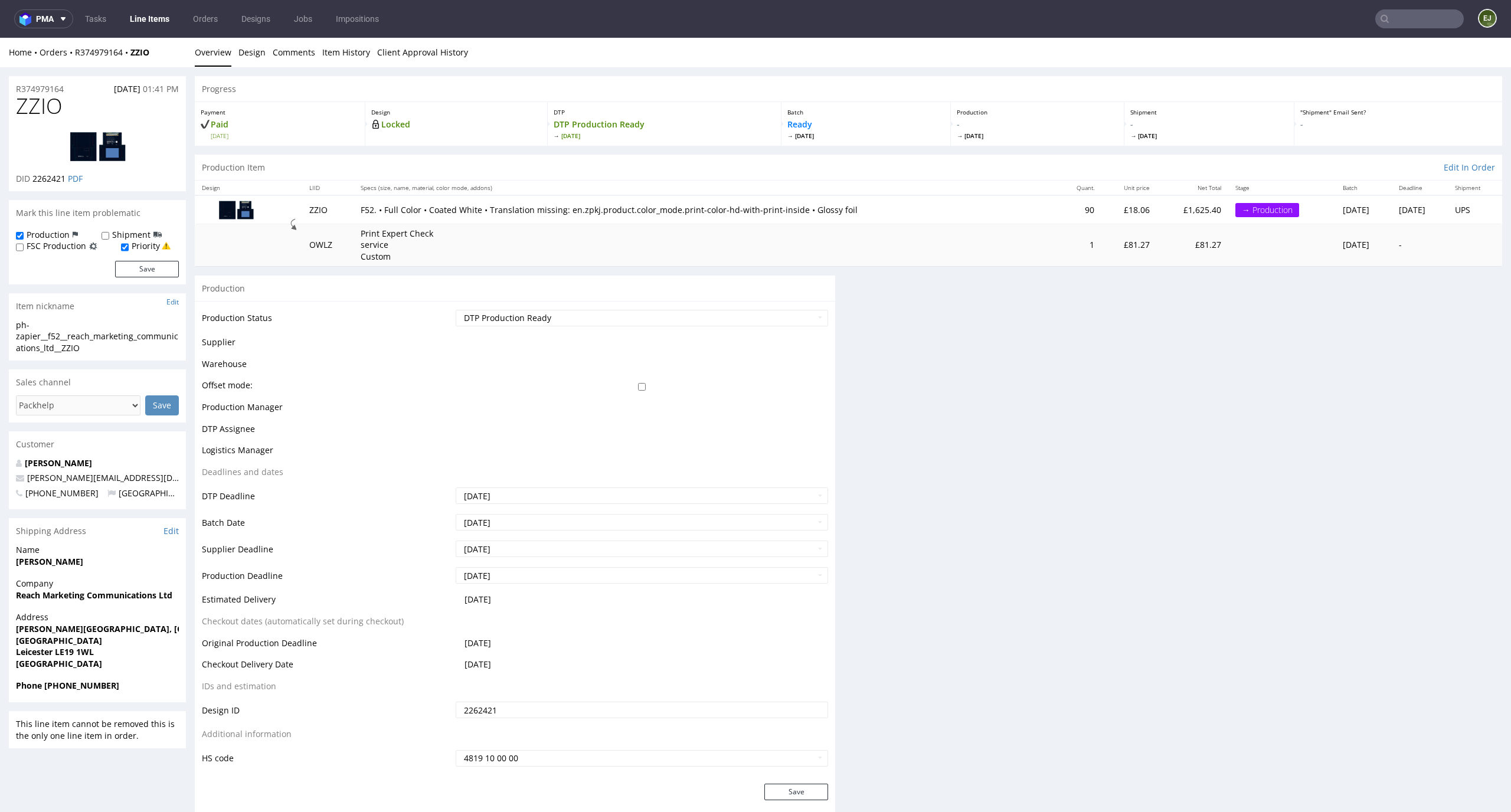
scroll to position [0, 0]
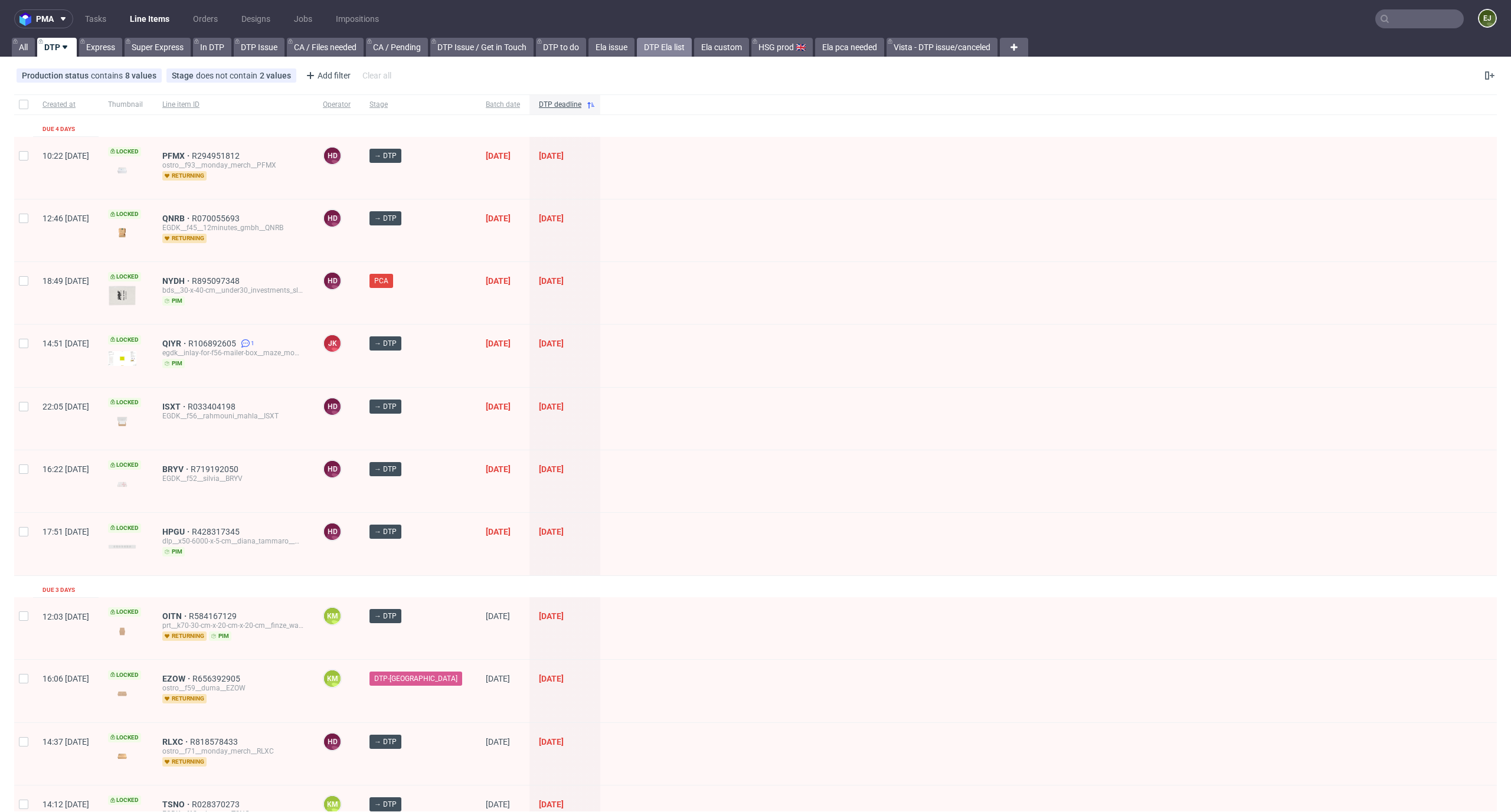
click at [674, 53] on link "DTP Ela list" at bounding box center [664, 47] width 55 height 19
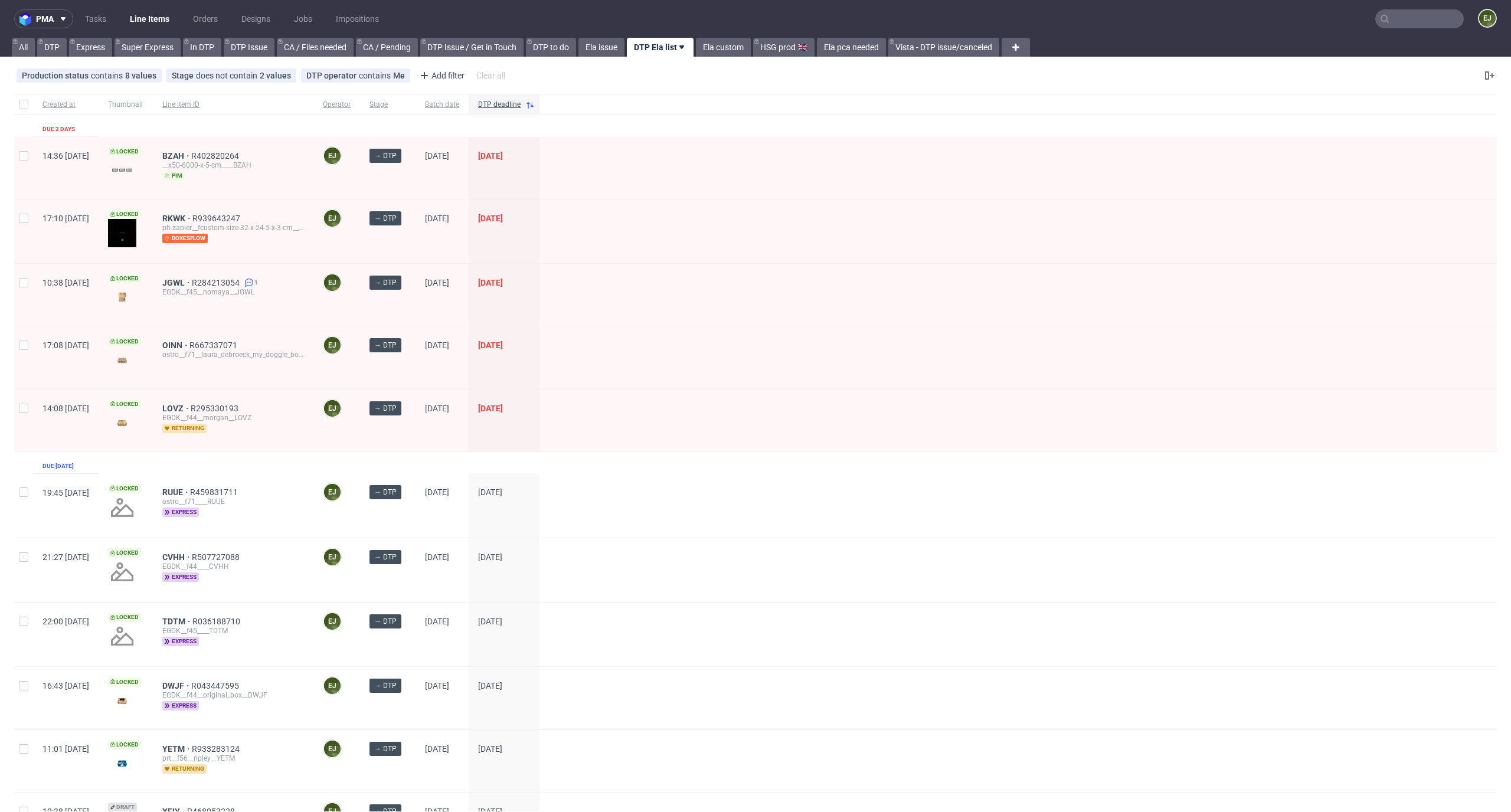
scroll to position [803, 0]
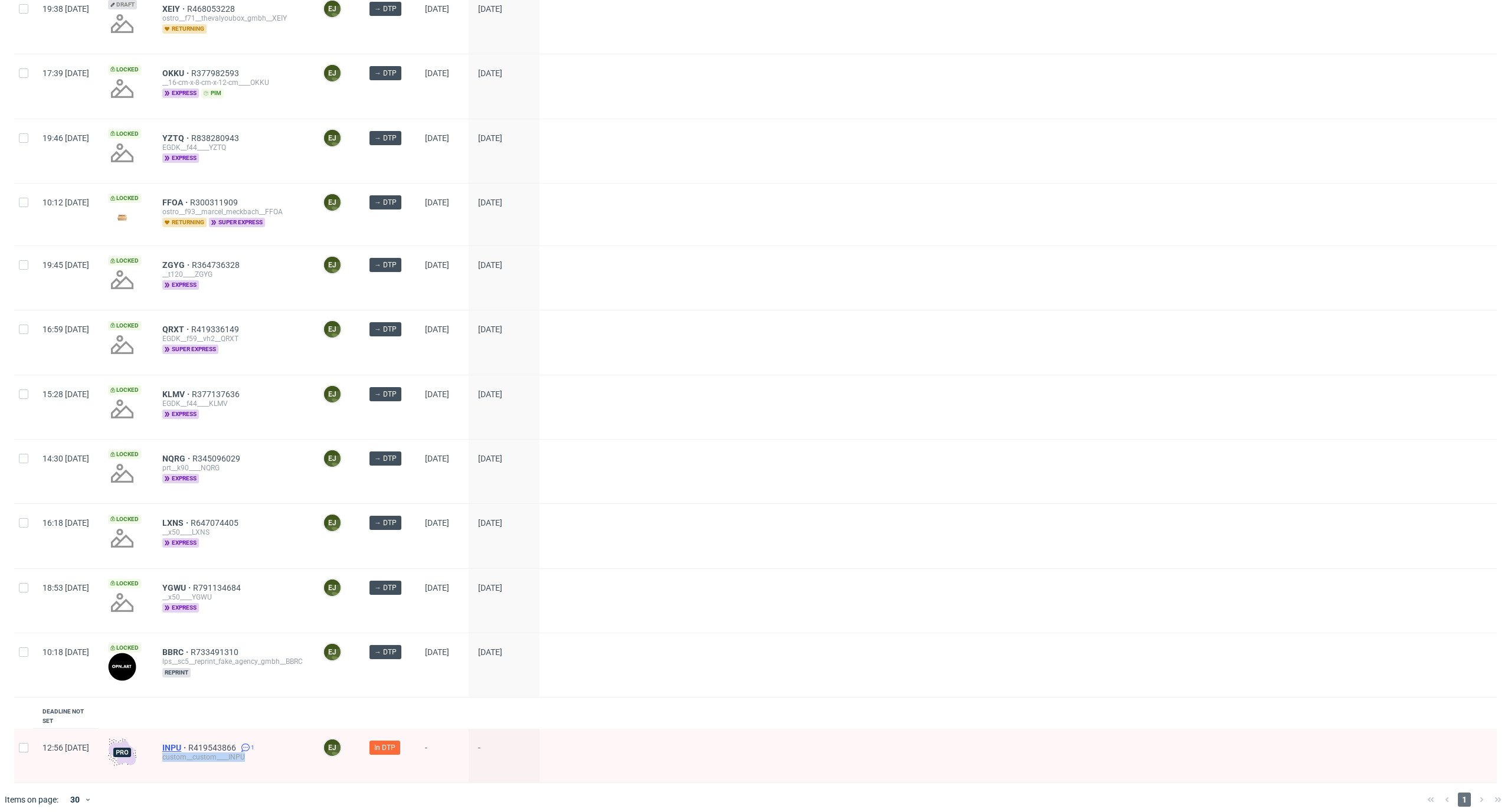
click at [188, 743] on span "INPU" at bounding box center [175, 747] width 26 height 9
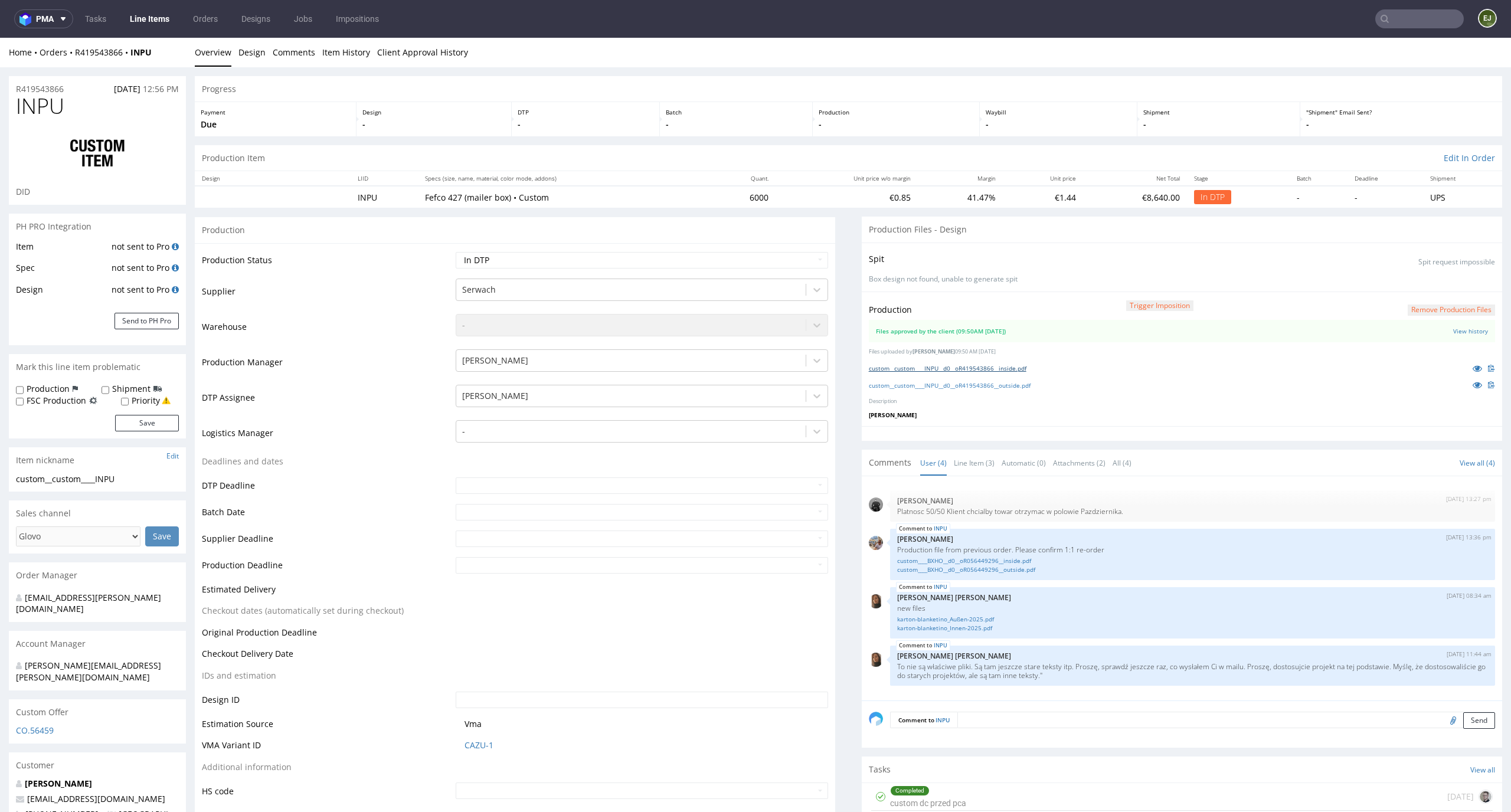
click at [920, 364] on link "custom__custom____INPU__d0__oR419543866__inside.pdf" at bounding box center [947, 368] width 158 height 8
click at [908, 390] on div "custom__custom____INPU__d0__oR419543866__outside.pdf" at bounding box center [1181, 385] width 626 height 13
click at [912, 389] on div "custom__custom____INPU__d0__oR419543866__outside.pdf" at bounding box center [1181, 385] width 626 height 13
click at [921, 390] on div "custom__custom____INPU__d0__oR419543866__outside.pdf" at bounding box center [1181, 385] width 626 height 13
click at [925, 382] on link "custom__custom____INPU__d0__oR419543866__outside.pdf" at bounding box center [949, 385] width 162 height 8
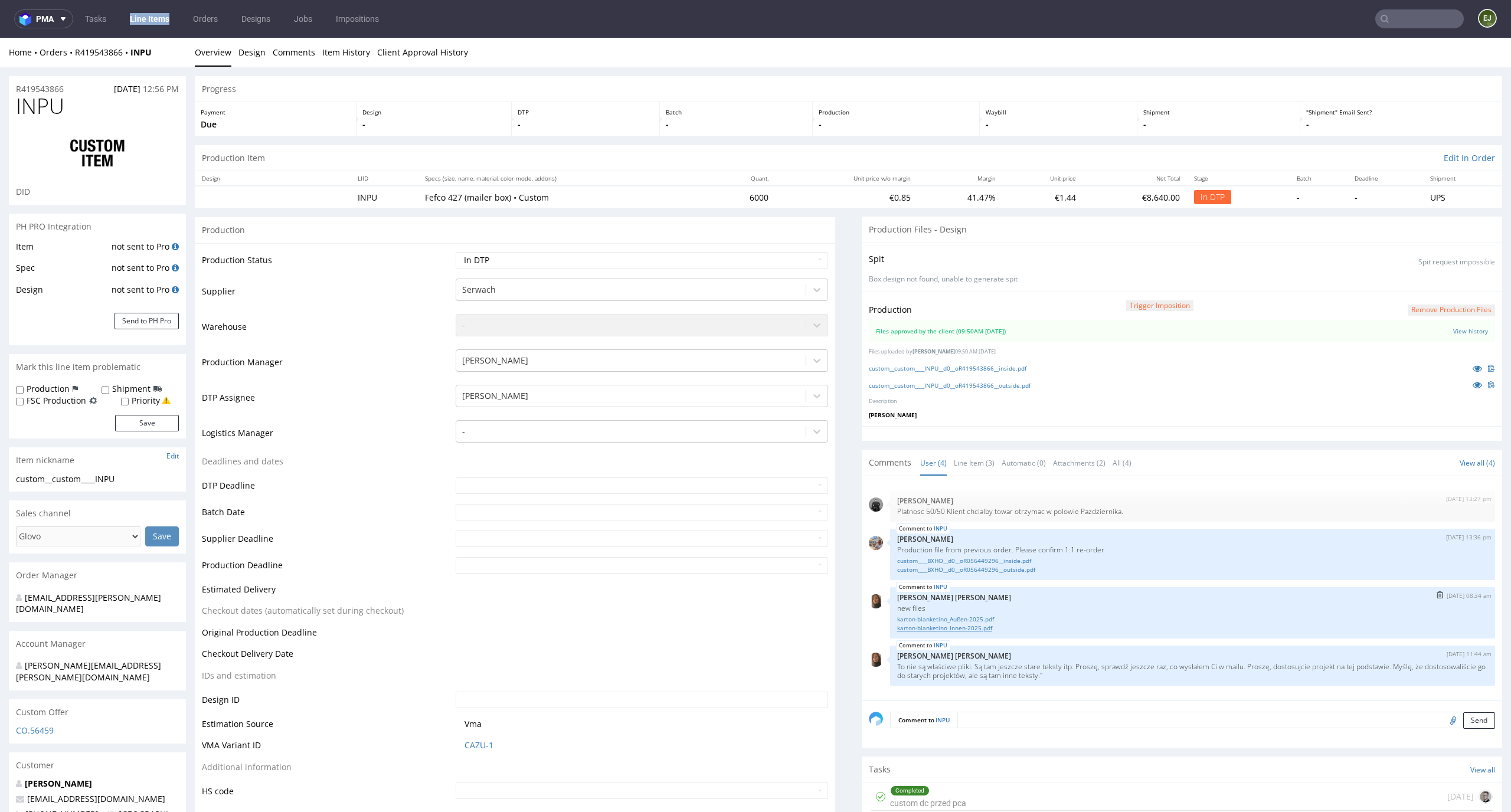
click at [964, 631] on link "karton-blanketino_Innen-2025.pdf" at bounding box center [1192, 628] width 591 height 9
click at [1453, 307] on button "Remove production files" at bounding box center [1451, 310] width 88 height 11
click at [1414, 280] on link "Yes" at bounding box center [1412, 283] width 34 height 17
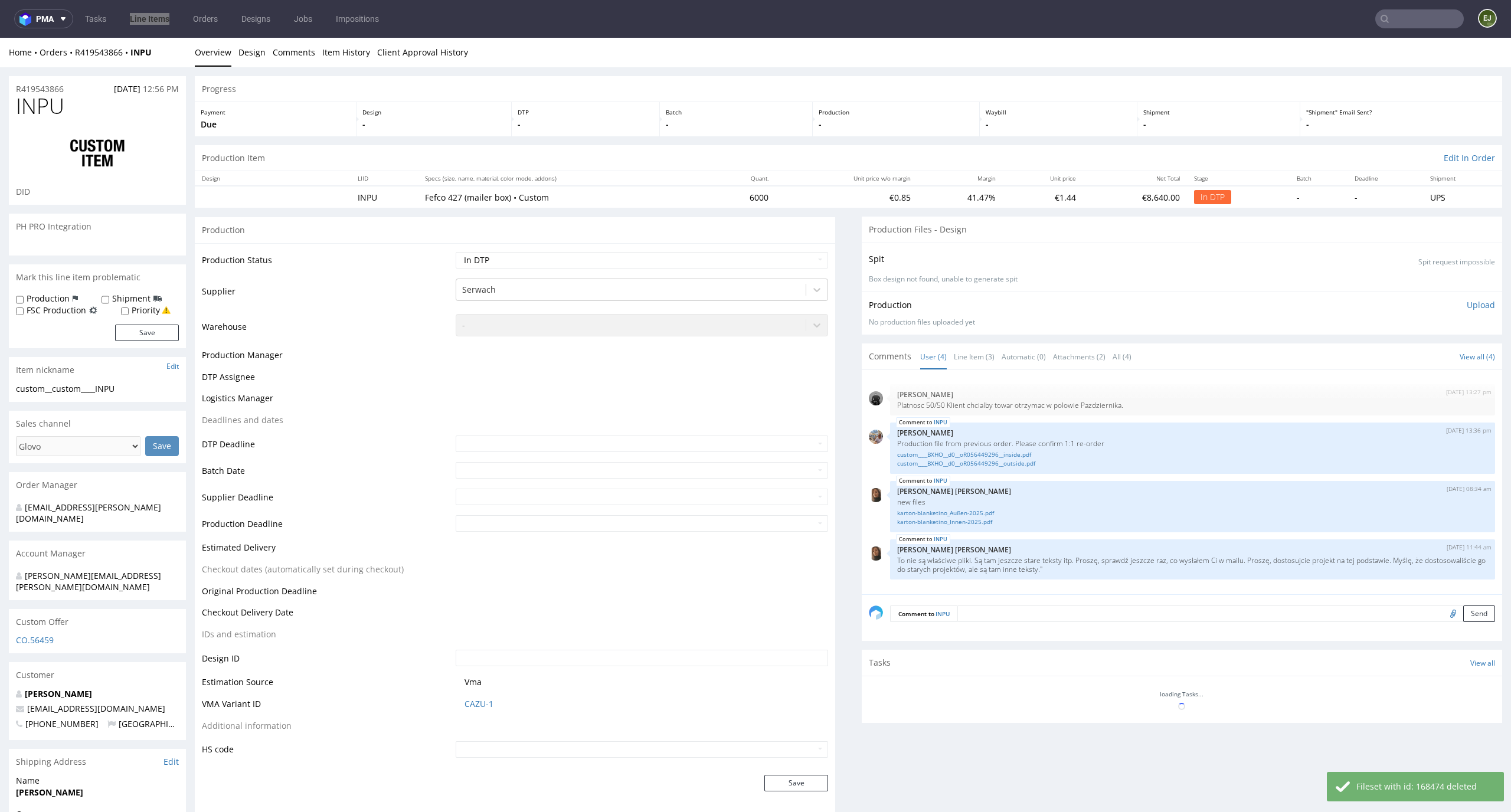
click at [1462, 311] on div "Production Upload No production files uploaded yet Description (optional) Add f…" at bounding box center [1181, 313] width 626 height 28
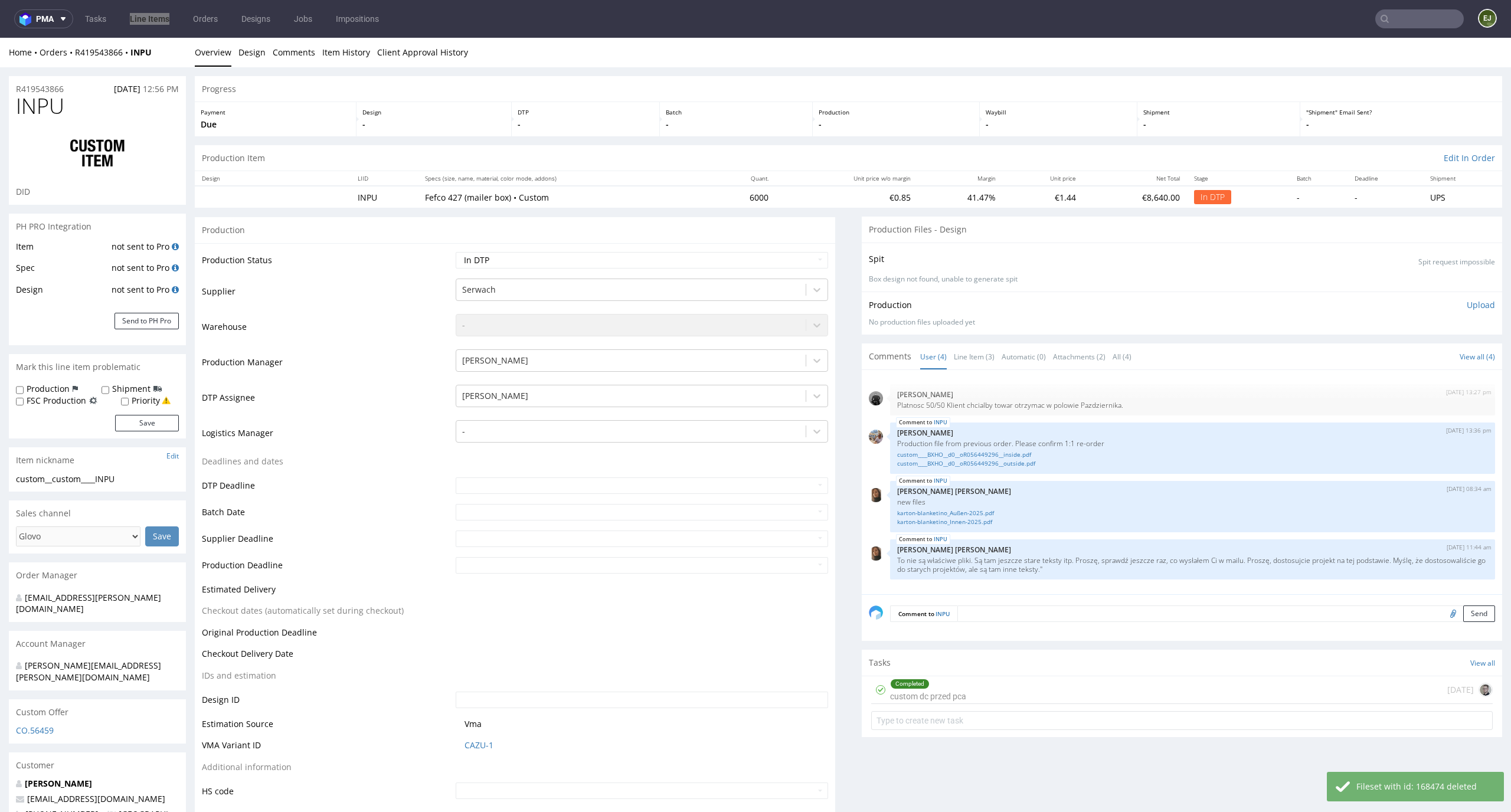
click at [1467, 306] on p "Upload" at bounding box center [1481, 304] width 28 height 12
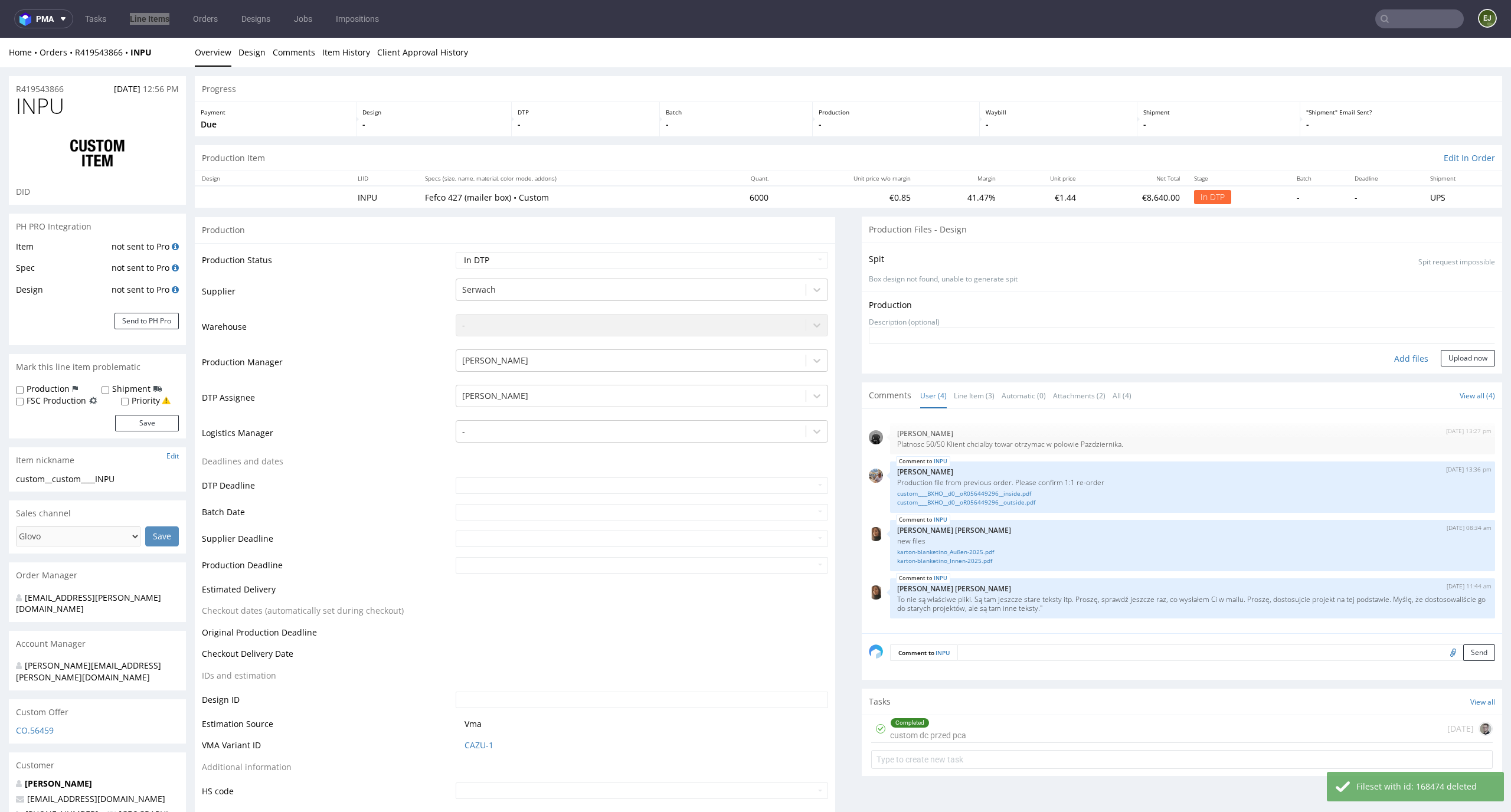
click at [1393, 363] on div "Add files" at bounding box center [1411, 359] width 59 height 17
type input "C:\fakepath\custom__custom____INPU__d0__oR419543866__outside.pdf"
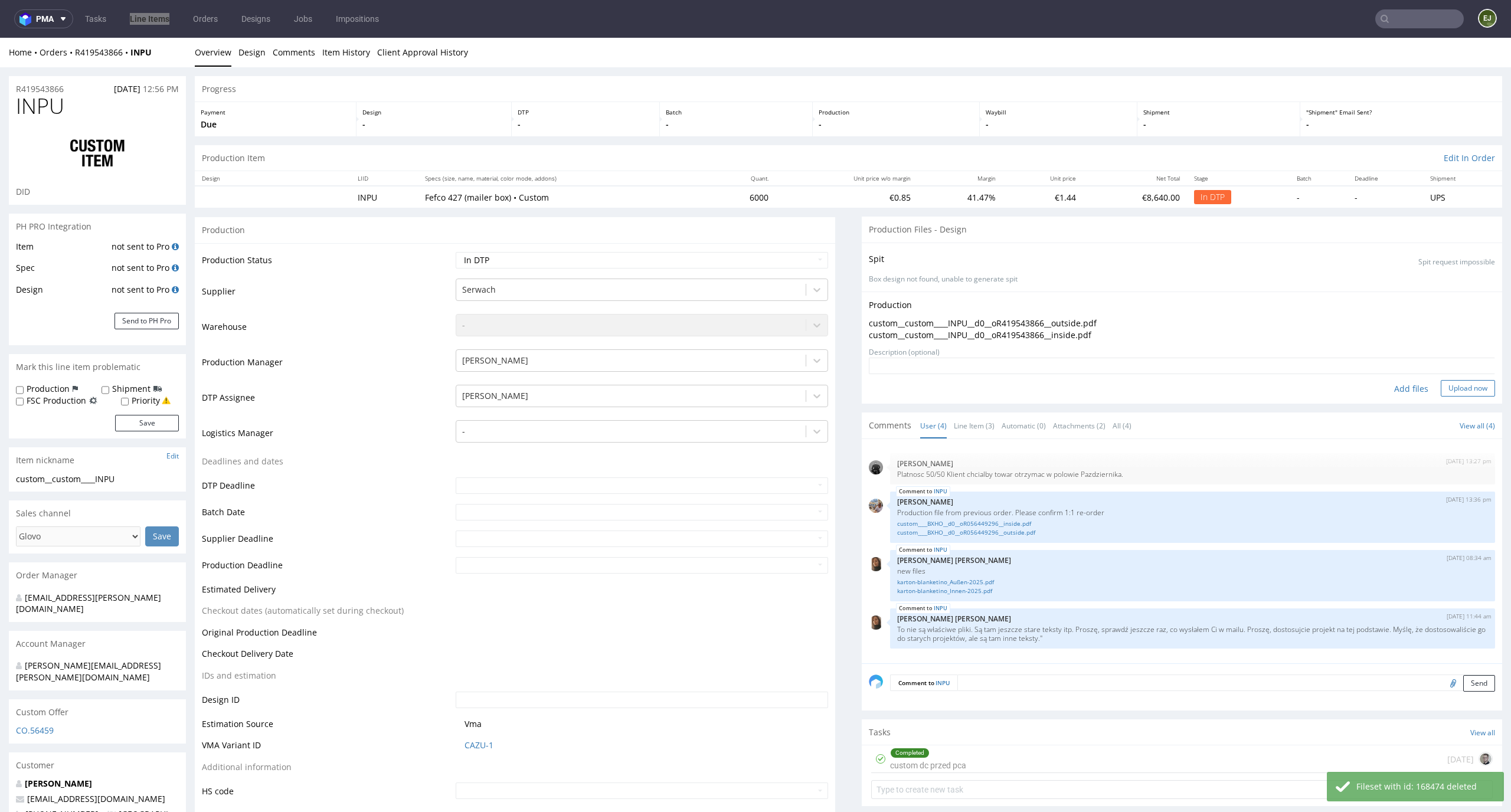
click at [1453, 380] on button "Upload now" at bounding box center [1468, 388] width 54 height 17
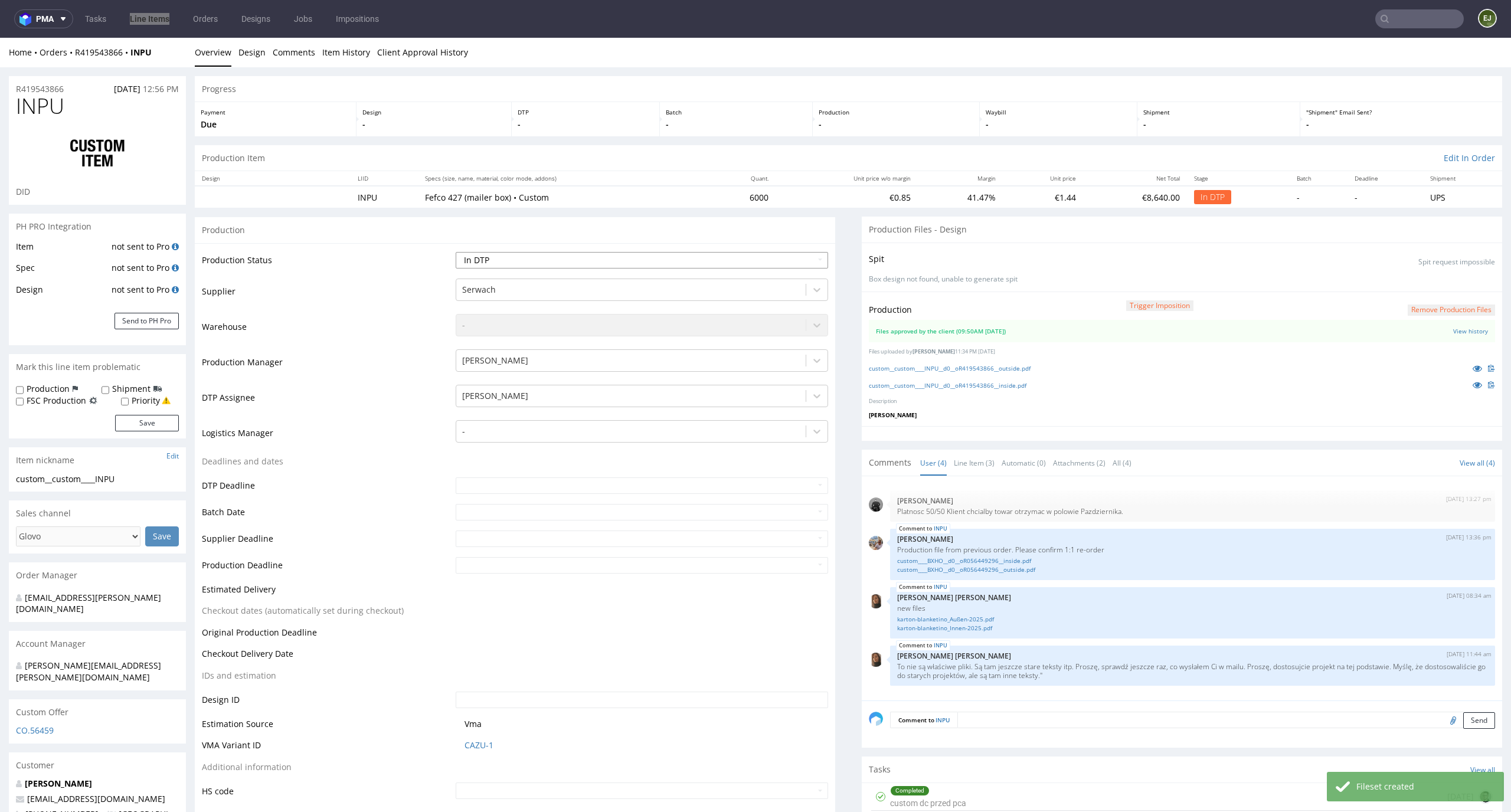
click at [786, 255] on select "Waiting for Artwork Waiting for Diecut Waiting for Mockup Waiting for DTP Waiti…" at bounding box center [642, 260] width 373 height 17
select select "dtp_waiting_for_double_check"
click at [456, 252] on select "Waiting for Artwork Waiting for Diecut Waiting for Mockup Waiting for DTP Waiti…" at bounding box center [642, 260] width 373 height 17
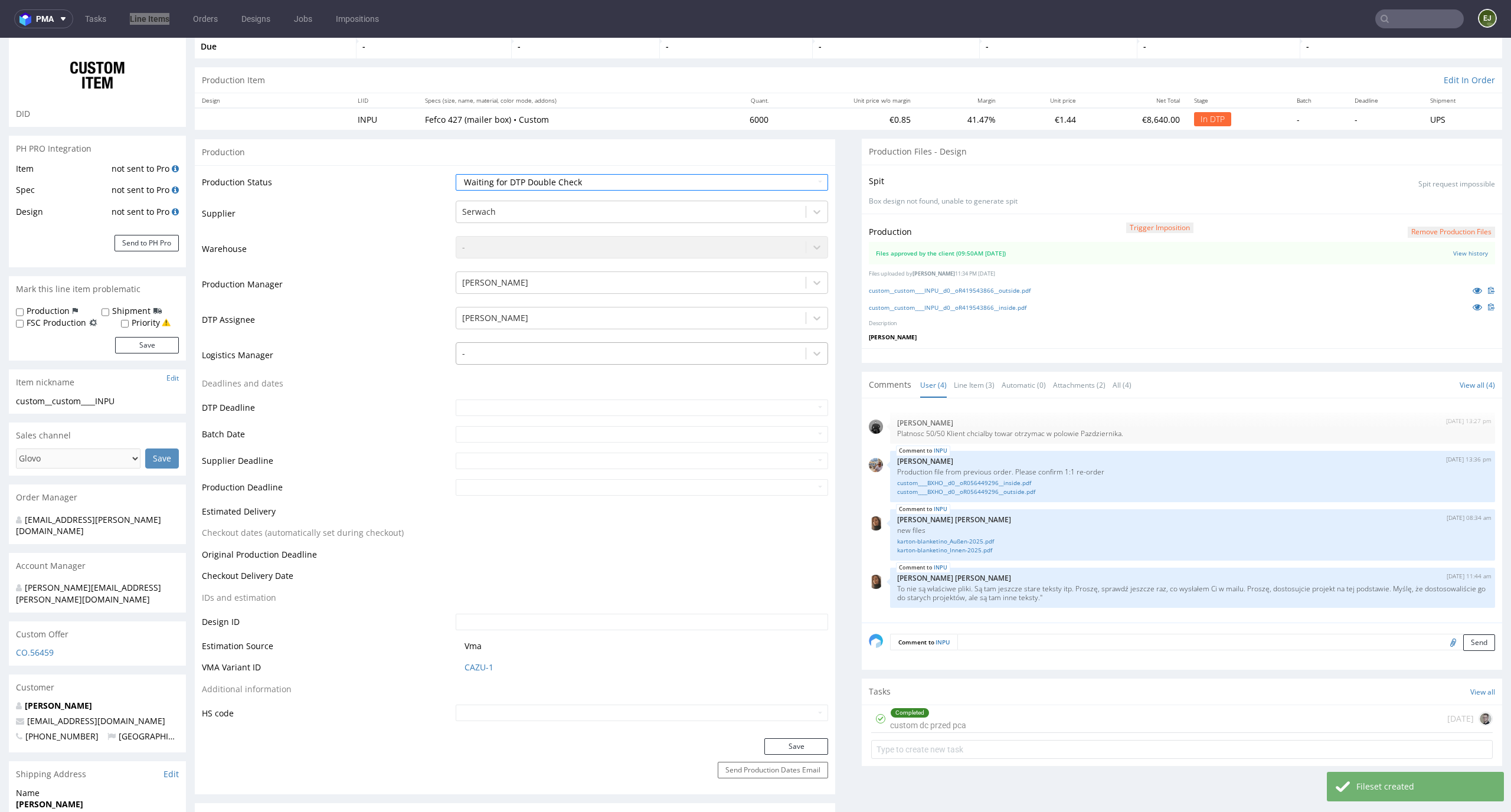
scroll to position [147, 0]
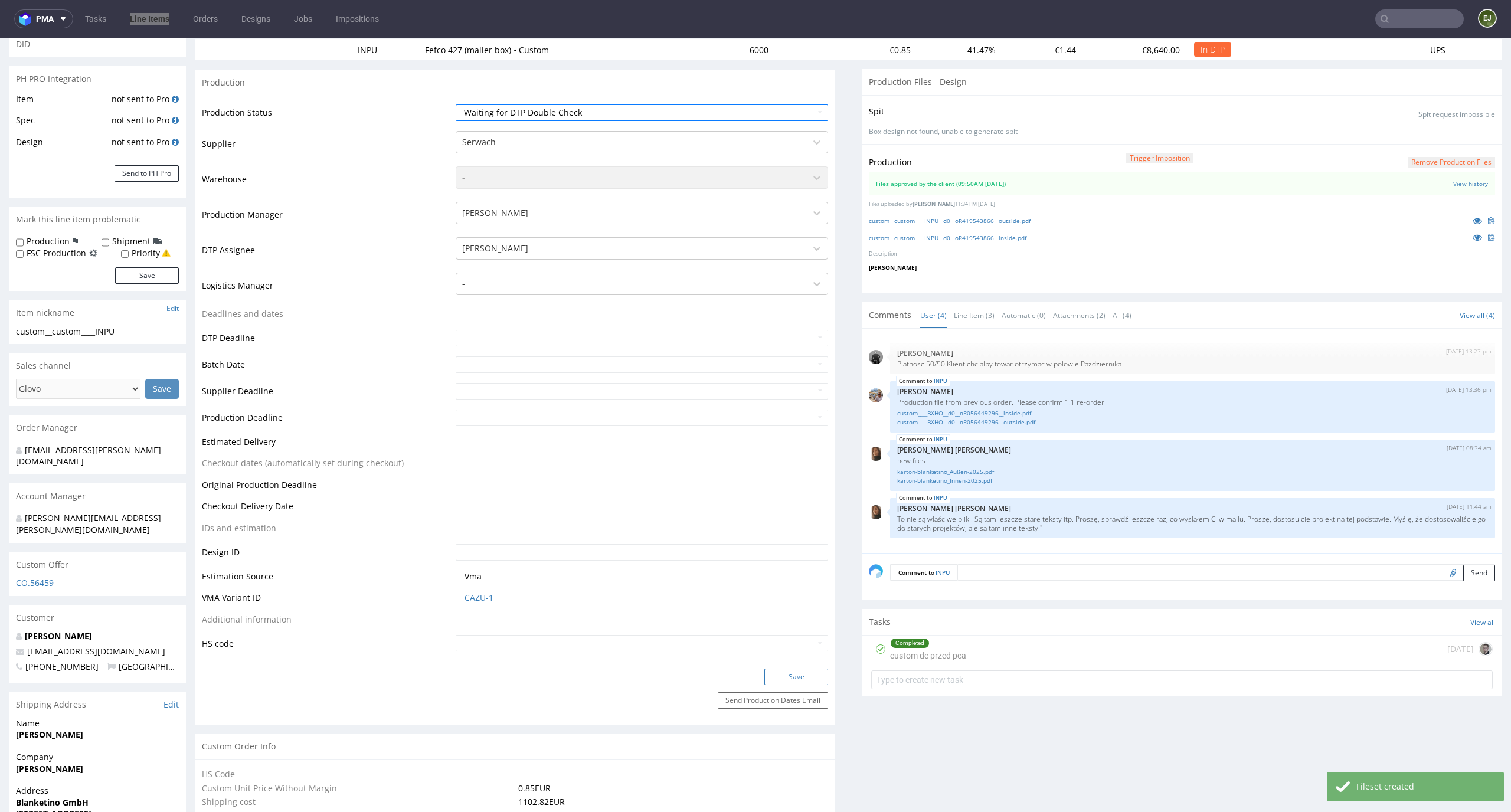
click at [790, 675] on button "Save" at bounding box center [796, 676] width 64 height 17
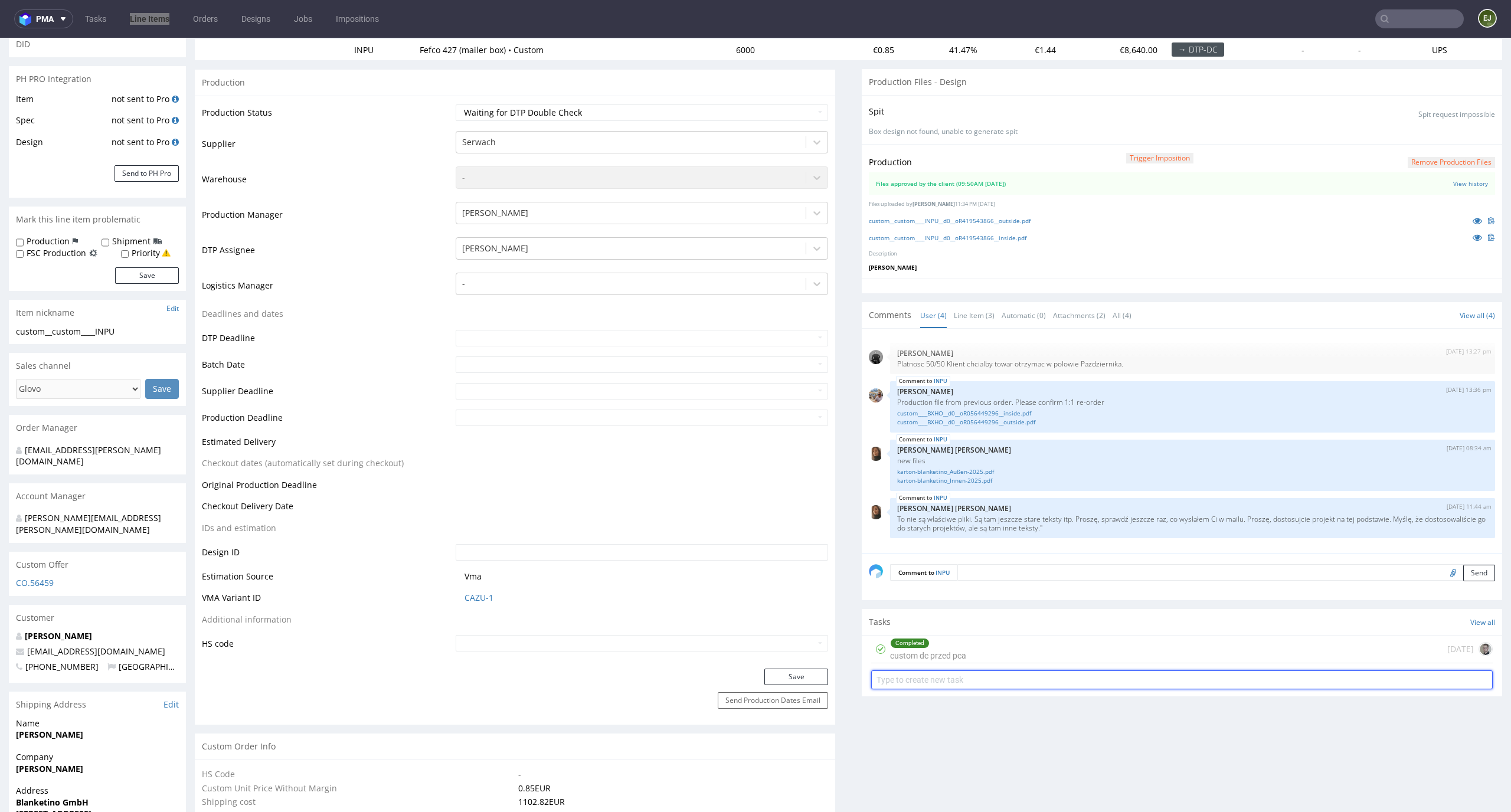
click at [1003, 680] on input "text" at bounding box center [1181, 680] width 621 height 19
type input "custom dc"
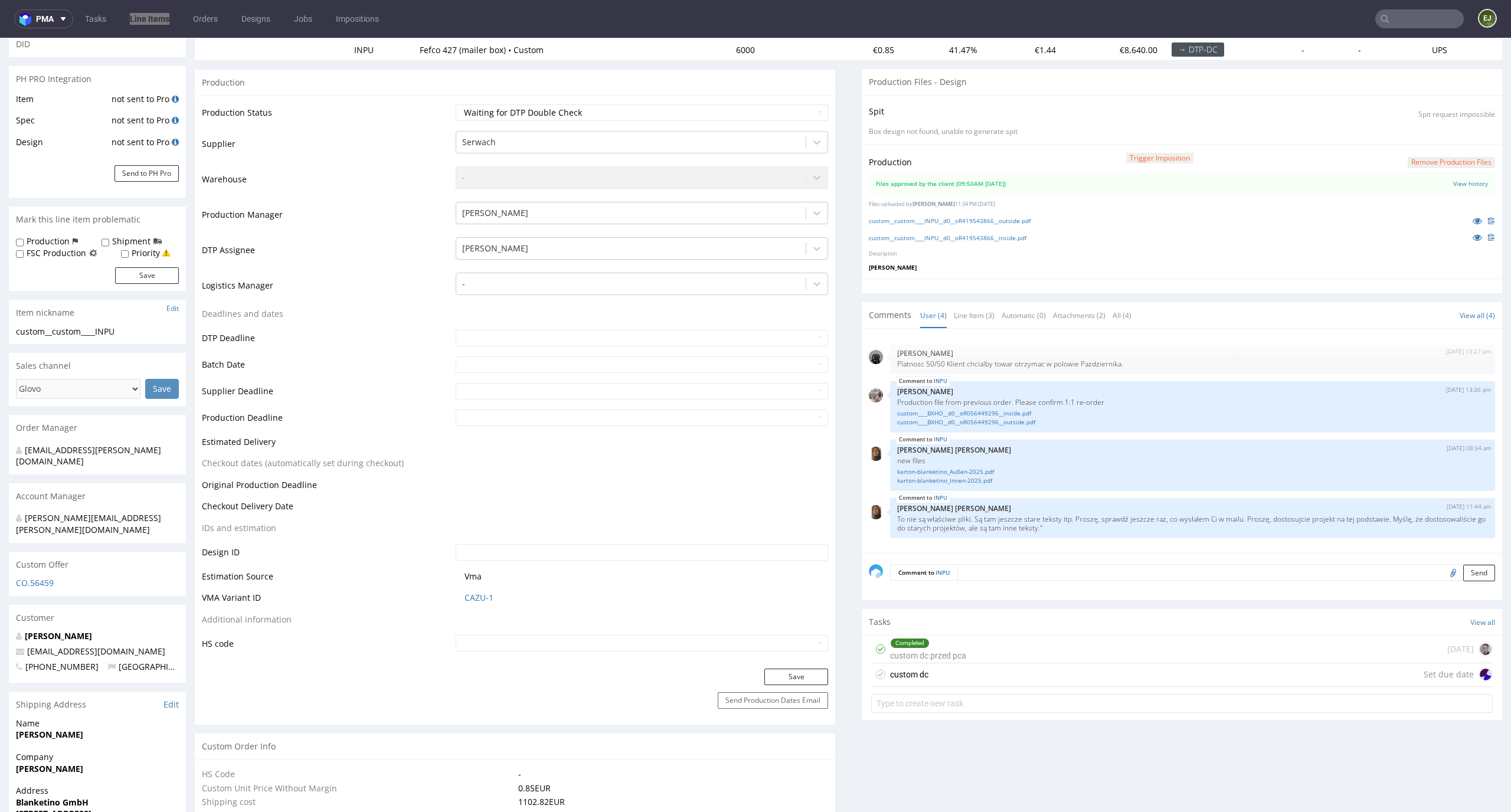
click at [901, 672] on div "custom dc" at bounding box center [908, 674] width 39 height 14
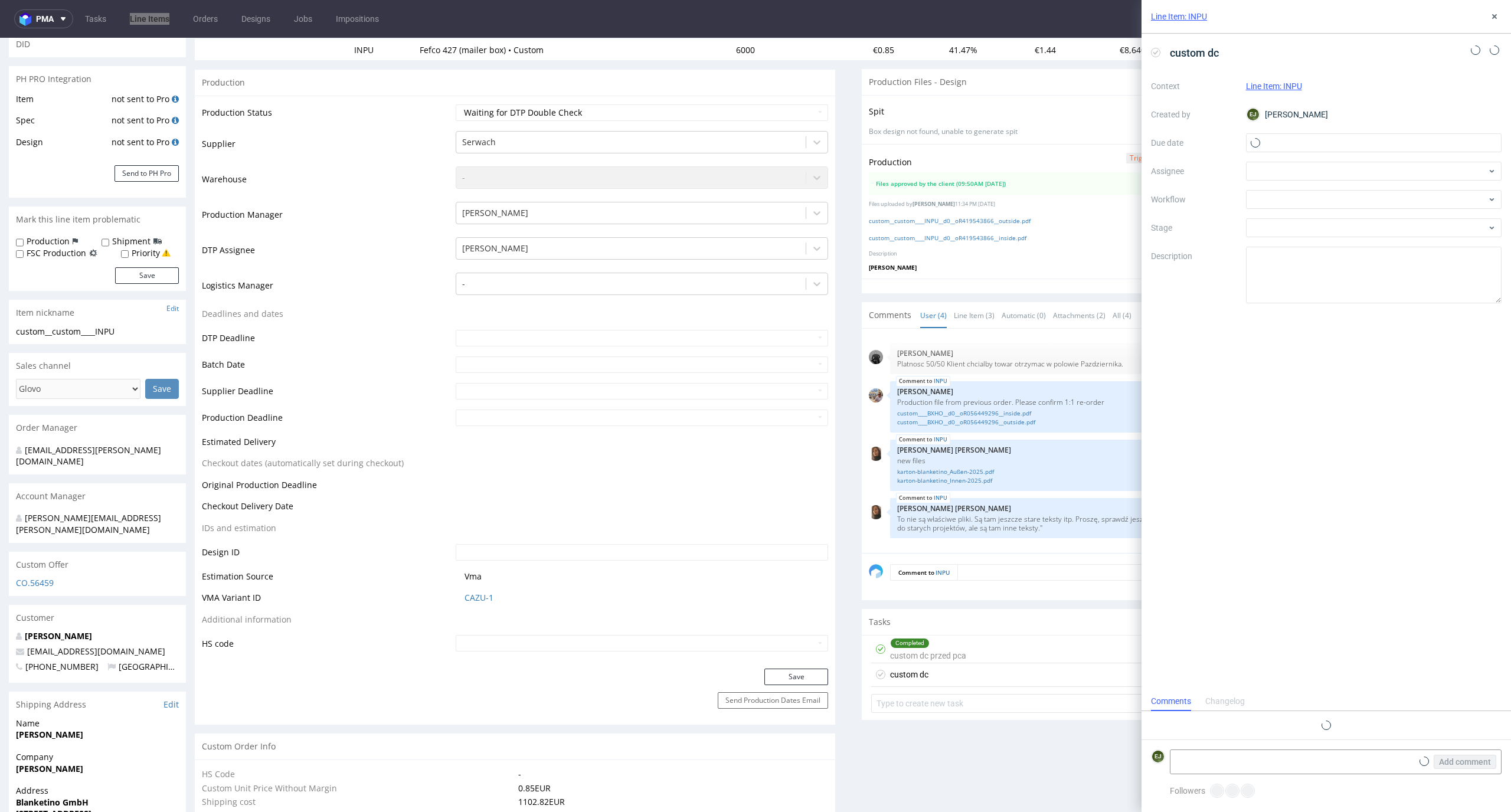
scroll to position [9, 0]
click at [1323, 130] on div "Context Line Item: INPU Created by EJ Elżbieta Jelińska Due date Assignee Workf…" at bounding box center [1326, 189] width 350 height 226
click at [1323, 143] on input "text" at bounding box center [1374, 143] width 256 height 19
click at [1319, 308] on span "28" at bounding box center [1316, 304] width 9 height 12
type input "28/09/2025"
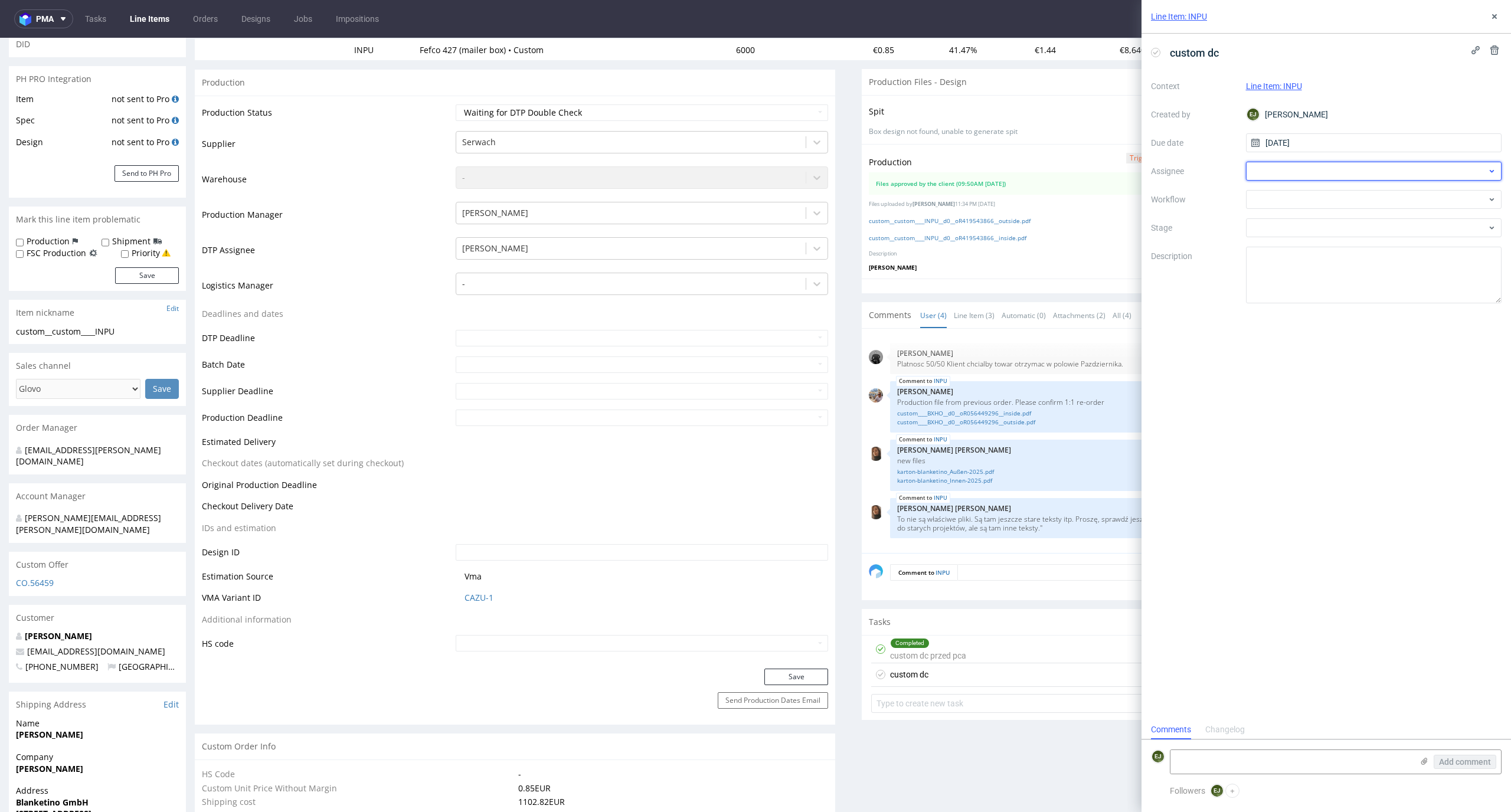
click at [1319, 178] on div at bounding box center [1374, 171] width 256 height 19
type input "kry"
click at [1331, 215] on div "Krystian Gaza" at bounding box center [1374, 216] width 247 height 19
click at [1331, 207] on div at bounding box center [1374, 199] width 256 height 19
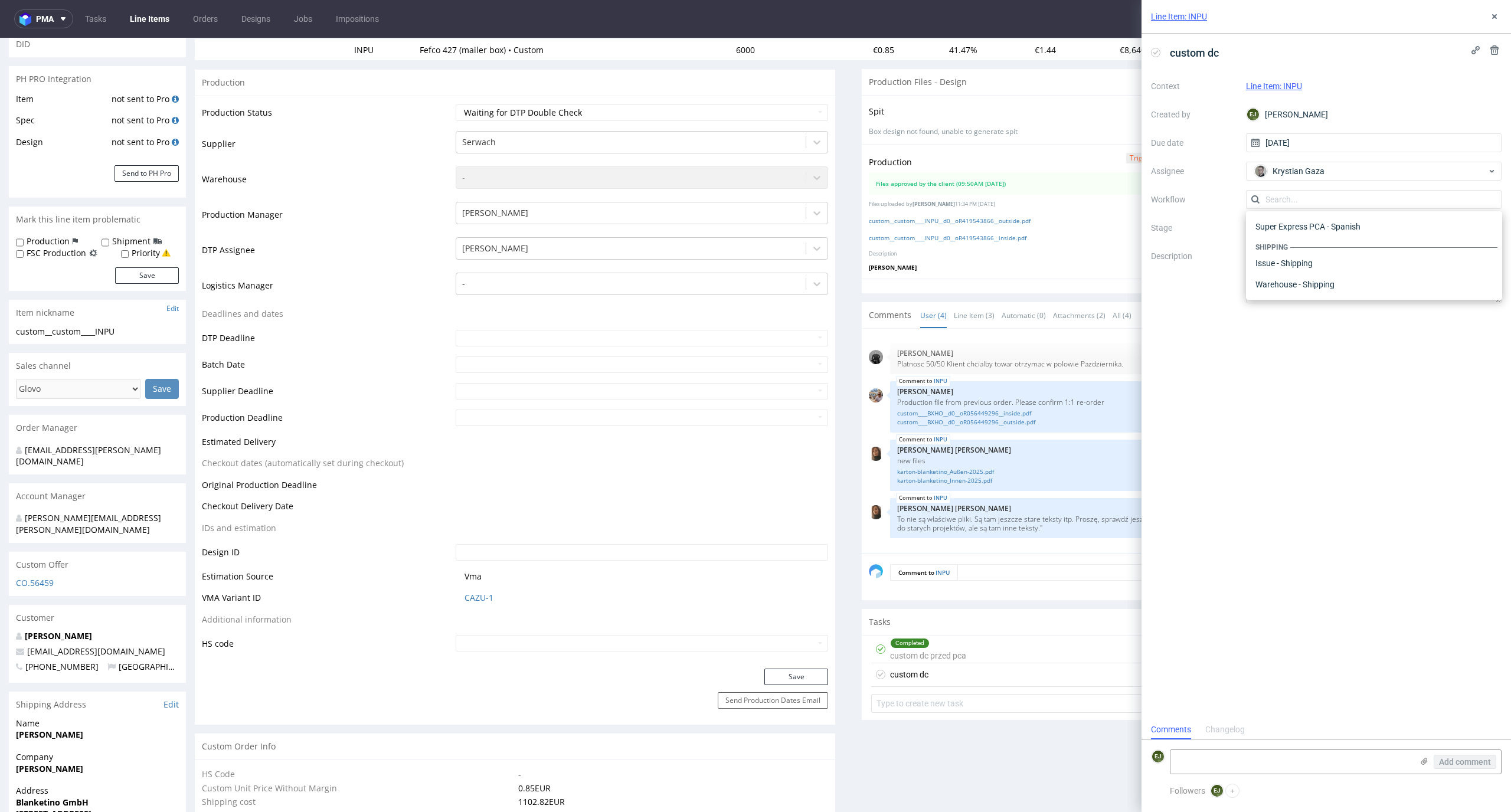
scroll to position [0, 0]
click at [1334, 242] on div "DTP - Double Check" at bounding box center [1374, 241] width 247 height 21
click at [1335, 272] on textarea at bounding box center [1374, 275] width 256 height 57
type textarea "Zerknij proszę czy już jest ok ten inside"
click at [1293, 519] on div "custom dc Context Line Item: INPU Created by EJ Elżbieta Jelińska Due date 28/0…" at bounding box center [1326, 377] width 369 height 686
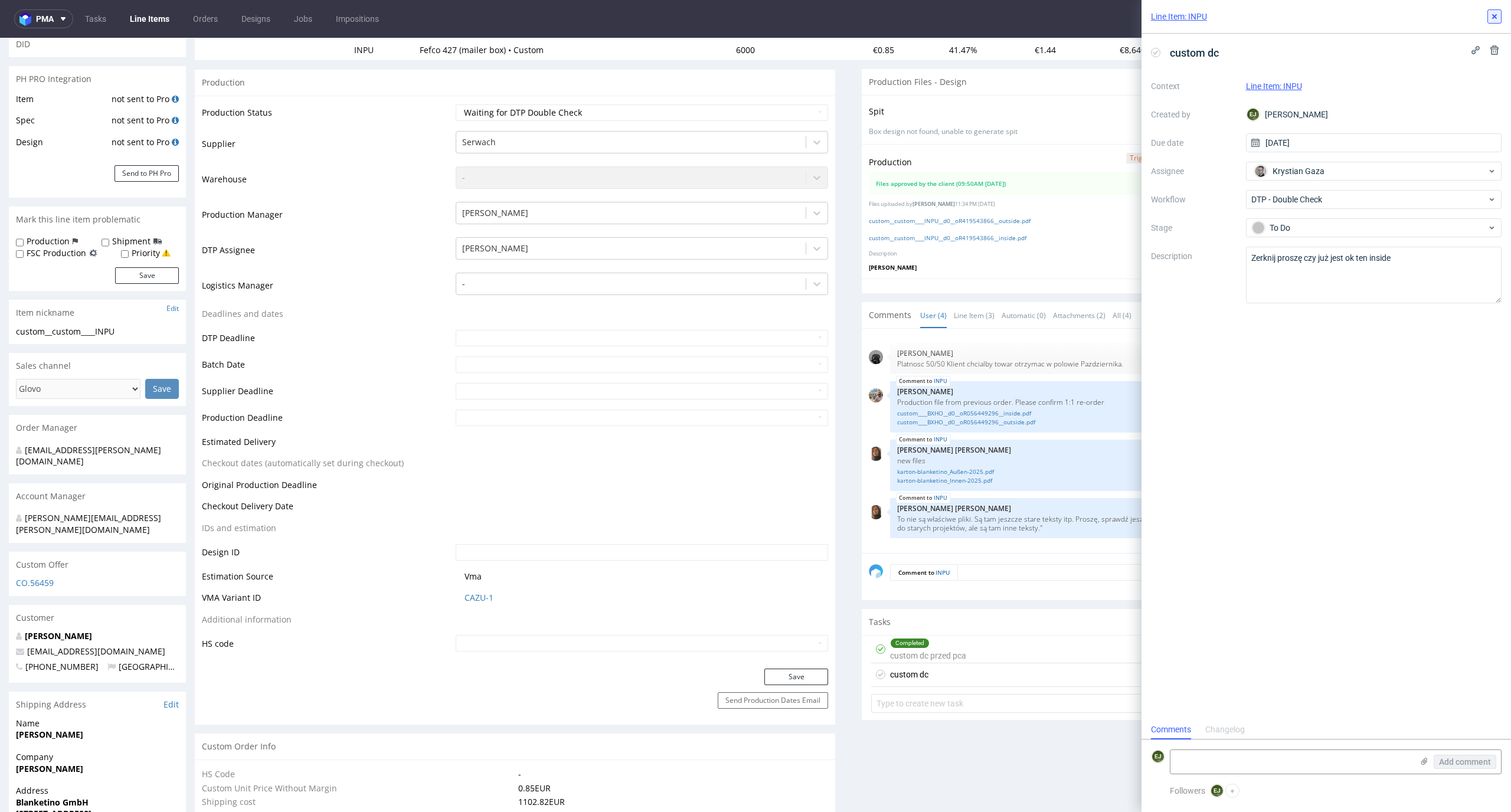
click at [1491, 15] on icon at bounding box center [1494, 17] width 9 height 9
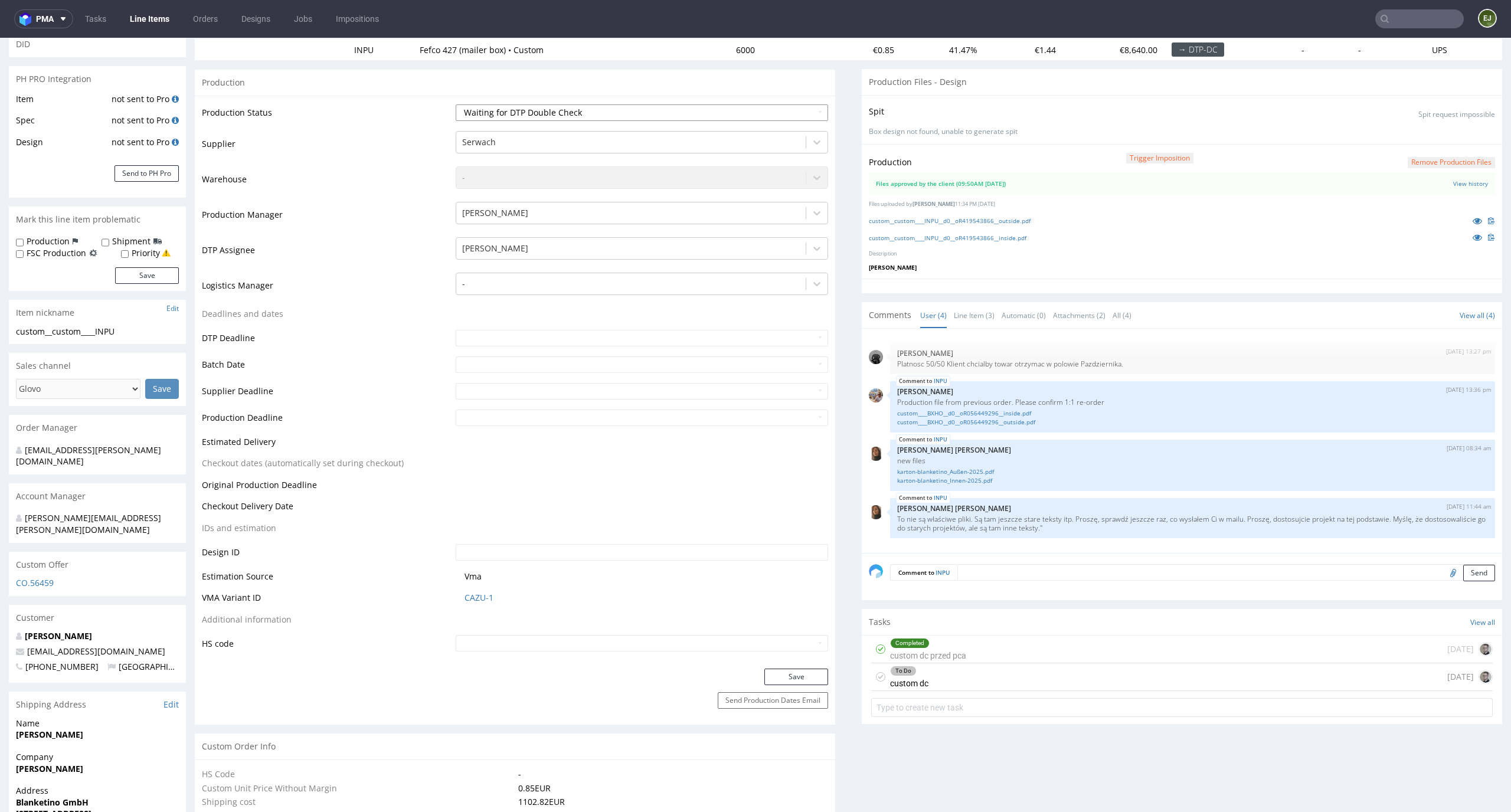
click at [799, 104] on select "Waiting for Artwork Waiting for Diecut Waiting for Mockup Waiting for DTP Waiti…" at bounding box center [642, 112] width 373 height 17
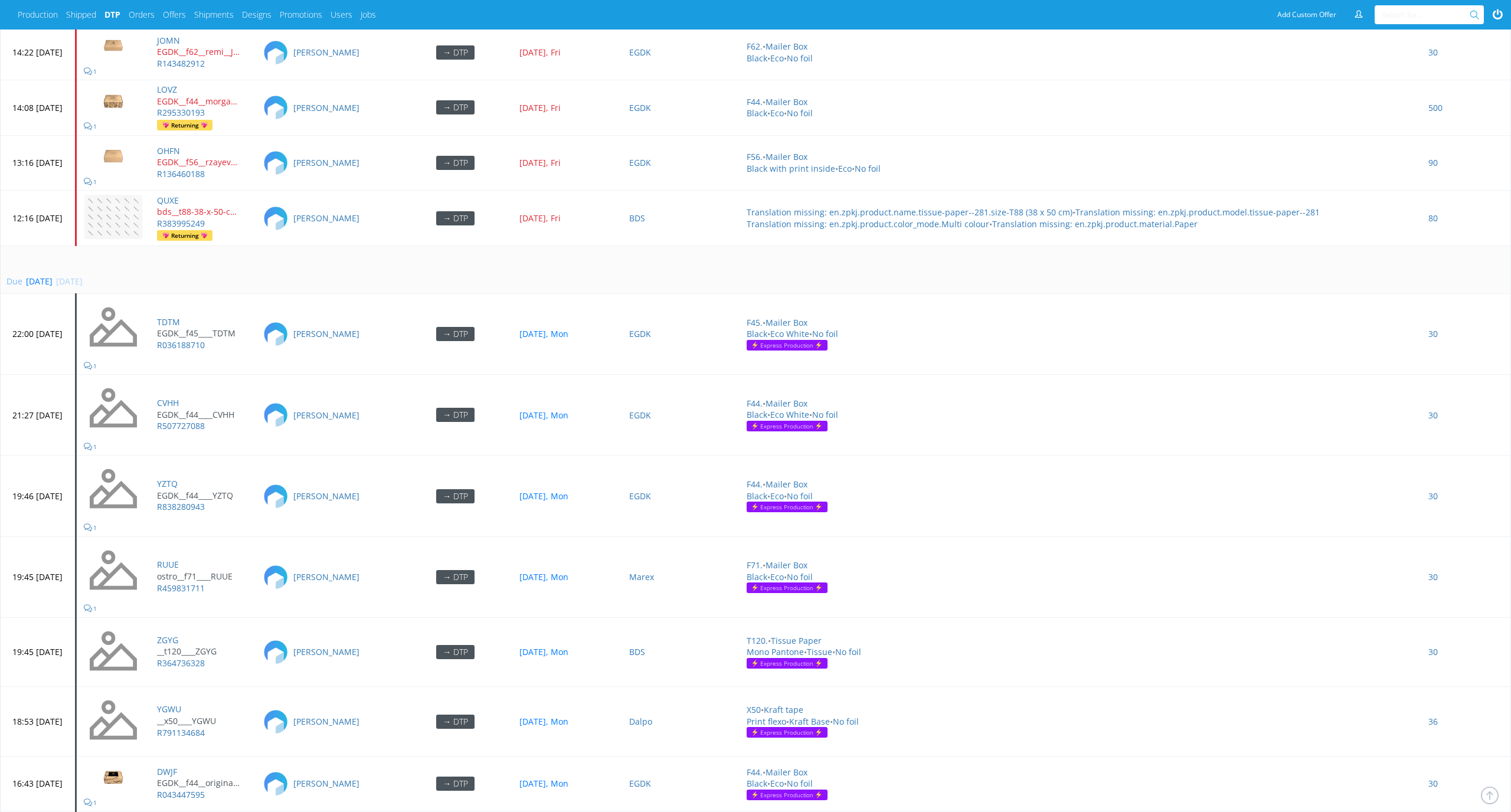
scroll to position [4771, 0]
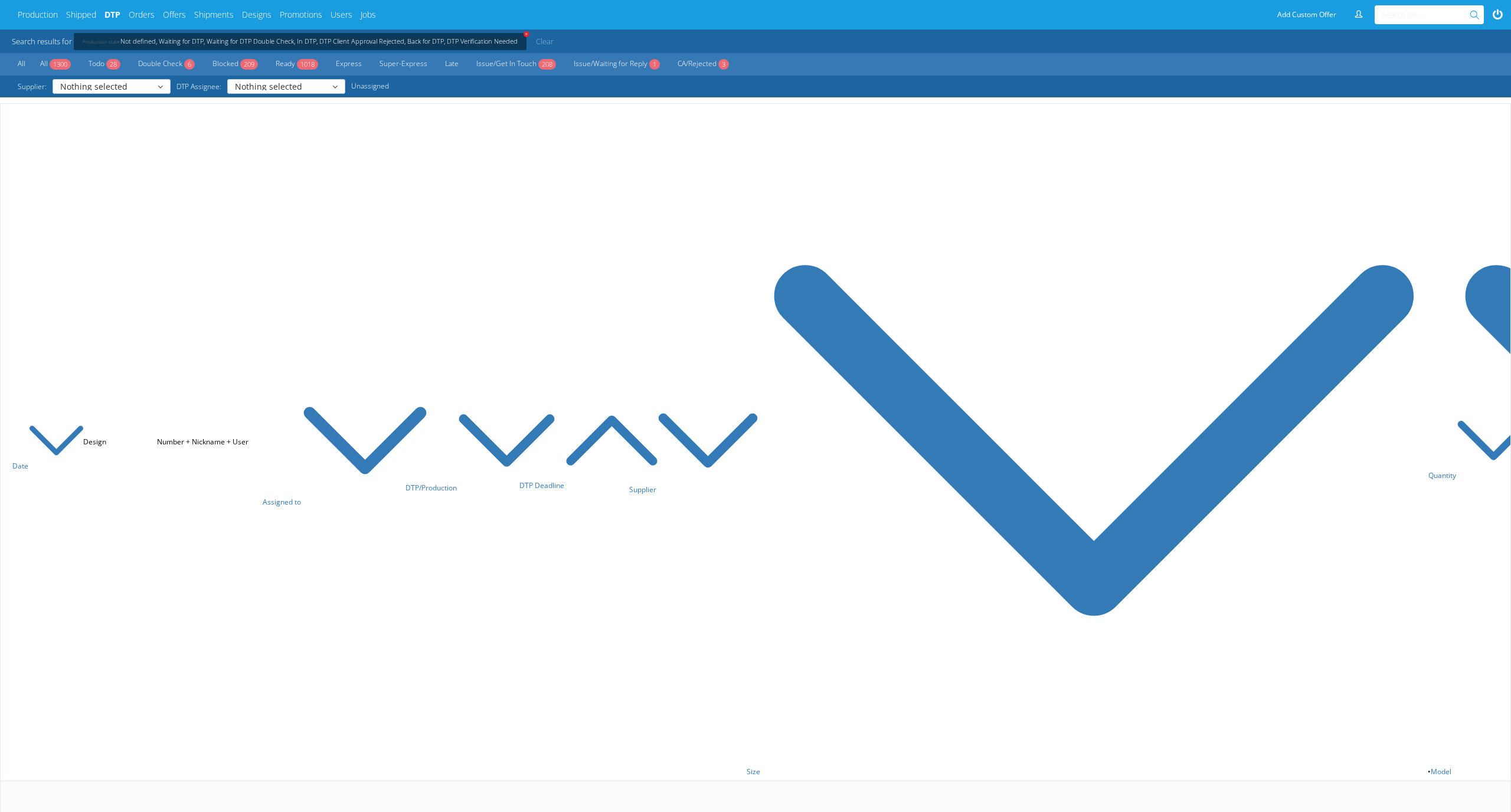
scroll to position [4771, 0]
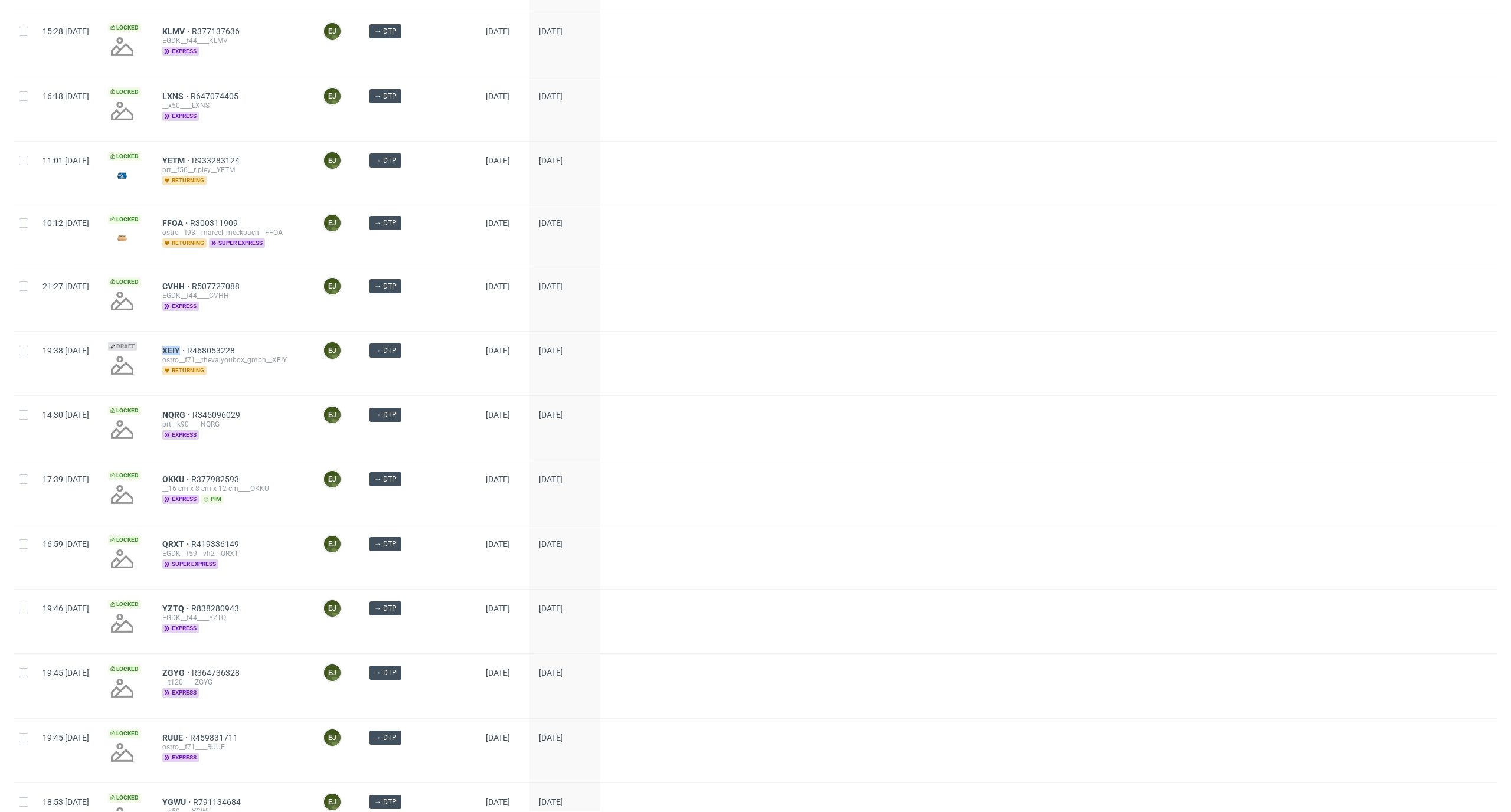
scroll to position [566, 0]
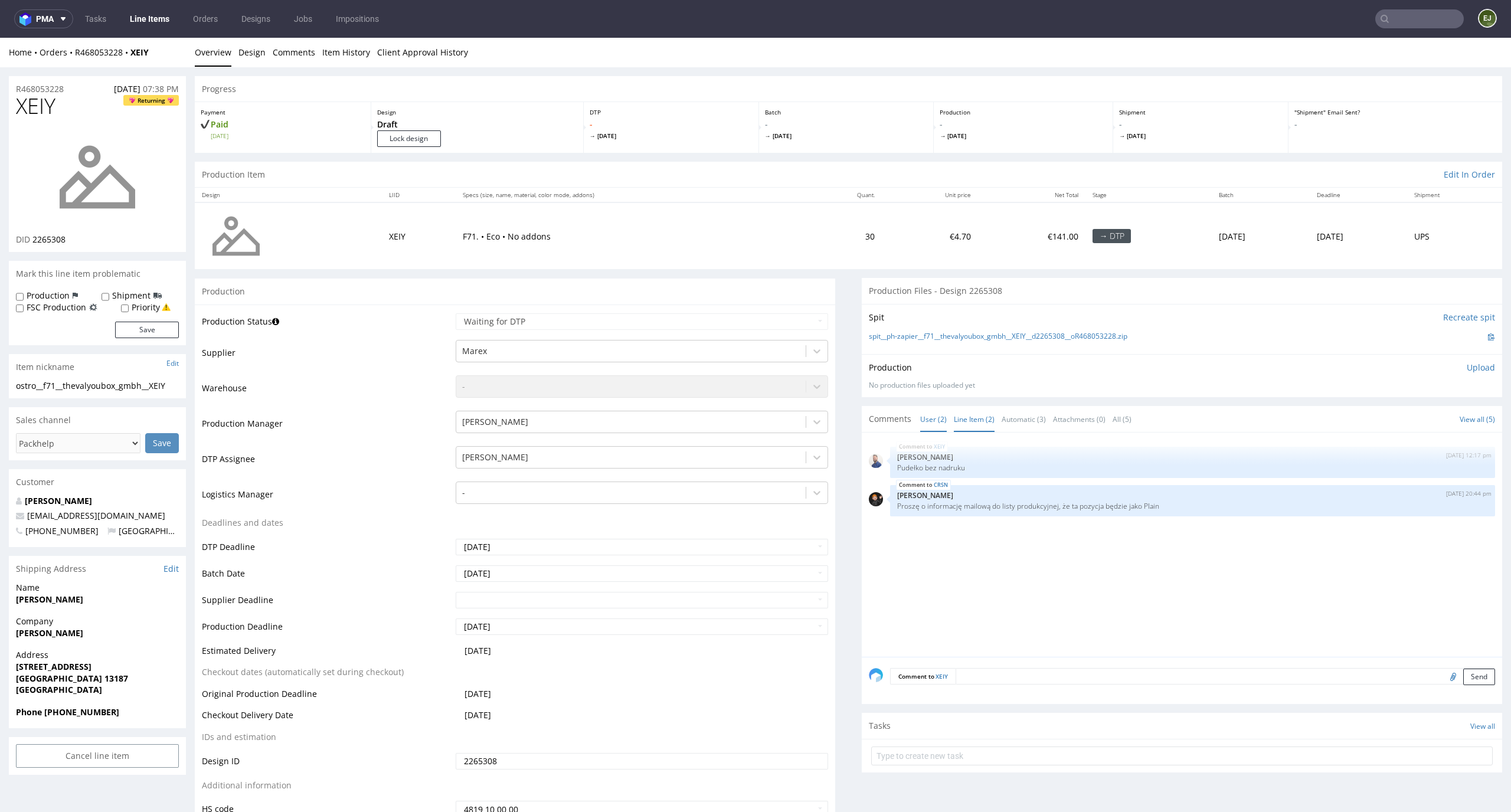
click at [980, 419] on link "Line Item (2)" at bounding box center [974, 419] width 41 height 25
click at [955, 330] on div "spit__ph-zapier__f71__thevalyoubox_gmbh__XEIY__d2265308__oR468053228.zip" at bounding box center [1181, 337] width 626 height 13
click at [953, 337] on link "spit__ph-zapier__f71__thevalyoubox_gmbh__XEIY__d2265308__oR468053228.zip" at bounding box center [998, 337] width 259 height 10
click at [414, 145] on input "Lock design" at bounding box center [409, 138] width 64 height 17
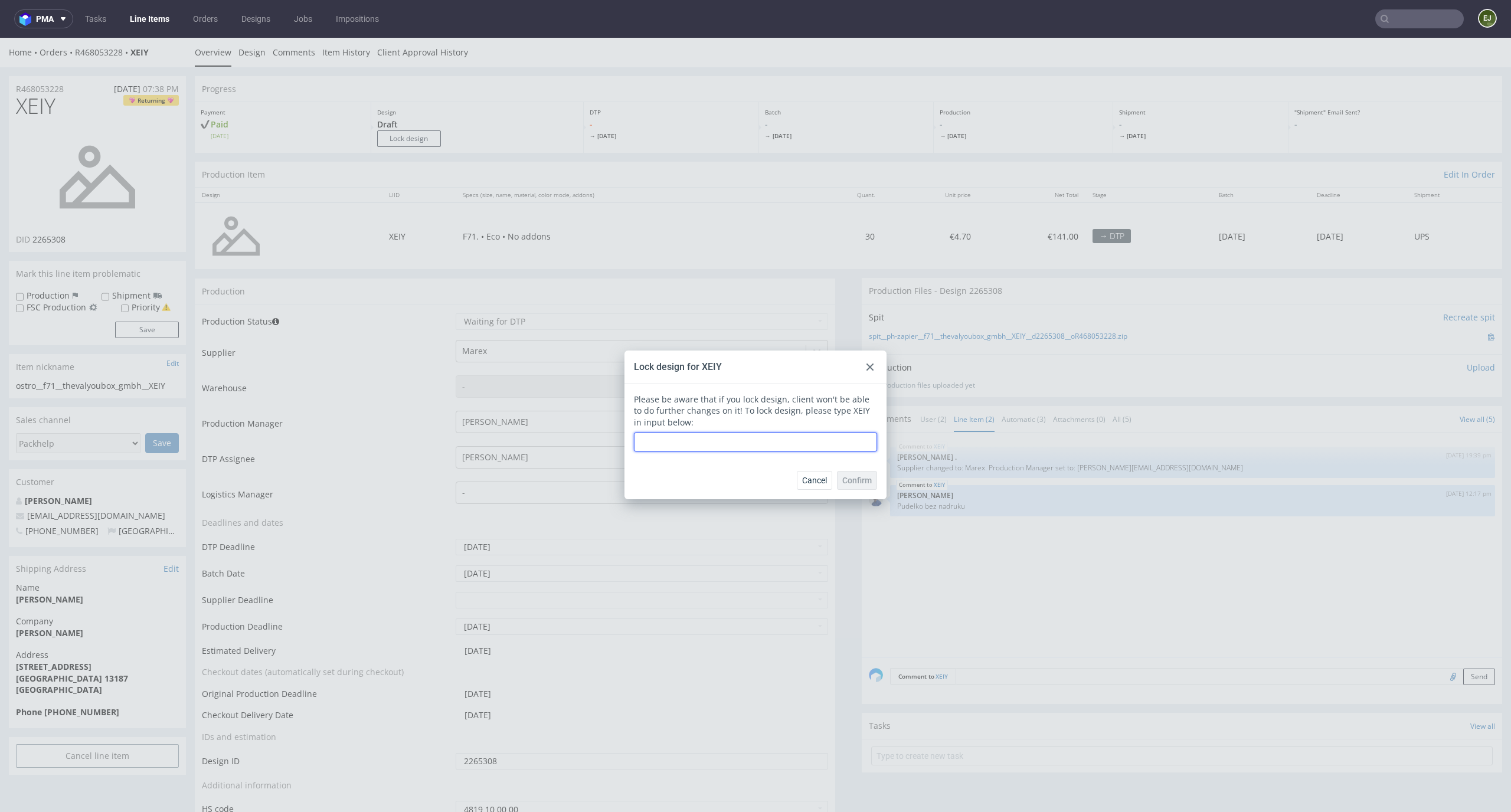
click at [713, 446] on input "text" at bounding box center [756, 441] width 243 height 19
type input "XEIY"
click at [853, 481] on span "Confirm" at bounding box center [856, 480] width 29 height 8
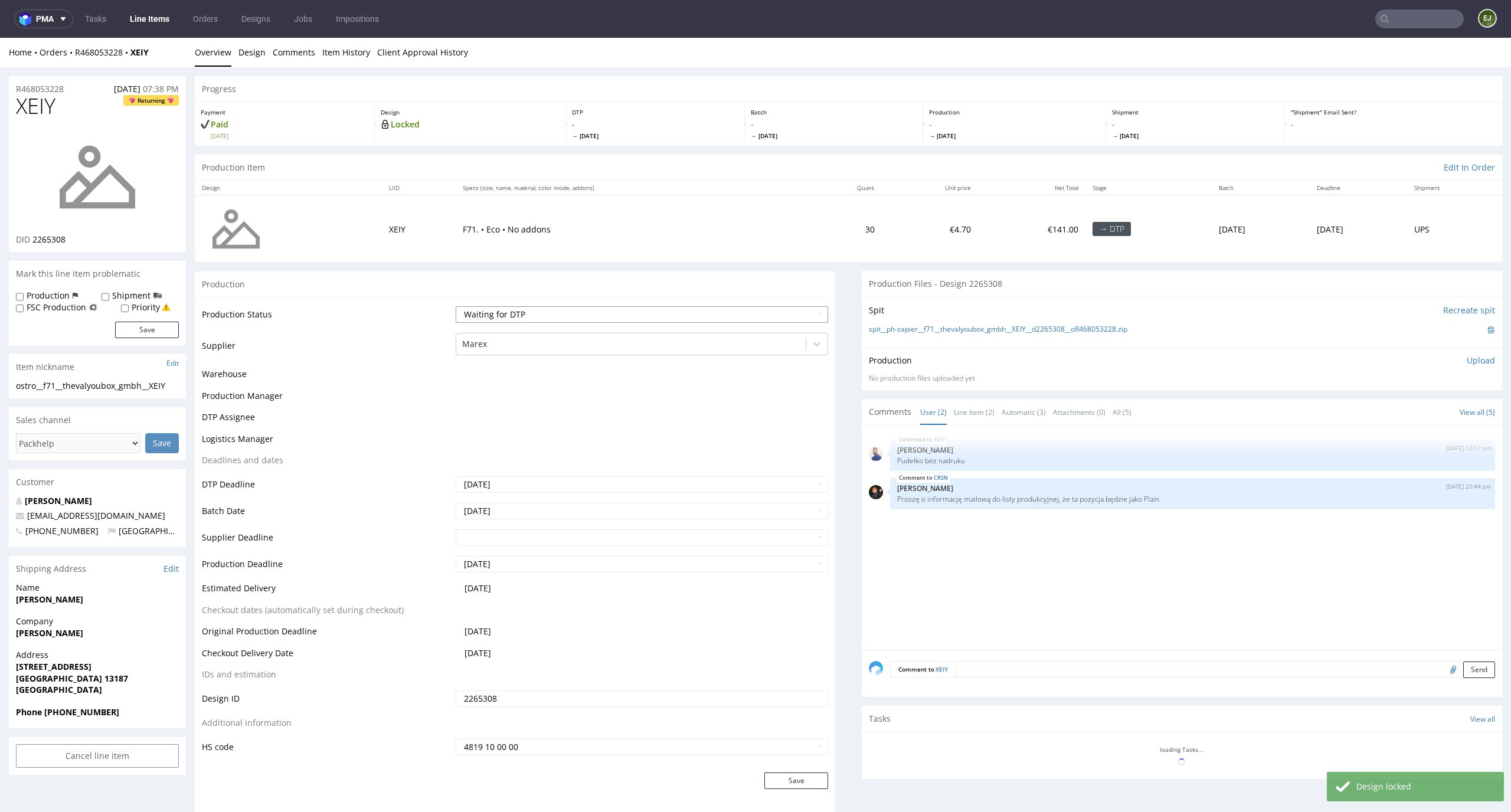
click at [791, 322] on select "Waiting for Artwork Waiting for Diecut Waiting for Mockup Waiting for DTP Waiti…" at bounding box center [642, 314] width 373 height 17
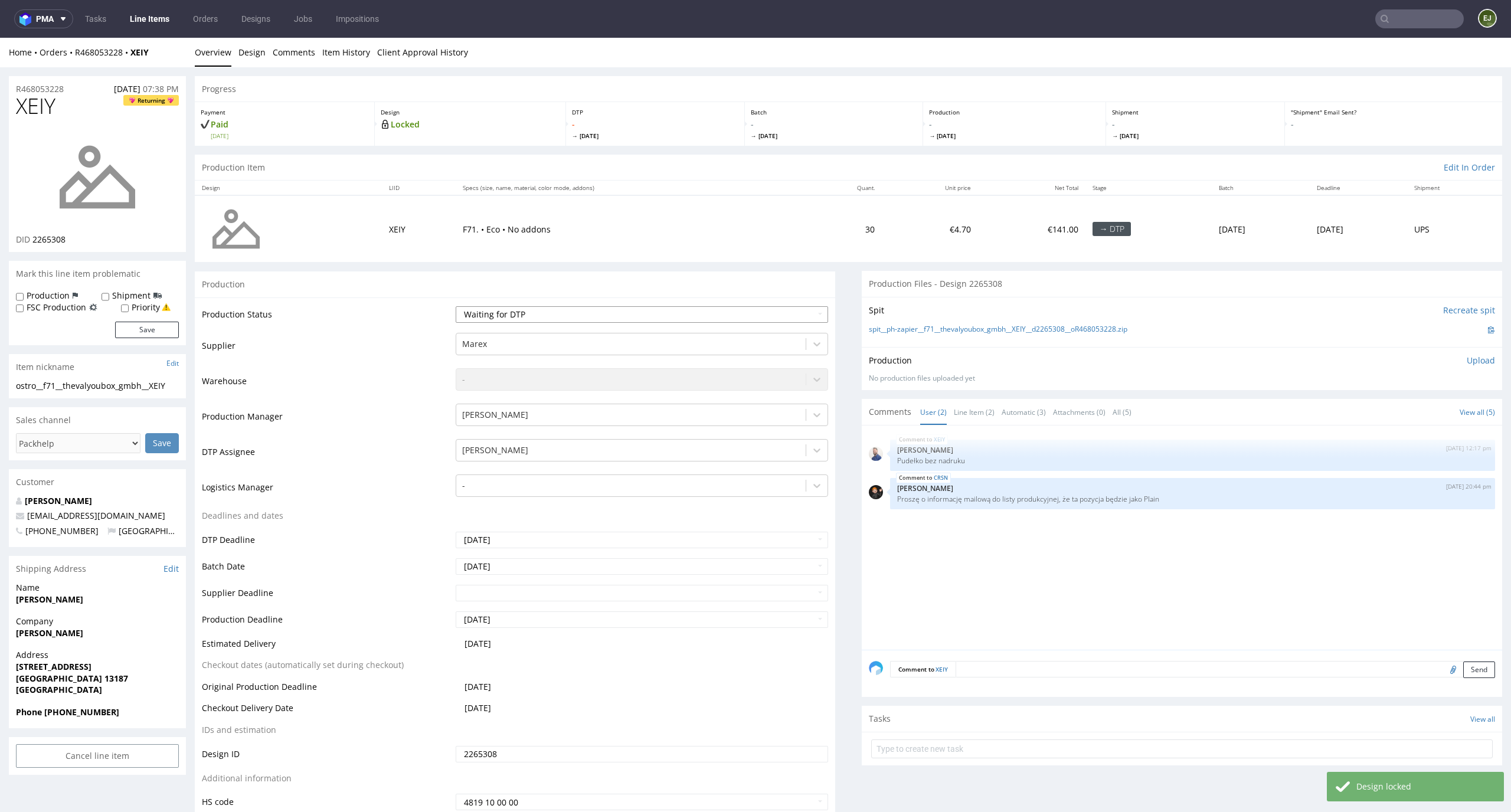
select select "dtp_in_process"
click at [456, 306] on select "Waiting for Artwork Waiting for Diecut Waiting for Mockup Waiting for DTP Waiti…" at bounding box center [642, 314] width 373 height 17
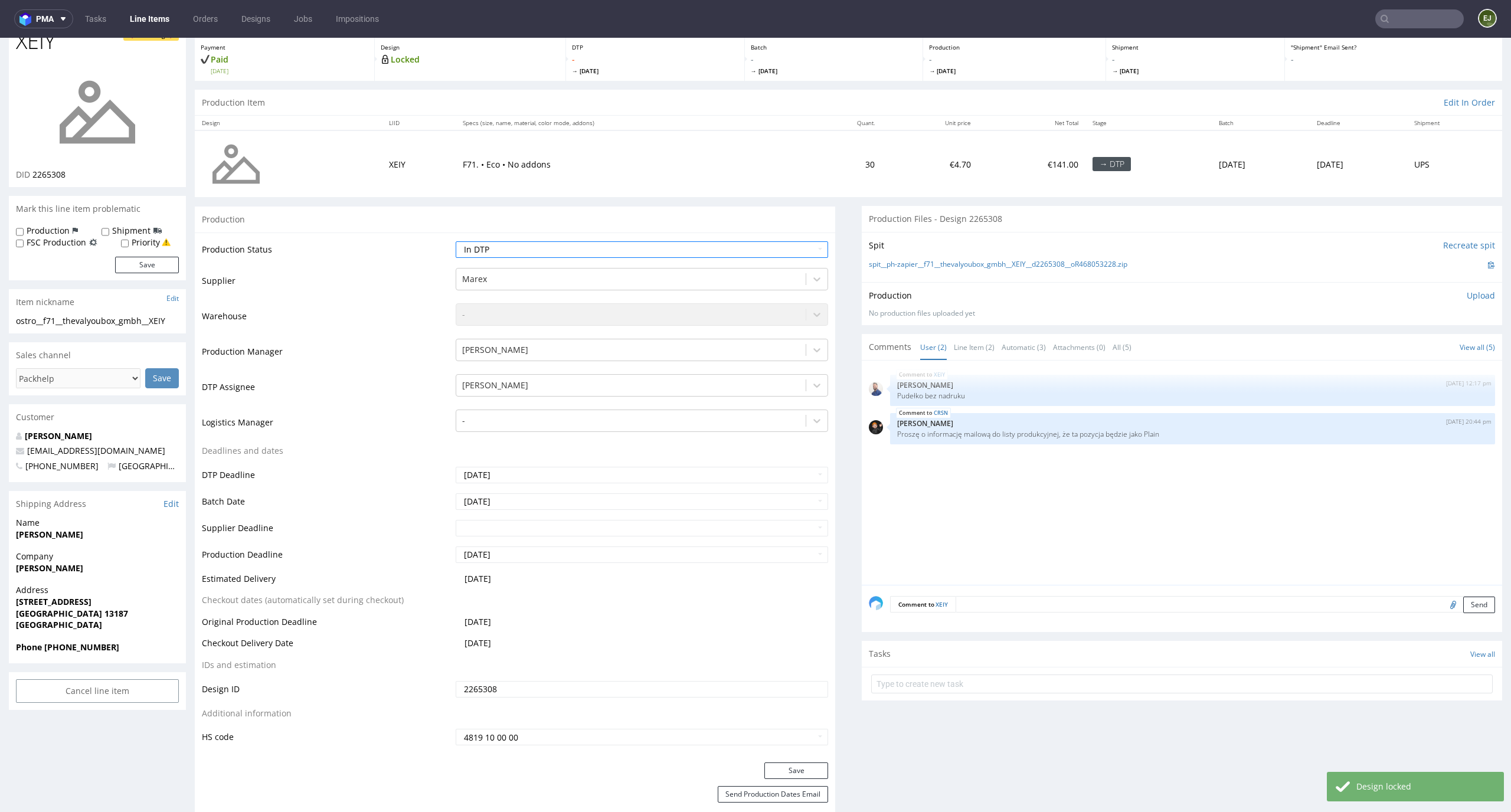
scroll to position [88, 0]
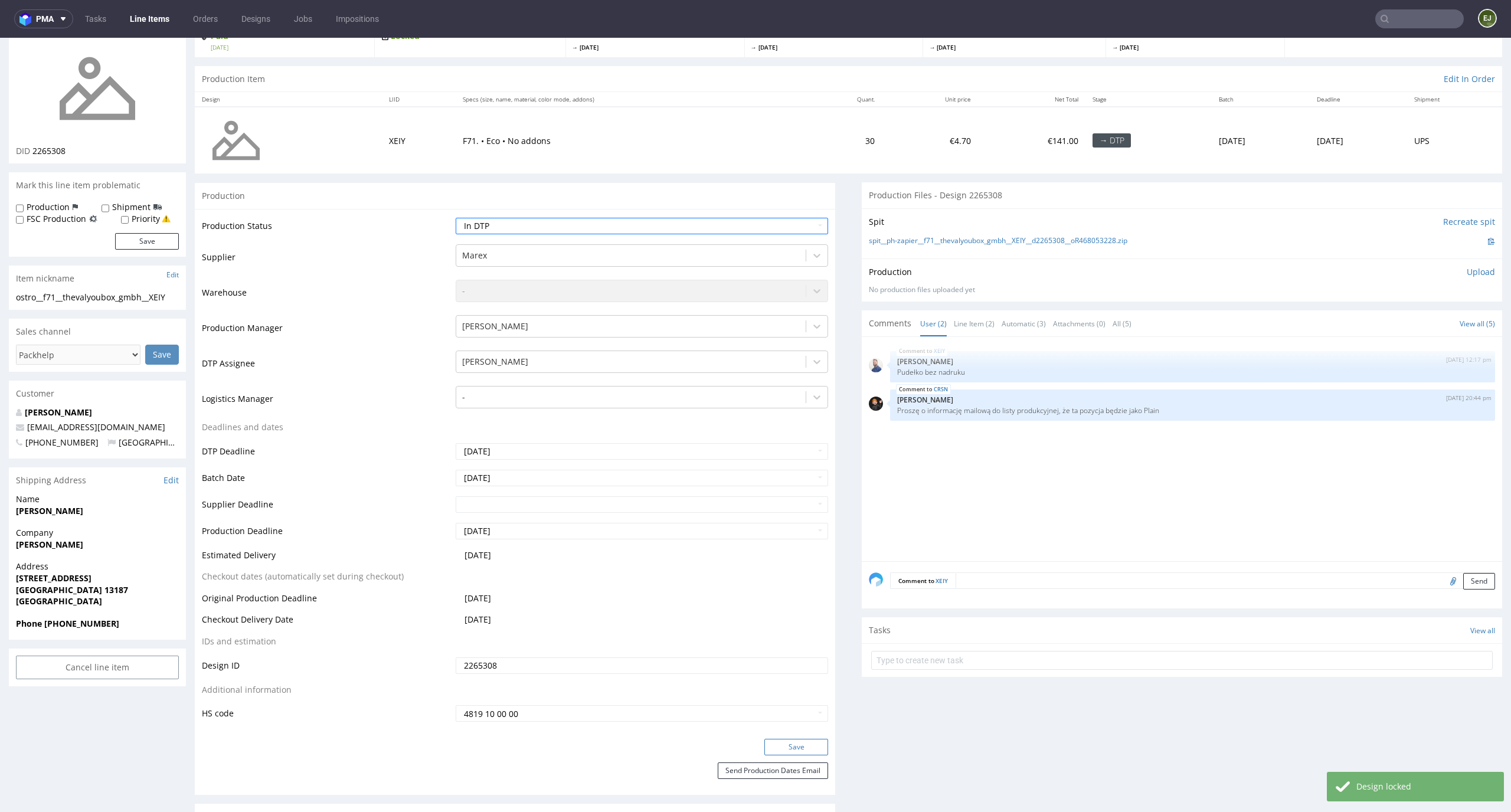
click at [801, 744] on button "Save" at bounding box center [796, 747] width 64 height 17
click at [1468, 268] on p "Upload" at bounding box center [1481, 271] width 28 height 12
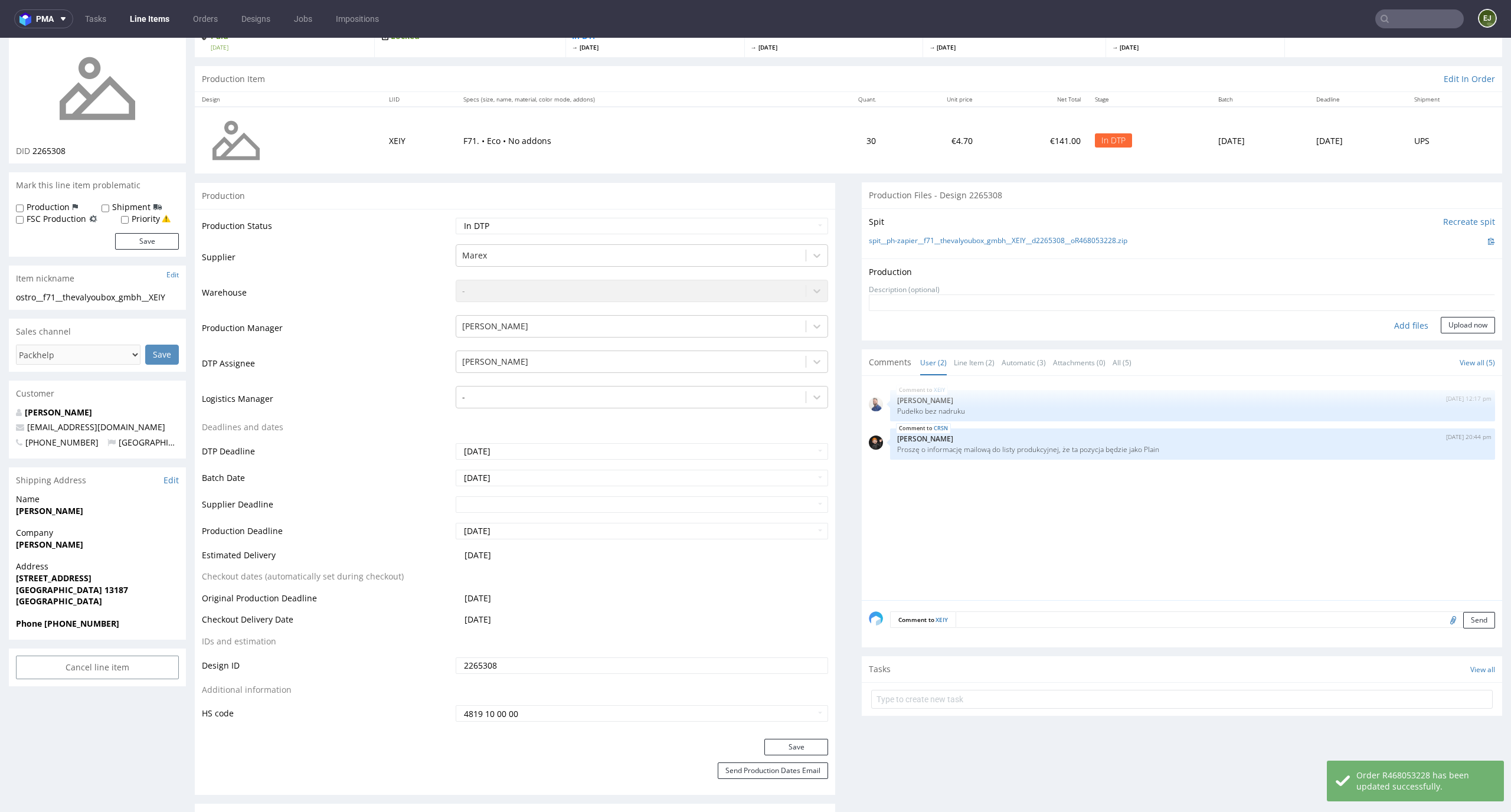
click at [1403, 318] on div "Add files" at bounding box center [1411, 326] width 59 height 17
type input "C:\fakepath\ostro__f71__thevalyoubox_gmbh__XEIY__d2265308__oR468053228__latest_…"
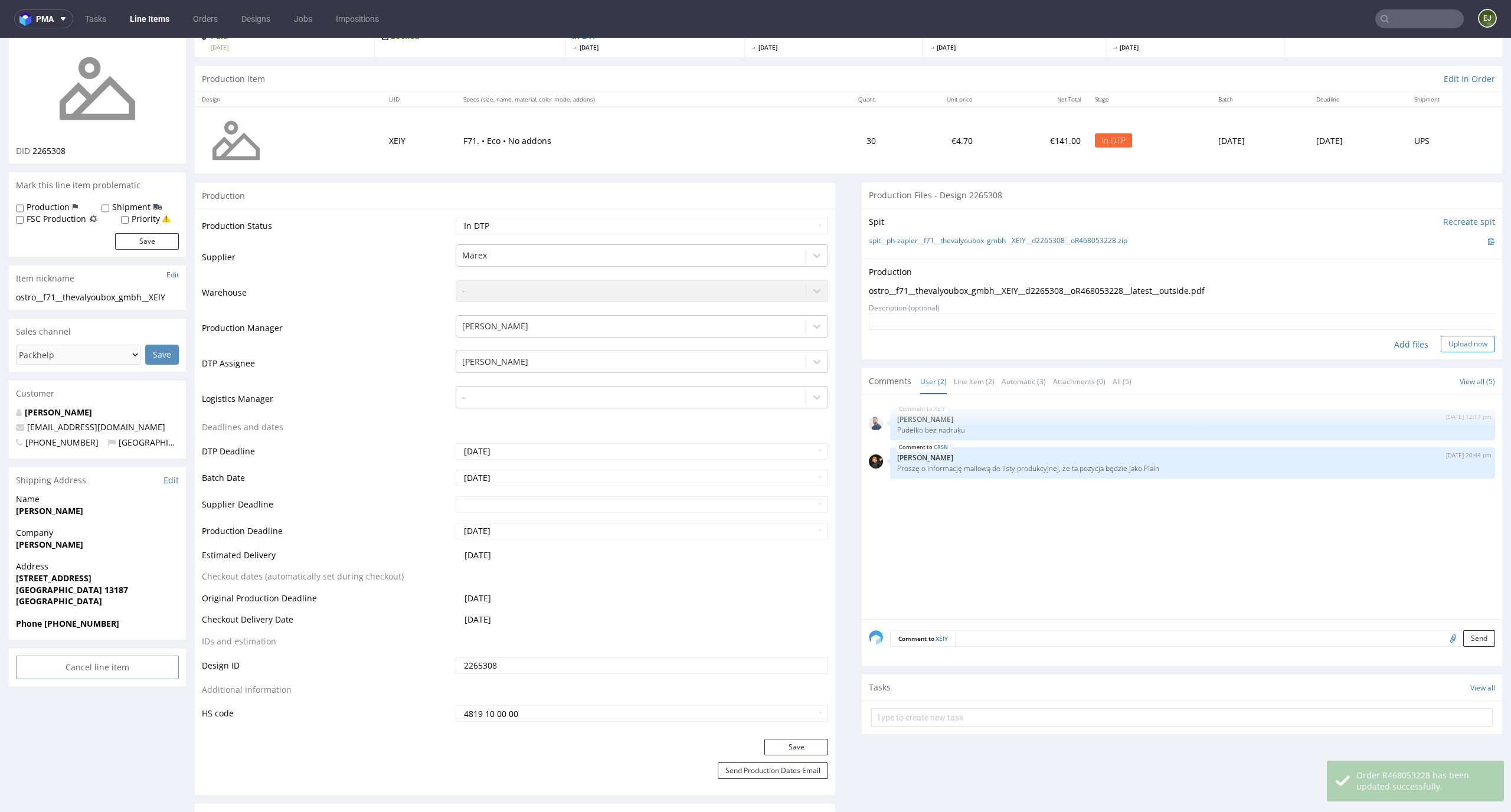
click at [1449, 344] on button "Upload now" at bounding box center [1468, 344] width 54 height 17
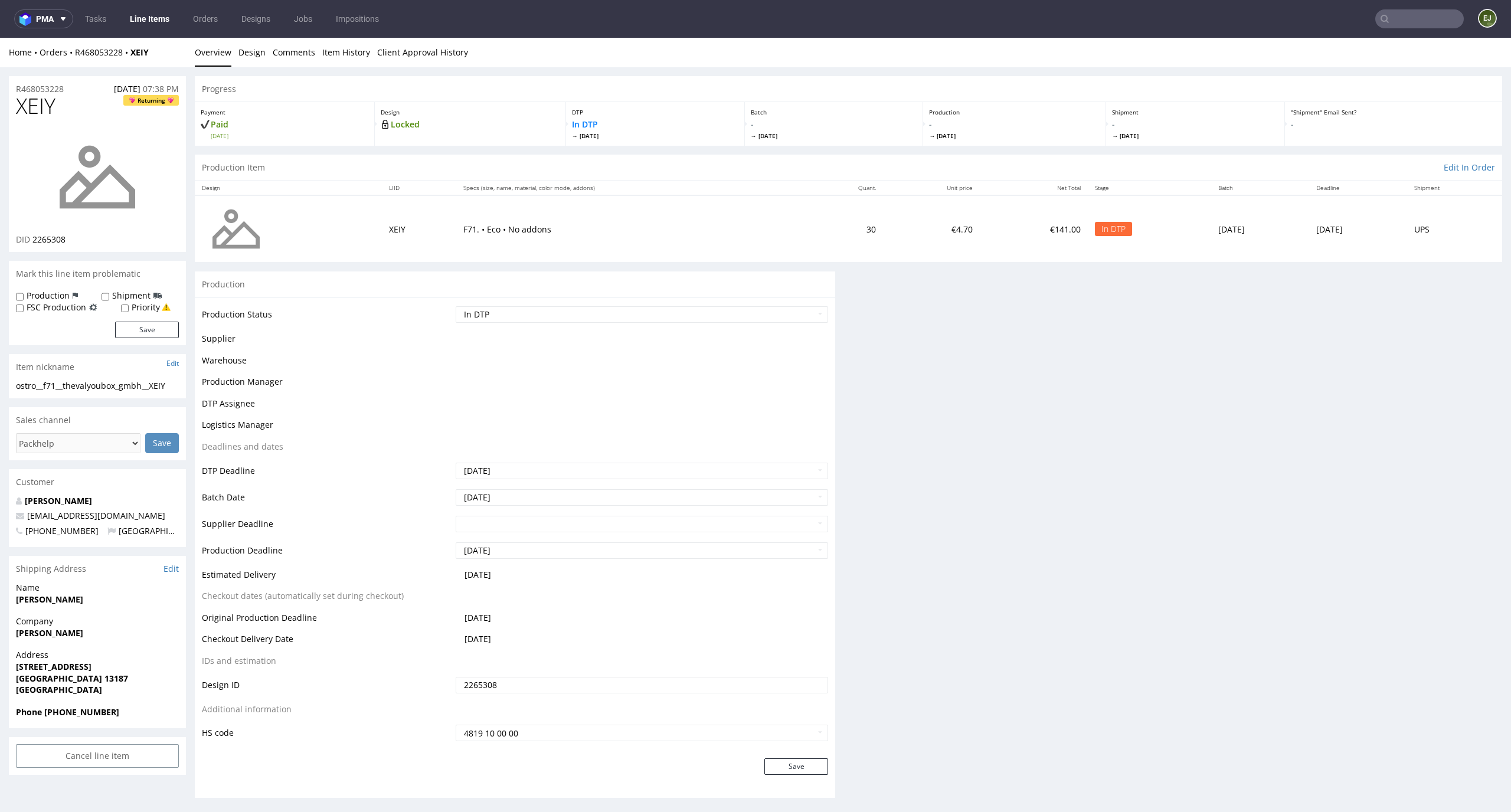
scroll to position [0, 0]
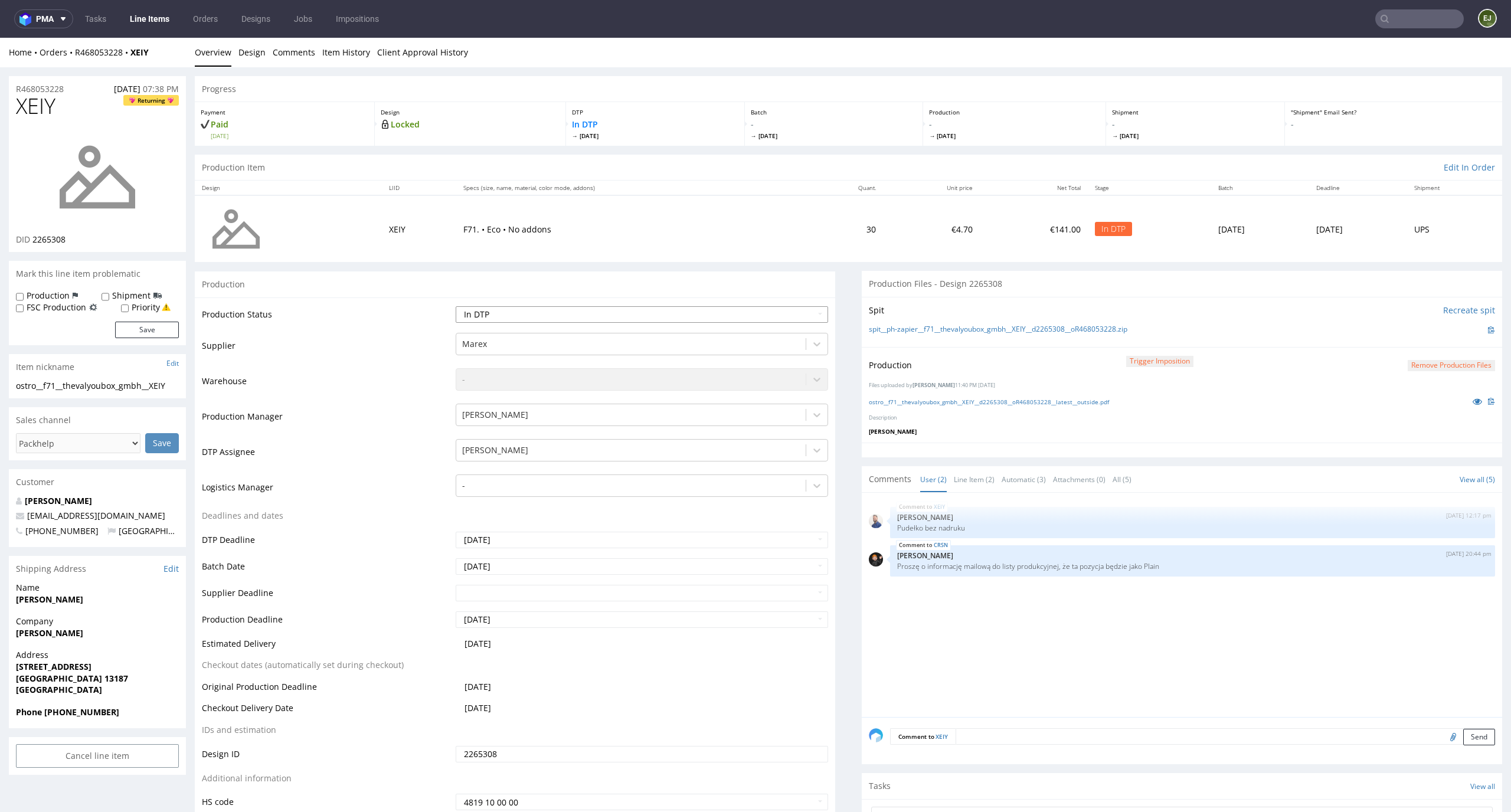
click at [797, 315] on select "Waiting for Artwork Waiting for Diecut Waiting for Mockup Waiting for DTP Waiti…" at bounding box center [642, 314] width 373 height 17
select select "dtp_production_ready"
click at [456, 306] on select "Waiting for Artwork Waiting for Diecut Waiting for Mockup Waiting for DTP Waiti…" at bounding box center [642, 314] width 373 height 17
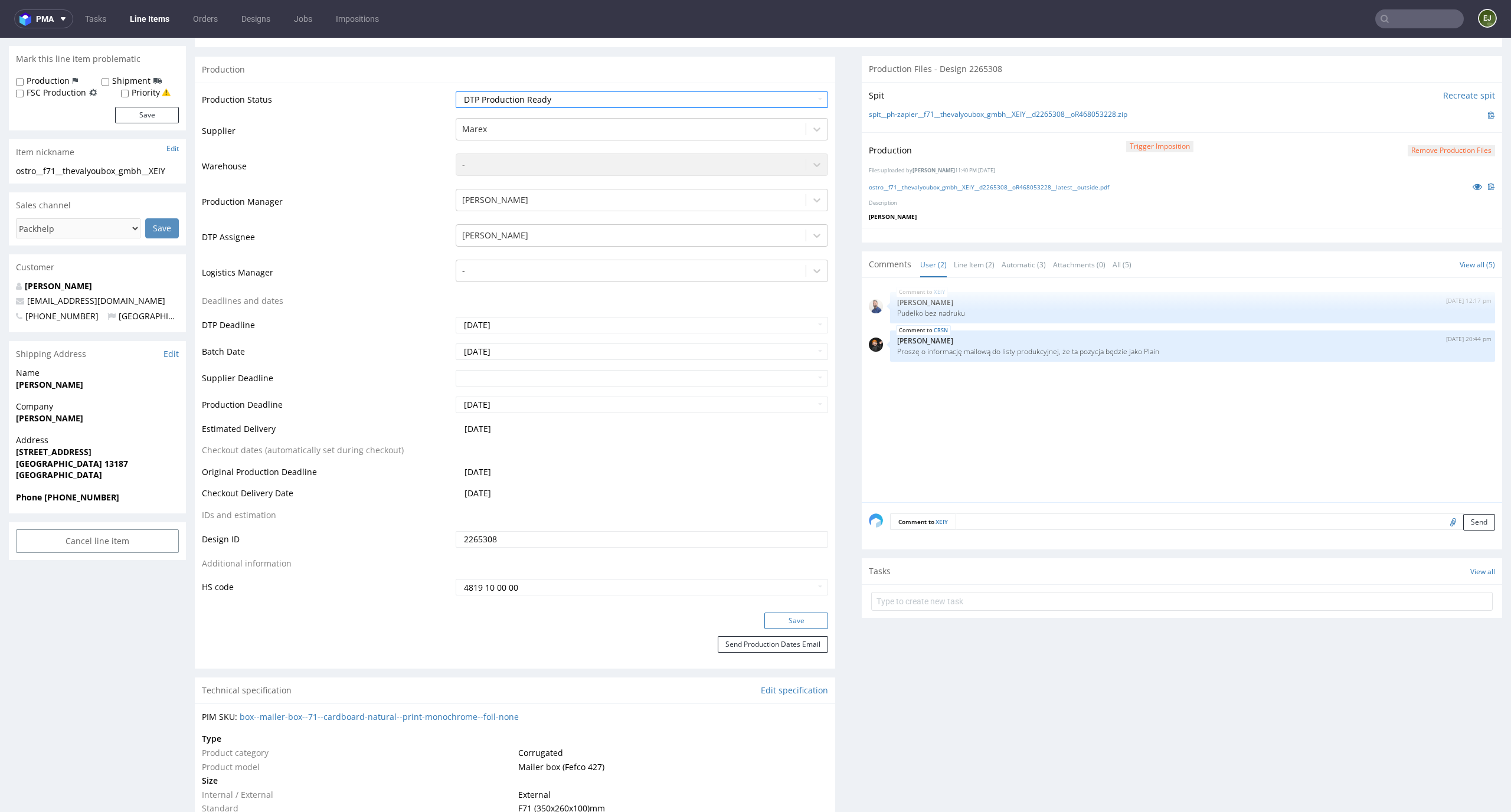
click at [794, 623] on button "Save" at bounding box center [796, 620] width 64 height 17
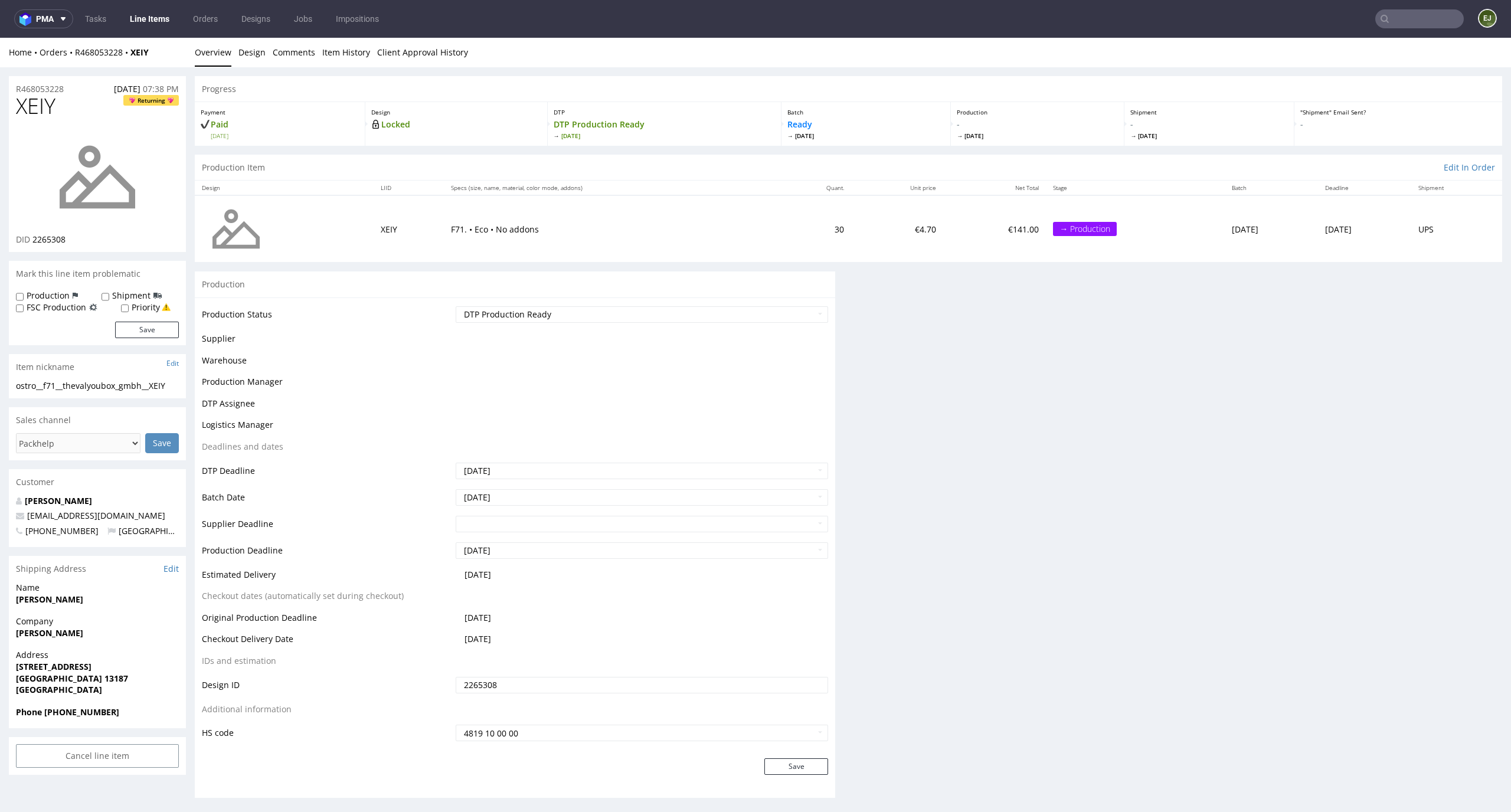
scroll to position [0, 0]
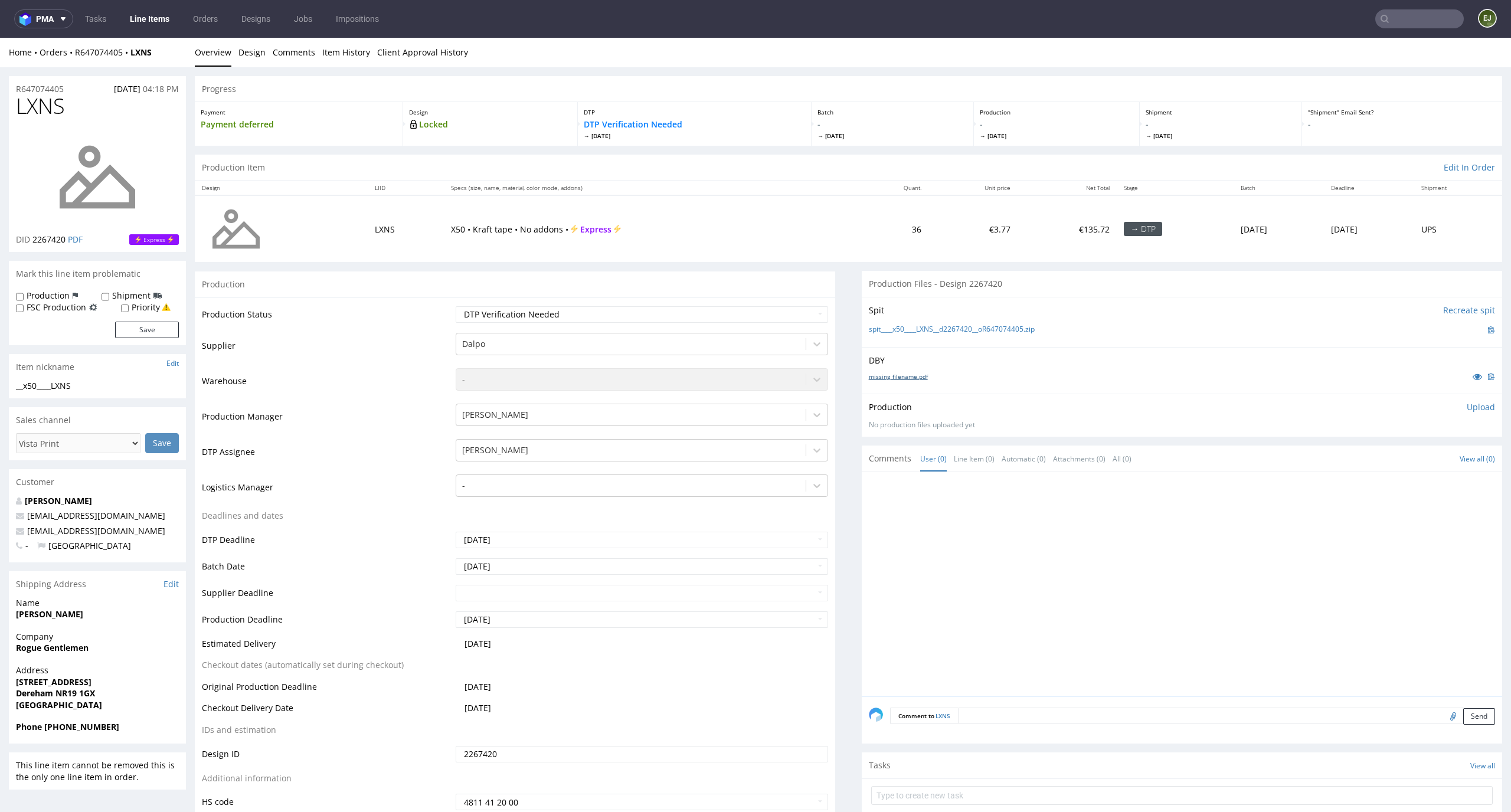
click at [878, 379] on link "missing_filename.pdf" at bounding box center [897, 376] width 59 height 8
click at [880, 328] on link "spit____x50____LXNS__d2267420__oR647074405.zip" at bounding box center [951, 330] width 166 height 10
click at [1462, 397] on div "Production Upload No production files uploaded yet Description (optional) Add f…" at bounding box center [1182, 415] width 640 height 43
click at [1467, 412] on p "Upload" at bounding box center [1481, 407] width 28 height 12
click at [1395, 463] on div "Add files" at bounding box center [1411, 460] width 59 height 17
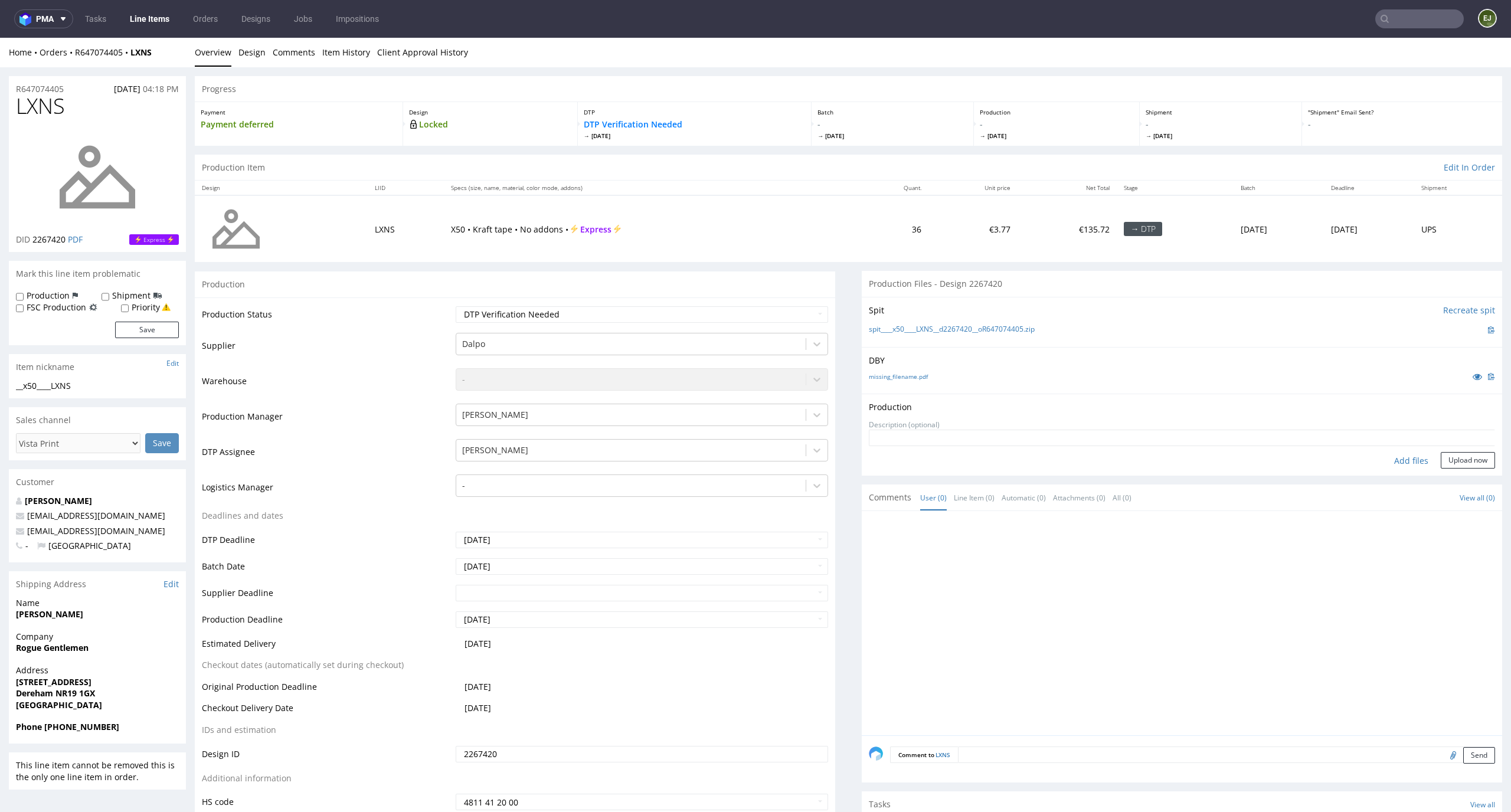
type input "C:\fakepath\__x50____LXNS__d2267420__oR647074405__latest__outside.pdf"
click at [1459, 481] on button "Upload now" at bounding box center [1468, 479] width 54 height 17
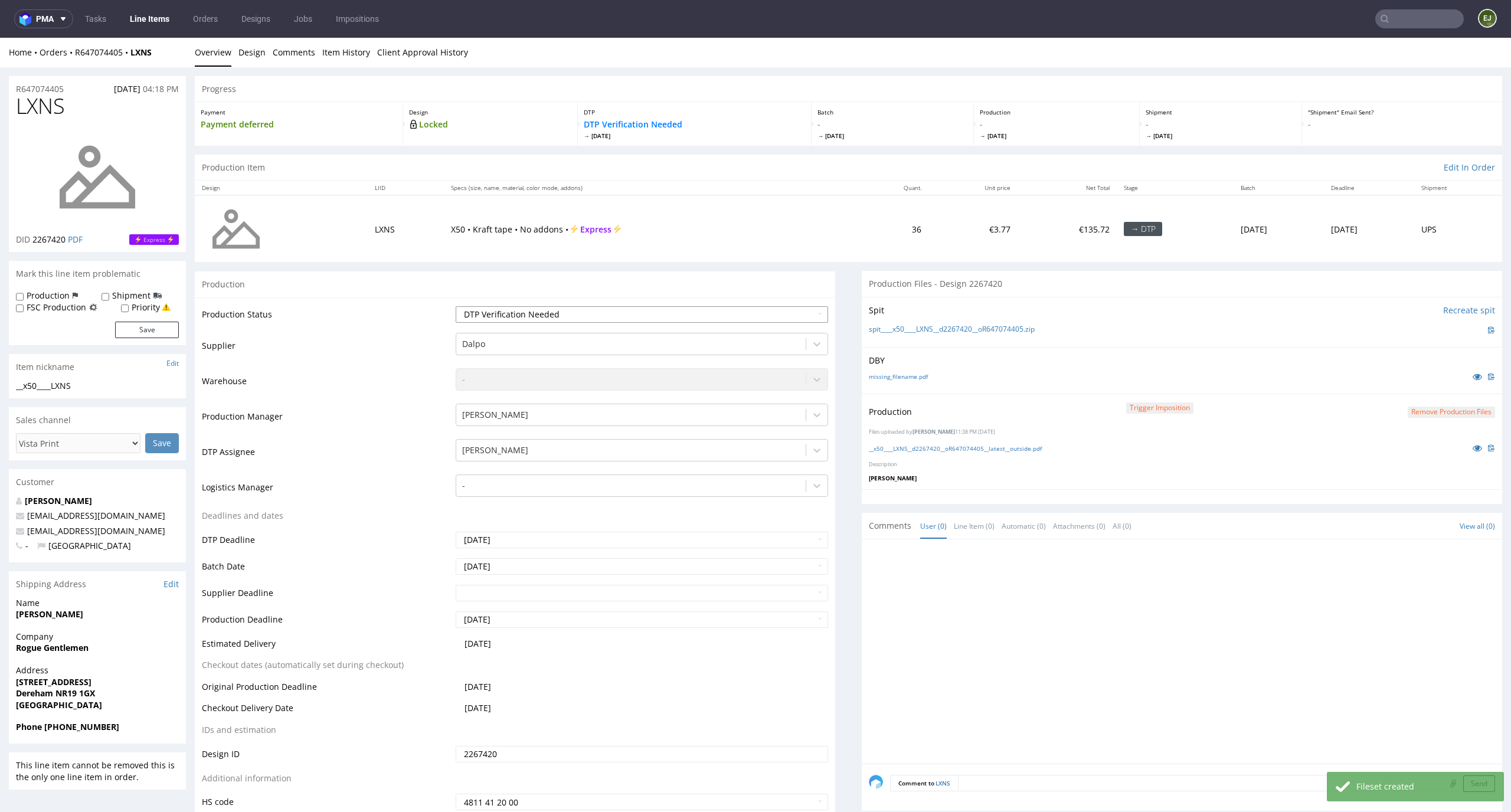
click at [790, 312] on select "Waiting for Artwork Waiting for Diecut Waiting for Mockup Waiting for DTP Waiti…" at bounding box center [642, 314] width 373 height 17
click at [456, 306] on select "Waiting for Artwork Waiting for Diecut Waiting for Mockup Waiting for DTP Waiti…" at bounding box center [642, 314] width 373 height 17
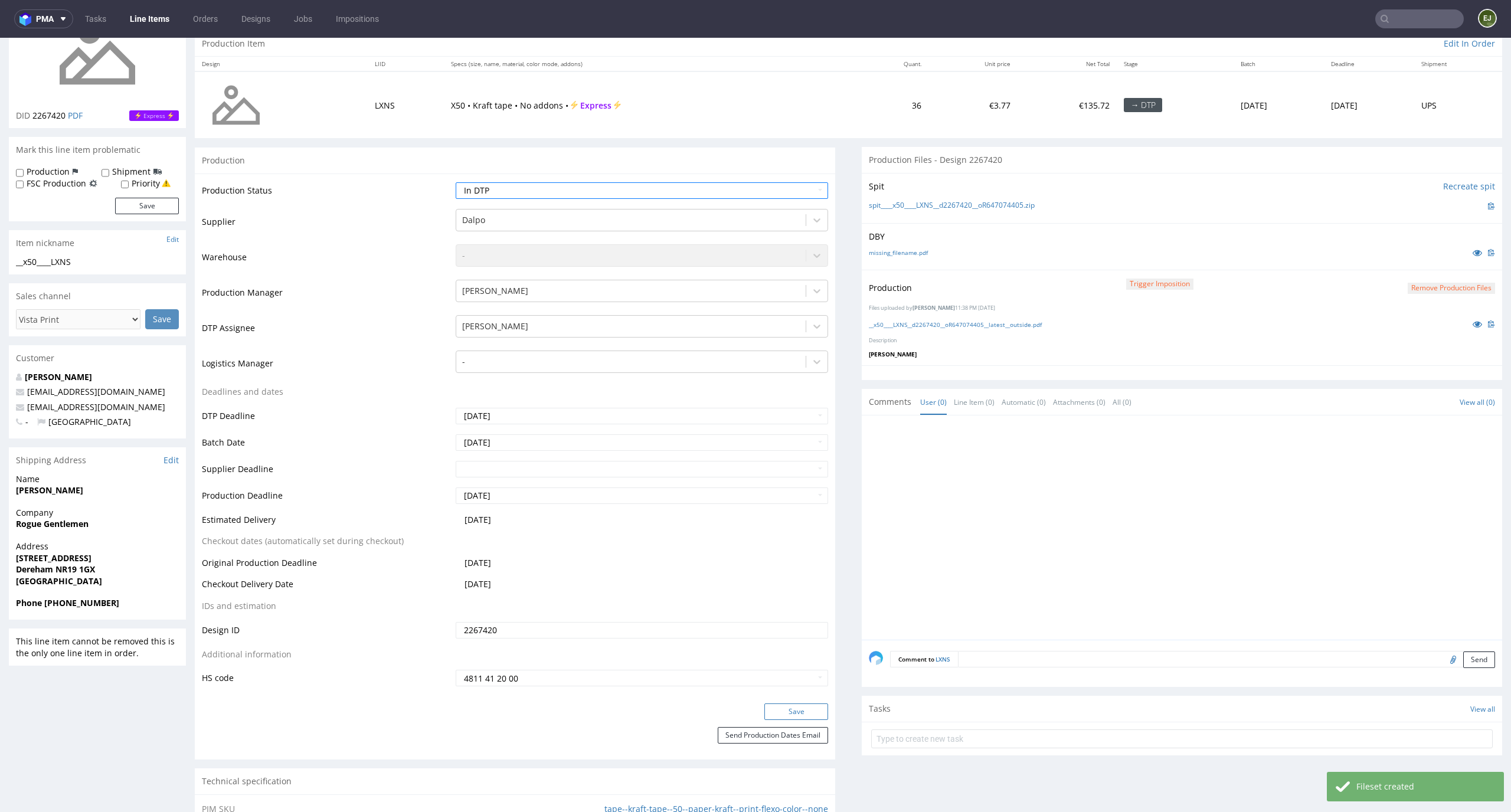
scroll to position [168, 0]
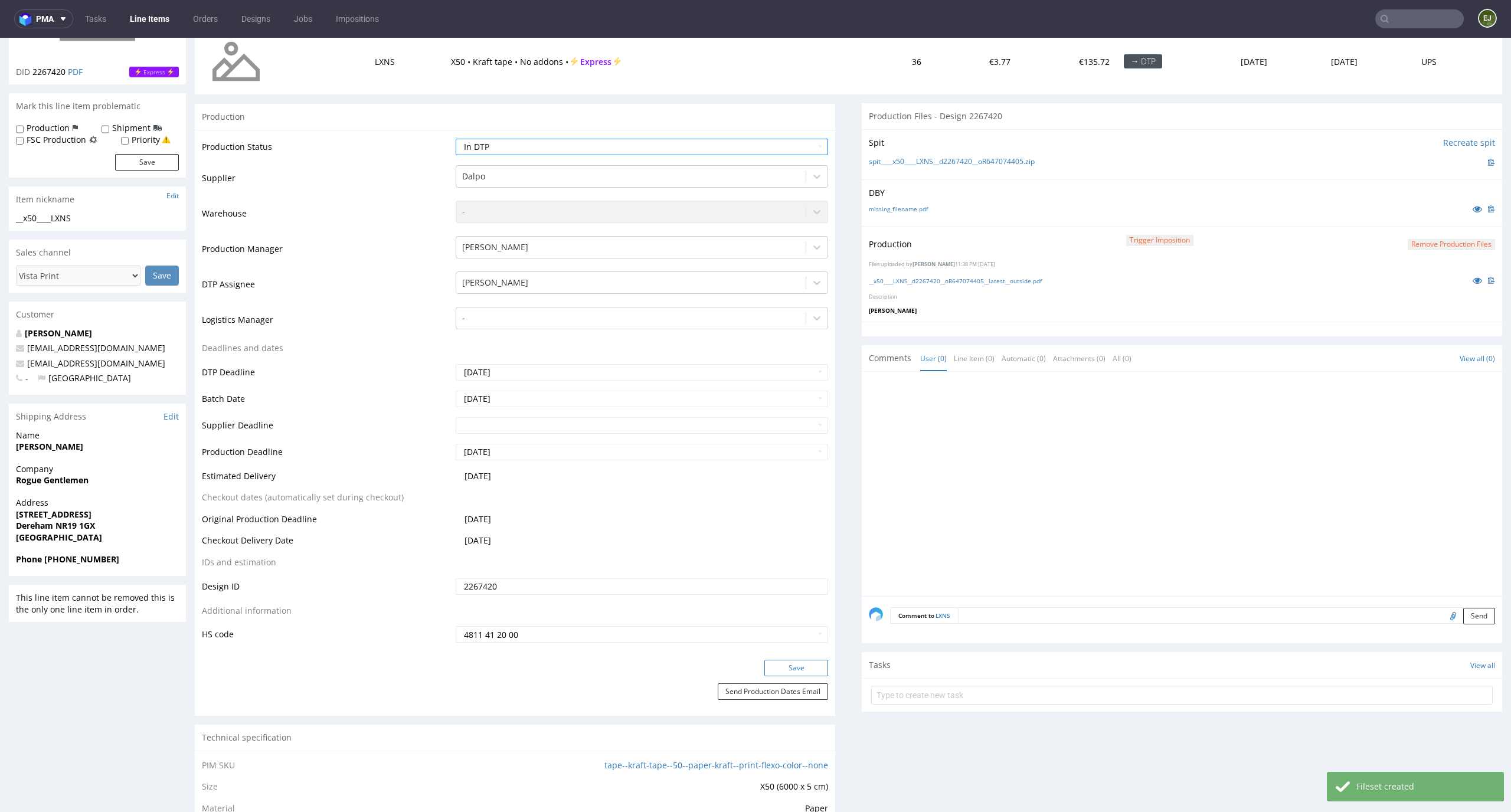
click at [812, 672] on button "Save" at bounding box center [796, 668] width 64 height 17
click at [488, 141] on select "Waiting for Artwork Waiting for Diecut Waiting for Mockup Waiting for DTP Waiti…" at bounding box center [642, 147] width 373 height 17
select select "dtp_production_ready"
click at [456, 139] on select "Waiting for Artwork Waiting for Diecut Waiting for Mockup Waiting for DTP Waiti…" at bounding box center [642, 147] width 373 height 17
click at [798, 665] on button "Save" at bounding box center [796, 668] width 64 height 17
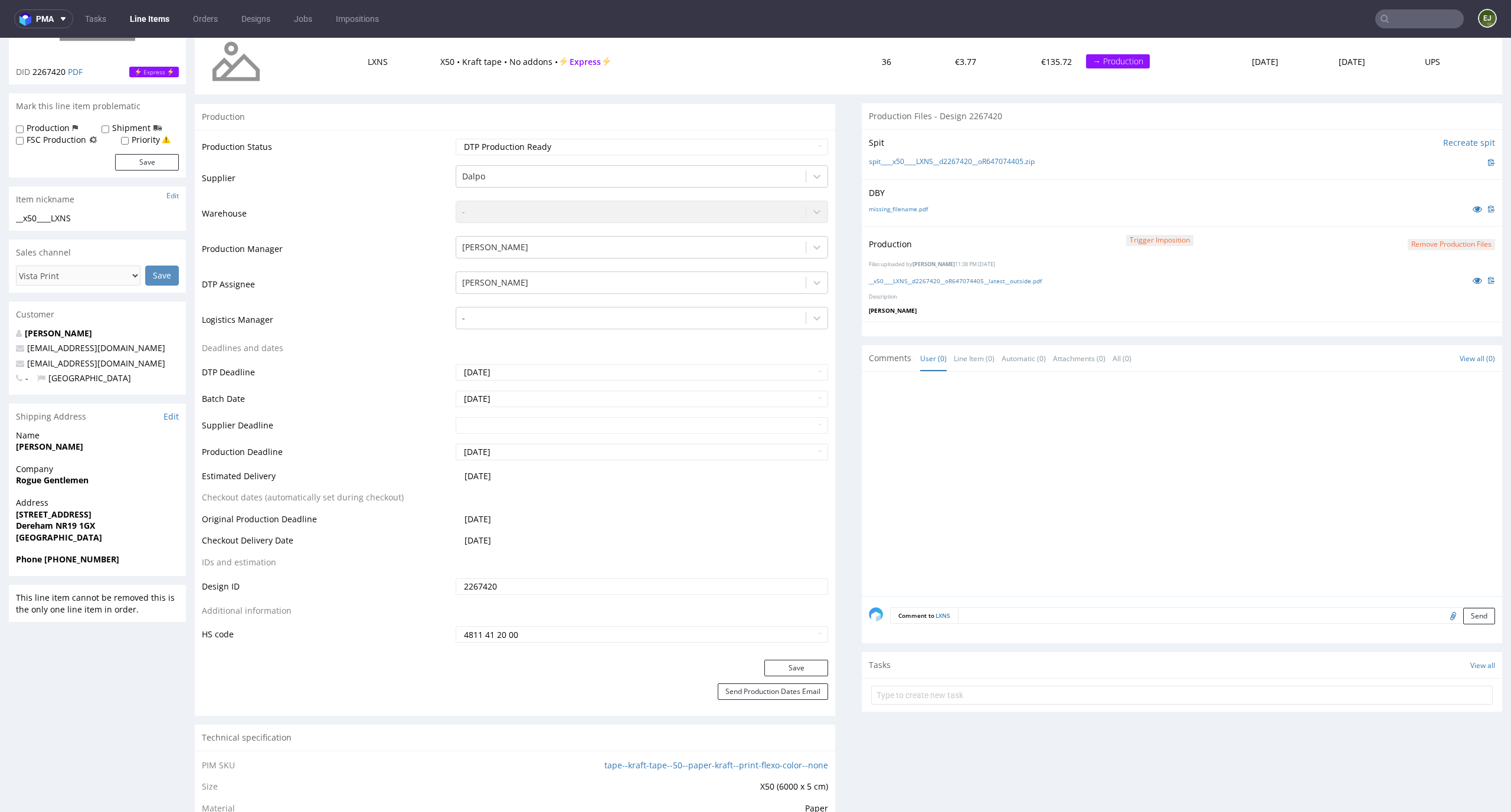
scroll to position [0, 0]
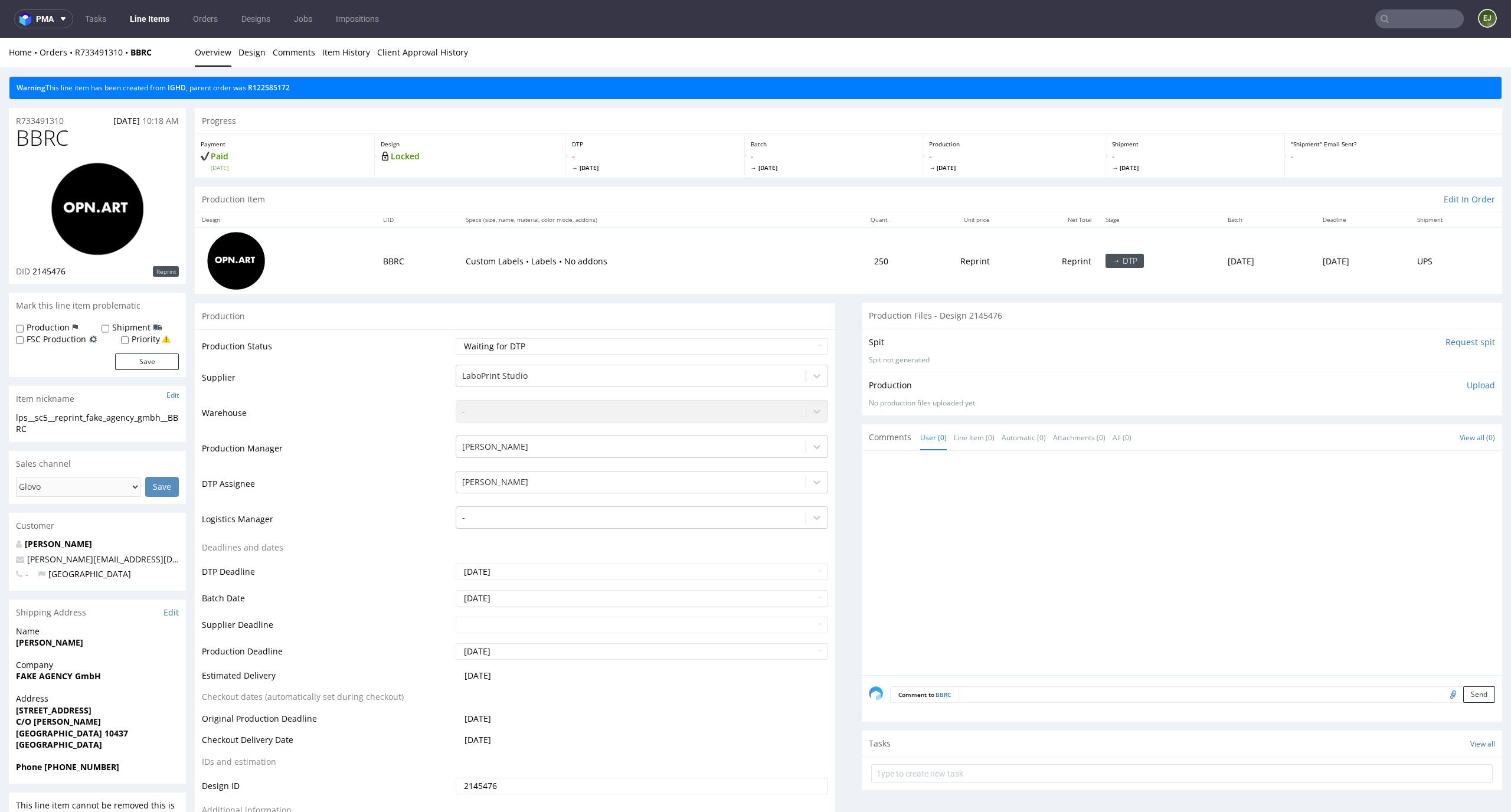
click at [345, 207] on div "Production Item Edit In Order" at bounding box center [848, 199] width 1307 height 26
drag, startPoint x: 41, startPoint y: 430, endPoint x: 6, endPoint y: 412, distance: 39.4
copy section "lps__sc5__reprint_fake_agency_gmbh__BBRC"
drag, startPoint x: 74, startPoint y: 268, endPoint x: 34, endPoint y: 270, distance: 40.0
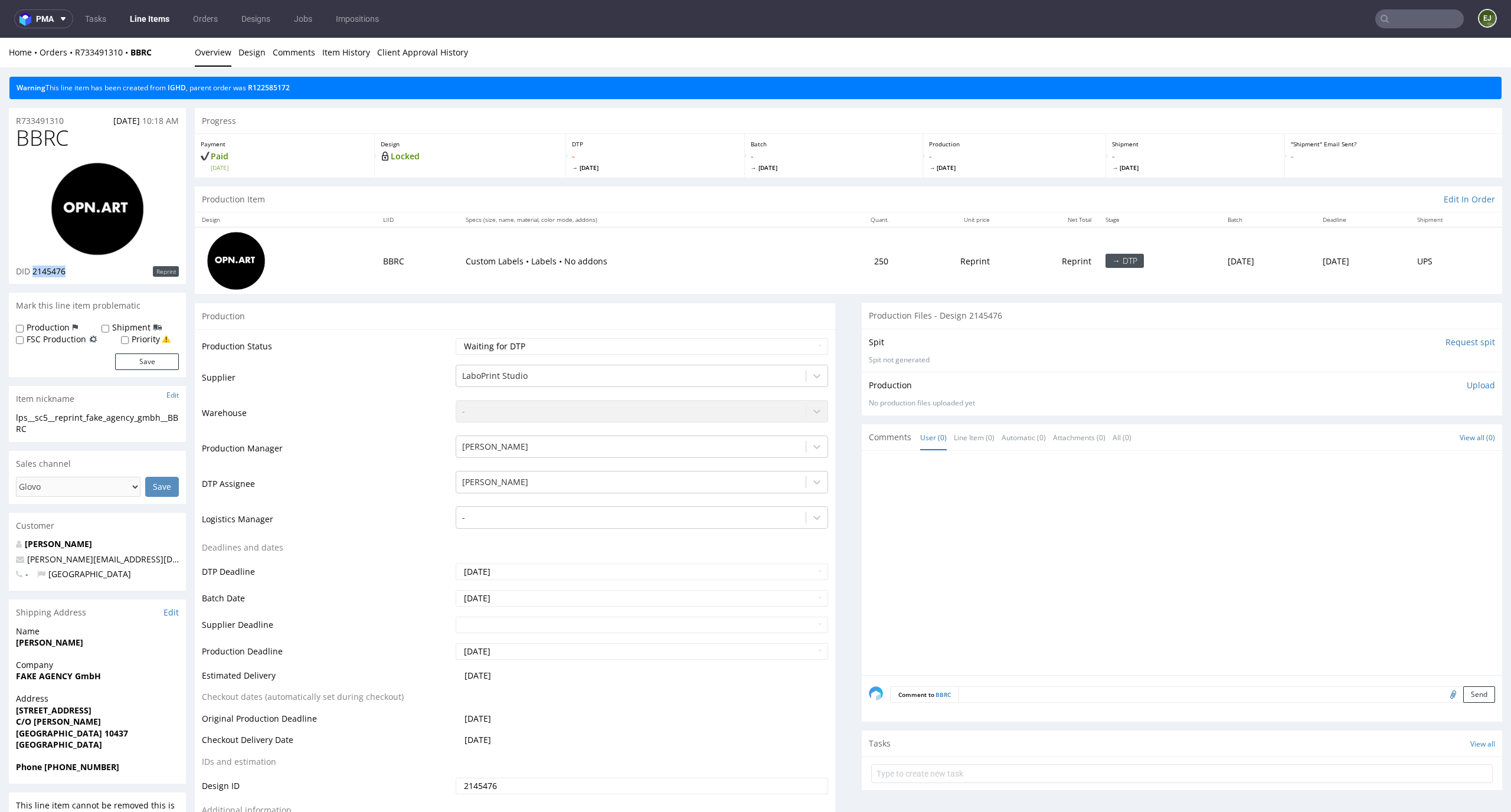
click at [34, 270] on div "DID 2145476 Reprint" at bounding box center [97, 271] width 163 height 12
copy span "2145476"
drag, startPoint x: 76, startPoint y: 123, endPoint x: 10, endPoint y: 123, distance: 66.0
click at [10, 123] on div "R733491310 25.09.2025 10:18 AM" at bounding box center [97, 117] width 177 height 19
copy p "R733491310"
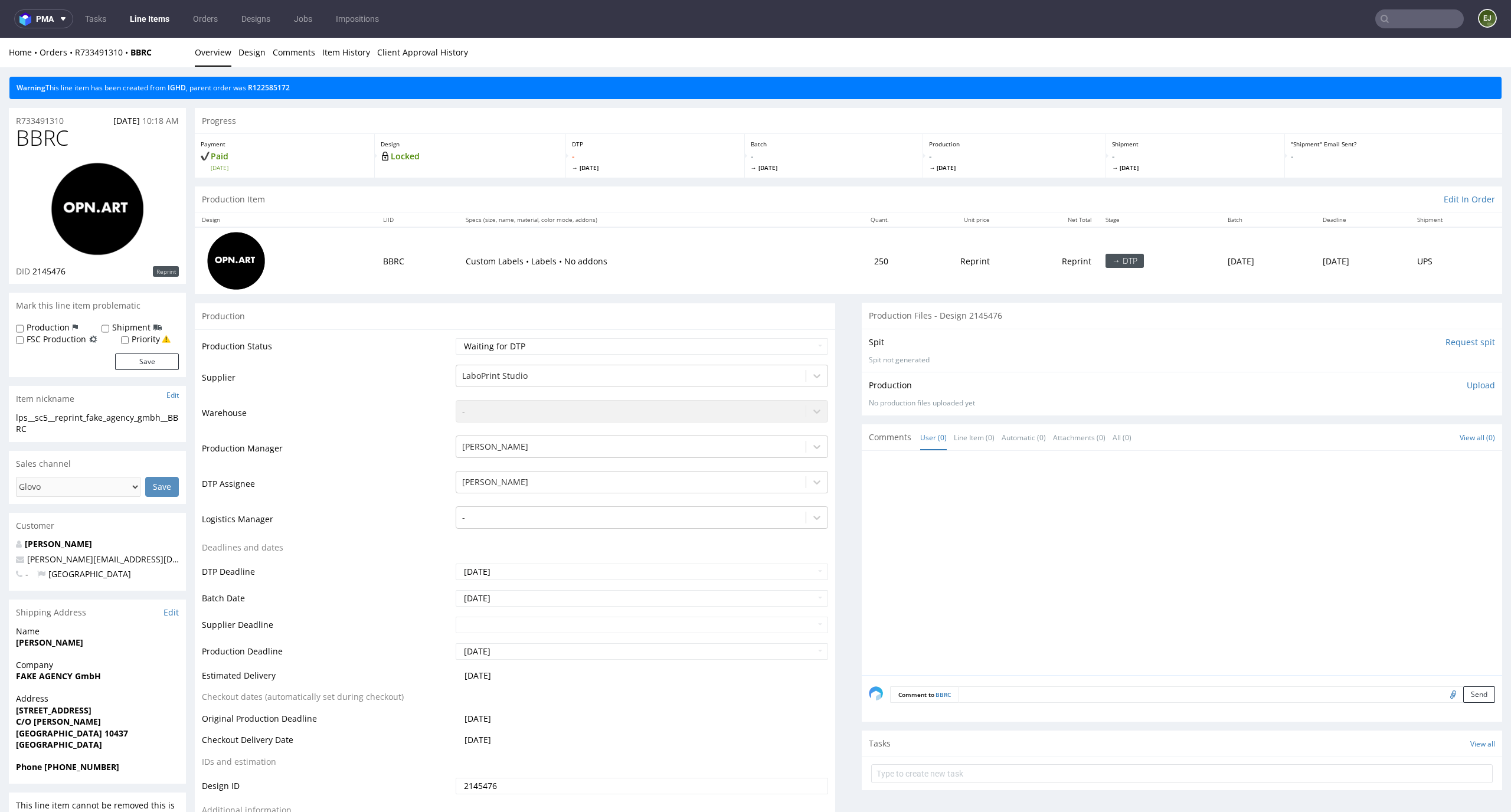
click at [1467, 386] on p "Upload" at bounding box center [1481, 385] width 28 height 12
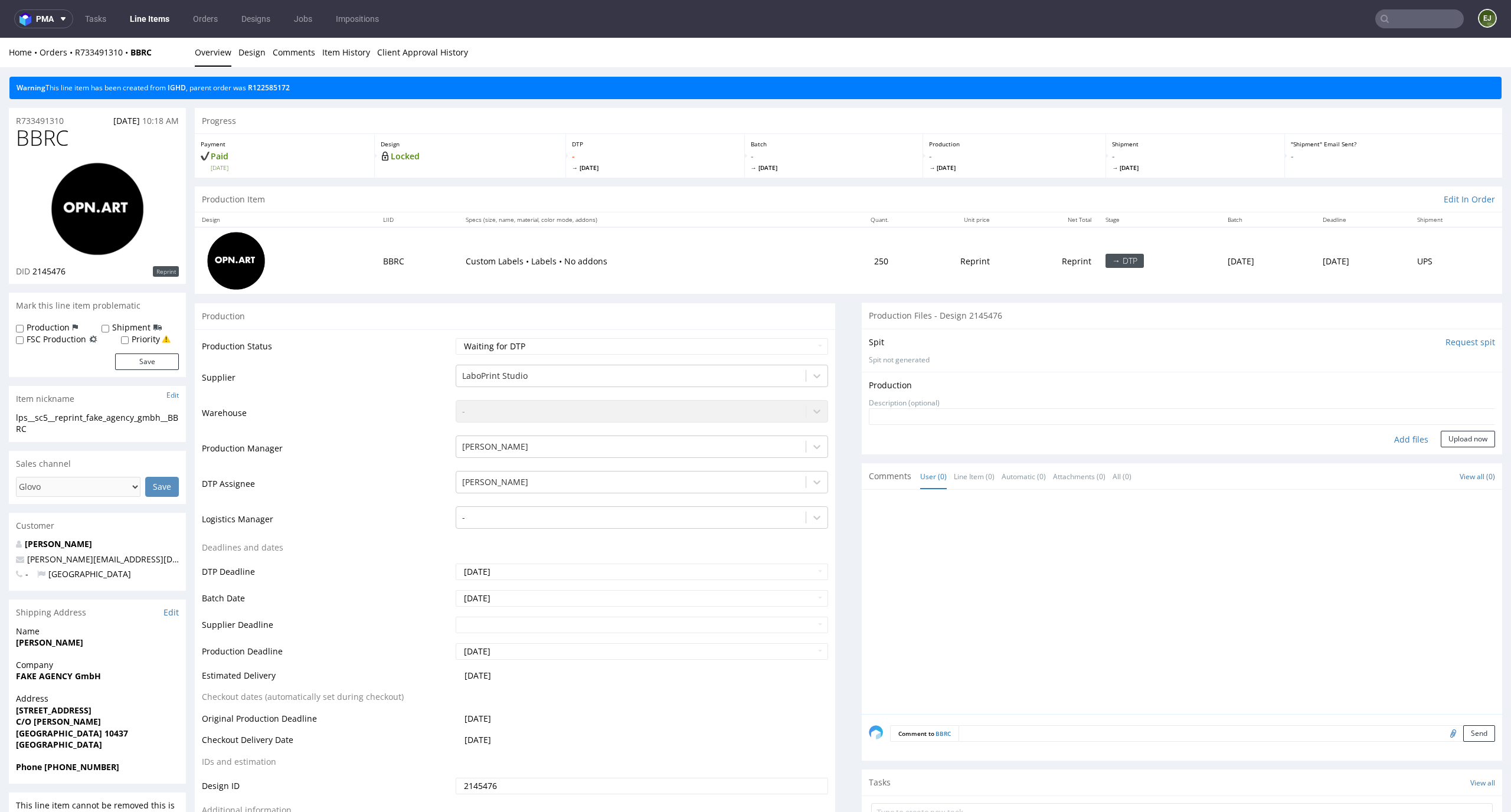
click at [1403, 445] on div "Add files" at bounding box center [1411, 439] width 59 height 17
type input "C:\fakepath\ lps__sc5__reprint_fake_agency_gmbh__BBRC__d2145476__oR733491310.pdf"
click at [1453, 461] on button "Upload now" at bounding box center [1468, 456] width 54 height 17
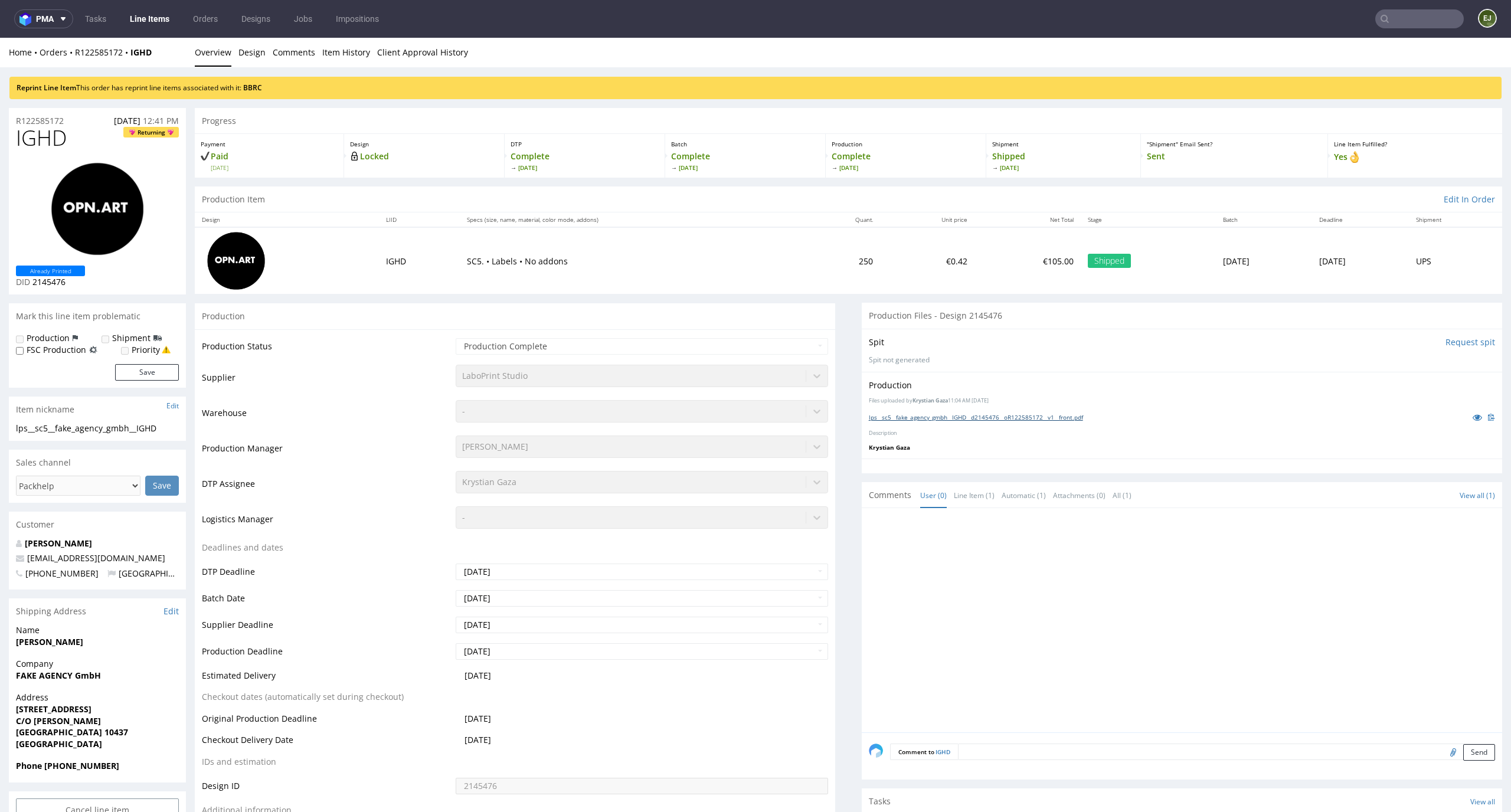
click at [931, 419] on link "lps__sc5__fake_agency_gmbh__IGHD__d2145476__oR122585172__v1__front.pdf" at bounding box center [976, 417] width 215 height 8
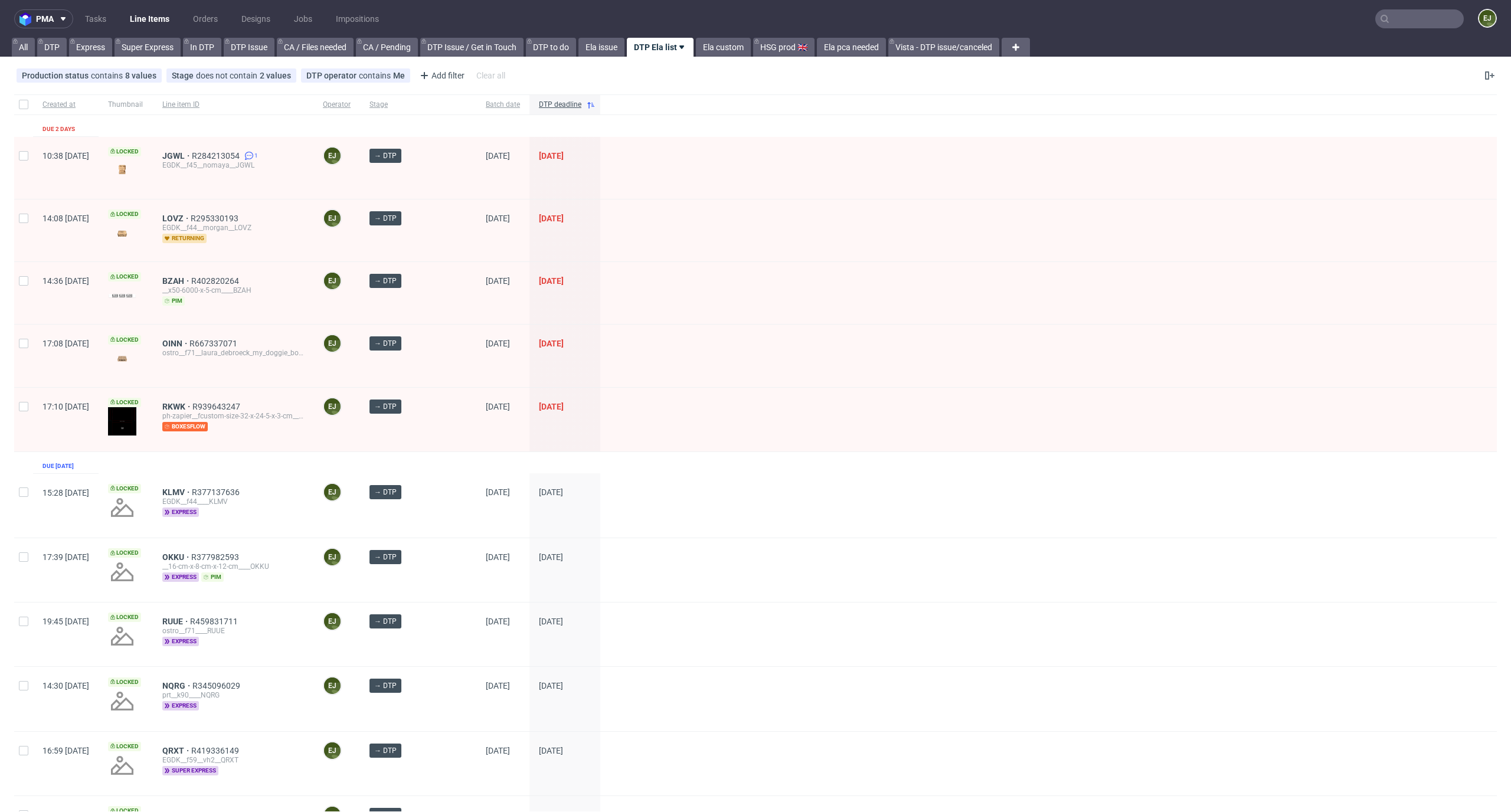
scroll to position [673, 0]
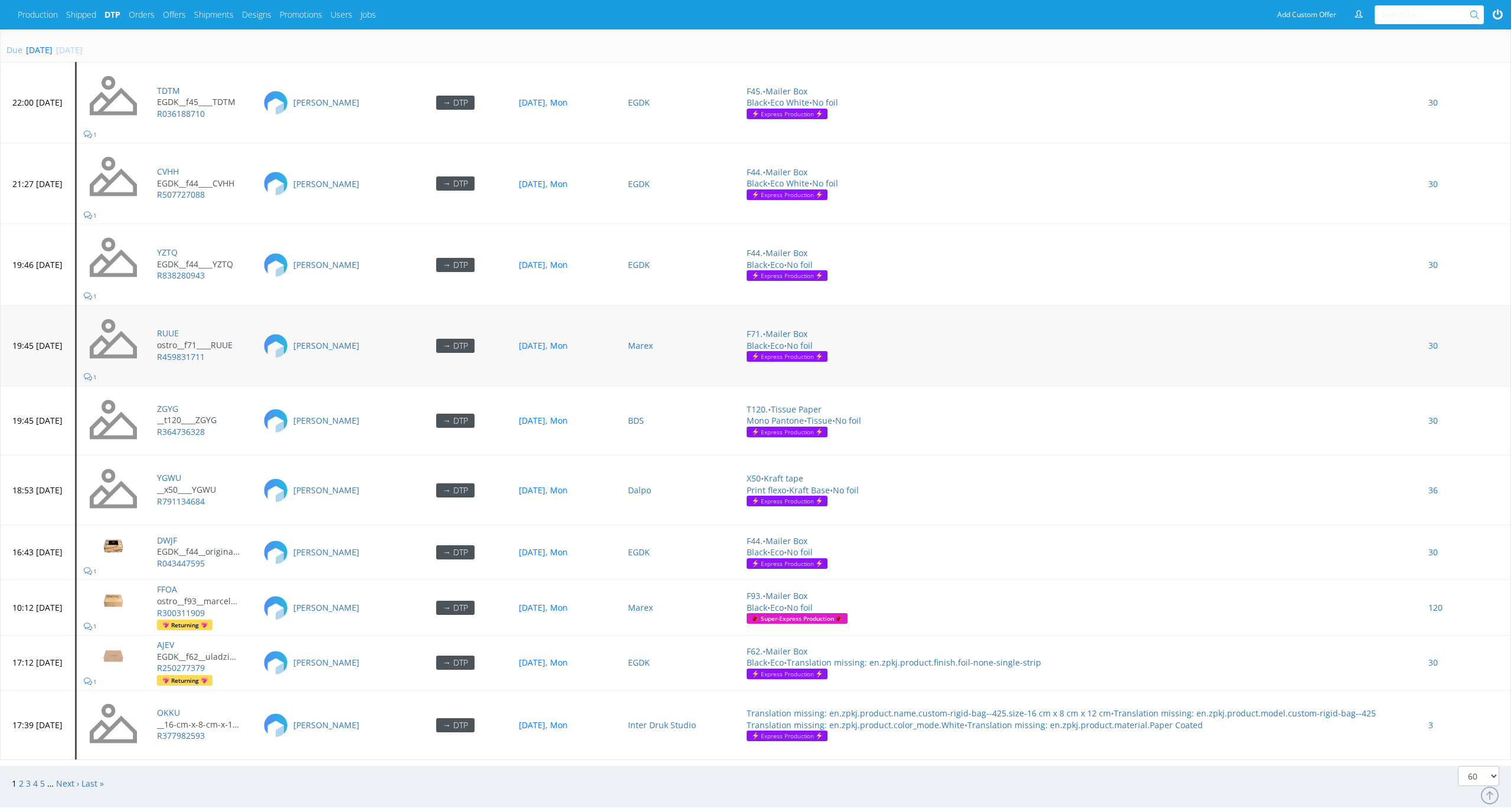
scroll to position [4635, 0]
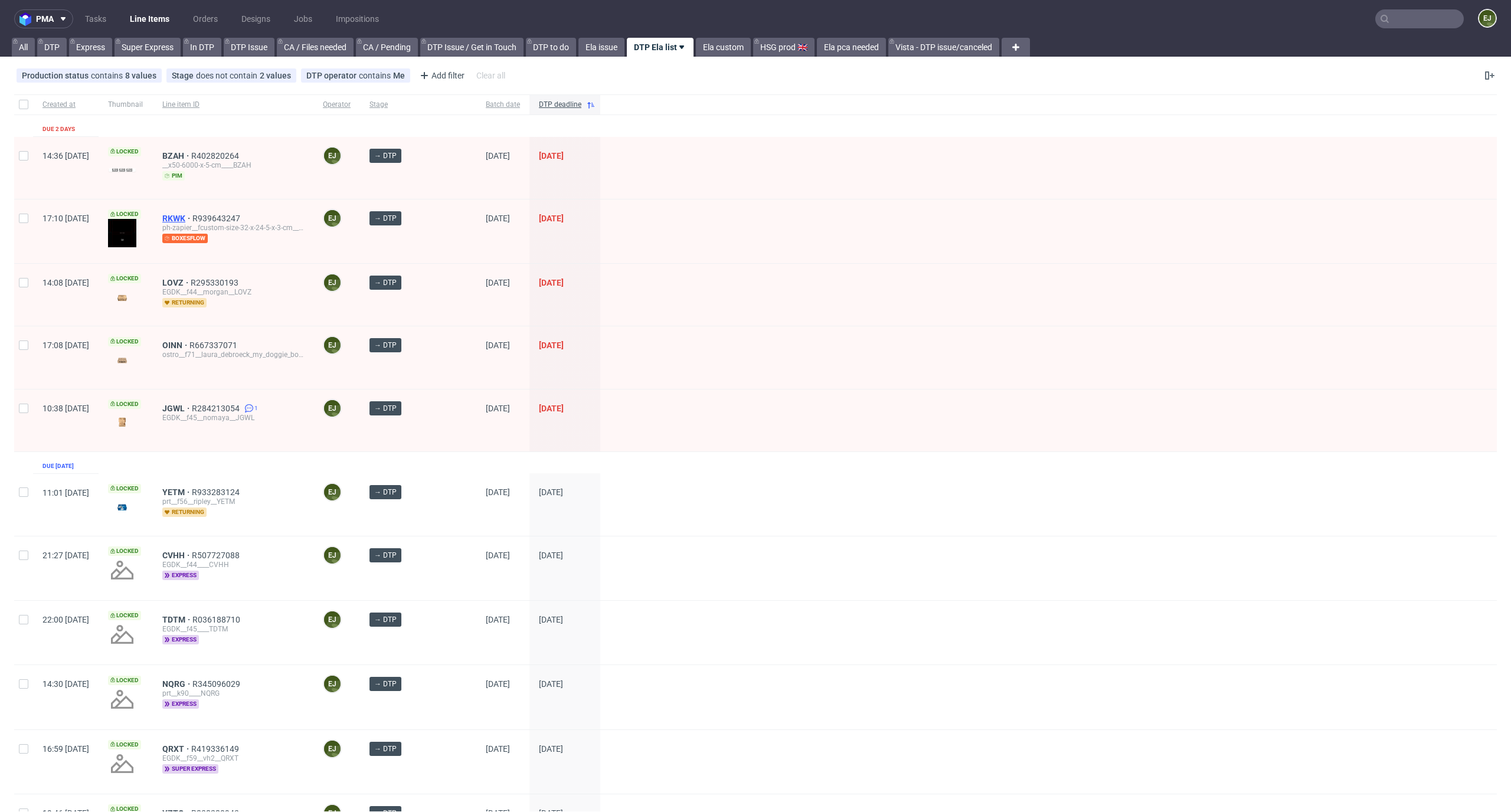
click at [192, 218] on span "RKWK" at bounding box center [177, 218] width 30 height 9
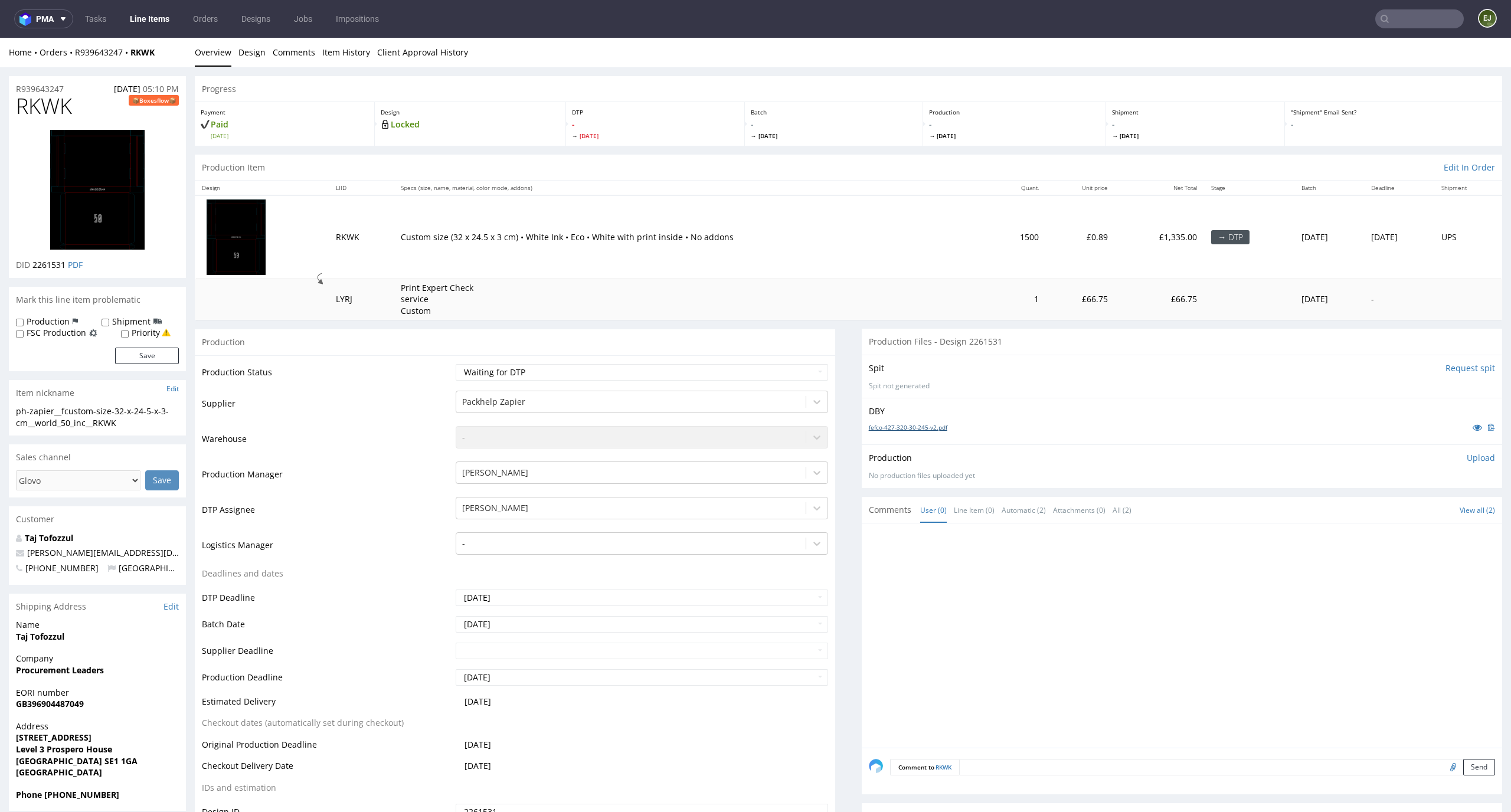
click at [931, 427] on link "fefco-427-320-30-245-v2.pdf" at bounding box center [908, 427] width 79 height 8
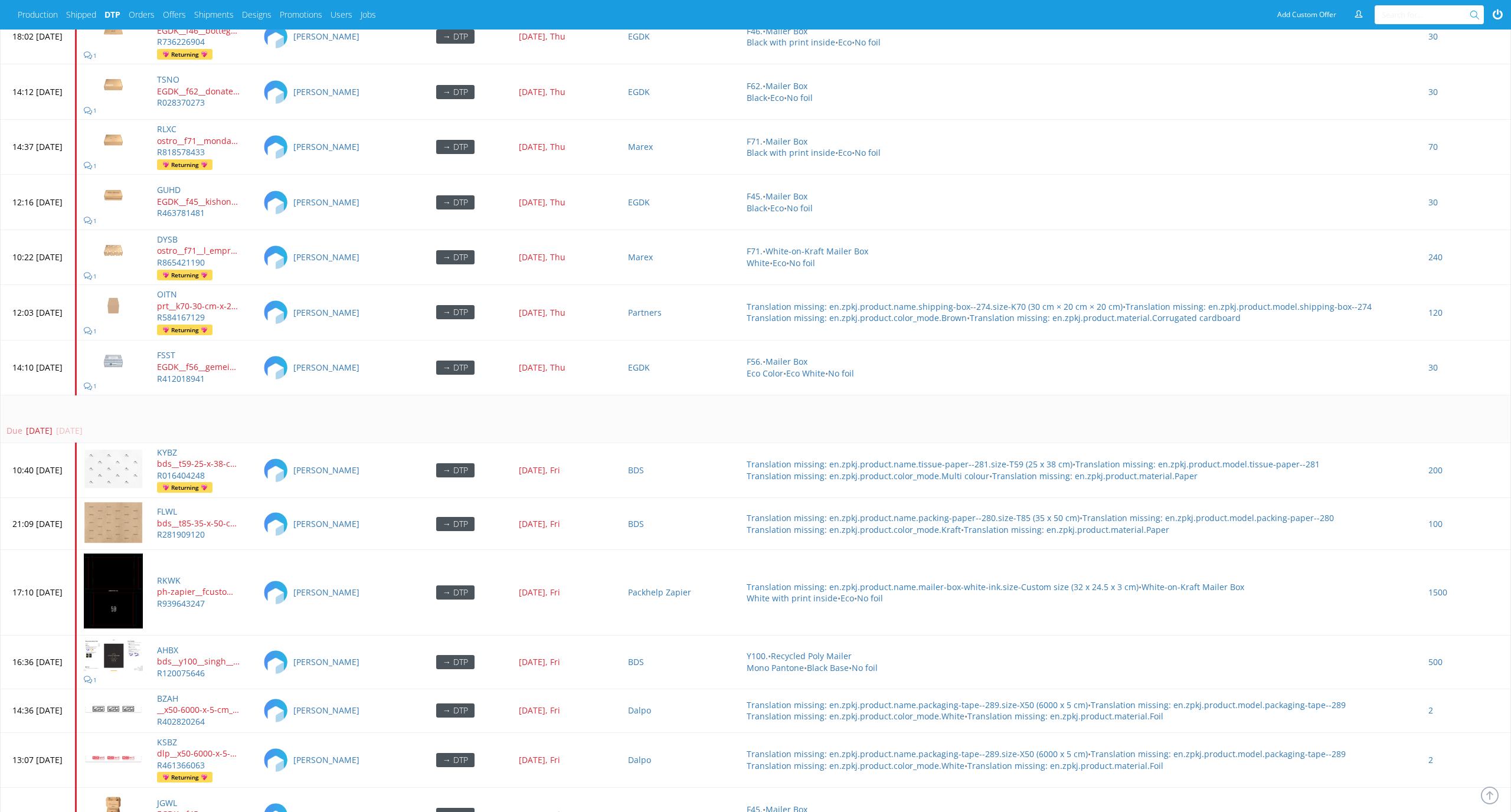
scroll to position [3328, 0]
